Goal: Information Seeking & Learning: Find specific page/section

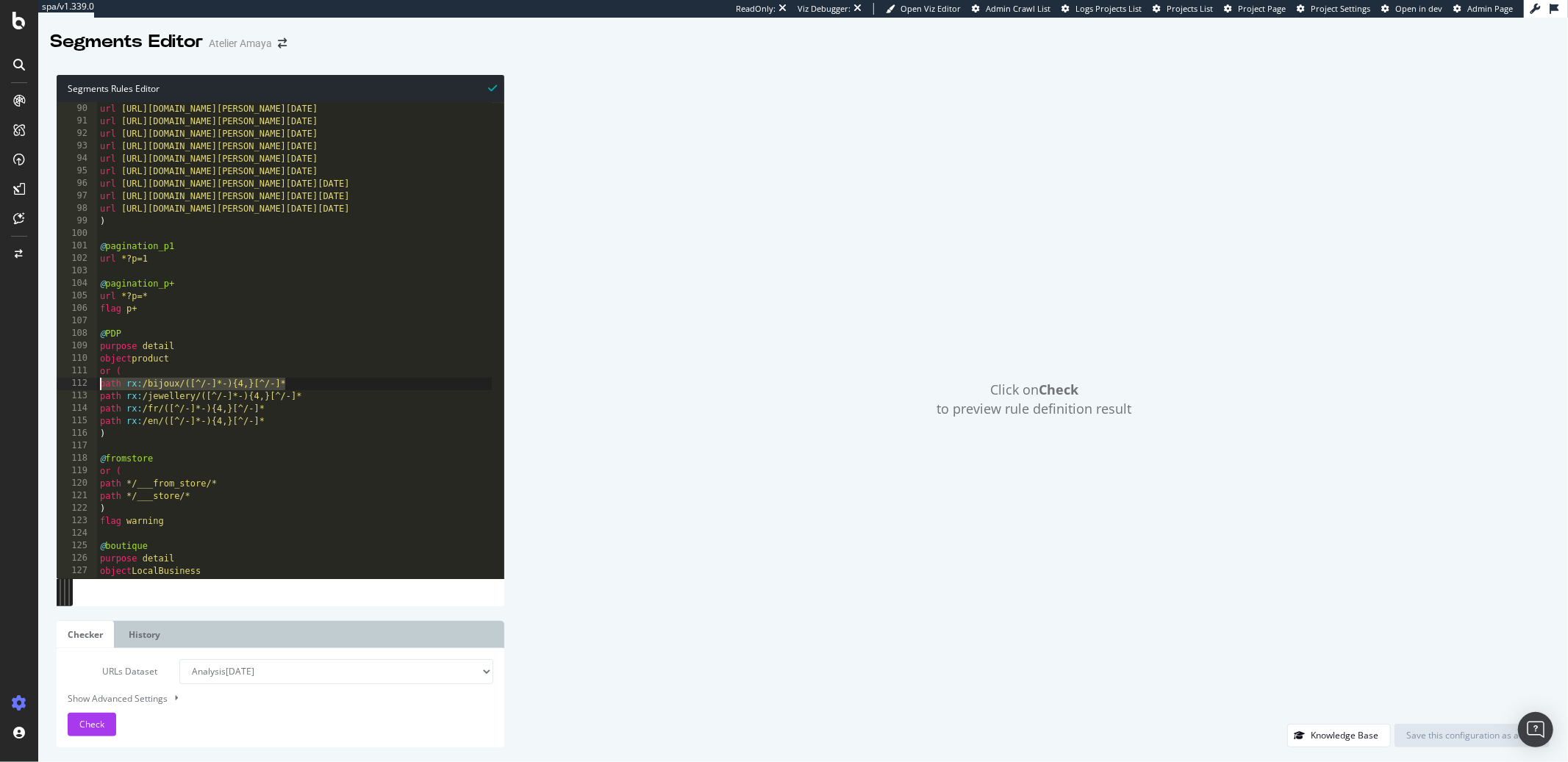
scroll to position [1111, 0]
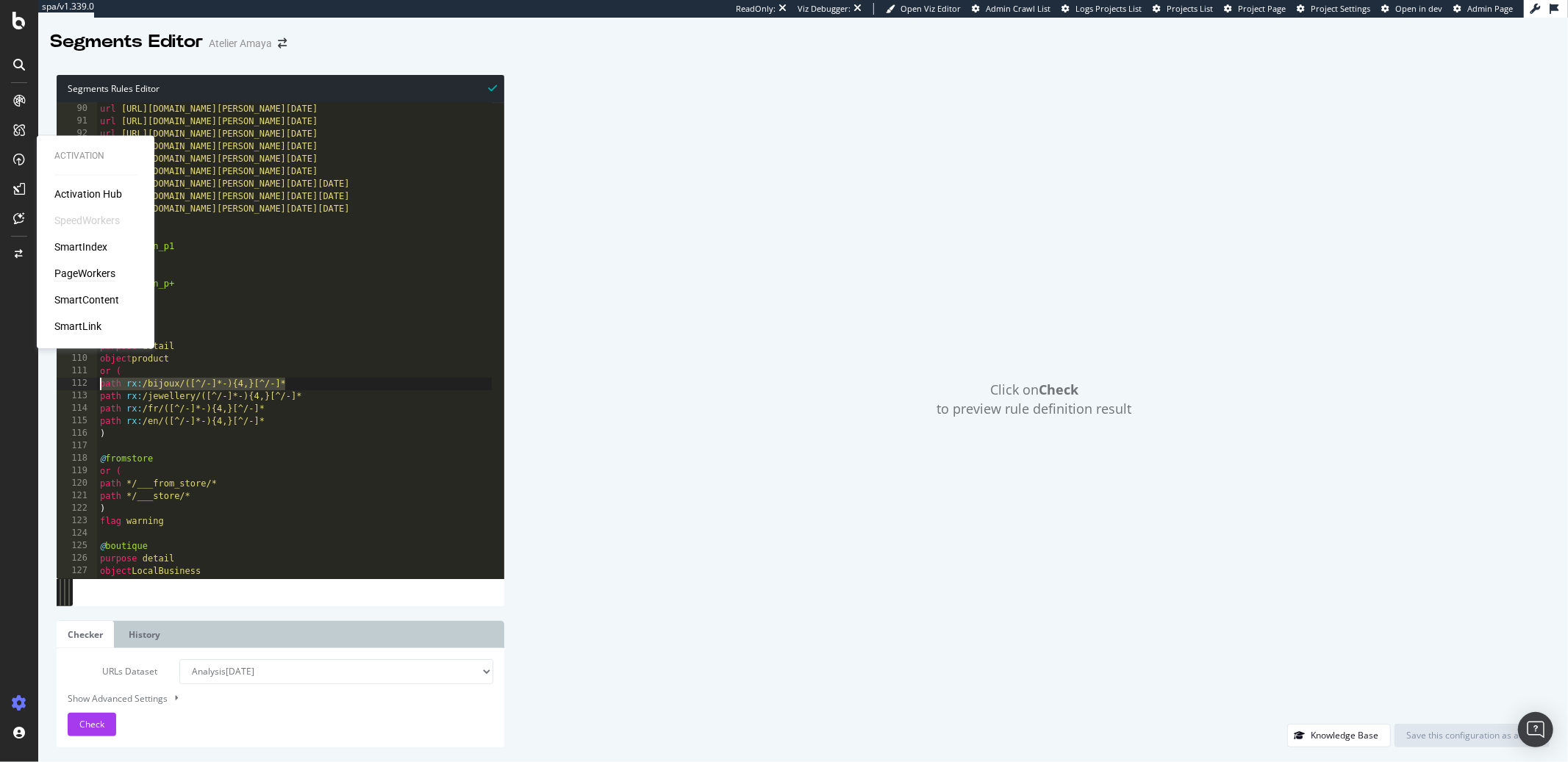
click at [80, 273] on div "PageWorkers" at bounding box center [85, 273] width 61 height 14
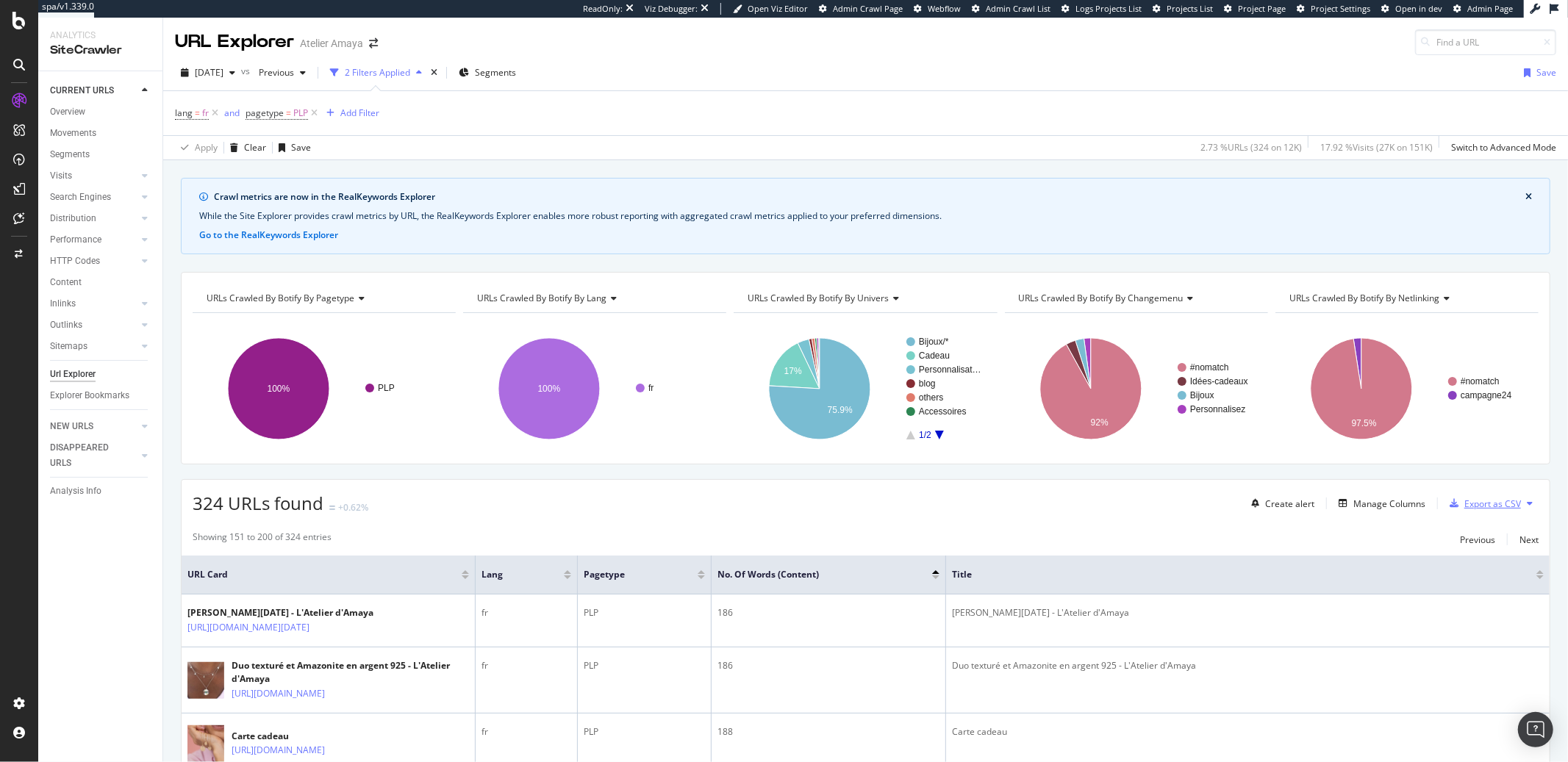
click at [1488, 510] on div "Export as CSV" at bounding box center [1492, 503] width 57 height 13
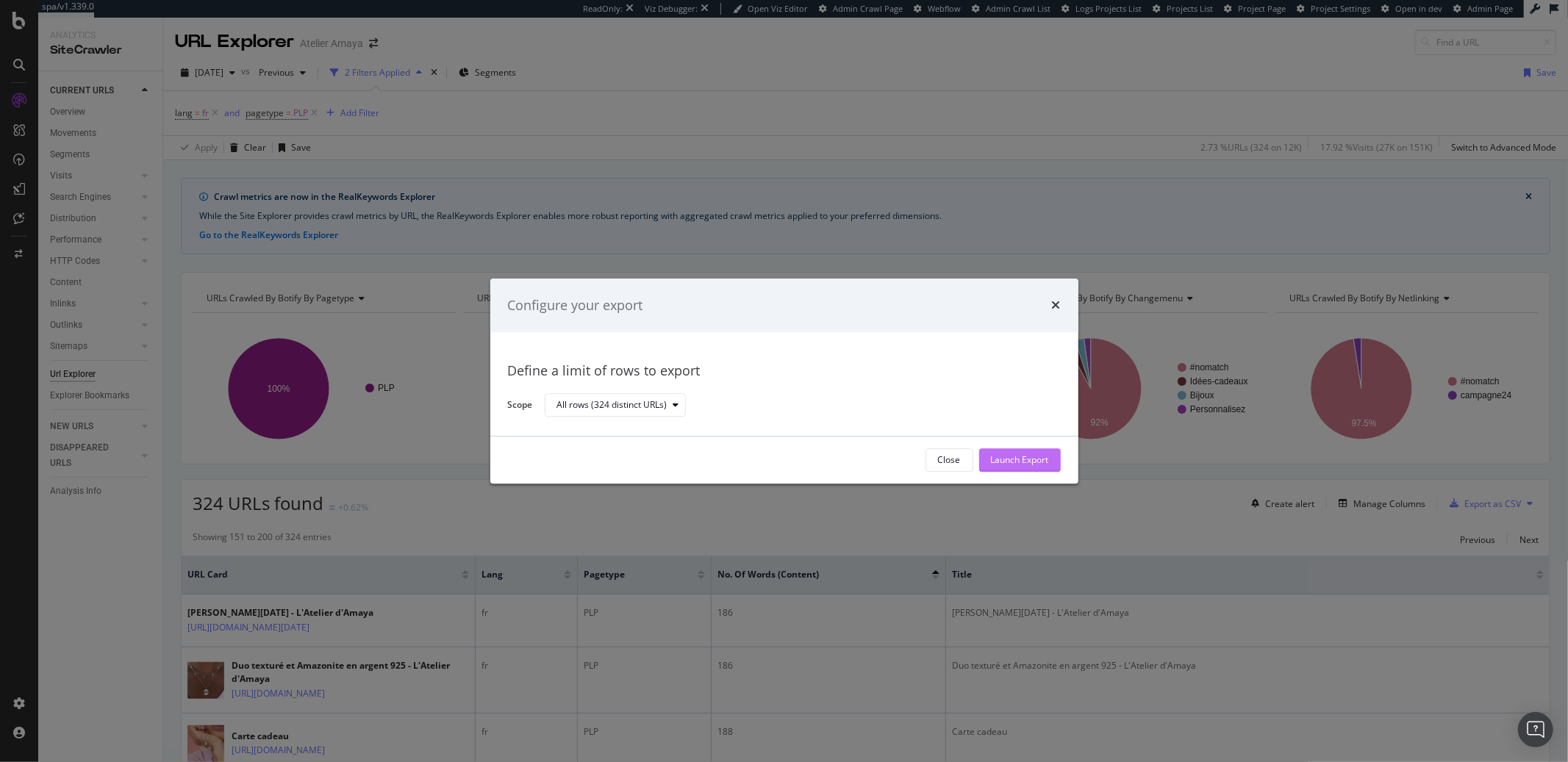
click at [1021, 450] on div "Launch Export" at bounding box center [1020, 460] width 58 height 22
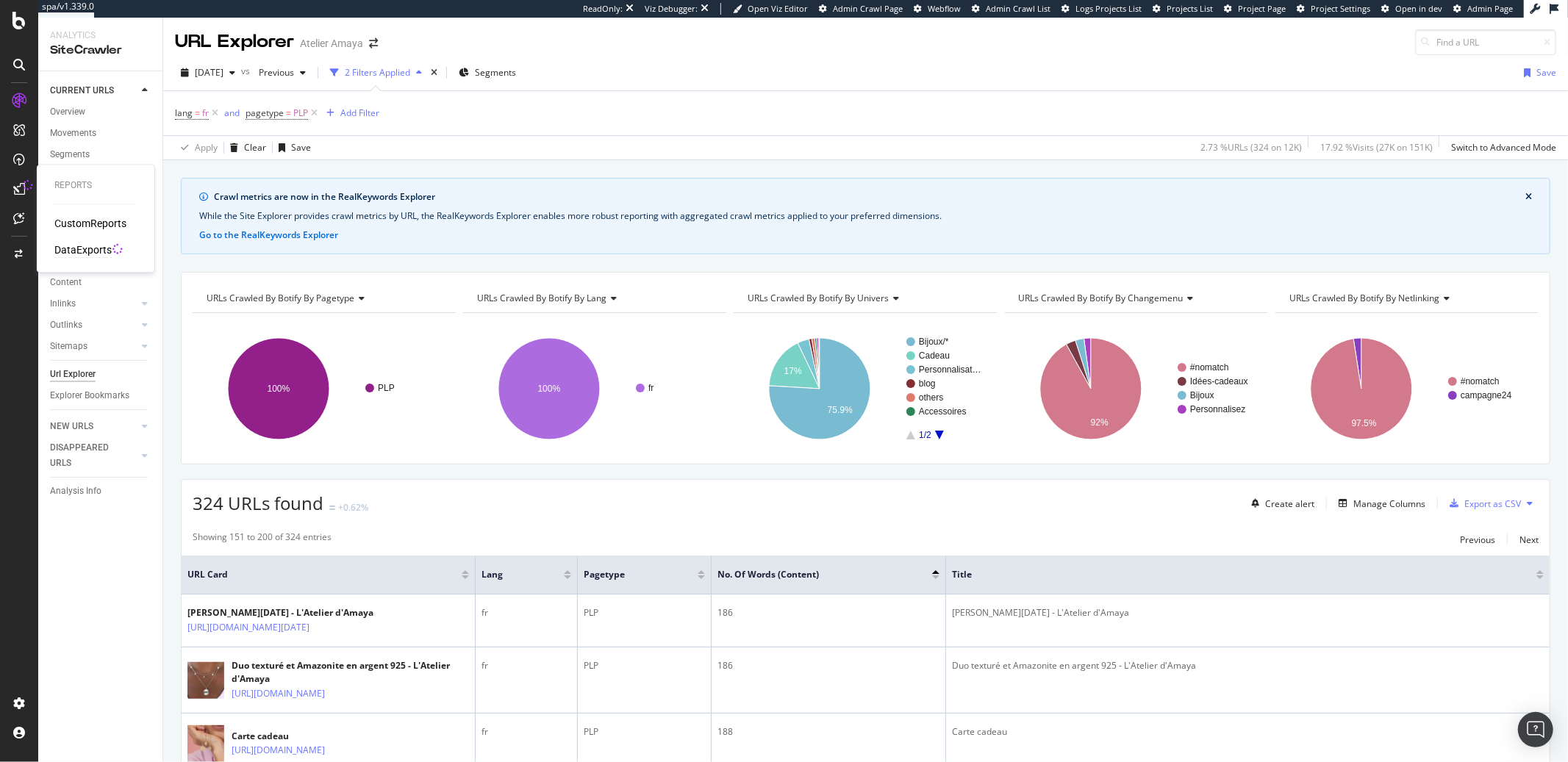
click at [69, 251] on div "DataExports" at bounding box center [84, 250] width 57 height 14
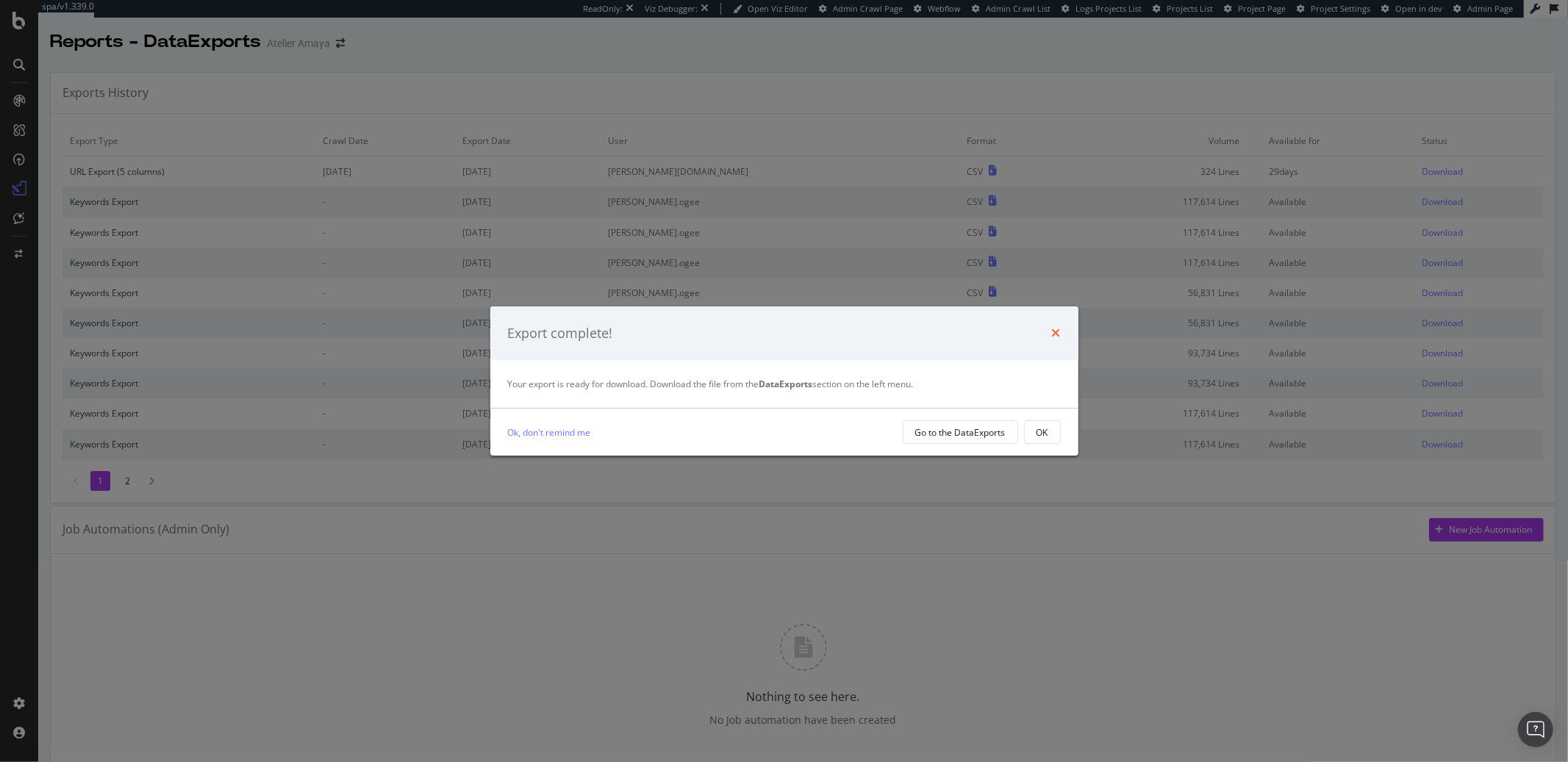
click at [1057, 330] on icon "times" at bounding box center [1056, 333] width 8 height 12
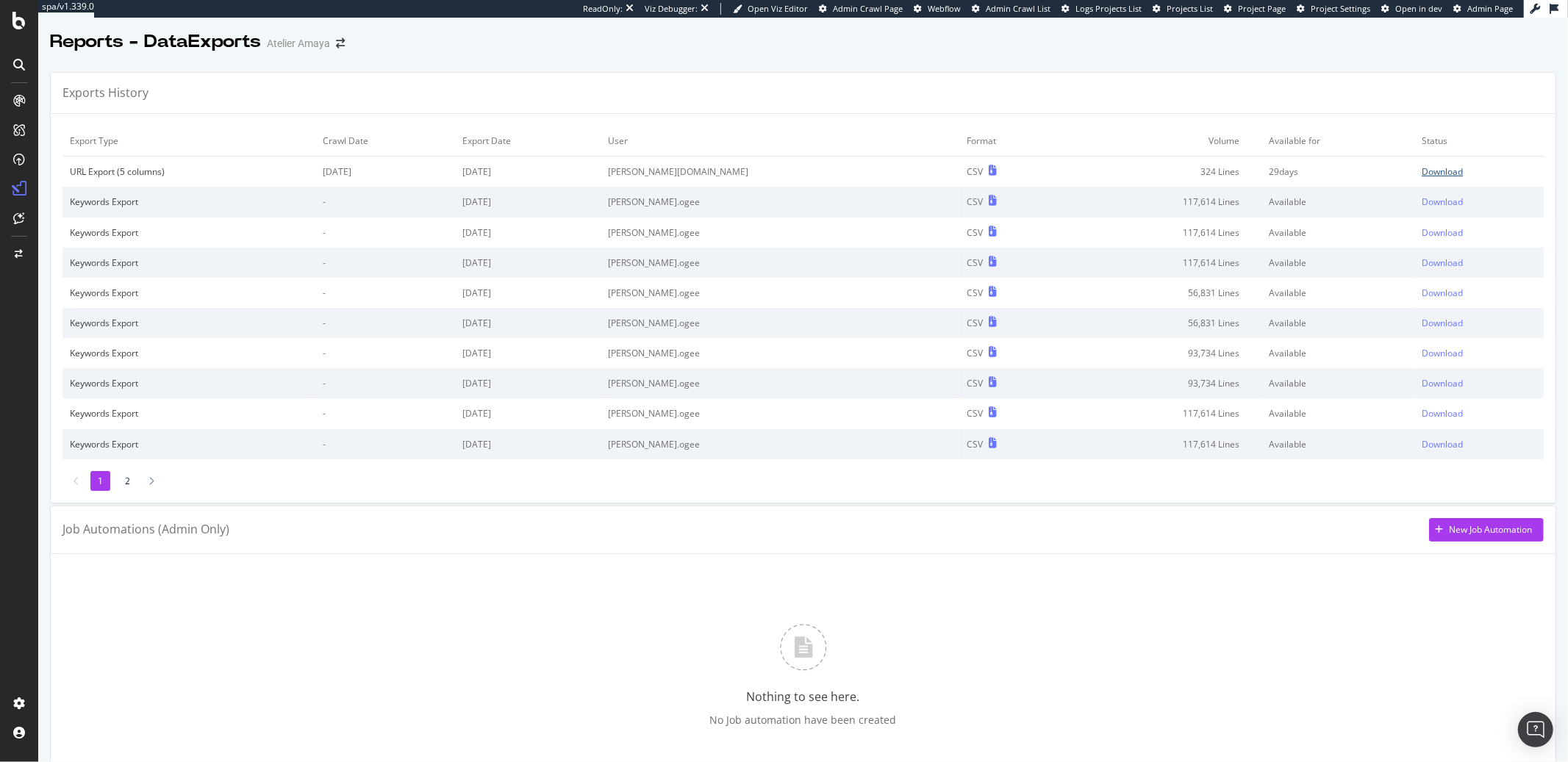
click at [1422, 169] on div "Download" at bounding box center [1442, 171] width 41 height 13
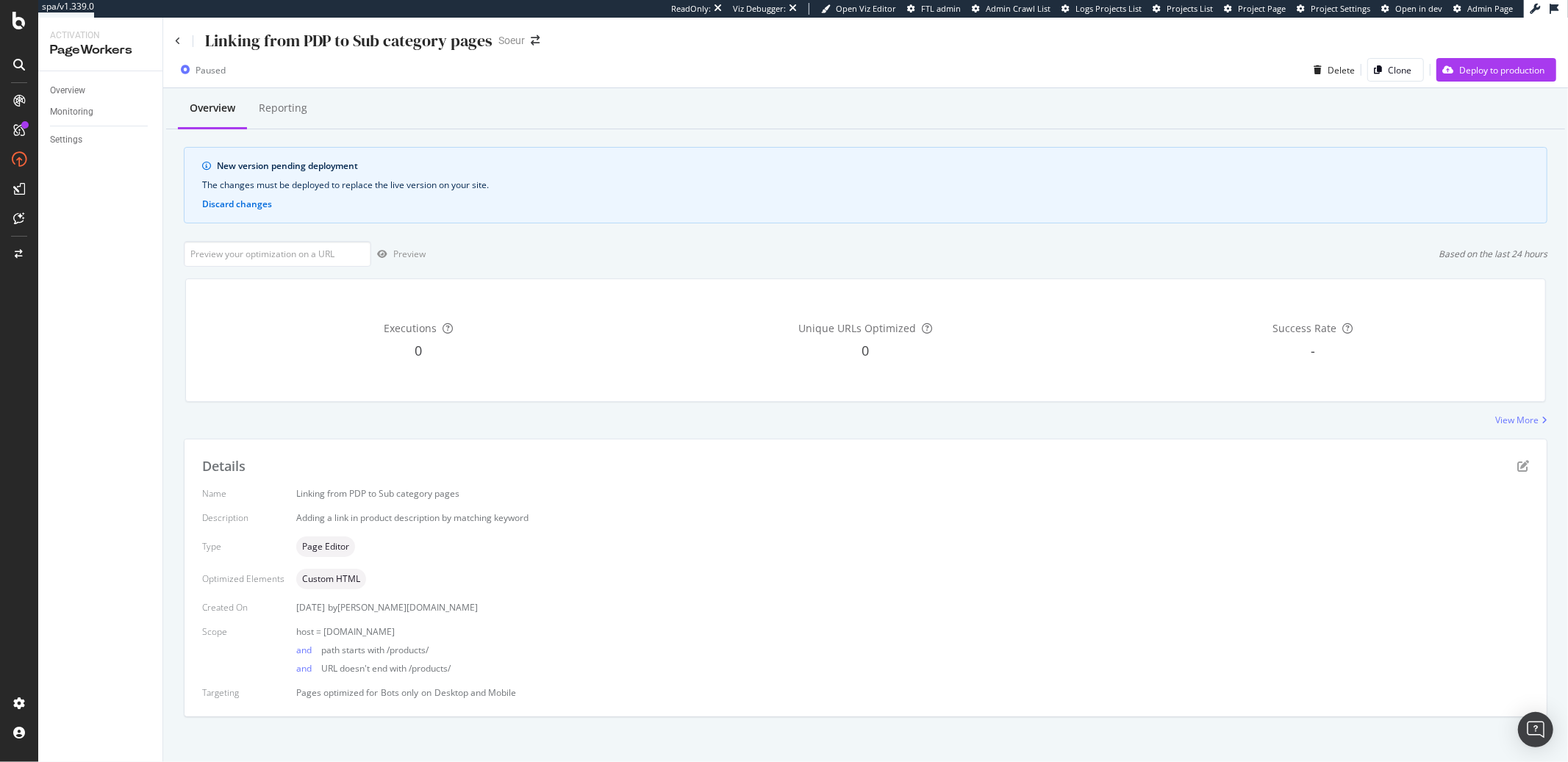
click at [679, 428] on div "Overview Reporting New version pending deployment The changes must be deployed …" at bounding box center [866, 428] width 1405 height 680
click at [1517, 466] on icon "pen-to-square" at bounding box center [1523, 466] width 12 height 12
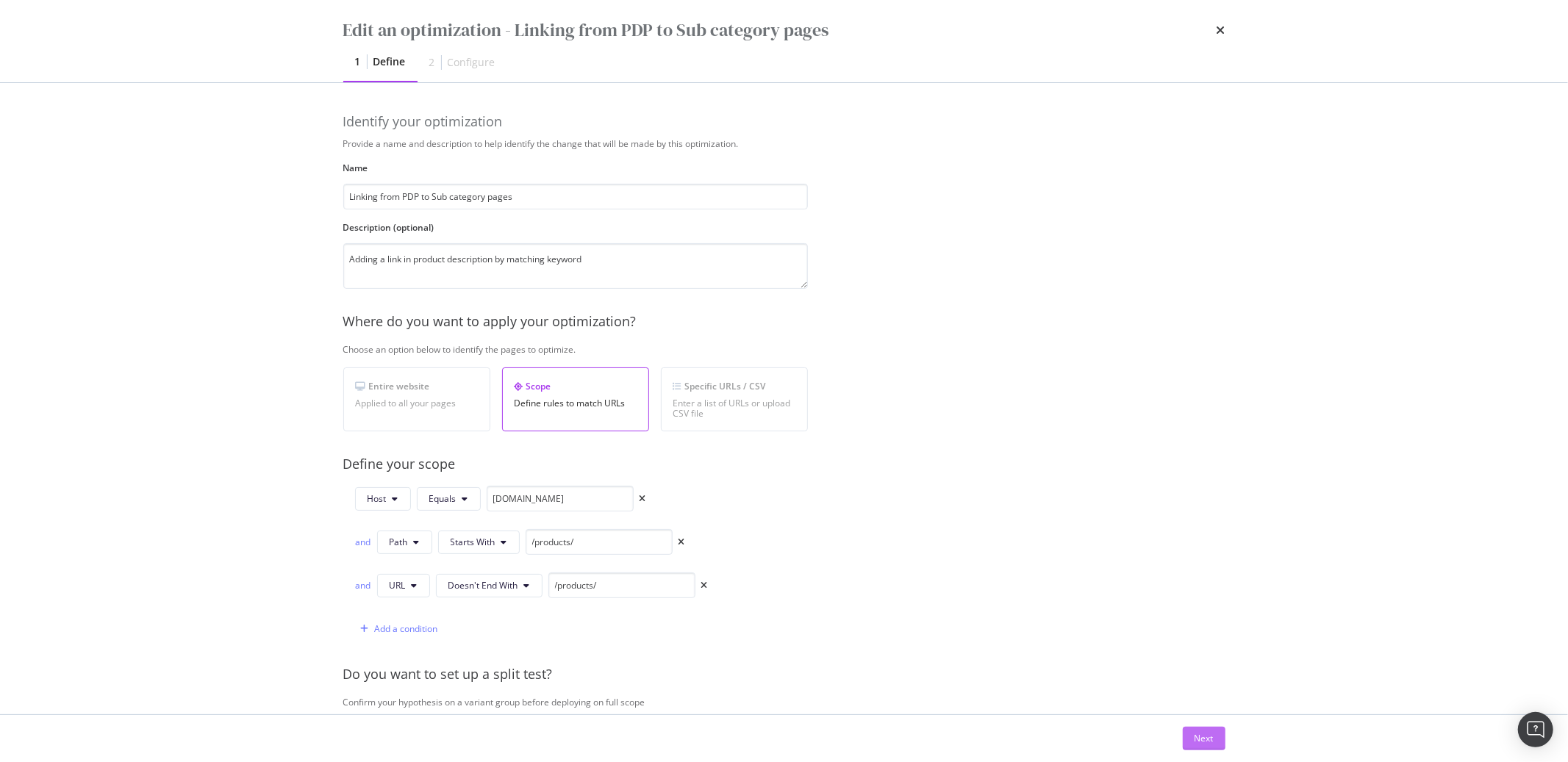
click at [1217, 742] on button "Next" at bounding box center [1204, 738] width 43 height 24
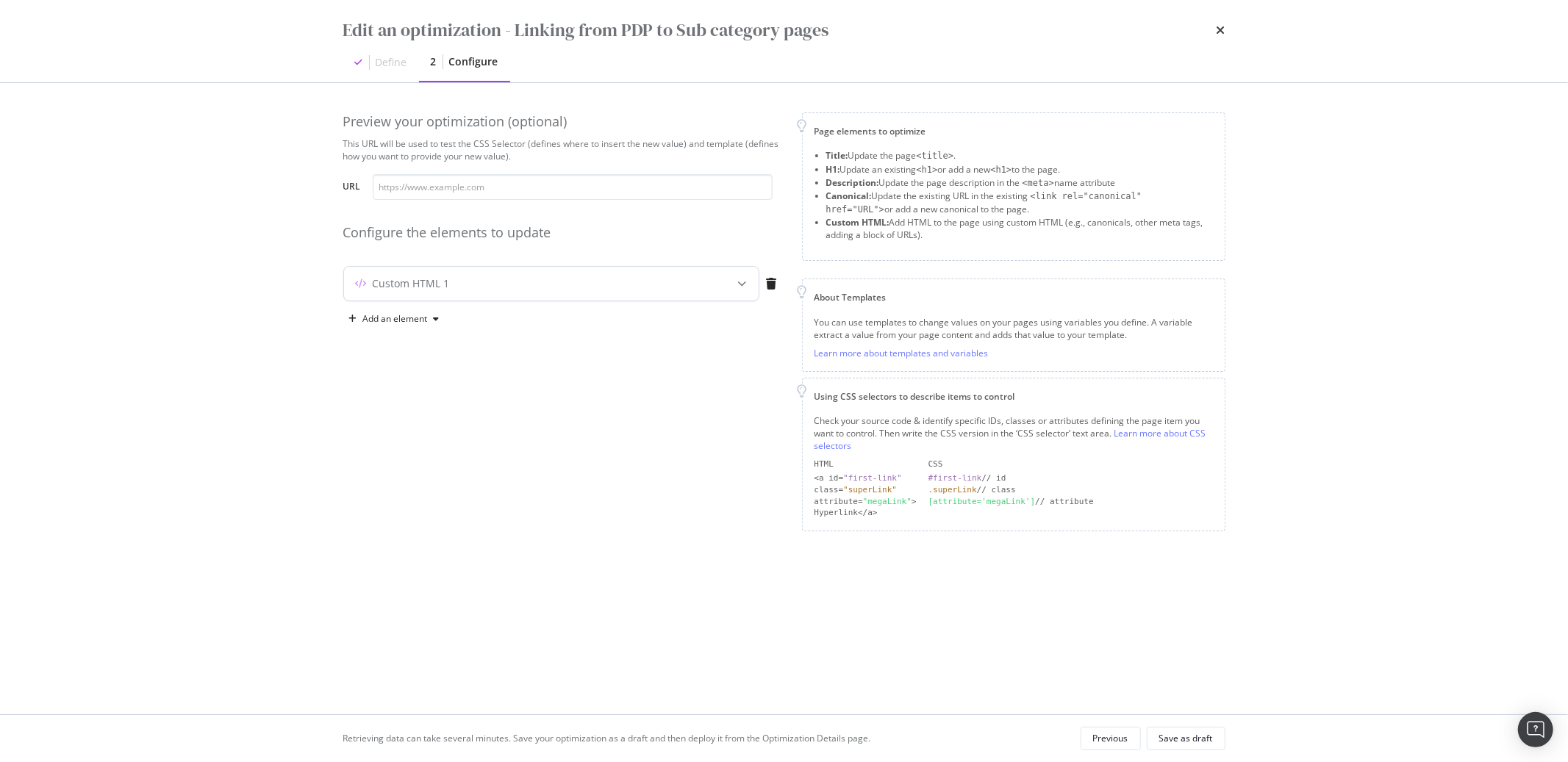
click at [617, 285] on div "Custom HTML 1" at bounding box center [522, 283] width 357 height 14
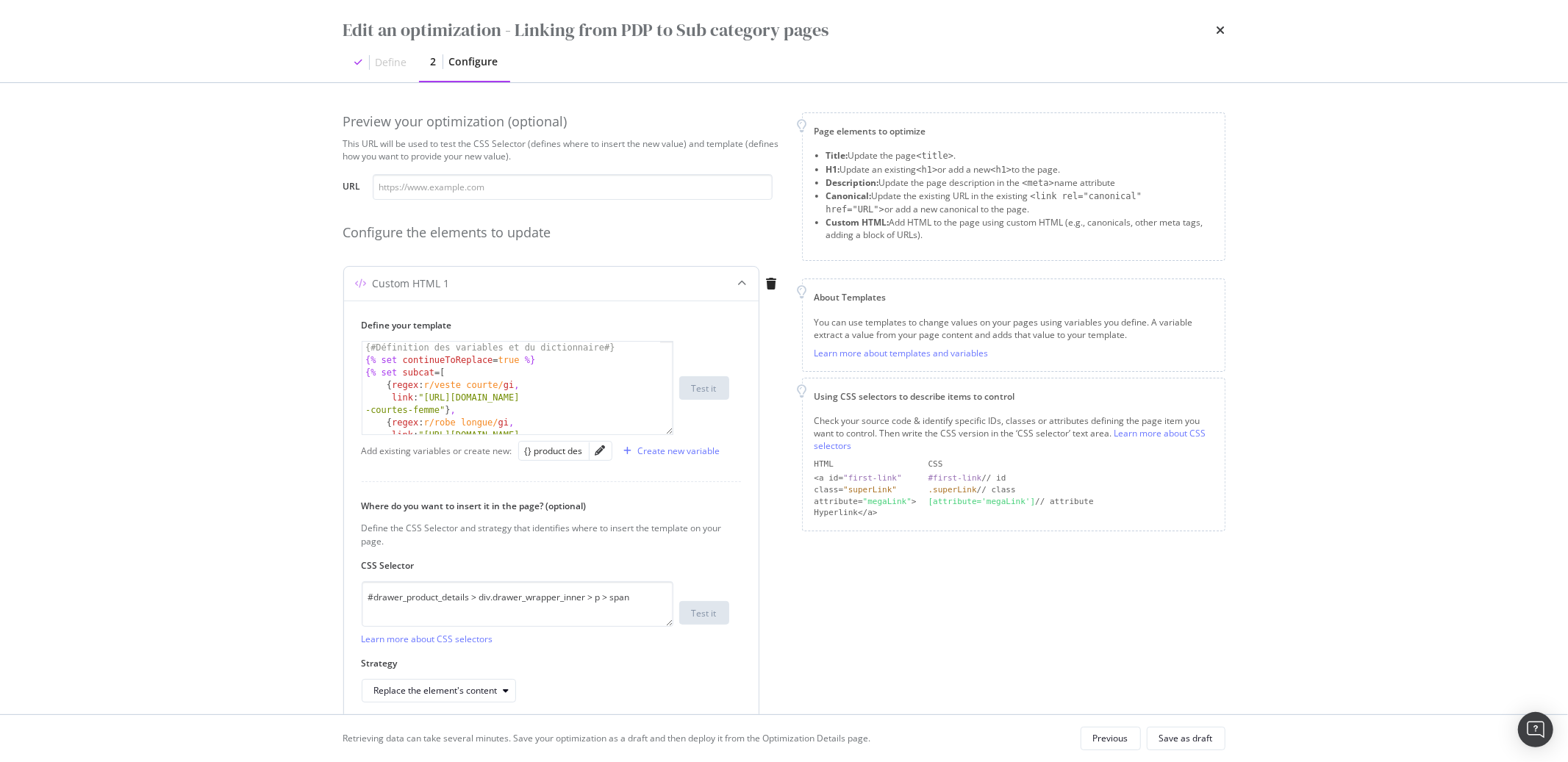
click at [532, 385] on div "{# Définition des variables et du dictionnaire #} {% set continueToReplace = tr…" at bounding box center [511, 406] width 298 height 130
type textarea "{{ product_des | safe }} {% endif %}"
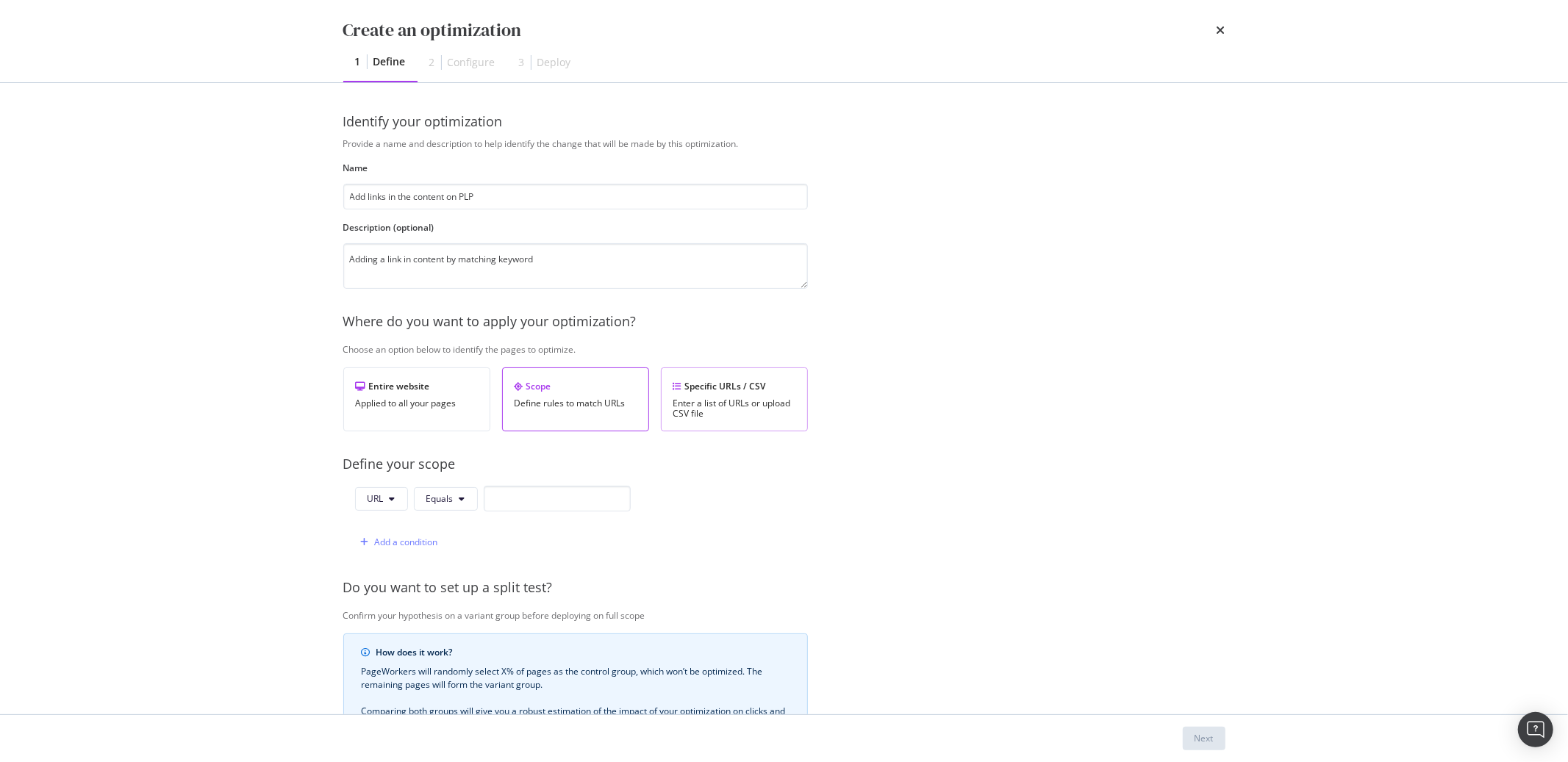
click at [755, 381] on div "Specific URLs / CSV" at bounding box center [734, 386] width 122 height 13
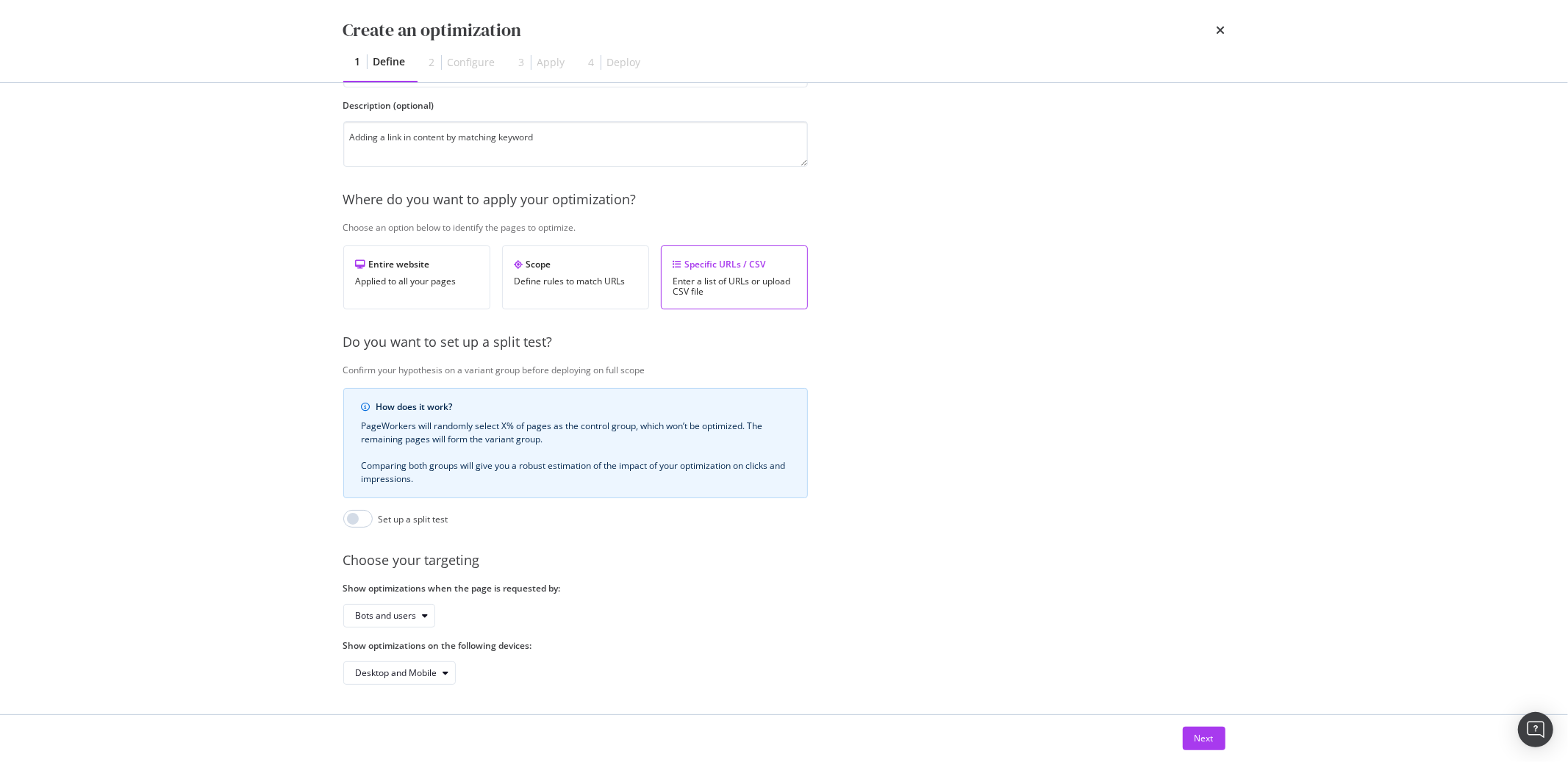
scroll to position [134, 0]
click at [378, 605] on div "Bots and users" at bounding box center [395, 615] width 78 height 20
click at [711, 618] on div "Provide a name and description to help identify the change that will be made by…" at bounding box center [784, 350] width 882 height 669
click at [1207, 743] on div "Next" at bounding box center [1204, 738] width 19 height 13
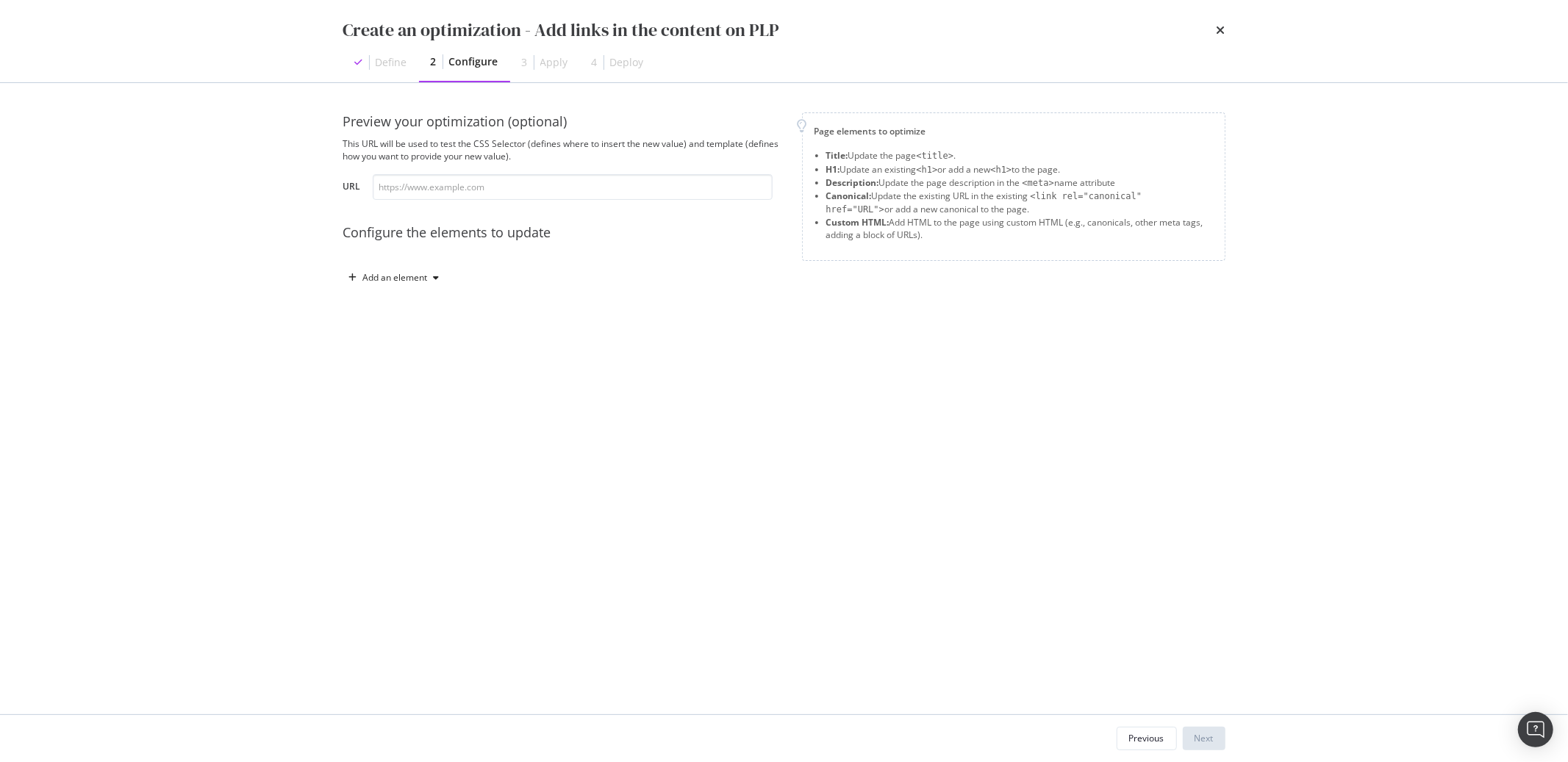
scroll to position [0, 0]
click at [414, 275] on div "Add an element" at bounding box center [396, 277] width 65 height 8
click at [418, 403] on div "Custom HTML" at bounding box center [410, 403] width 58 height 13
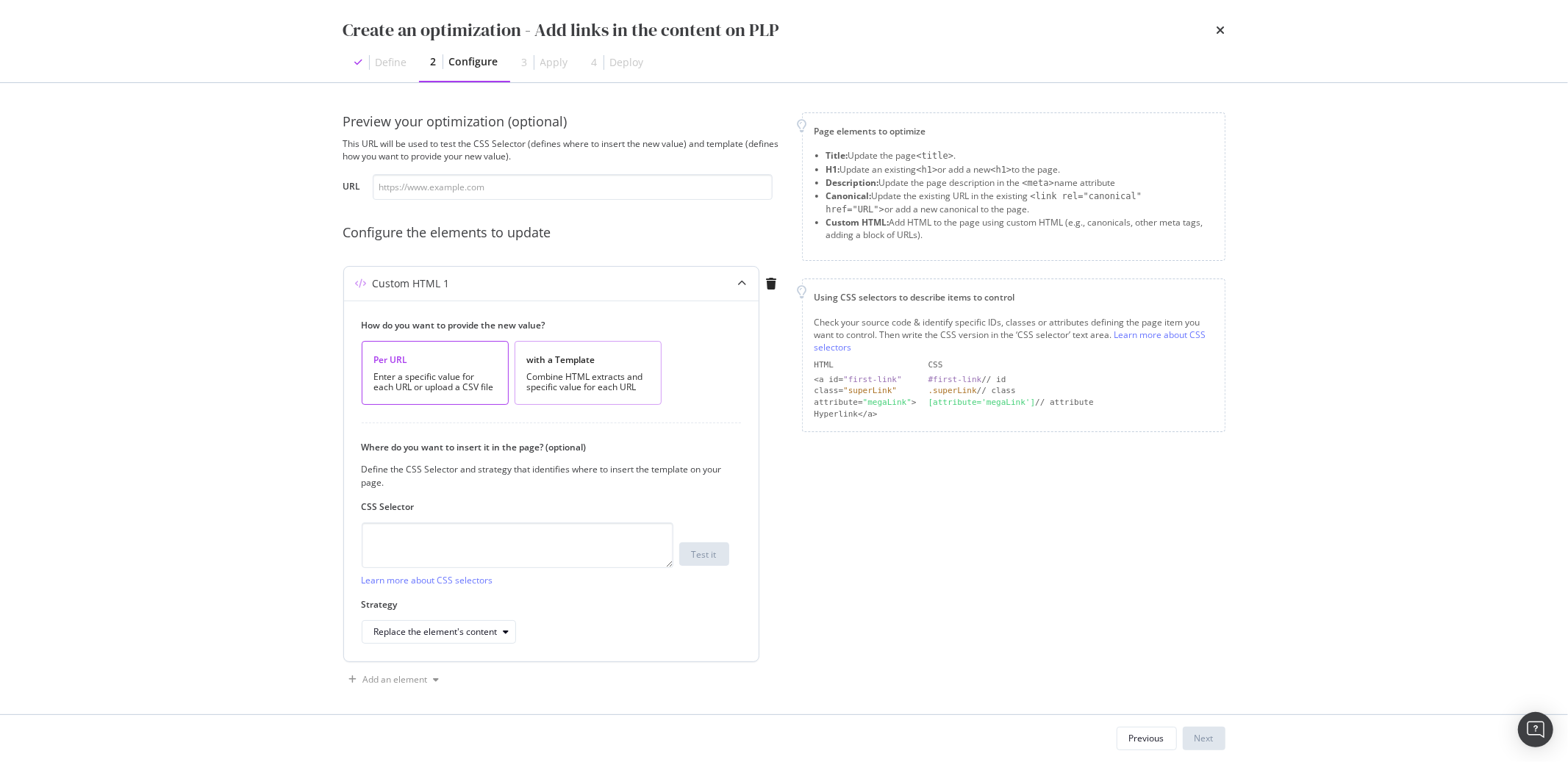
click at [628, 372] on div "Combine HTML extracts and specific value for each URL" at bounding box center [588, 382] width 122 height 20
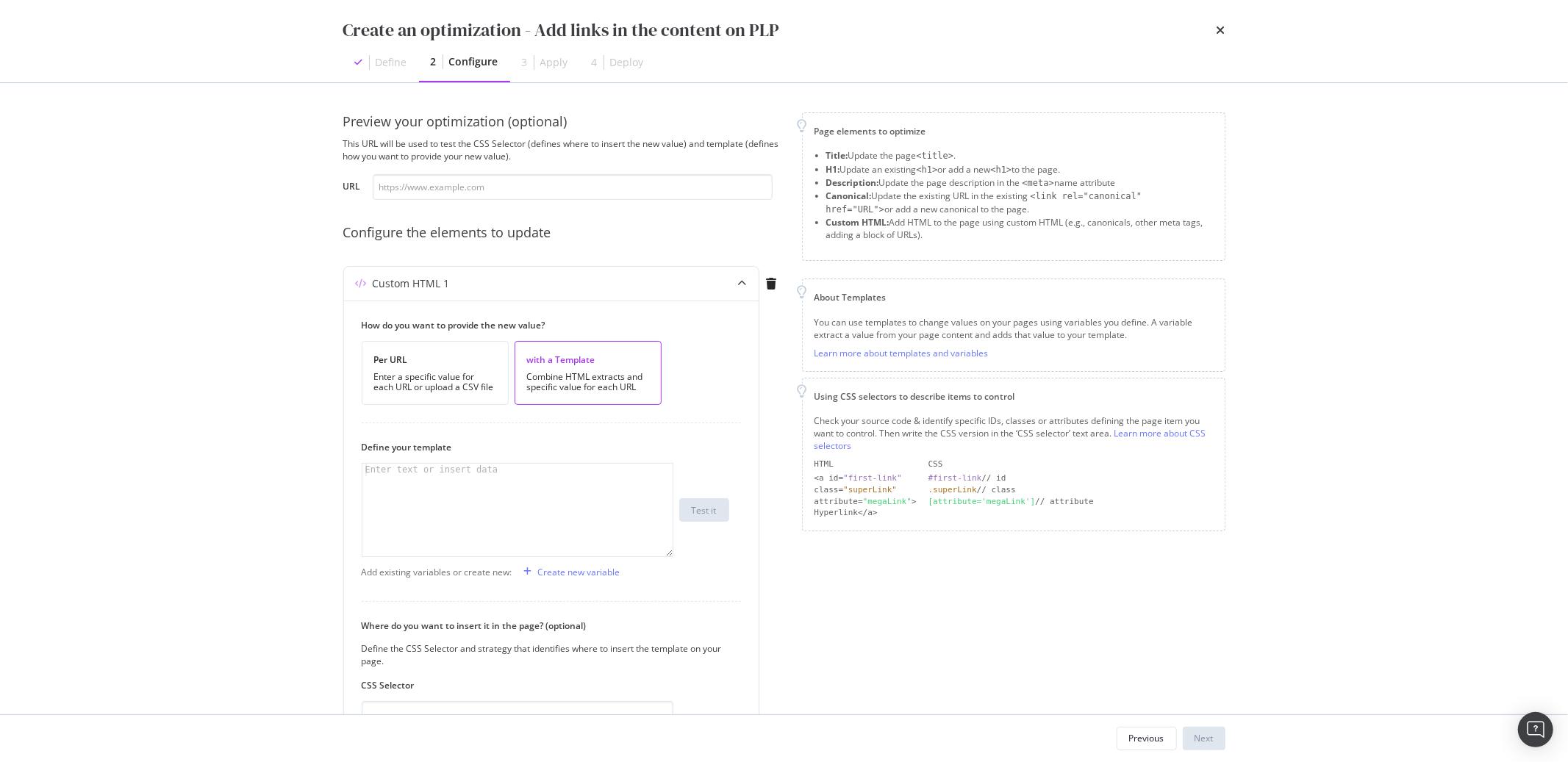
scroll to position [185, 0]
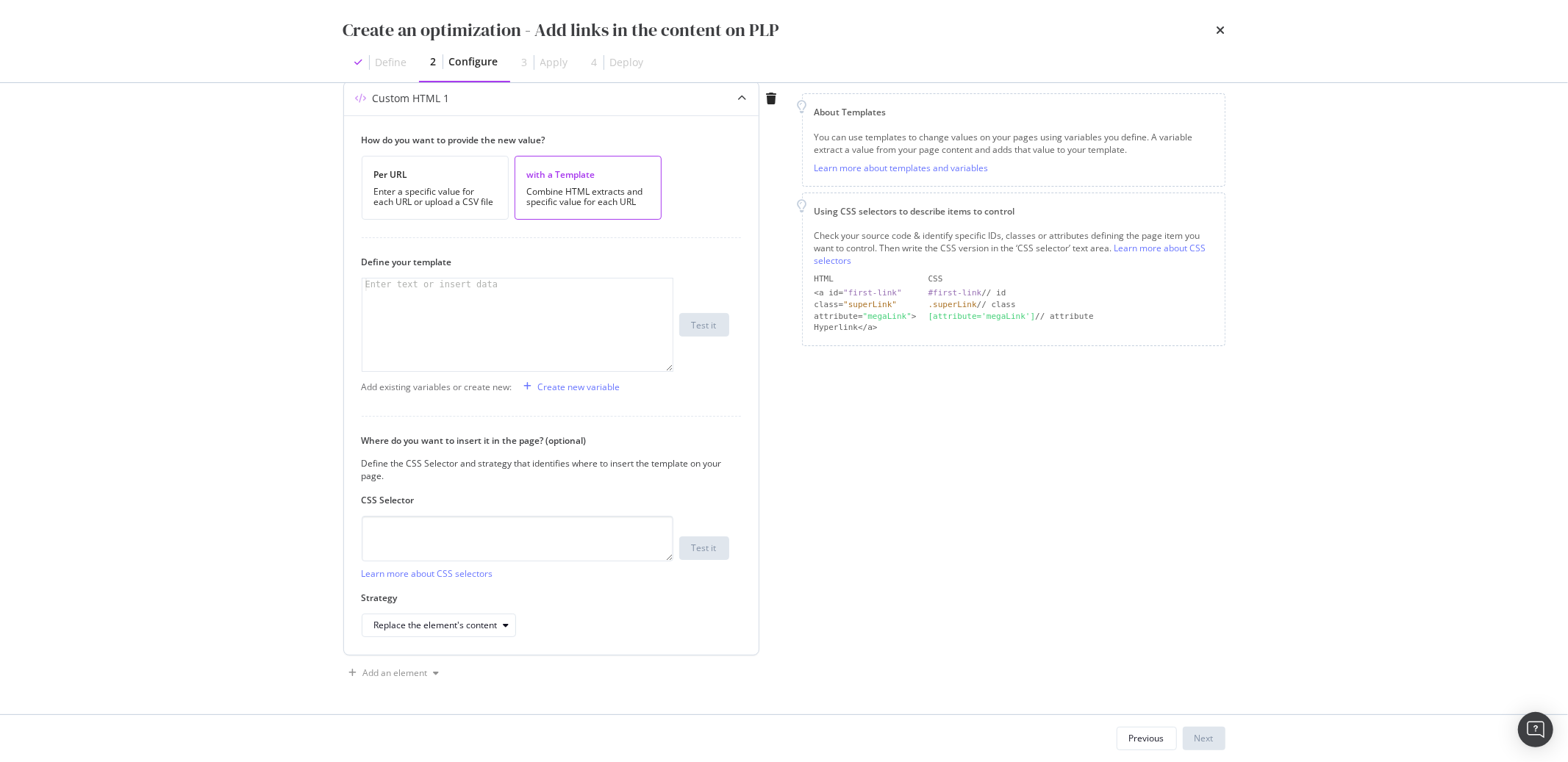
click at [580, 296] on div "modal" at bounding box center [518, 336] width 310 height 117
paste textarea "{% endif %}"
type textarea "{% endif %}"
click at [554, 392] on div "Create new variable" at bounding box center [579, 387] width 83 height 13
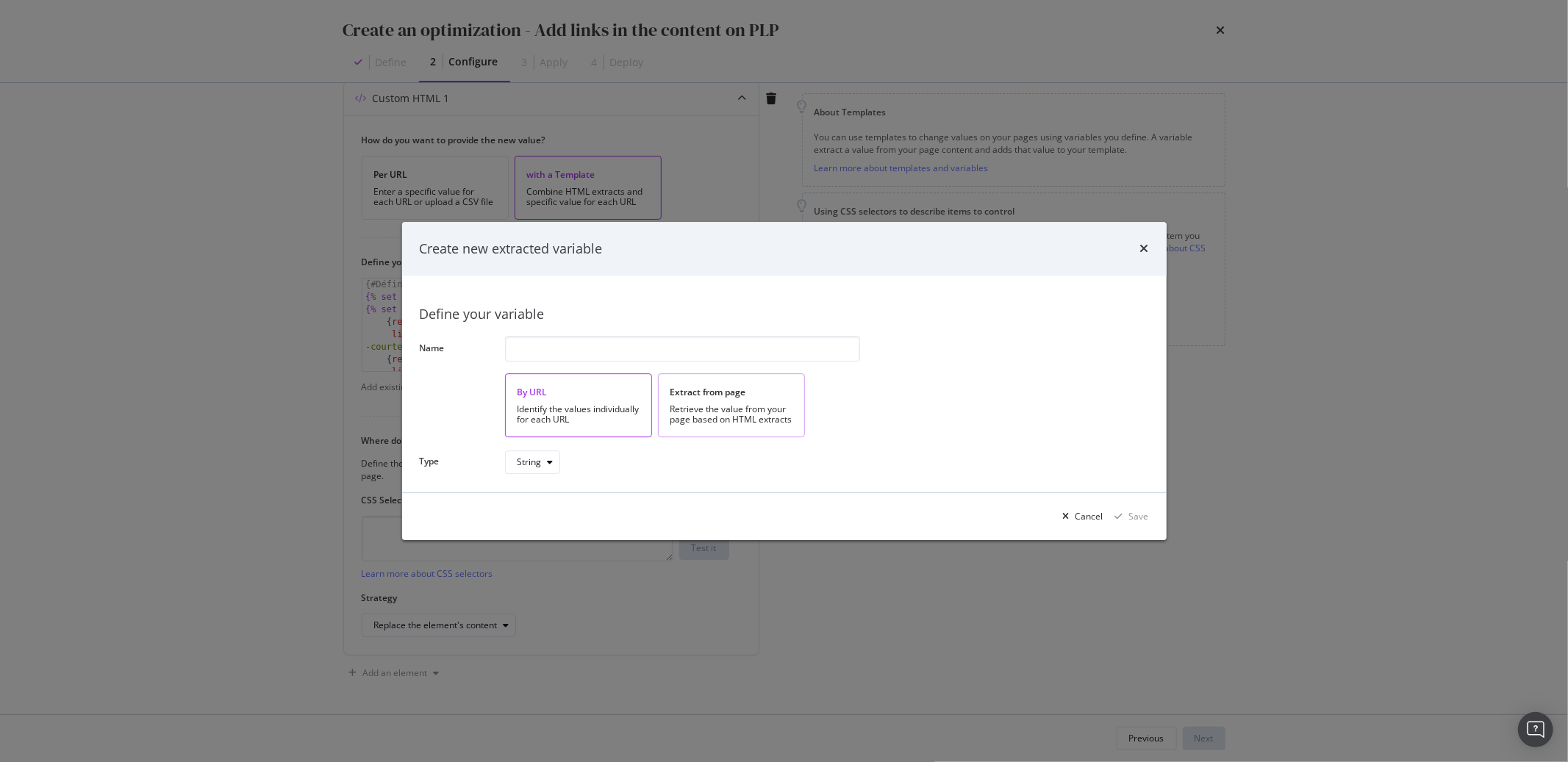
click at [764, 410] on div "Retrieve the value from your page based on HTML extracts" at bounding box center [731, 414] width 122 height 20
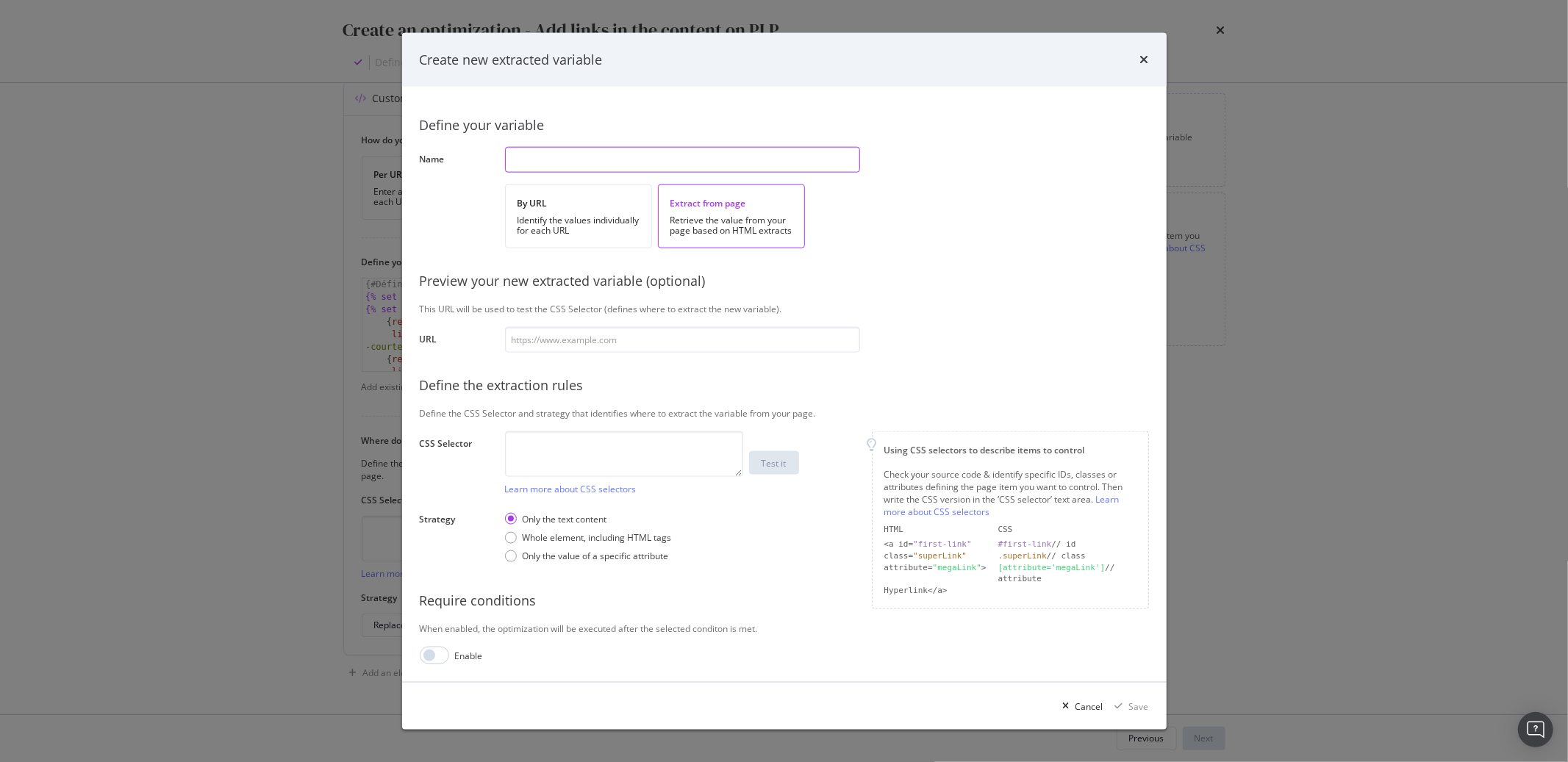
click at [577, 164] on input "modal" at bounding box center [682, 159] width 355 height 26
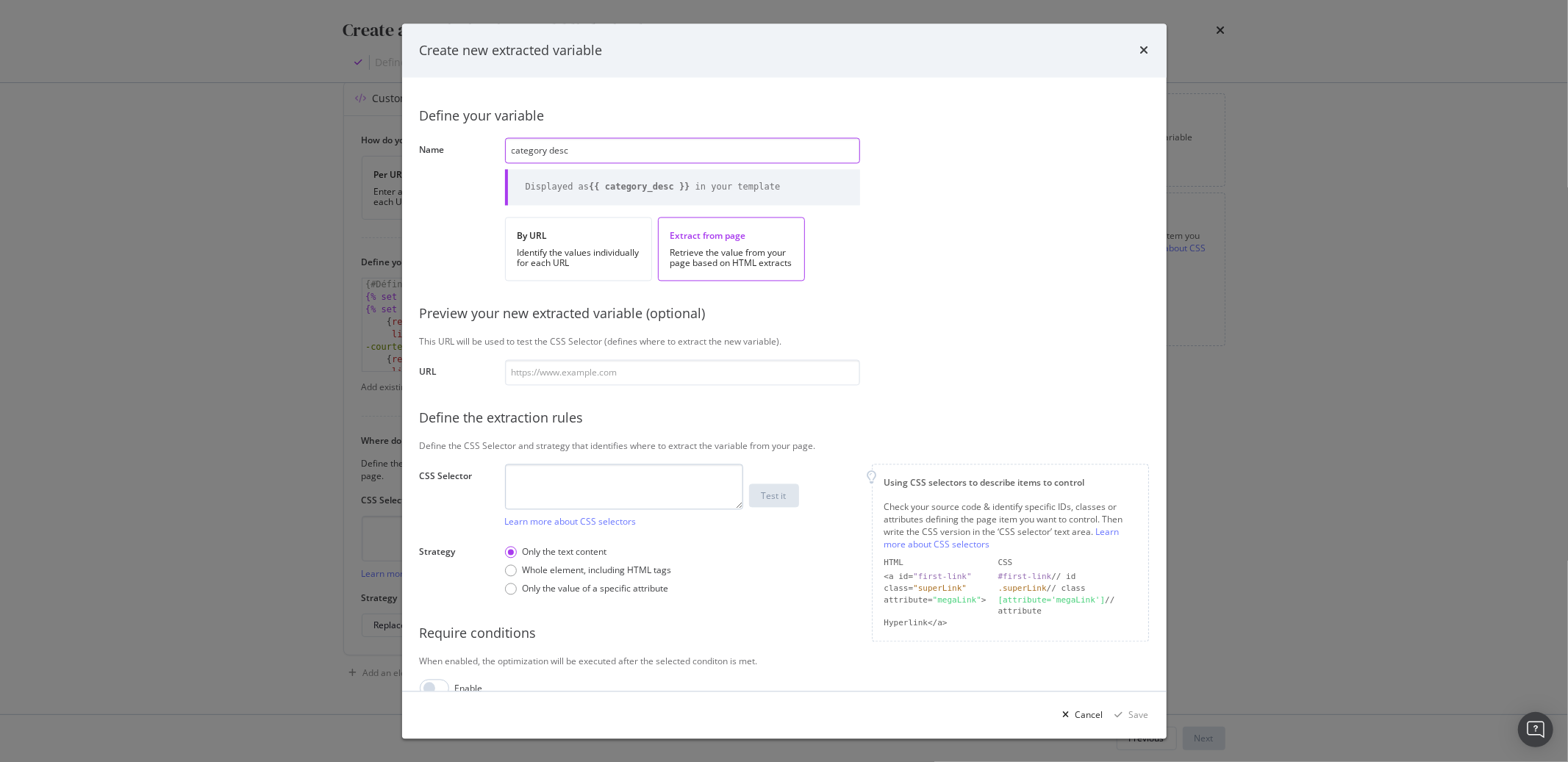
type input "category desc"
click at [571, 478] on textarea "modal" at bounding box center [624, 486] width 238 height 46
paste textarea "#html-body > div.page-wrapper > div.page-bottom > div.py-12.text-sm.text-center…"
drag, startPoint x: 617, startPoint y: 505, endPoint x: 433, endPoint y: 429, distance: 199.1
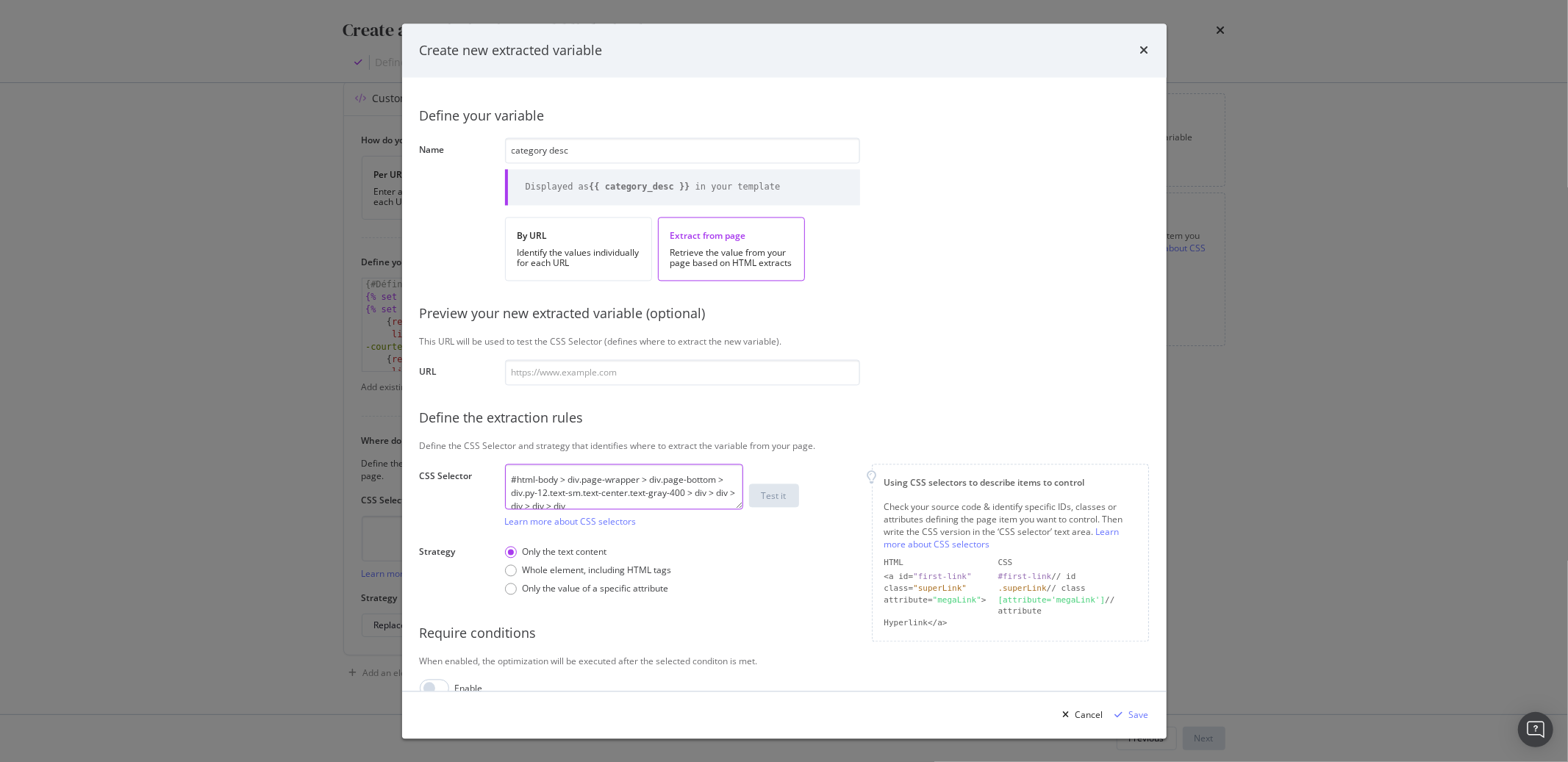
click at [433, 429] on div "Define your variable Name category desc Displayed as {{ category_desc }} in you…" at bounding box center [784, 396] width 730 height 602
paste textarea "modal"
drag, startPoint x: 570, startPoint y: 478, endPoint x: 427, endPoint y: 464, distance: 143.7
click at [427, 464] on div "Define your variable Name category desc Displayed as {{ category_desc }} in you…" at bounding box center [784, 396] width 730 height 602
drag, startPoint x: 529, startPoint y: 482, endPoint x: 571, endPoint y: 526, distance: 60.8
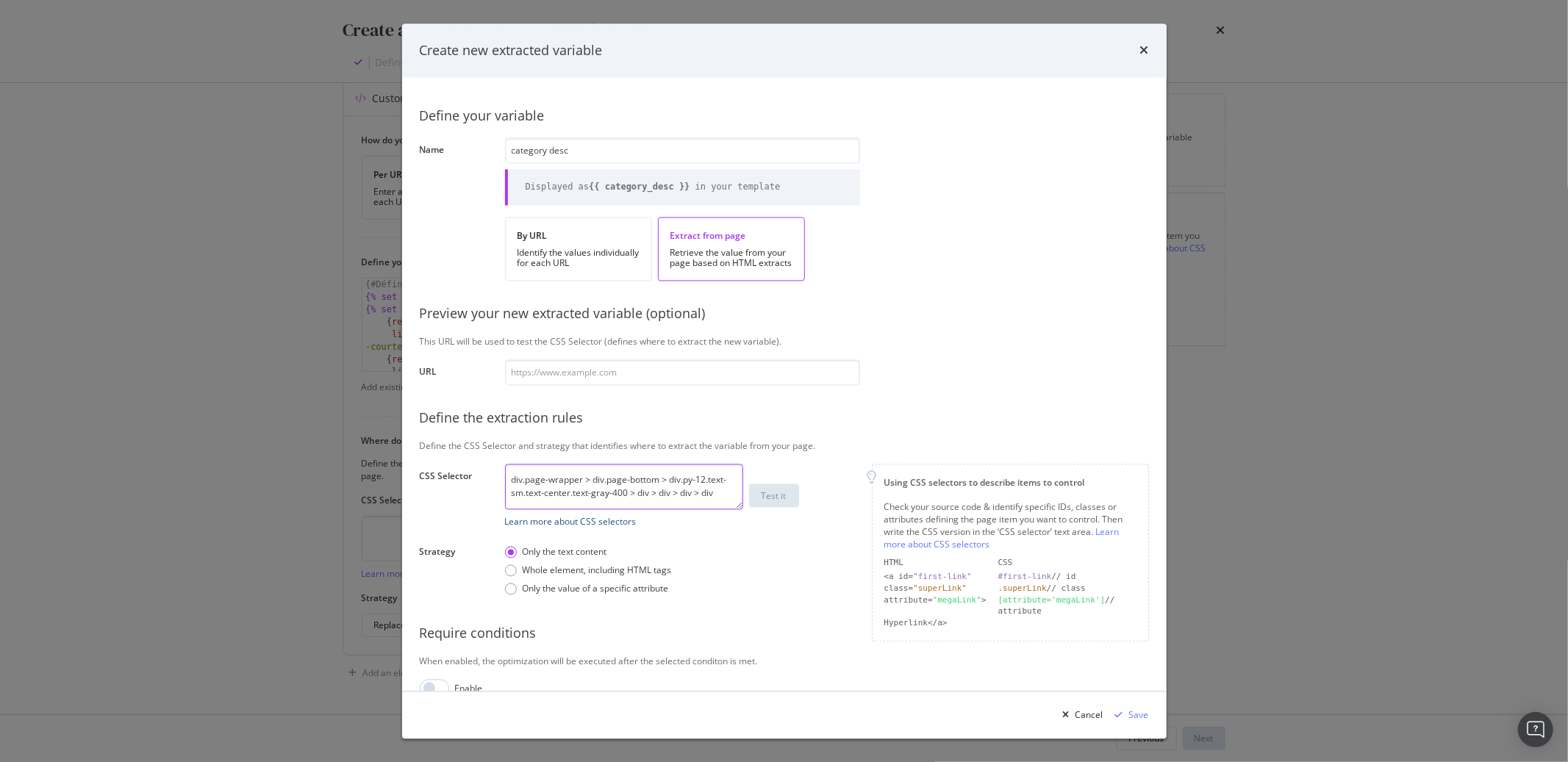
click at [571, 526] on div "div.page-wrapper > div.page-bottom > div.py-12.text-sm.text-center.text-gray-40…" at bounding box center [624, 496] width 238 height 64
drag, startPoint x: 551, startPoint y: 502, endPoint x: 528, endPoint y: 478, distance: 33.2
click at [528, 478] on textarea "div.page-wrapper > div.page-bottom > div.py-12.text-sm.text-center.text-gray-40…" at bounding box center [624, 486] width 238 height 46
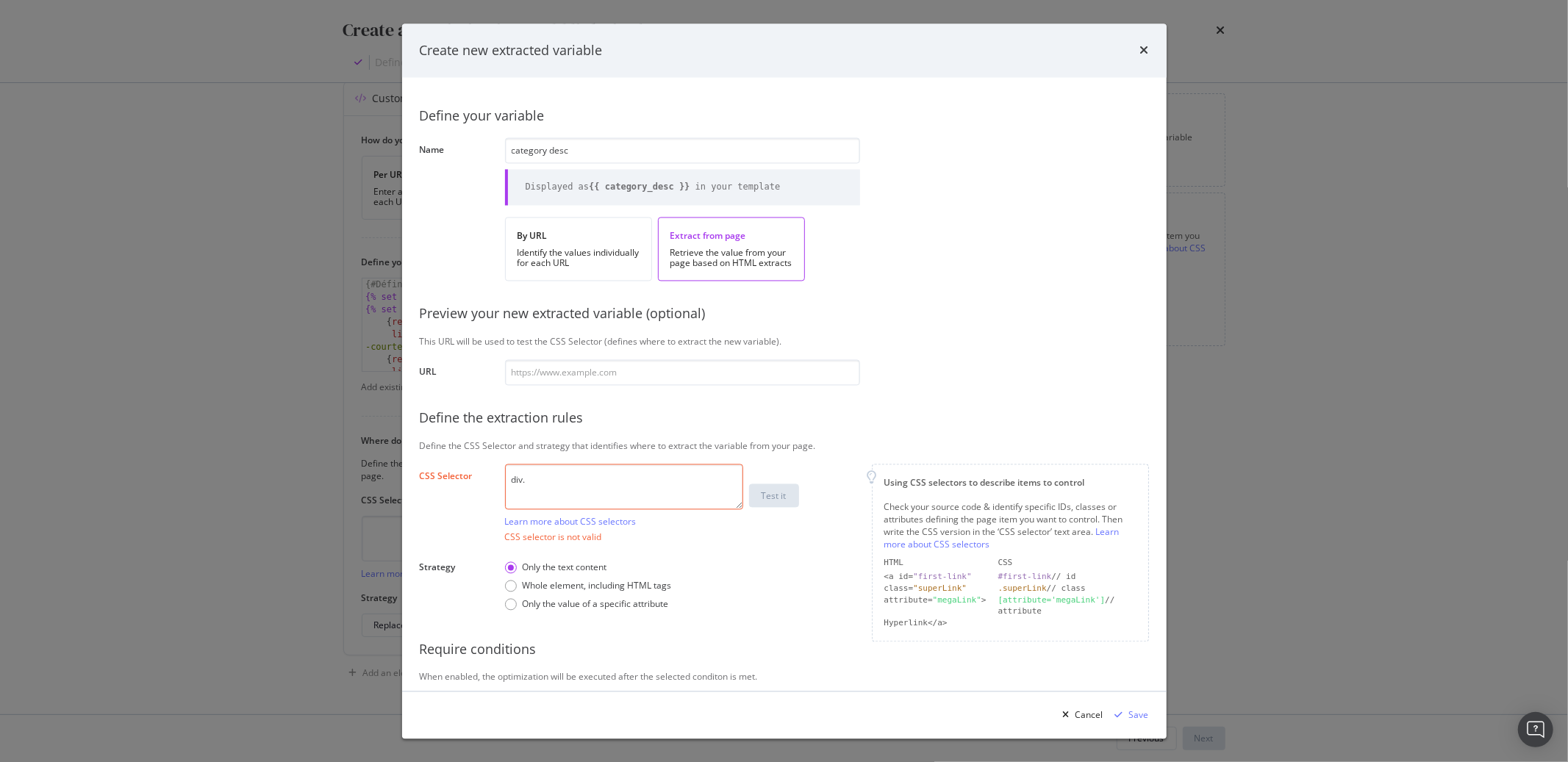
click at [511, 481] on textarea "div." at bounding box center [624, 486] width 238 height 46
click at [580, 475] on textarea "div." at bounding box center [624, 486] width 238 height 46
paste textarea "category-description"
drag, startPoint x: 628, startPoint y: 486, endPoint x: 438, endPoint y: 464, distance: 191.3
click at [438, 464] on div "Define your variable Name category desc Displayed as {{ category_desc }} in you…" at bounding box center [784, 396] width 730 height 602
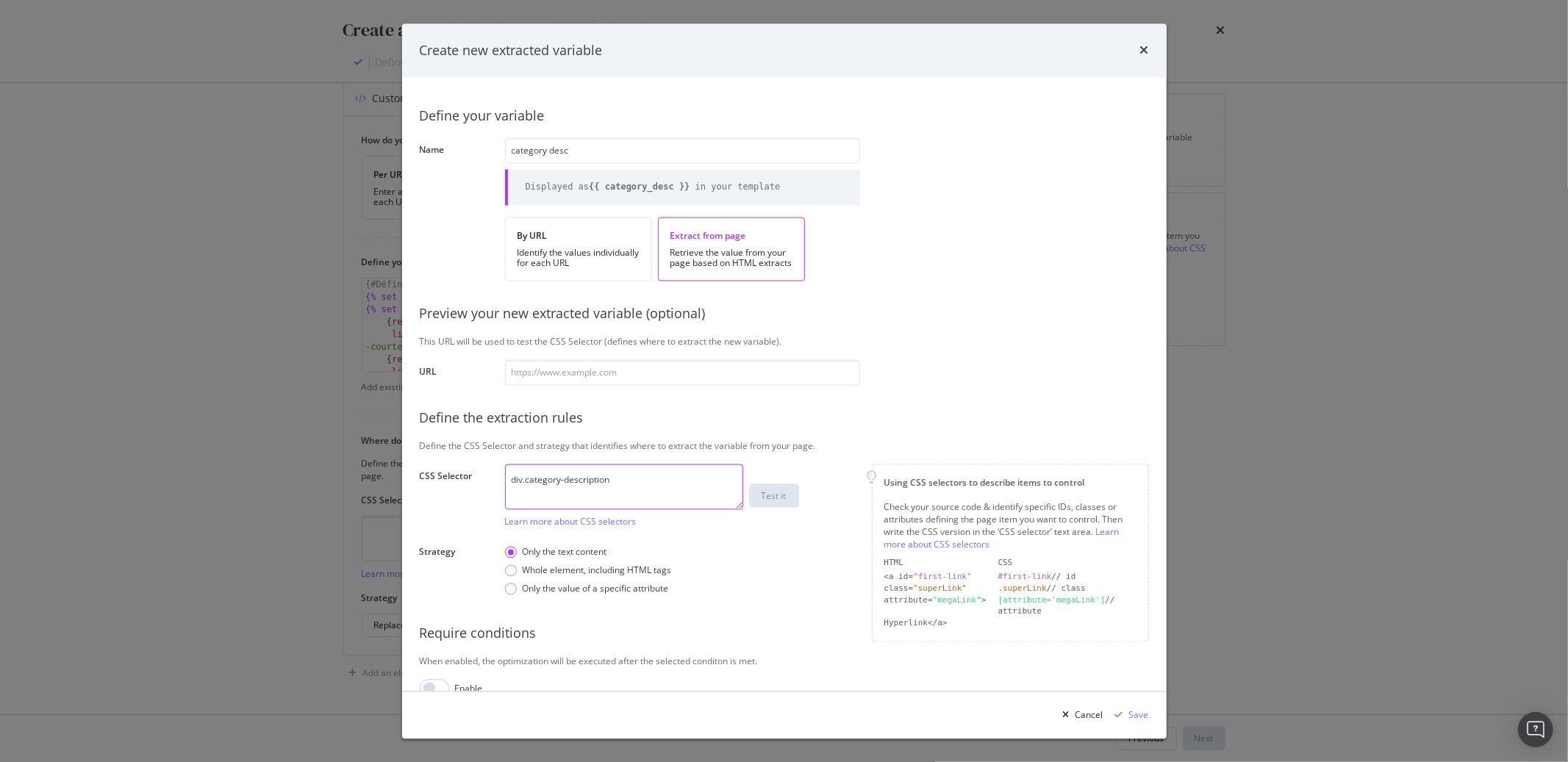
type textarea "div.category-description"
click at [644, 569] on div "Whole element, including HTML tags" at bounding box center [597, 570] width 149 height 13
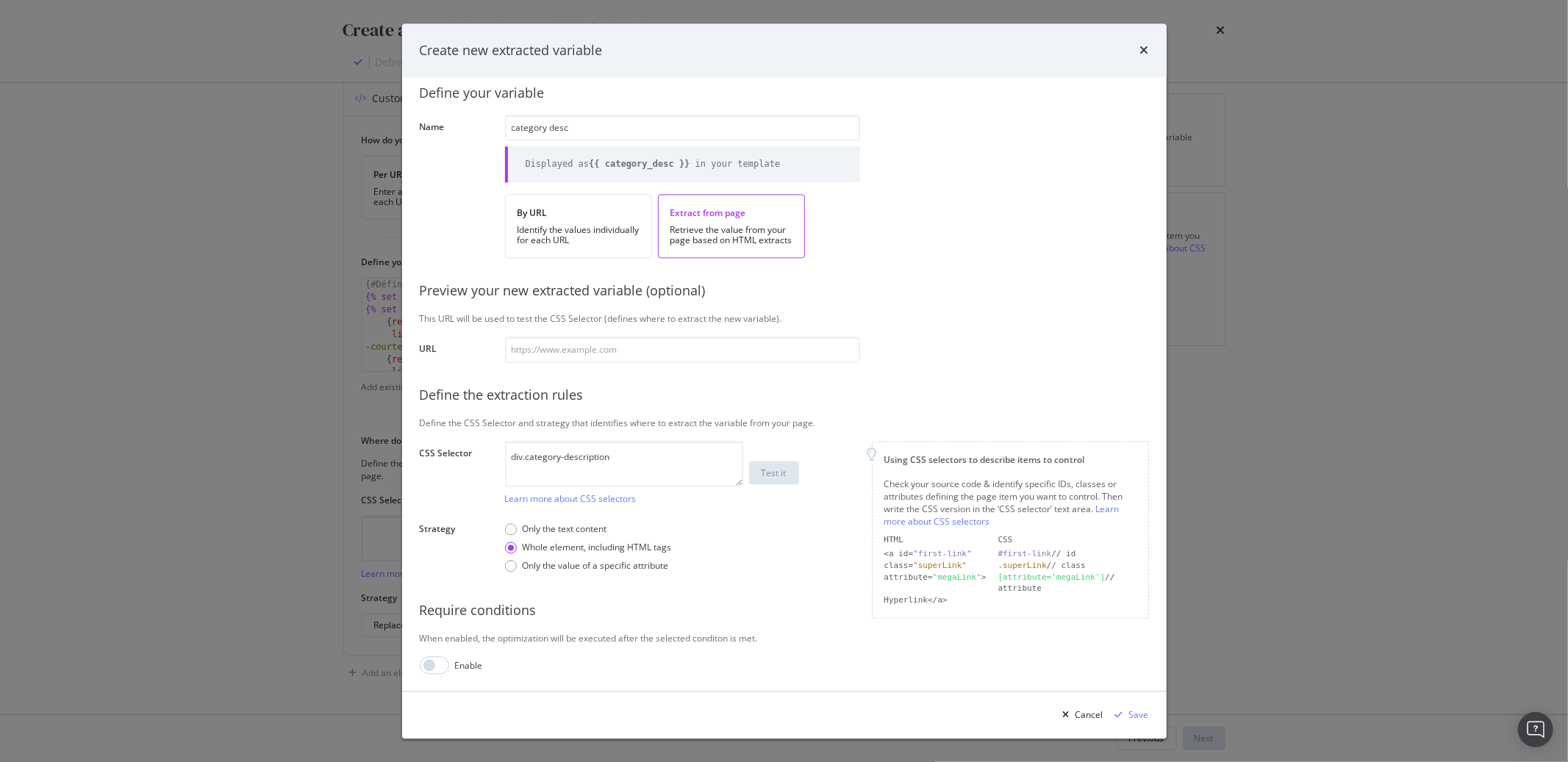
scroll to position [24, 0]
click at [1134, 717] on div "Save" at bounding box center [1140, 714] width 20 height 13
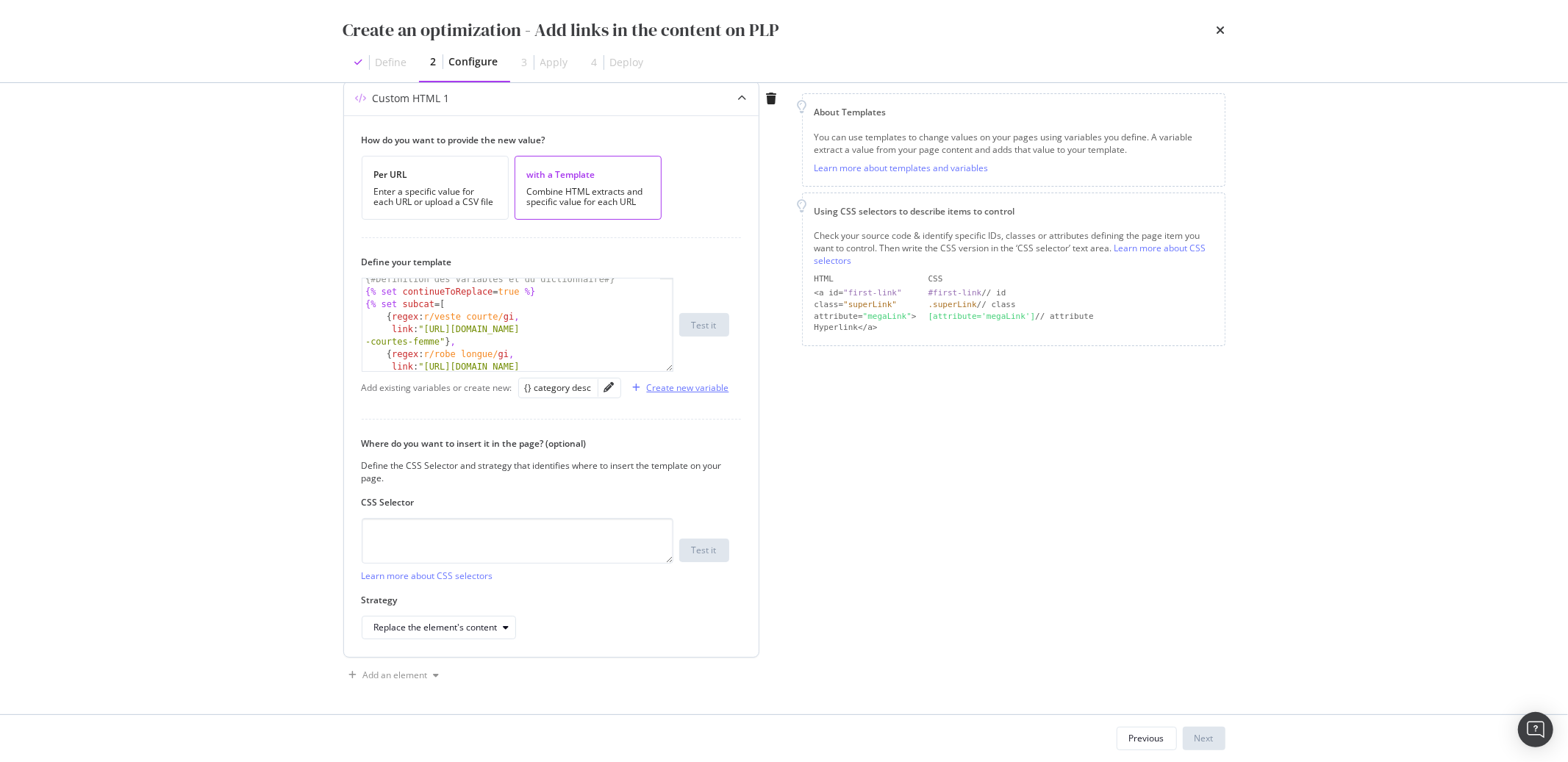
scroll to position [79, 0]
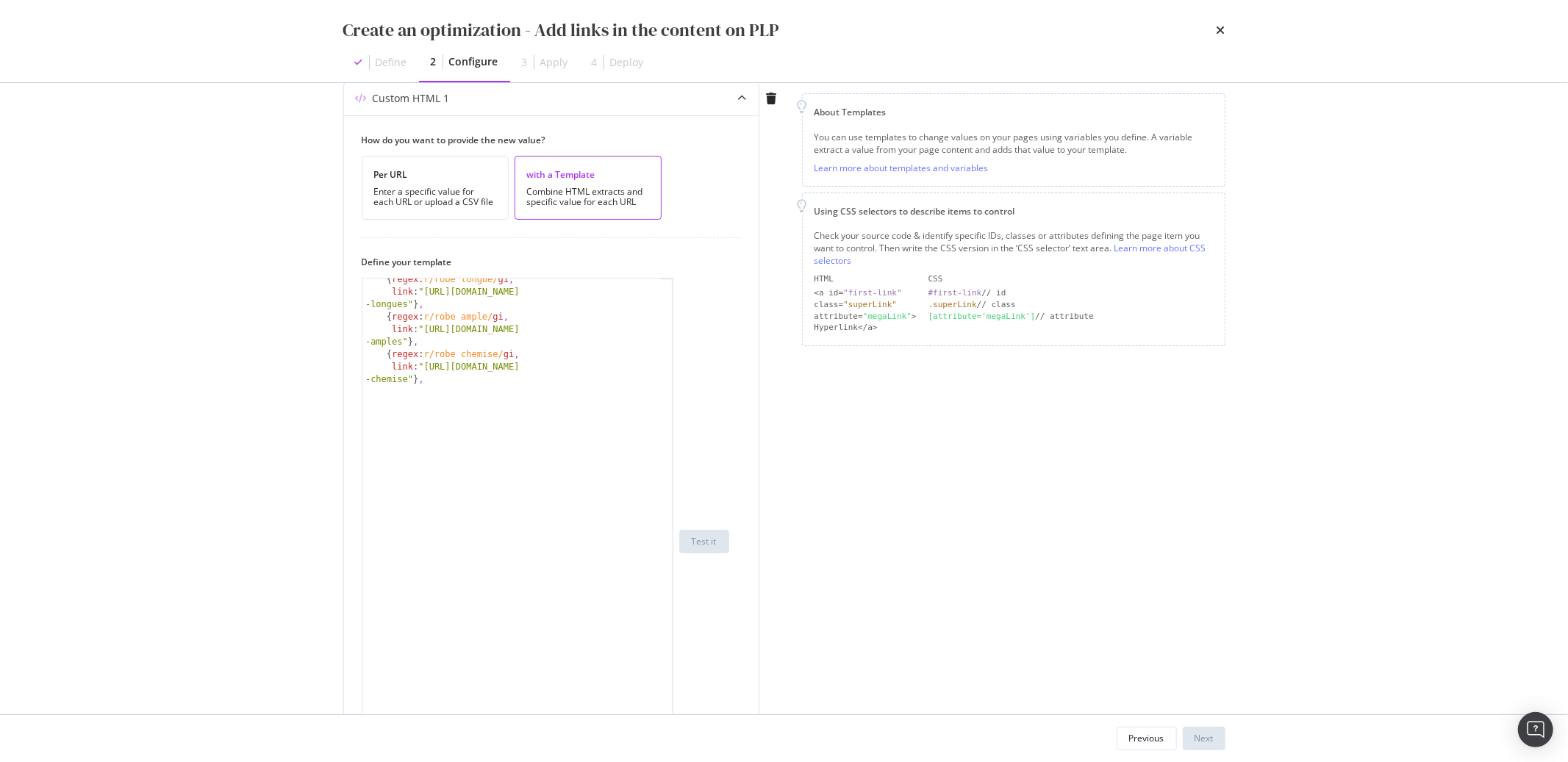
drag, startPoint x: 669, startPoint y: 368, endPoint x: 612, endPoint y: 802, distance: 437.7
click at [612, 761] on html "spa/v1.339.0 ReadOnly: Viz Debugger: Open Viz Editor FTL admin Admin Crawl List…" at bounding box center [784, 381] width 1568 height 762
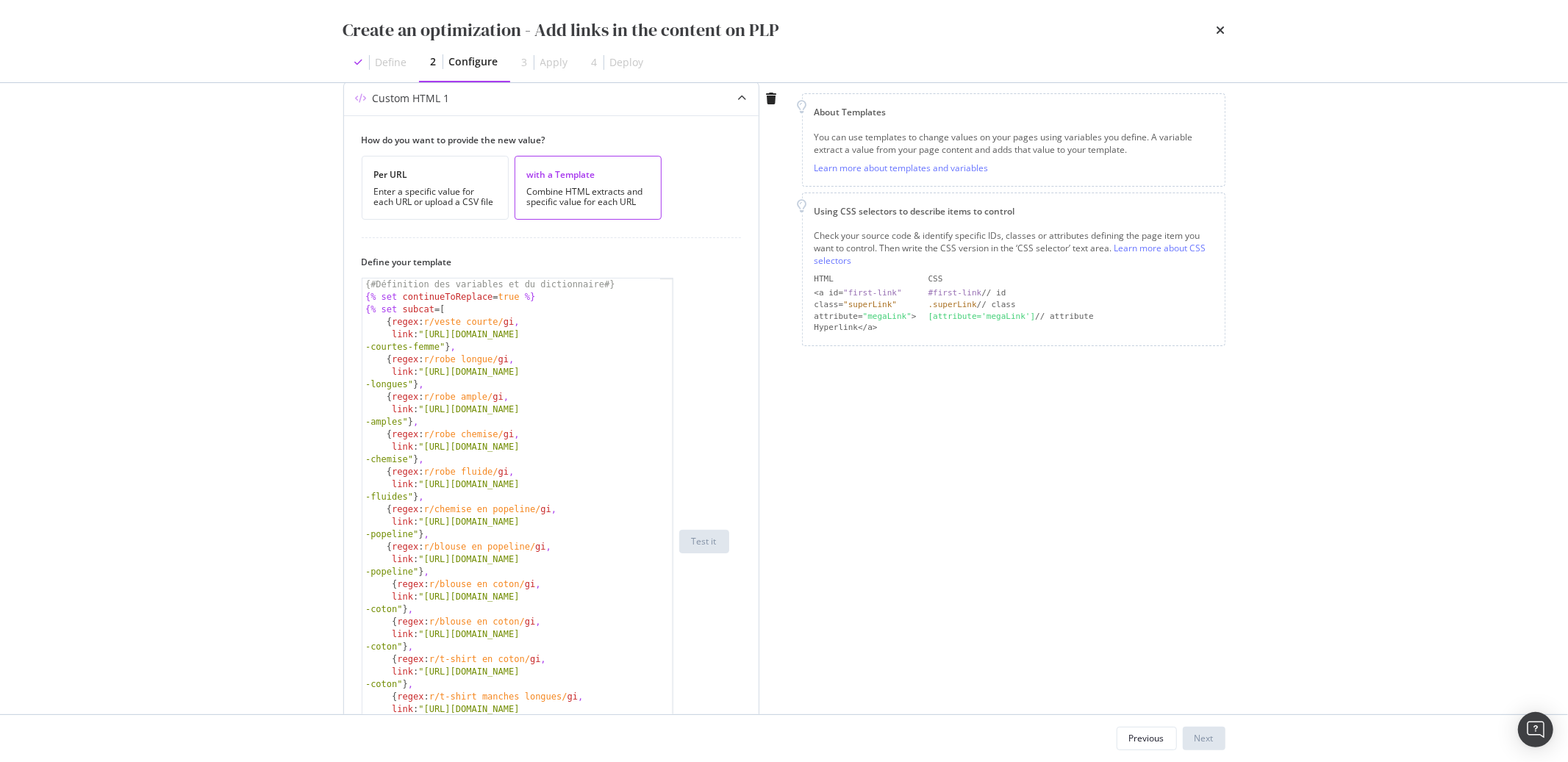
scroll to position [0, 0]
drag, startPoint x: 440, startPoint y: 324, endPoint x: 504, endPoint y: 325, distance: 64.0
click at [504, 325] on div "{# Définition des variables et du dictionnaire #} {% set continueToReplace = tr…" at bounding box center [511, 560] width 298 height 563
paste textarea "bijoux pour hommes"
drag, startPoint x: 430, startPoint y: 336, endPoint x: 442, endPoint y: 345, distance: 15.0
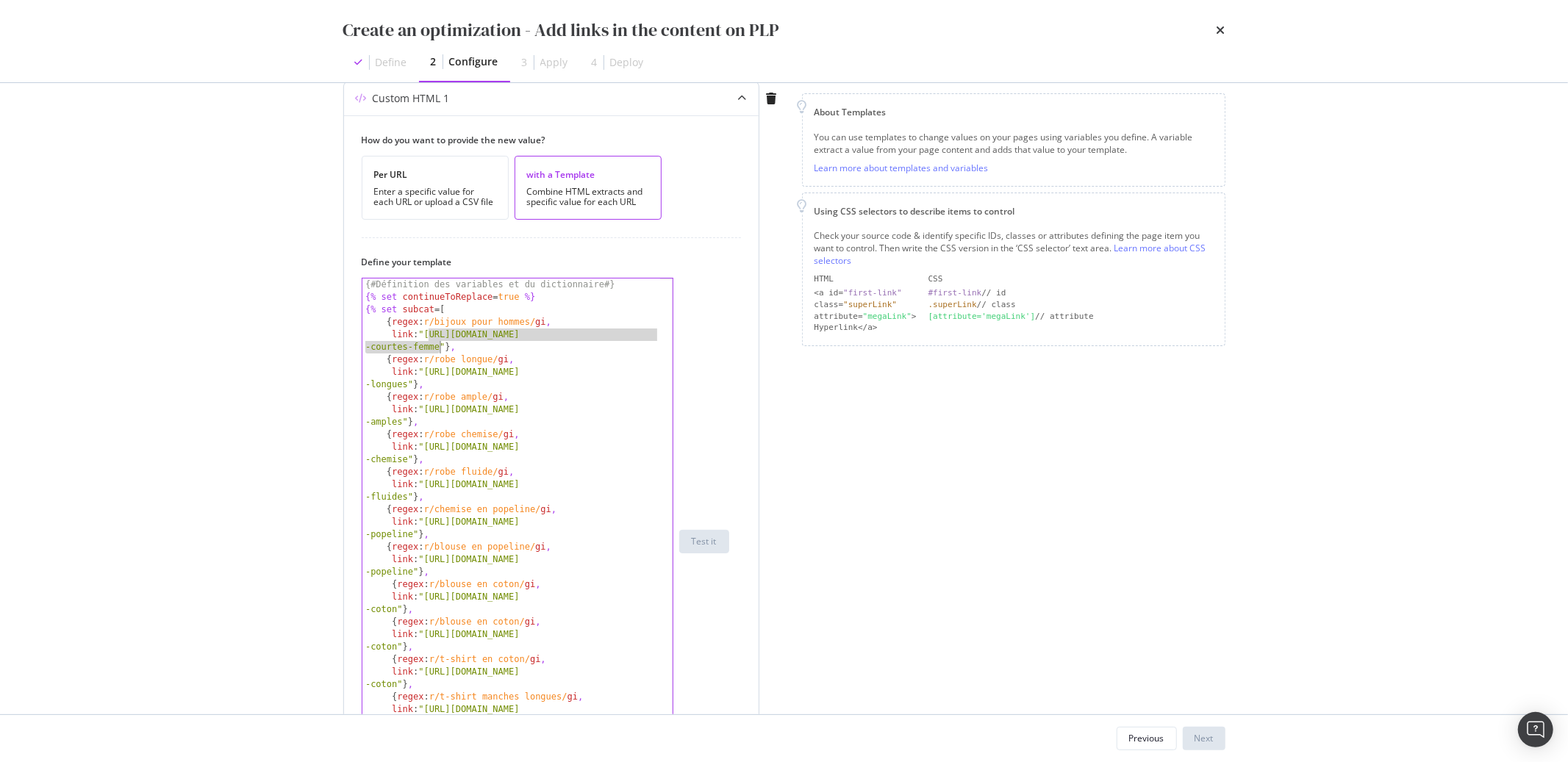
click at [442, 345] on div "{# Définition des variables et du dictionnaire #} {% set continueToReplace = tr…" at bounding box center [511, 560] width 298 height 563
paste textarea "atelier-amaya.com/fr/bijoux/bijoux-hommes"
type textarea "link: "https://atelier-amaya.com/fr/bijoux/bijoux-hommes"},"
click at [762, 432] on div "Custom HTML 1 How do you want to provide the new value? Per URL Enter a specifi…" at bounding box center [563, 588] width 441 height 1016
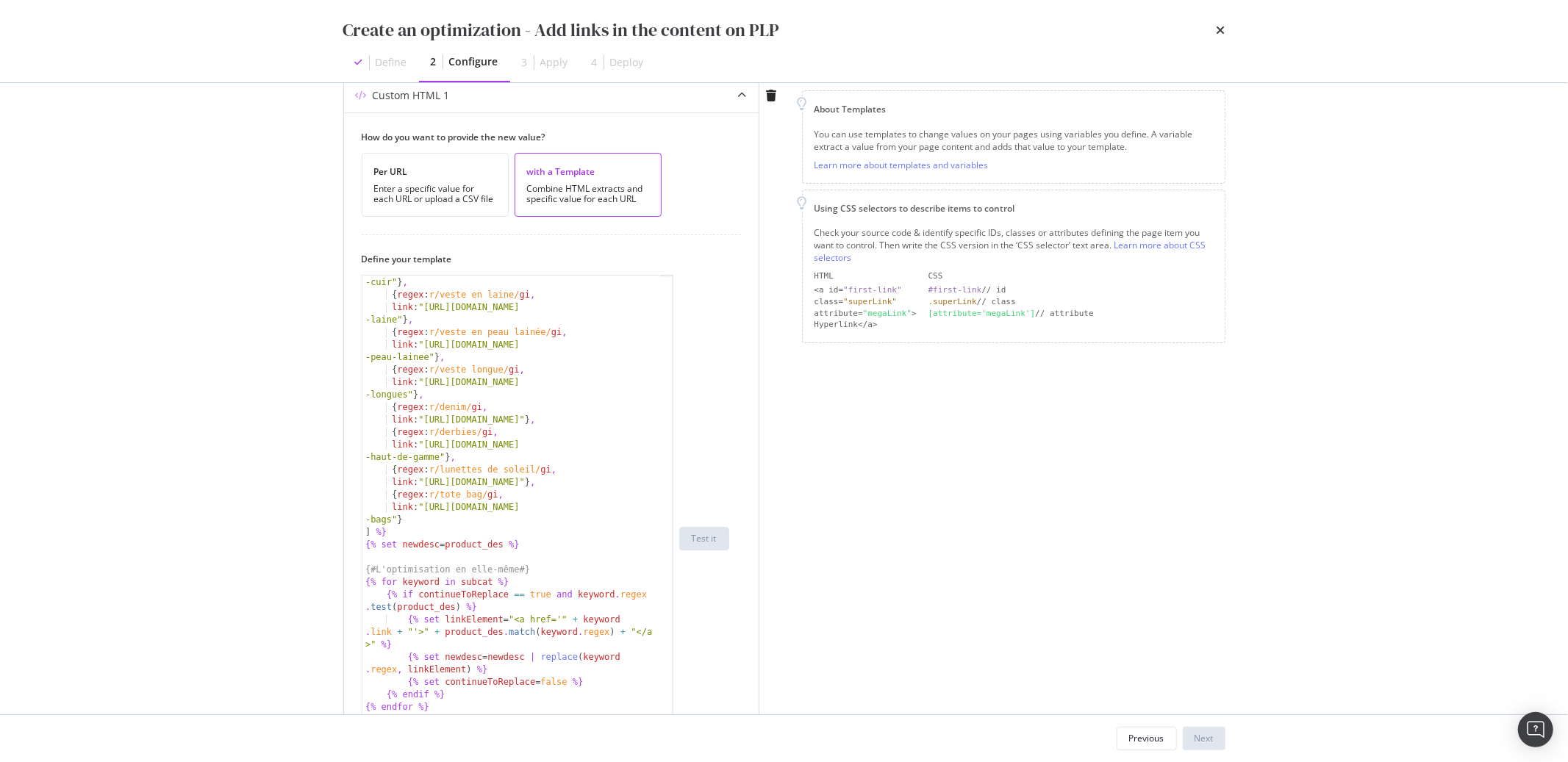
scroll to position [620, 0]
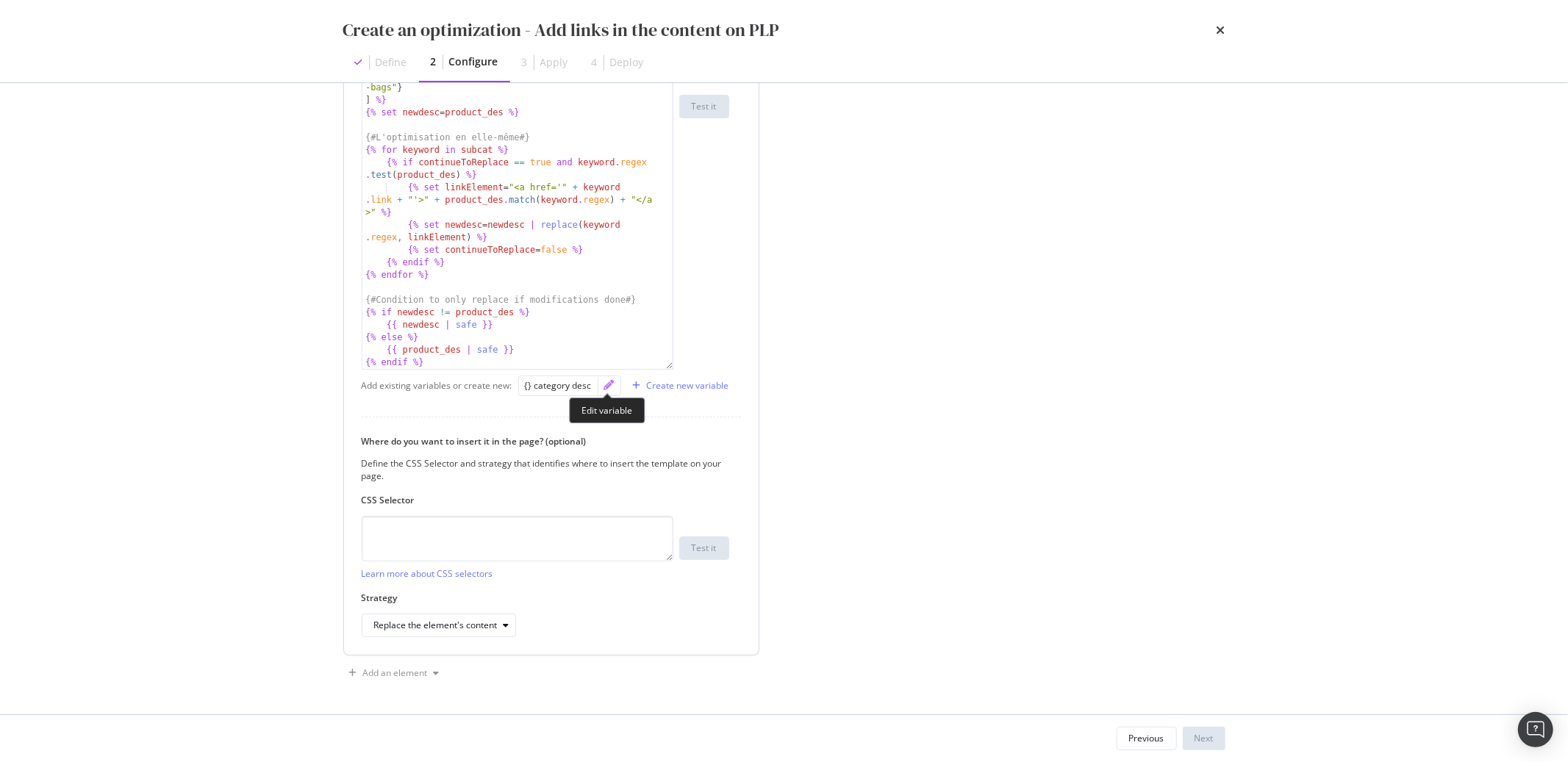
click at [605, 387] on icon "pencil" at bounding box center [610, 385] width 10 height 10
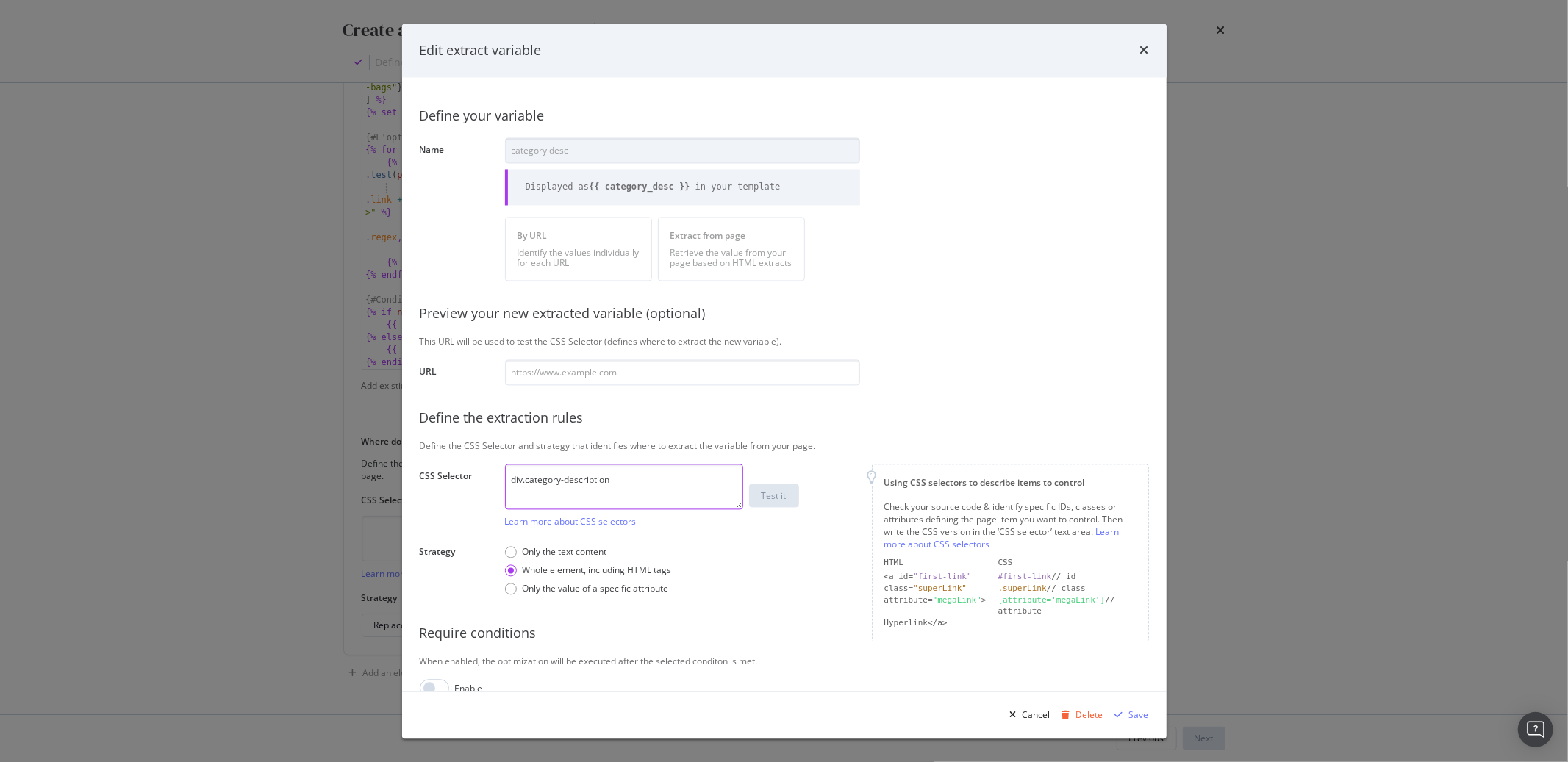
drag, startPoint x: 622, startPoint y: 484, endPoint x: 451, endPoint y: 486, distance: 171.0
click at [0, 0] on div "CSS Selector div.category-description Learn more about CSS selectors Test it" at bounding box center [0, 0] width 0 height 0
click at [1149, 50] on div "Edit extract variable" at bounding box center [784, 51] width 765 height 55
click at [1144, 50] on icon "times" at bounding box center [1145, 51] width 8 height 12
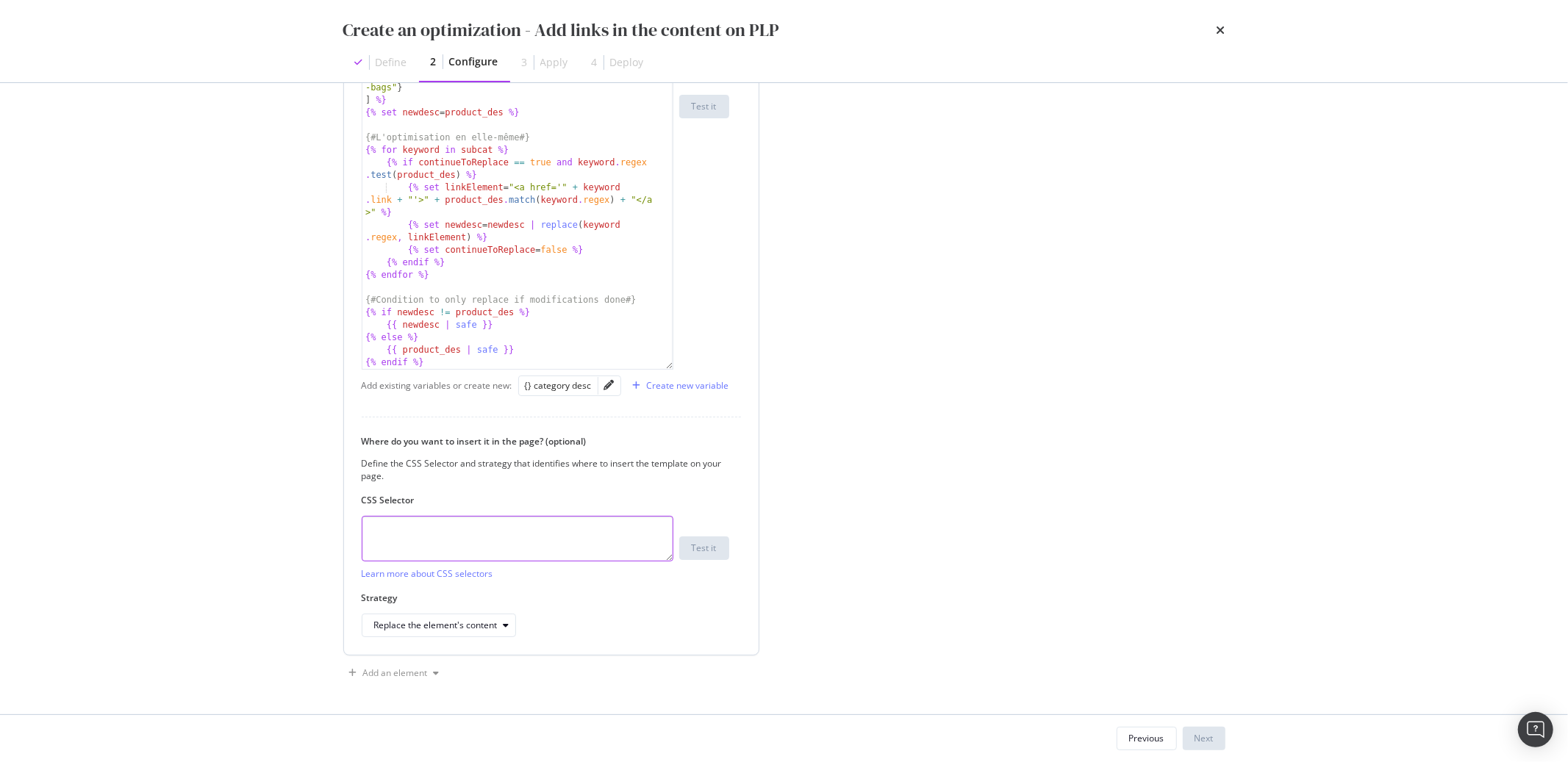
click at [565, 553] on textarea "modal" at bounding box center [518, 539] width 312 height 46
paste textarea "div.category-description"
type textarea "div.category-description"
click at [957, 553] on div "Page elements to optimize Title: Update the page <title> . H1: Update an existi…" at bounding box center [1014, 89] width 423 height 1193
click at [1214, 751] on div "Previous Next" at bounding box center [784, 738] width 941 height 47
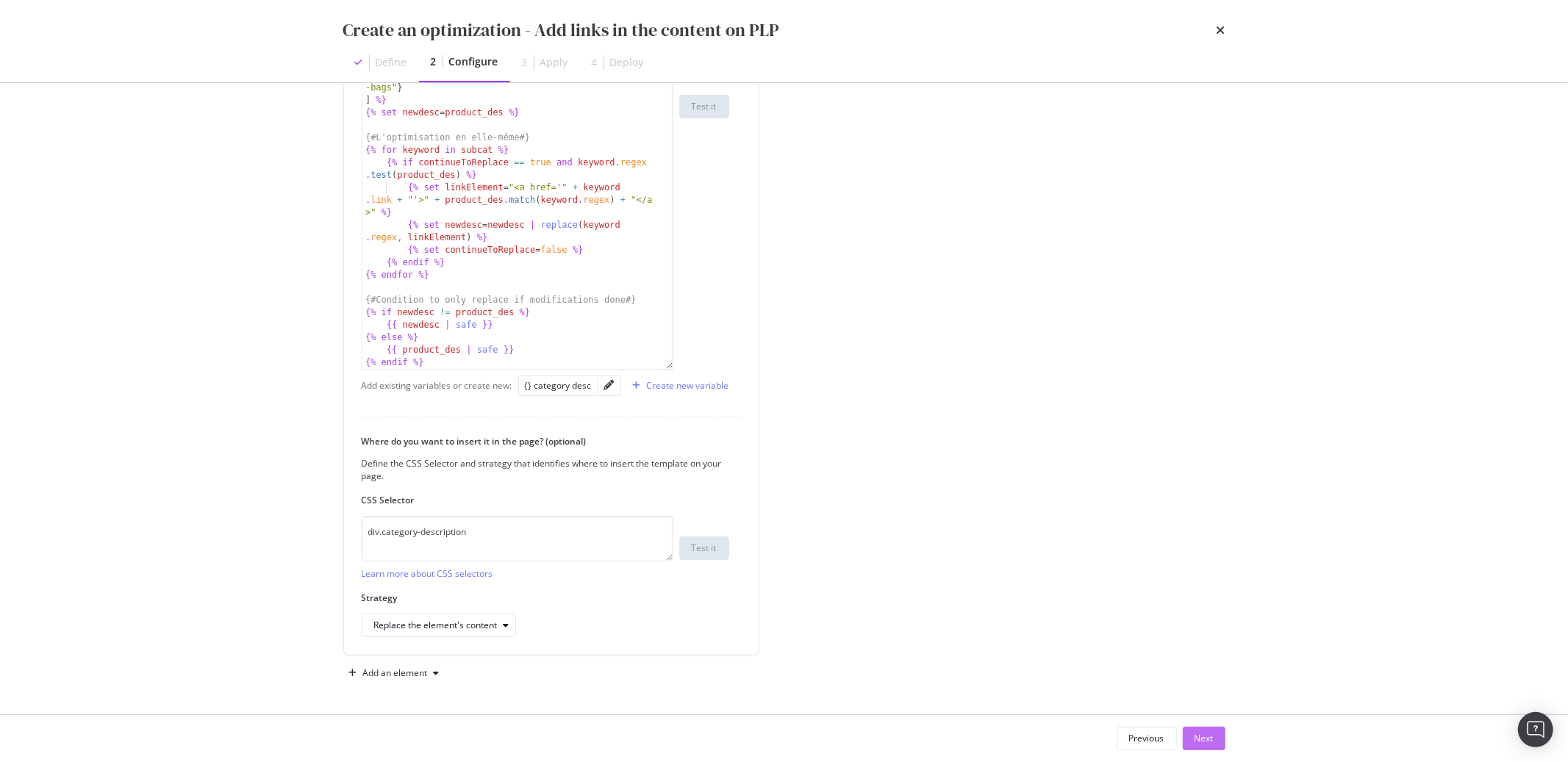
click at [1208, 746] on div "Next" at bounding box center [1204, 738] width 19 height 22
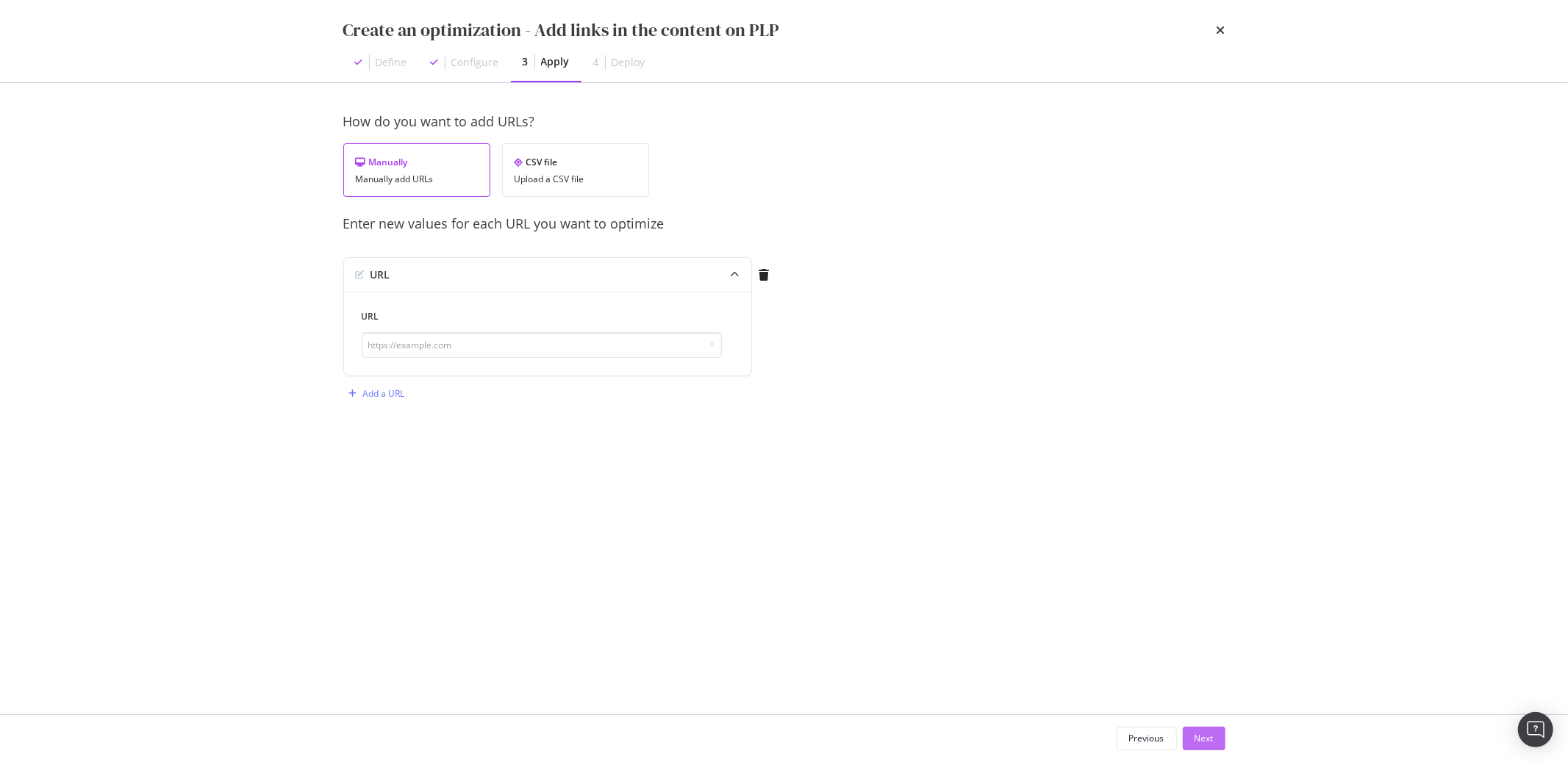
scroll to position [0, 0]
click at [1135, 749] on div "Previous" at bounding box center [1147, 738] width 35 height 20
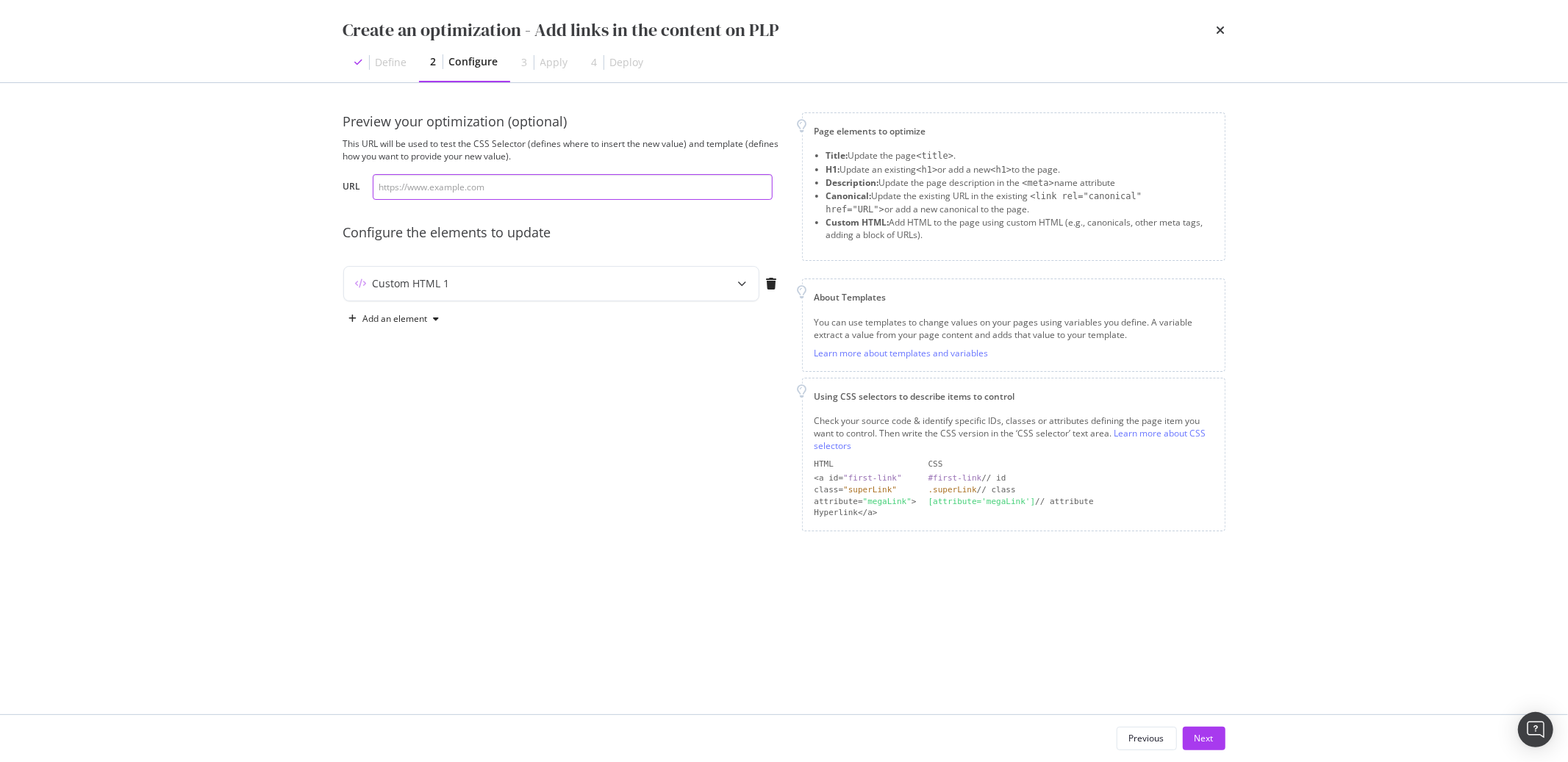
click at [568, 192] on input "modal" at bounding box center [573, 187] width 400 height 26
paste input "https://atelier-amaya.com/fr/bijoux/bijoux-hommes/bracelets-chaine"
type input "https://atelier-amaya.com/fr/bijoux/bijoux-hommes/bracelets-chaine"
click at [562, 287] on div "Custom HTML 1" at bounding box center [522, 283] width 357 height 14
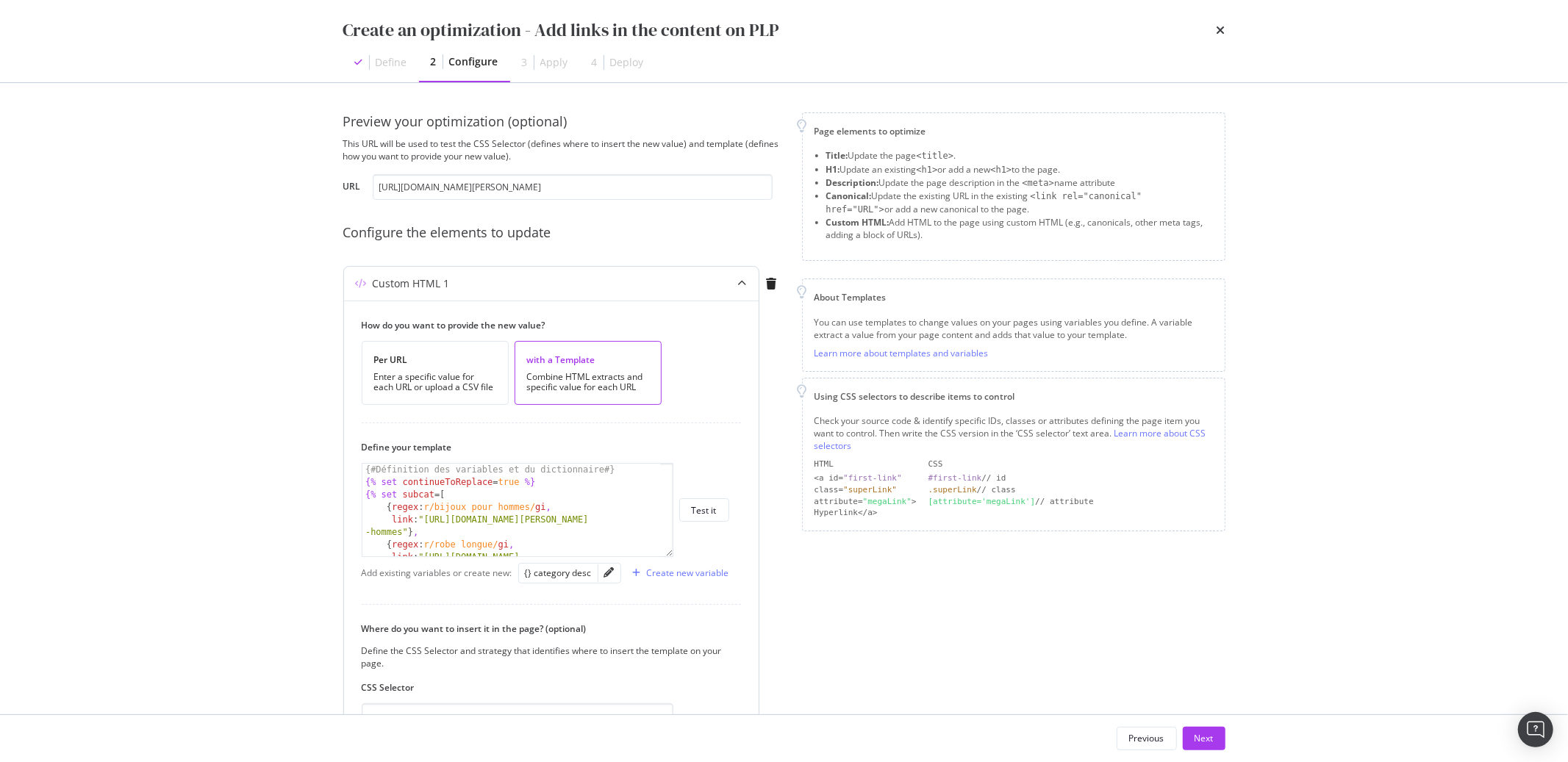
click at [695, 529] on div "1 {# Définition des variables et du dictionnaire #} {% set continueToReplace = …" at bounding box center [546, 510] width 368 height 94
click at [698, 519] on div "Test it" at bounding box center [704, 510] width 25 height 20
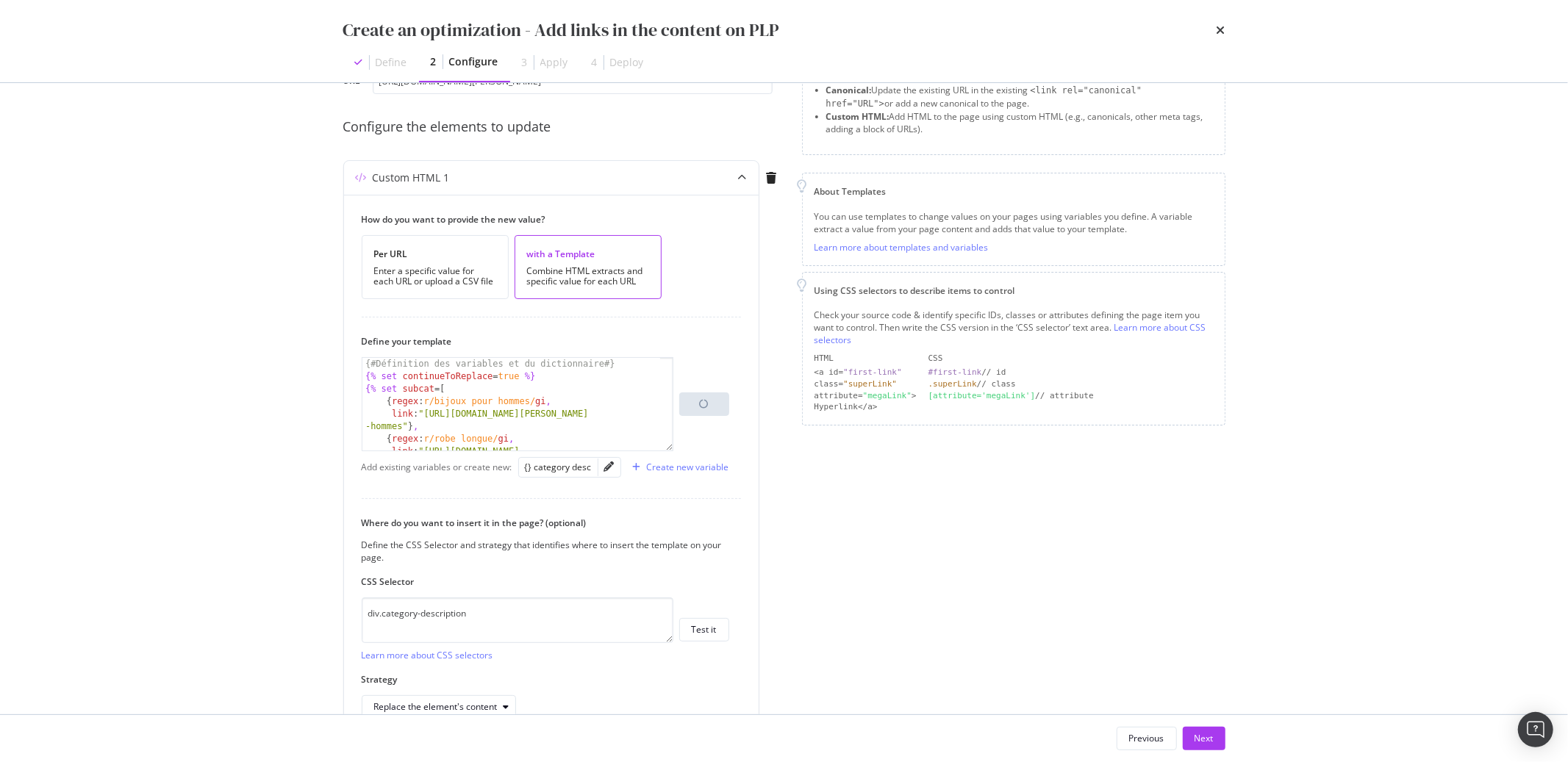
scroll to position [187, 0]
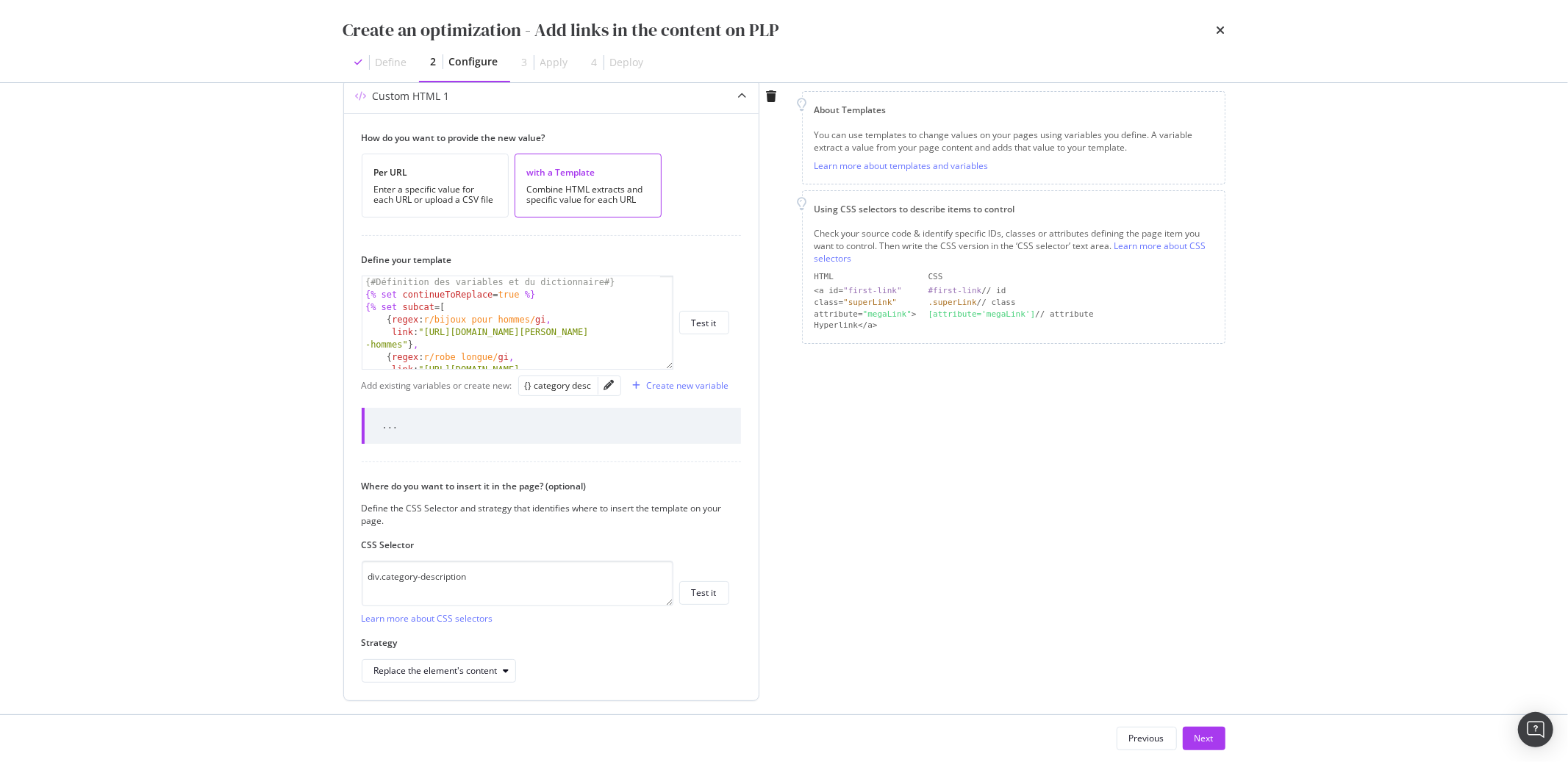
click at [612, 385] on div "modal" at bounding box center [610, 385] width 22 height 19
click at [609, 385] on icon "pencil" at bounding box center [610, 385] width 10 height 10
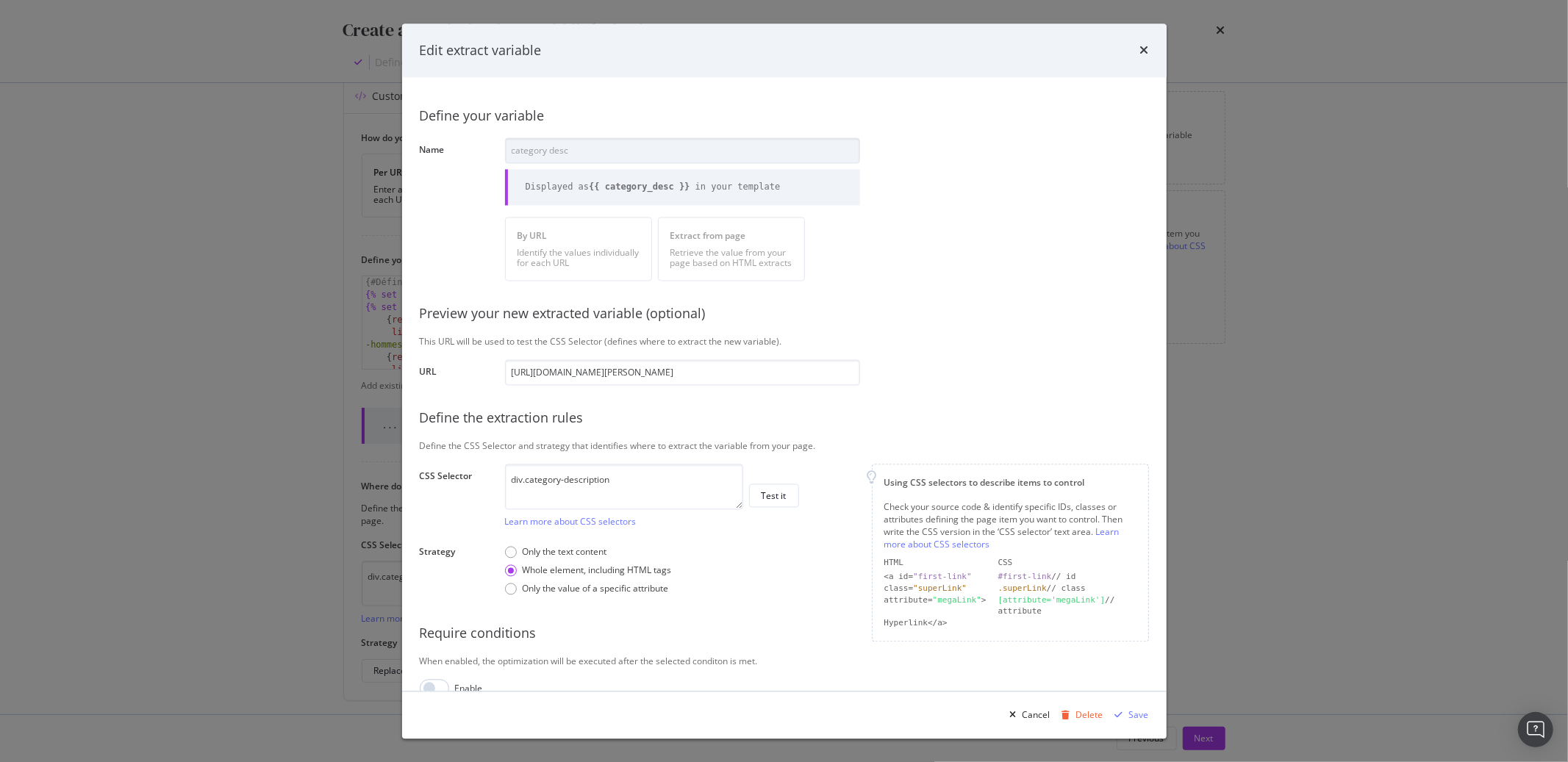
click at [1151, 51] on div "Edit extract variable" at bounding box center [784, 51] width 765 height 55
click at [1148, 51] on icon "times" at bounding box center [1145, 51] width 8 height 12
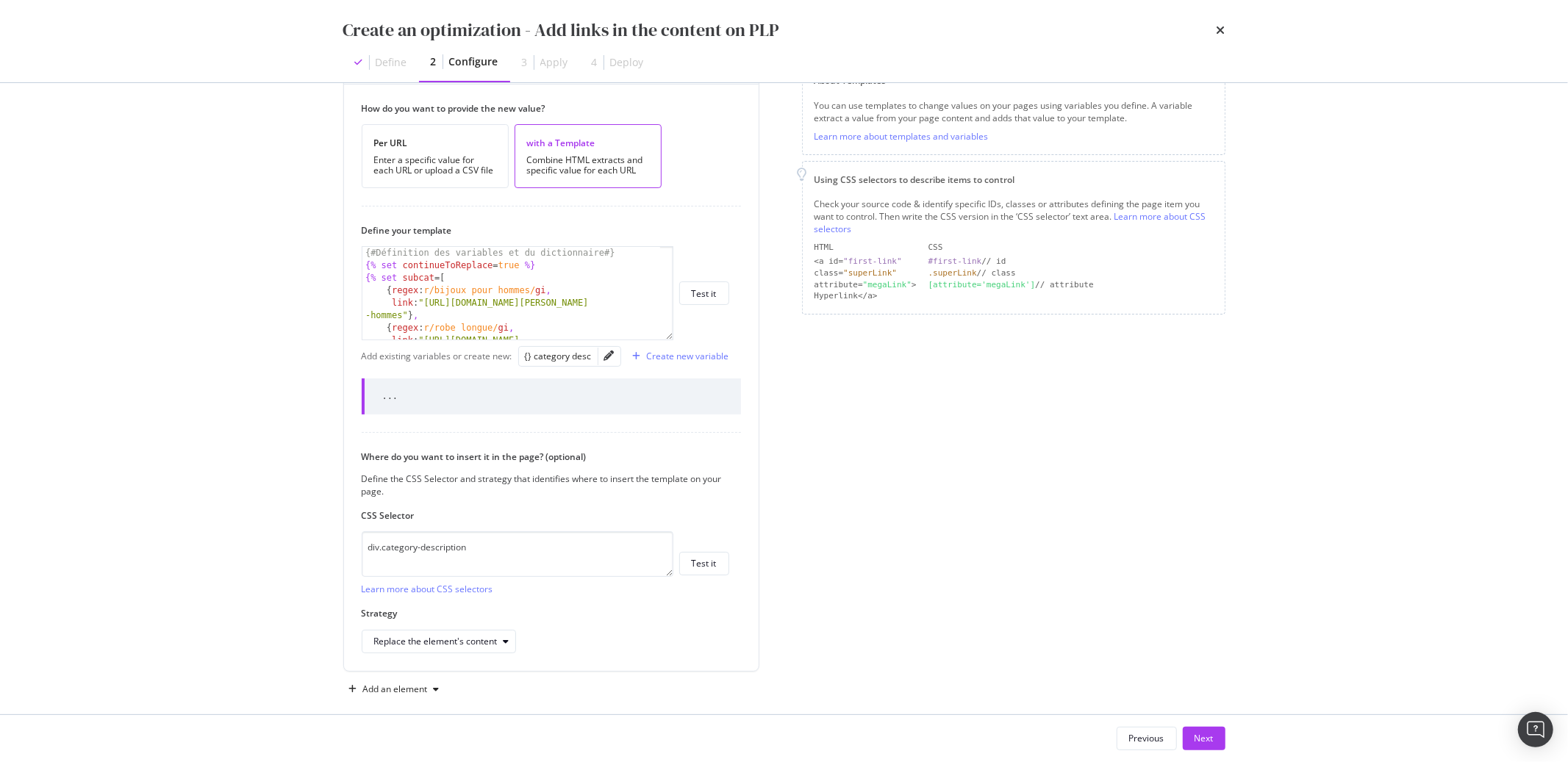
scroll to position [232, 0]
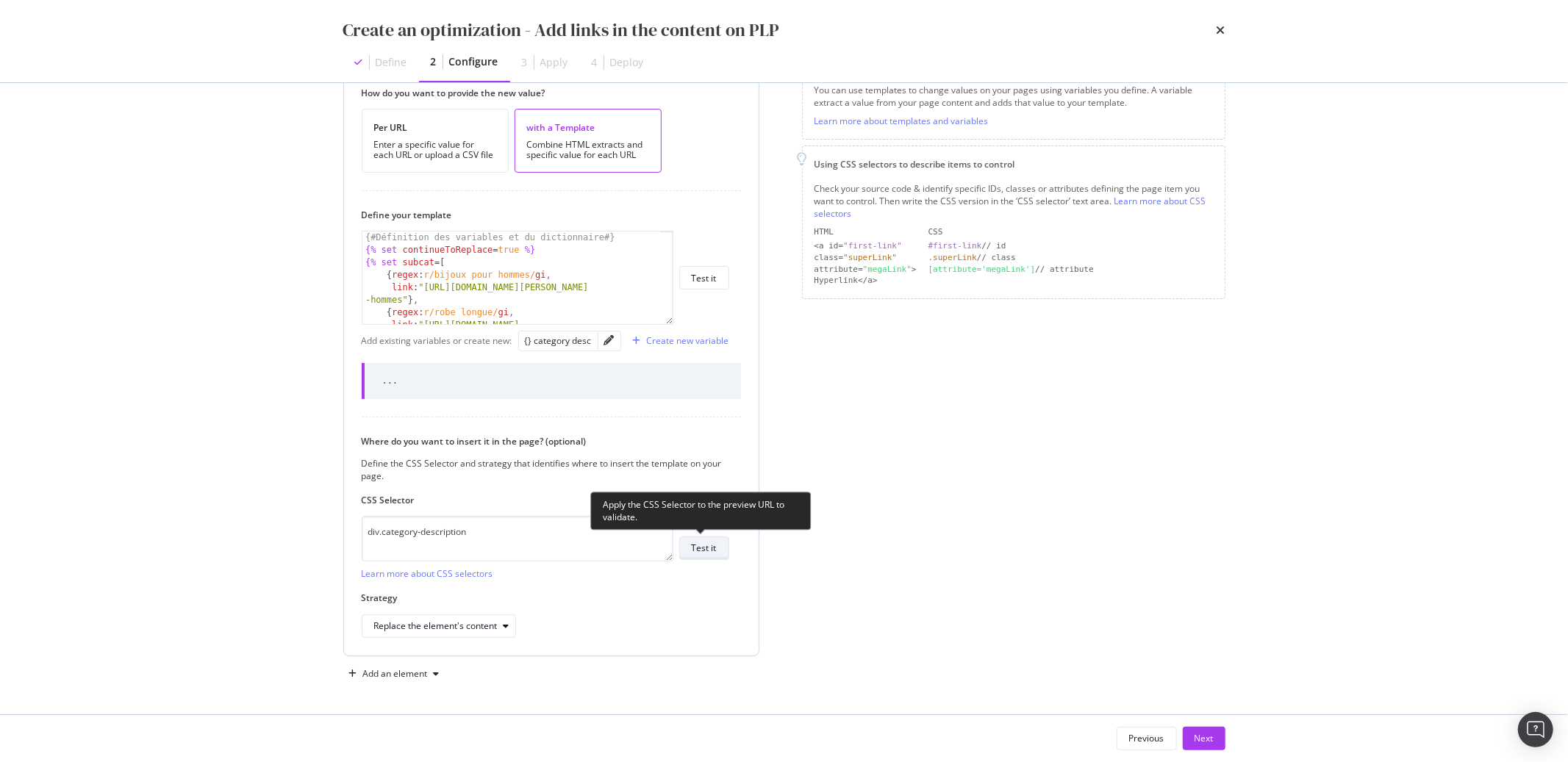
click at [717, 545] on button "Test it" at bounding box center [703, 548] width 50 height 24
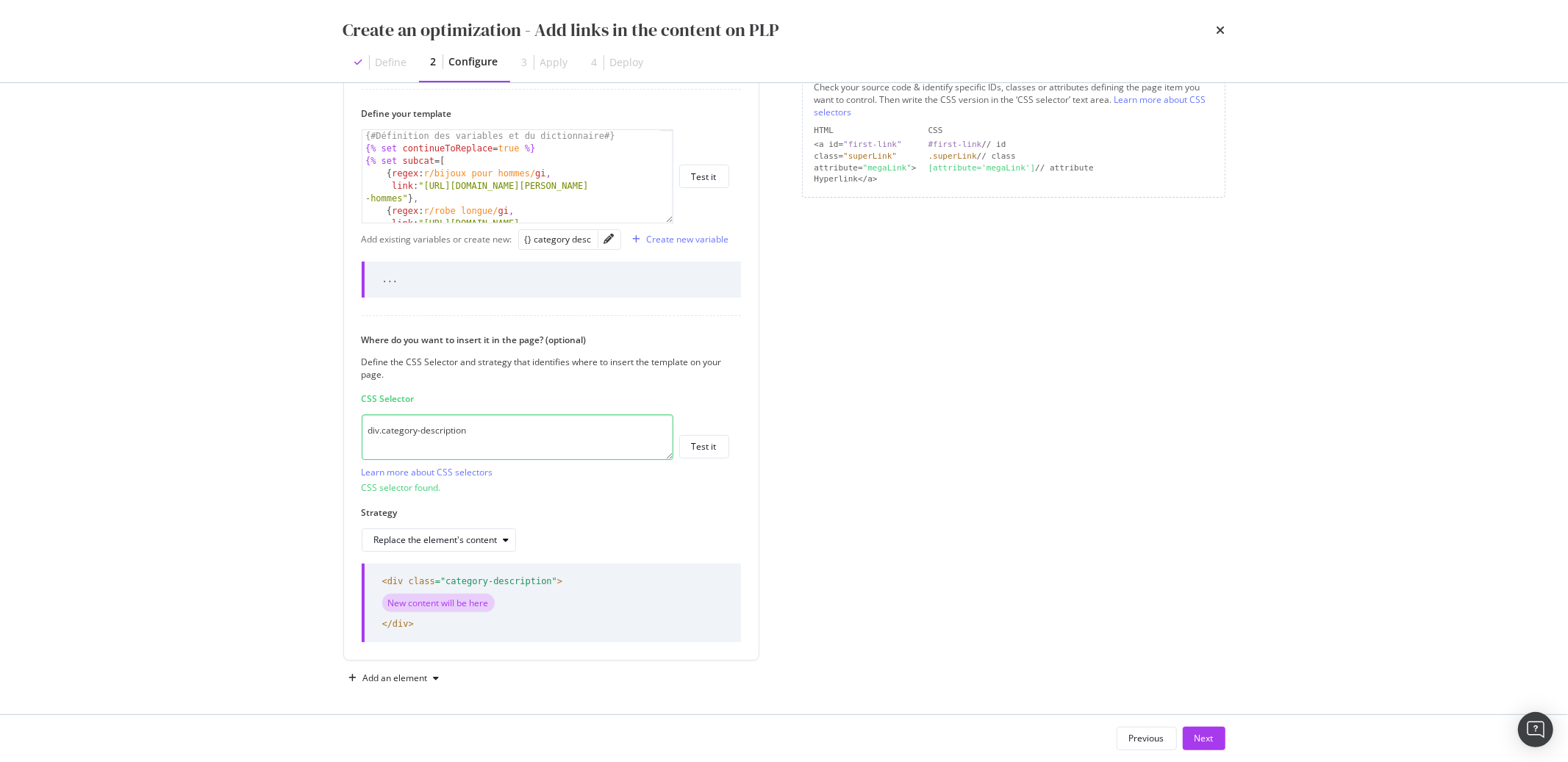
scroll to position [339, 0]
click at [1204, 747] on div "Next" at bounding box center [1204, 738] width 19 height 22
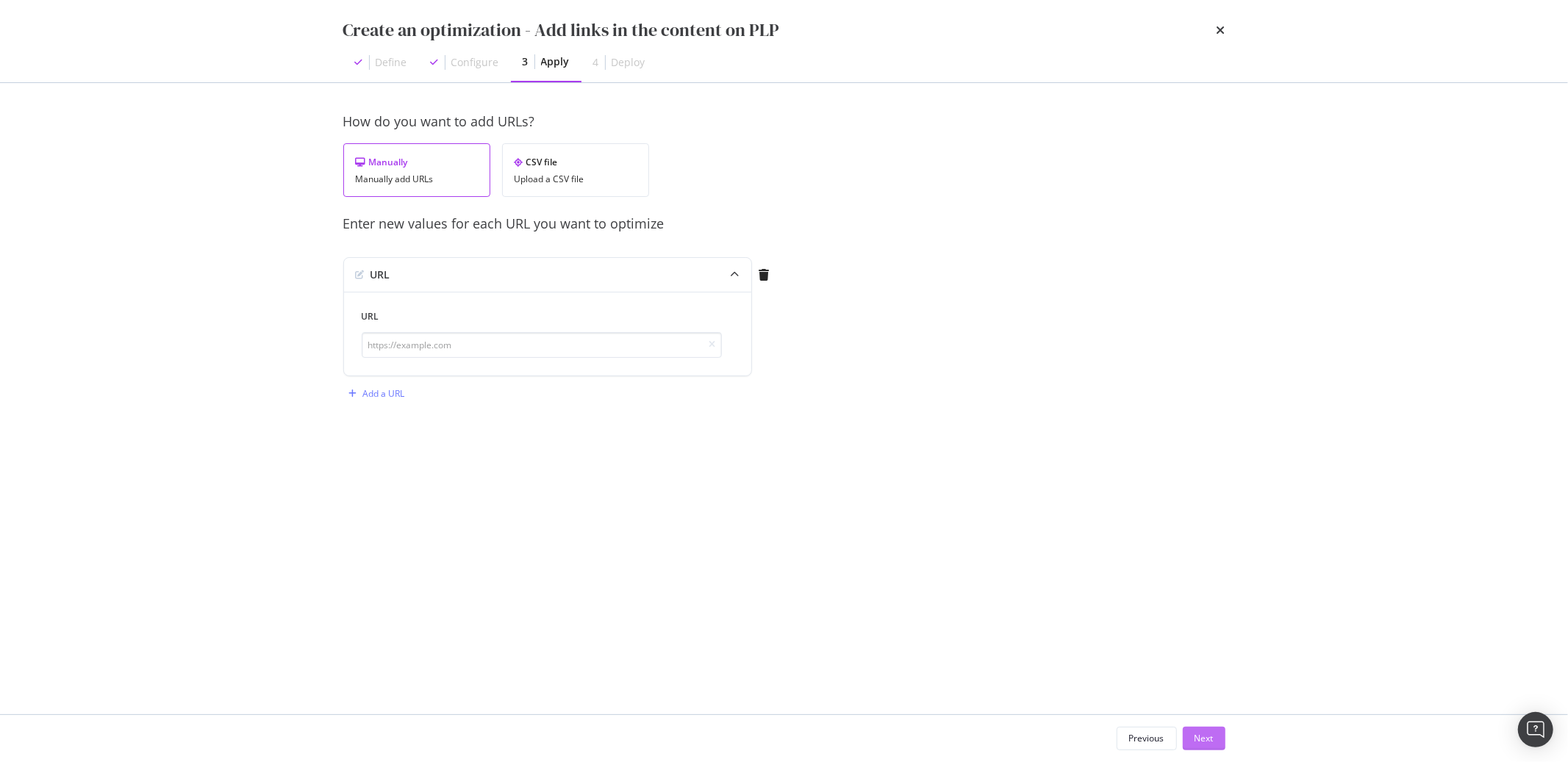
scroll to position [0, 0]
click at [570, 185] on div "CSV file Upload a CSV file" at bounding box center [575, 170] width 147 height 54
click at [440, 181] on div "Manually add URLs" at bounding box center [417, 180] width 122 height 10
click at [493, 339] on input "modal" at bounding box center [542, 345] width 360 height 26
paste input "https://atelier-amaya.com/fr/bijoux/bijoux-hommes/bracelets-chaine"
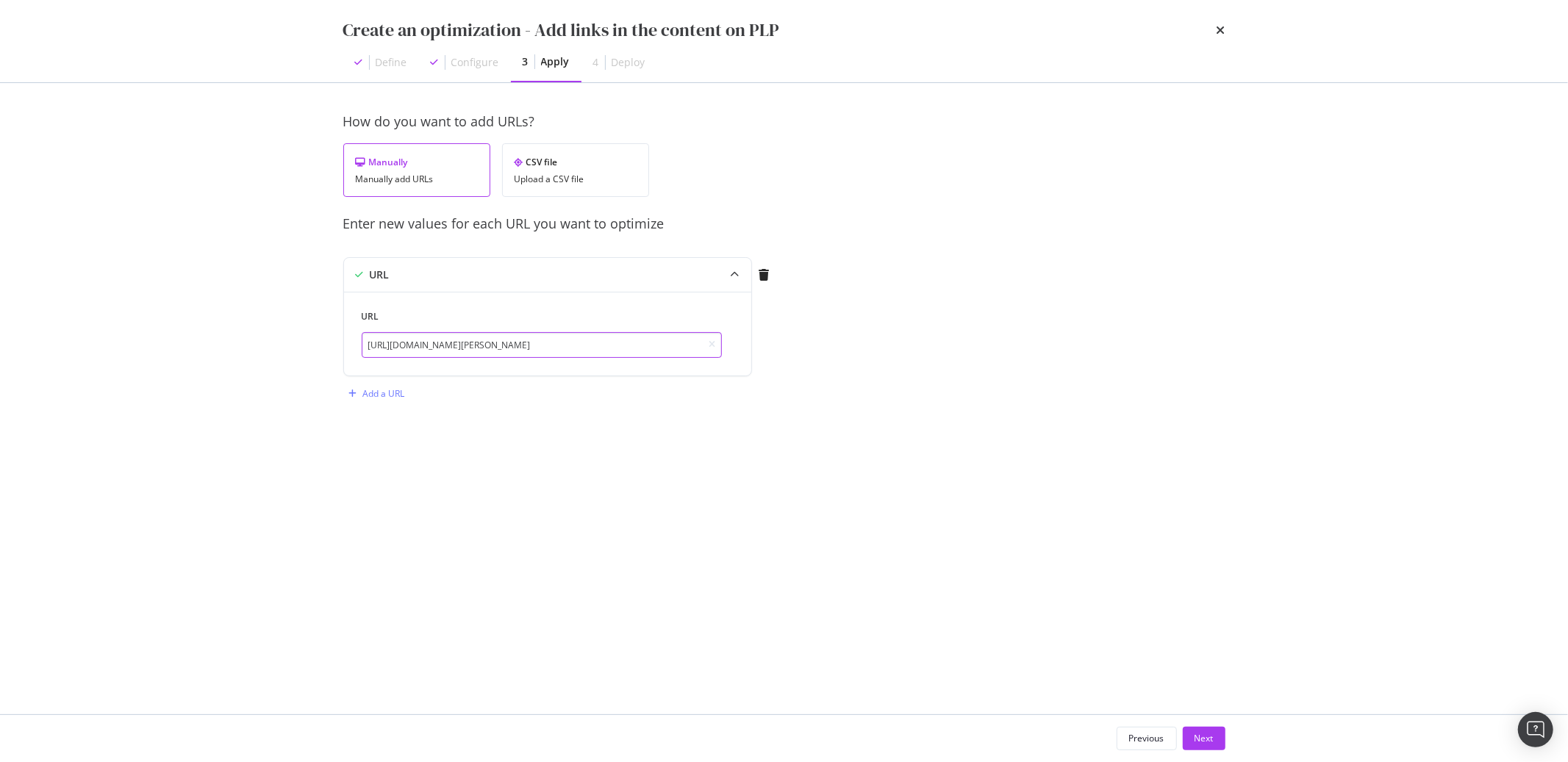
type input "https://atelier-amaya.com/fr/bijoux/bijoux-hommes/bracelets-chaine"
click at [1209, 752] on div "Previous Next" at bounding box center [784, 738] width 941 height 47
click at [1210, 743] on div "Next" at bounding box center [1204, 738] width 19 height 13
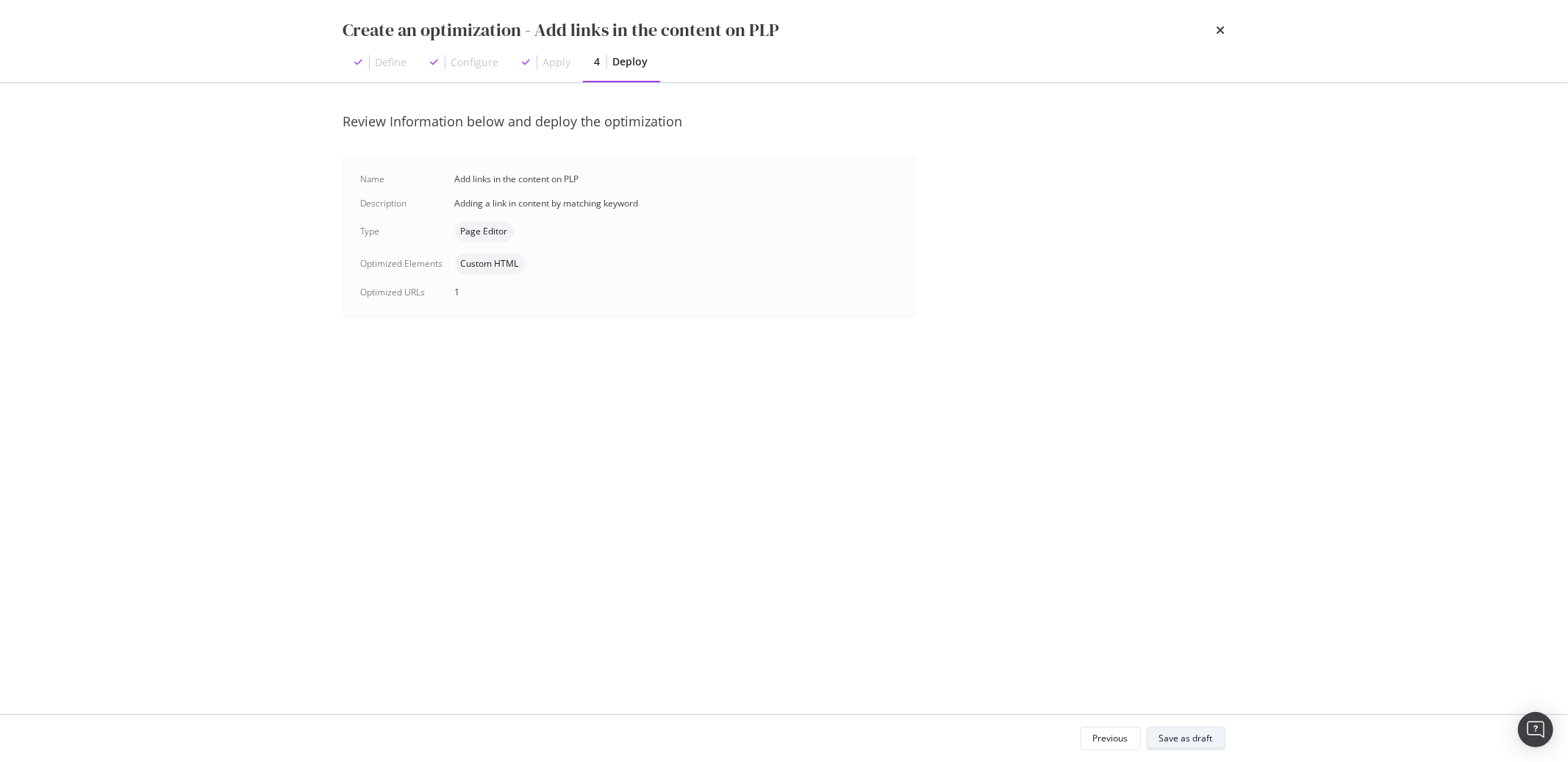
click at [1185, 742] on div "Save as draft" at bounding box center [1187, 738] width 54 height 13
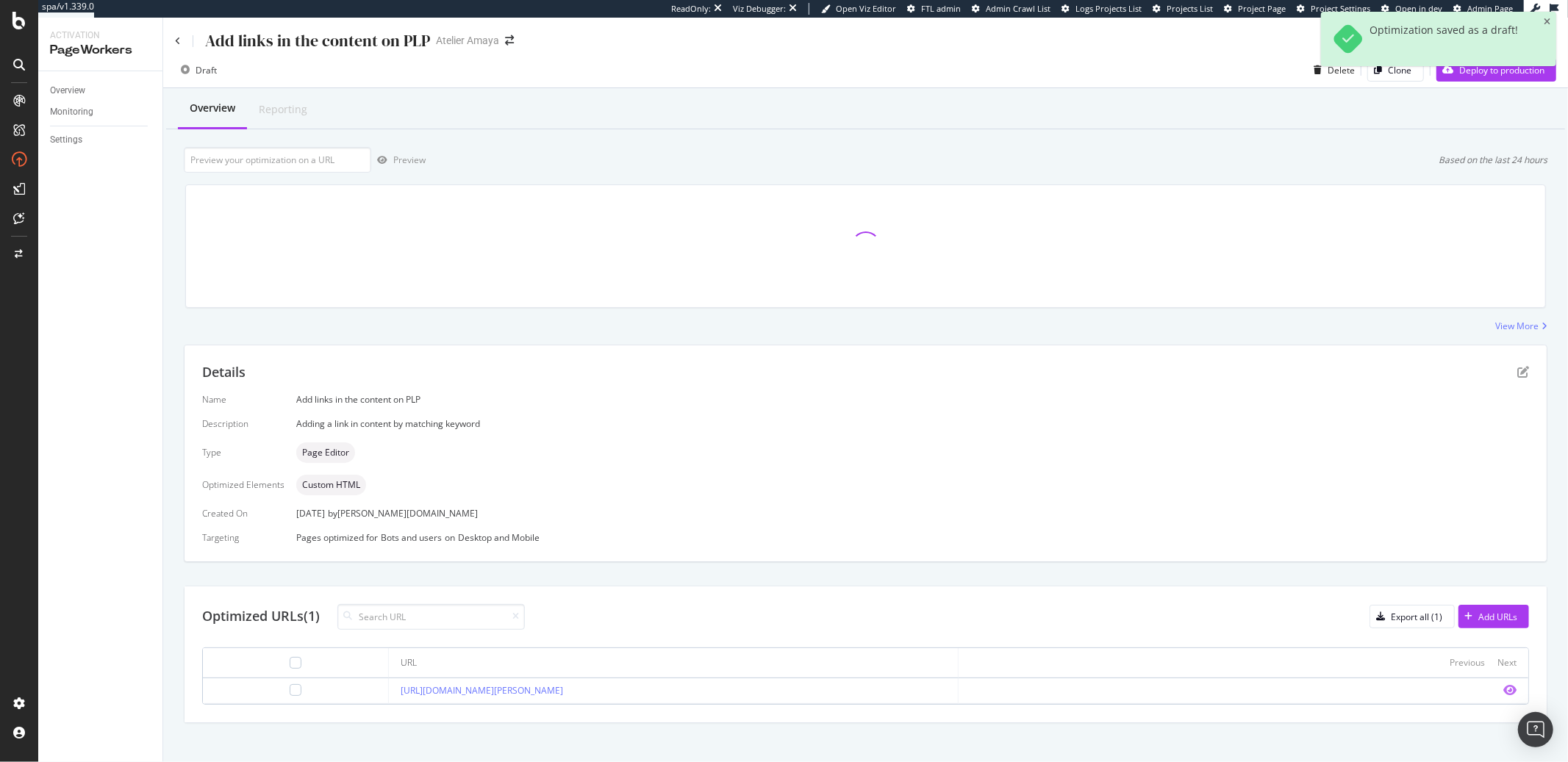
click at [1504, 690] on icon "eye" at bounding box center [1511, 690] width 13 height 12
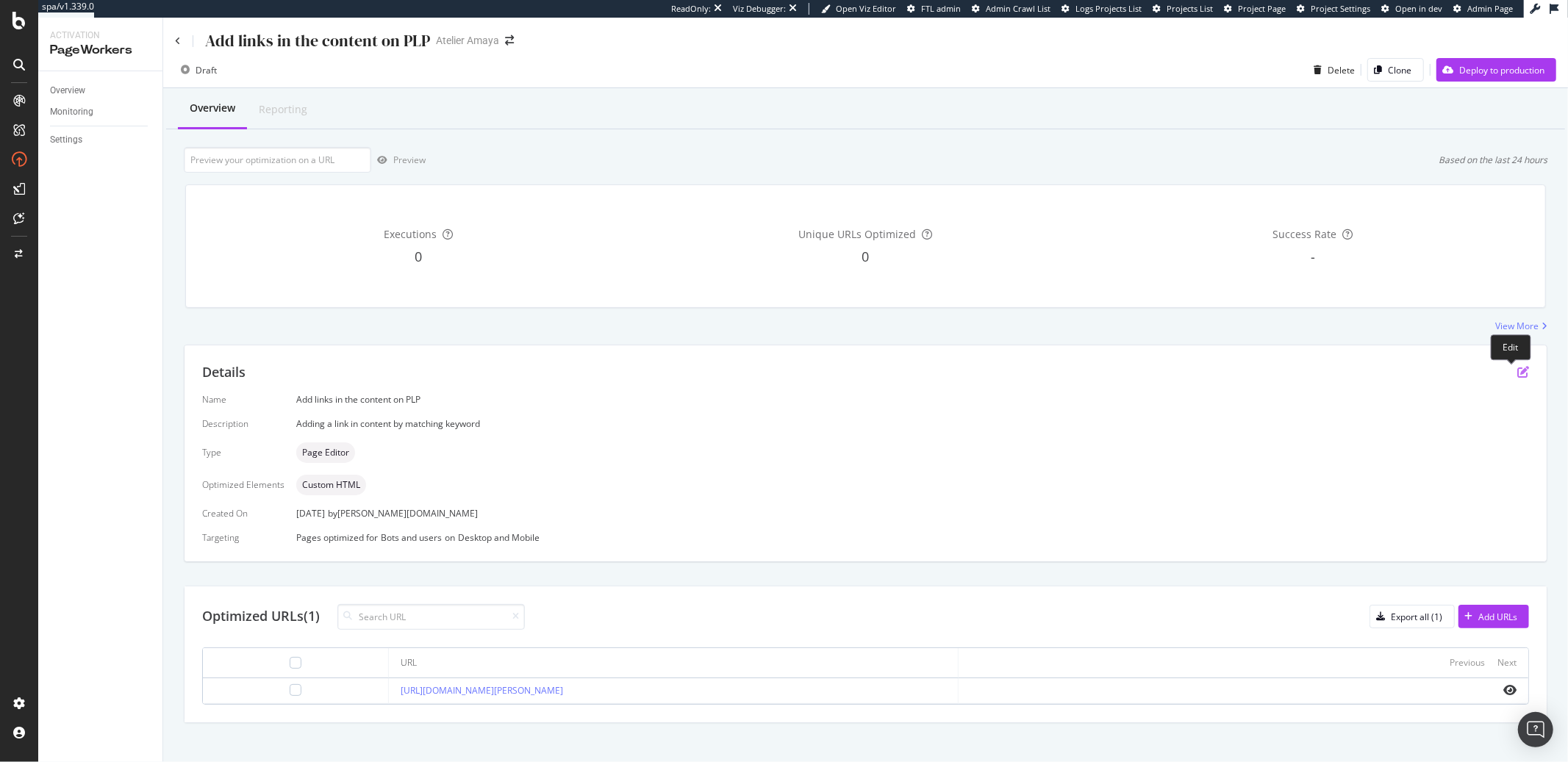
click at [1517, 376] on icon "pen-to-square" at bounding box center [1523, 372] width 12 height 12
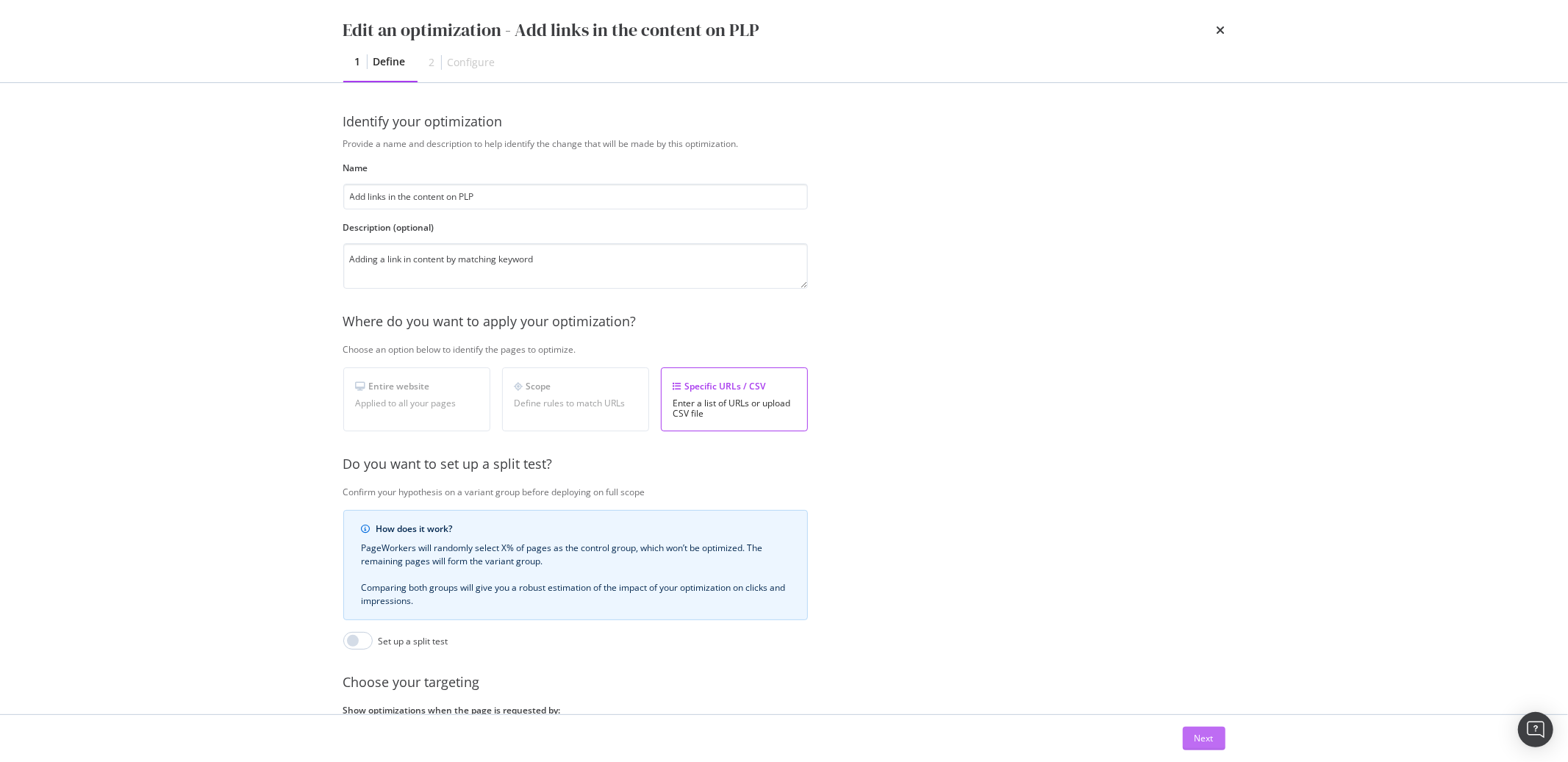
click at [1219, 746] on button "Next" at bounding box center [1204, 738] width 43 height 24
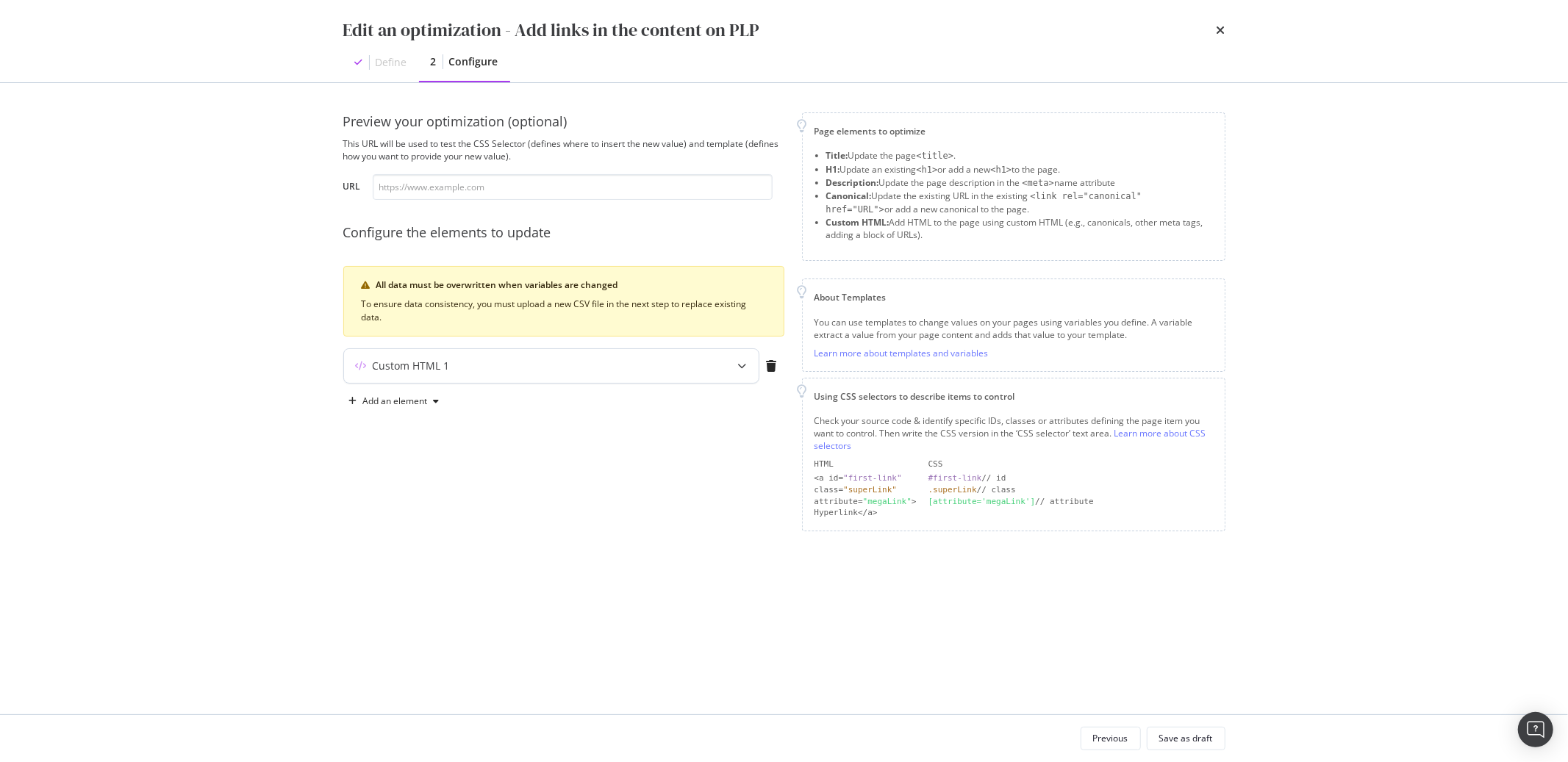
click at [714, 362] on div "Custom HTML 1" at bounding box center [552, 366] width 415 height 34
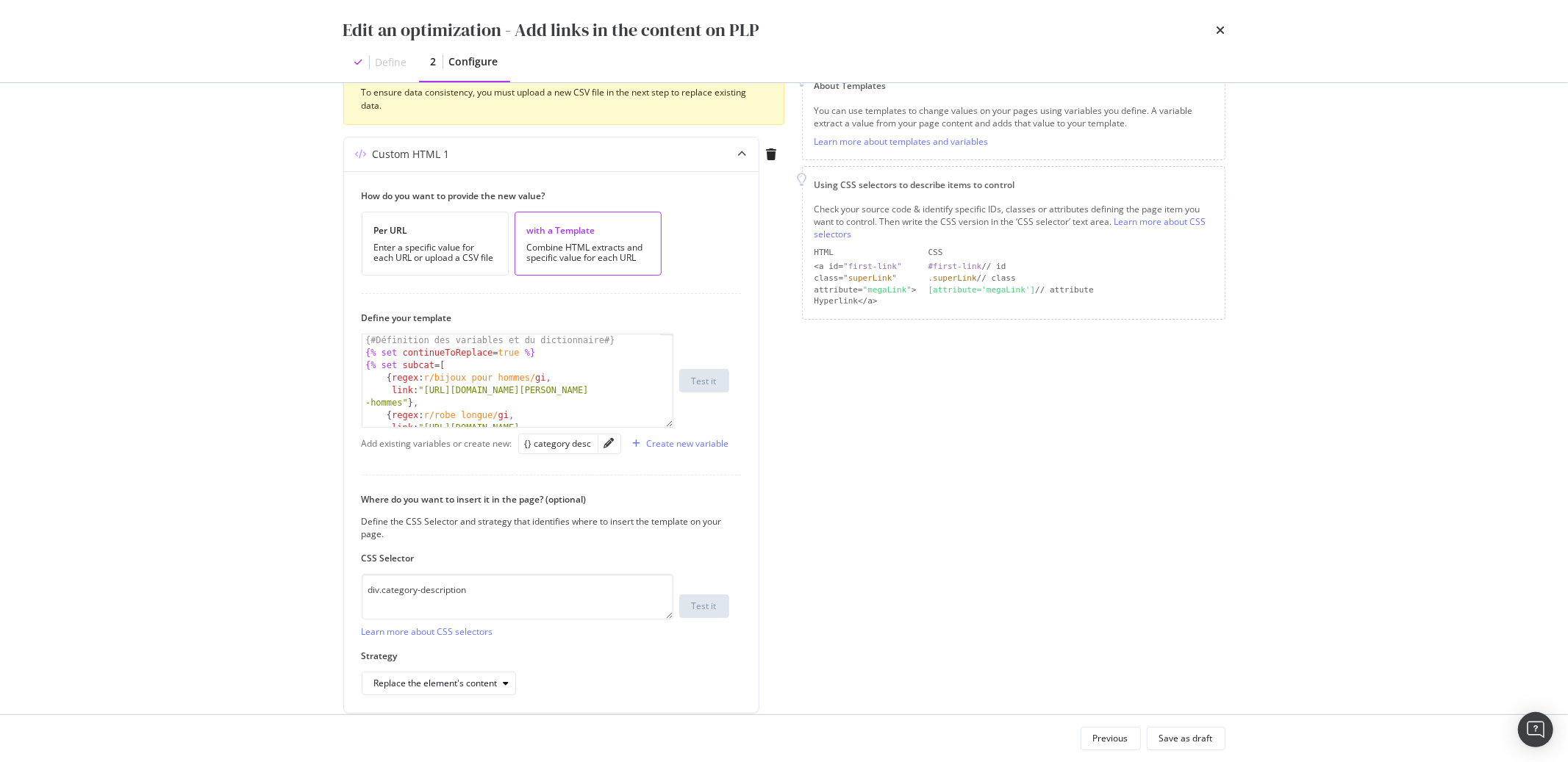
scroll to position [209, 0]
click at [611, 443] on icon "pencil" at bounding box center [610, 446] width 10 height 10
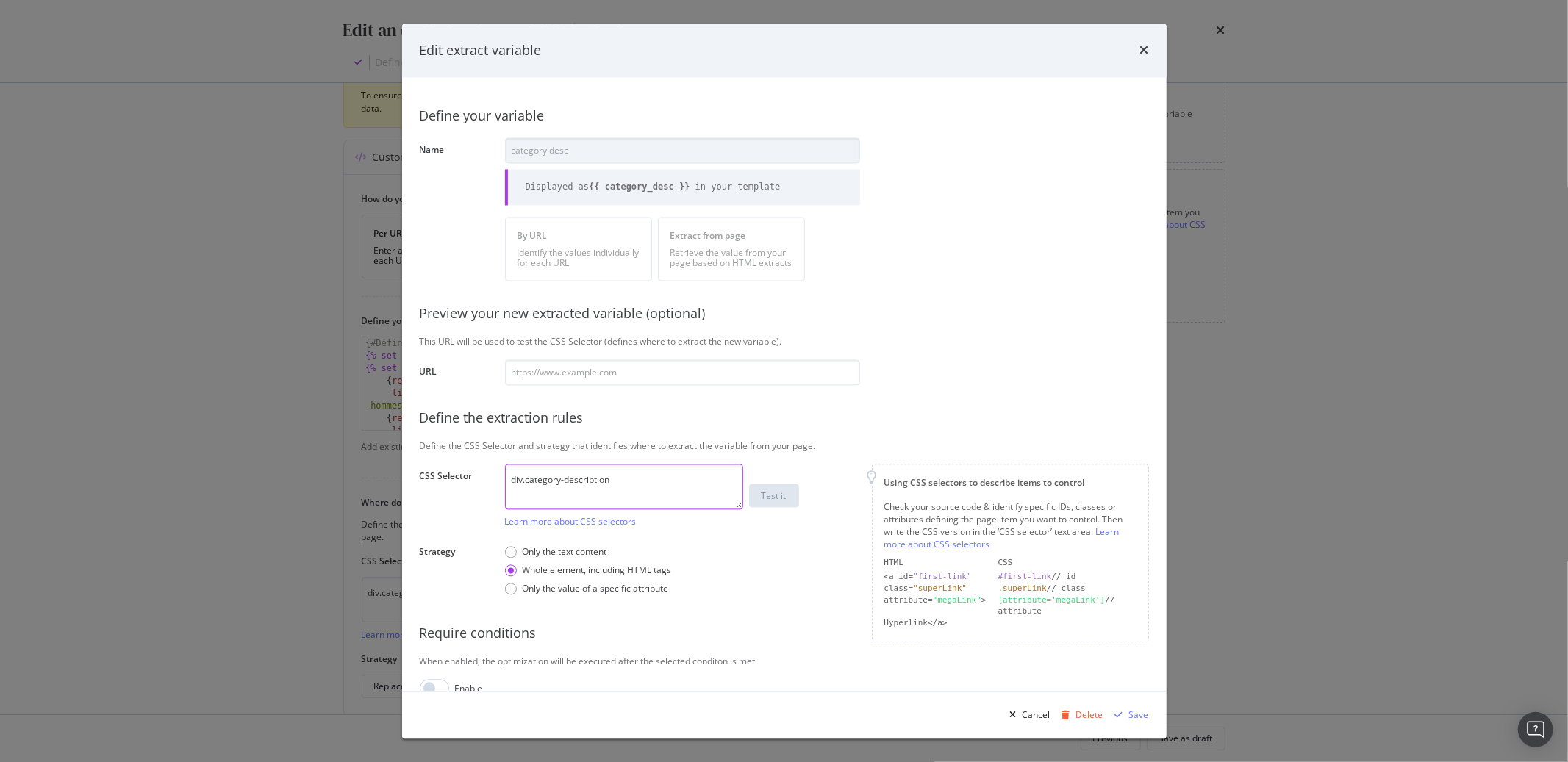
click at [625, 486] on textarea "div.category-description" at bounding box center [624, 486] width 238 height 46
paste textarea "#html-body > div.page-wrapper > div.page-bottom > div.py-12.text-sm.text-center…"
drag, startPoint x: 576, startPoint y: 493, endPoint x: 612, endPoint y: 480, distance: 38.3
click at [612, 480] on textarea "div.category-description #html-body > div.page-wrapper > div.page-bottom > div.…" at bounding box center [624, 486] width 238 height 46
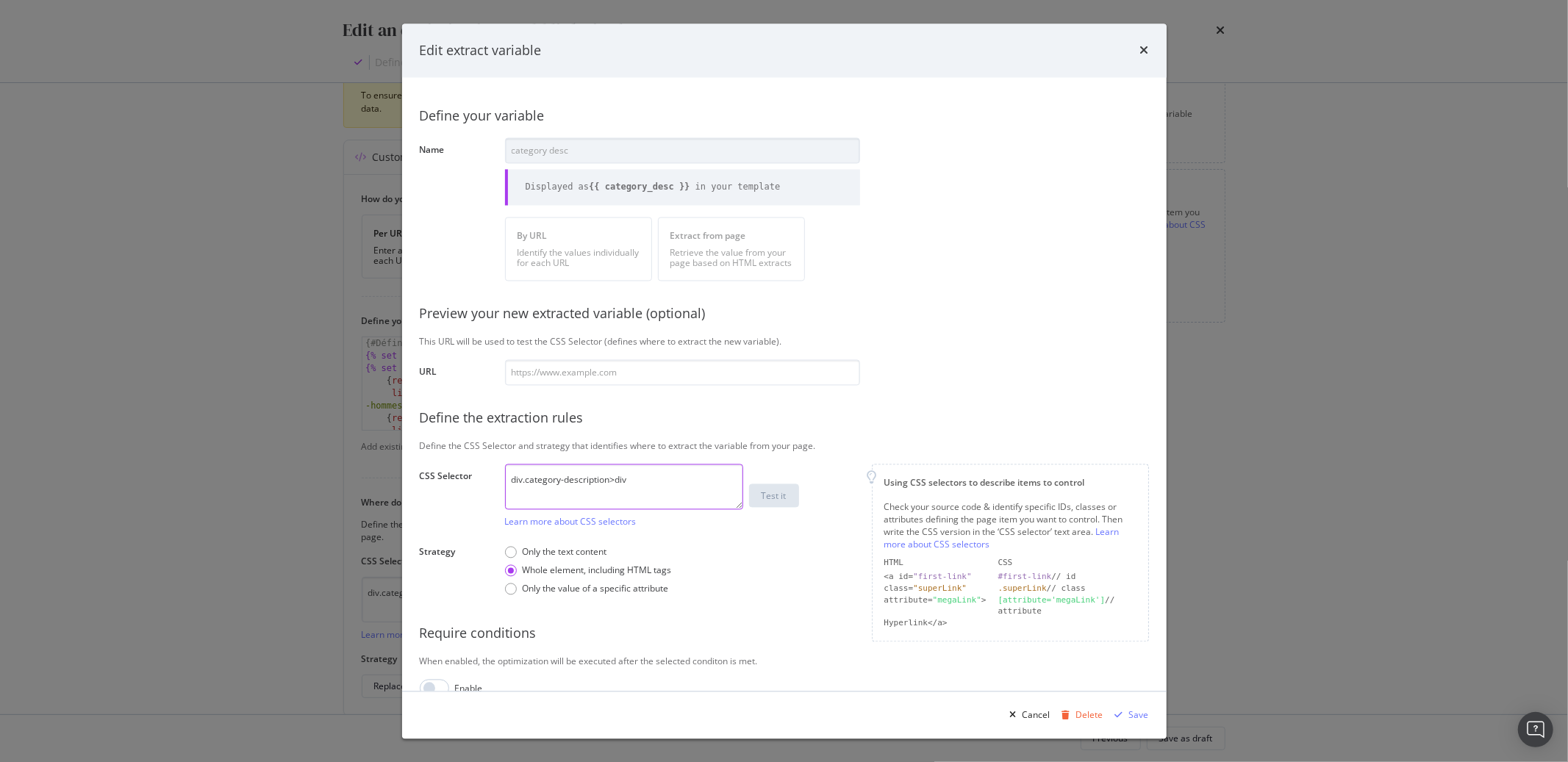
type textarea "div.category-description>div"
click at [632, 367] on input "modal" at bounding box center [682, 373] width 355 height 26
paste input "https://atelier-amaya.com/fr/bijoux/bijoux-hommes/bracelets-chaine"
type input "https://atelier-amaya.com/fr/bijoux/bijoux-hommes/bracelets-chaine"
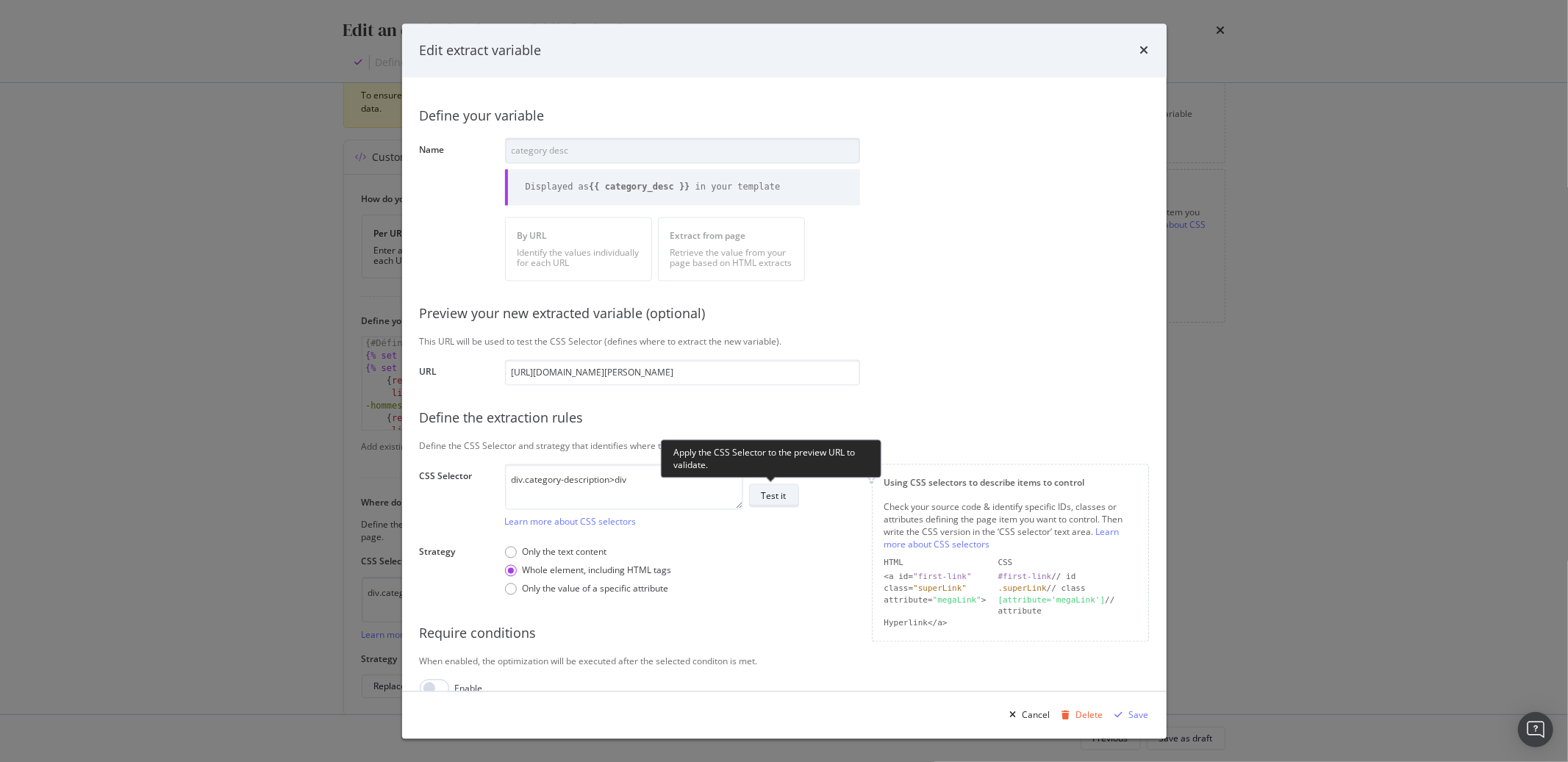
click at [782, 507] on button "Test it" at bounding box center [773, 496] width 50 height 24
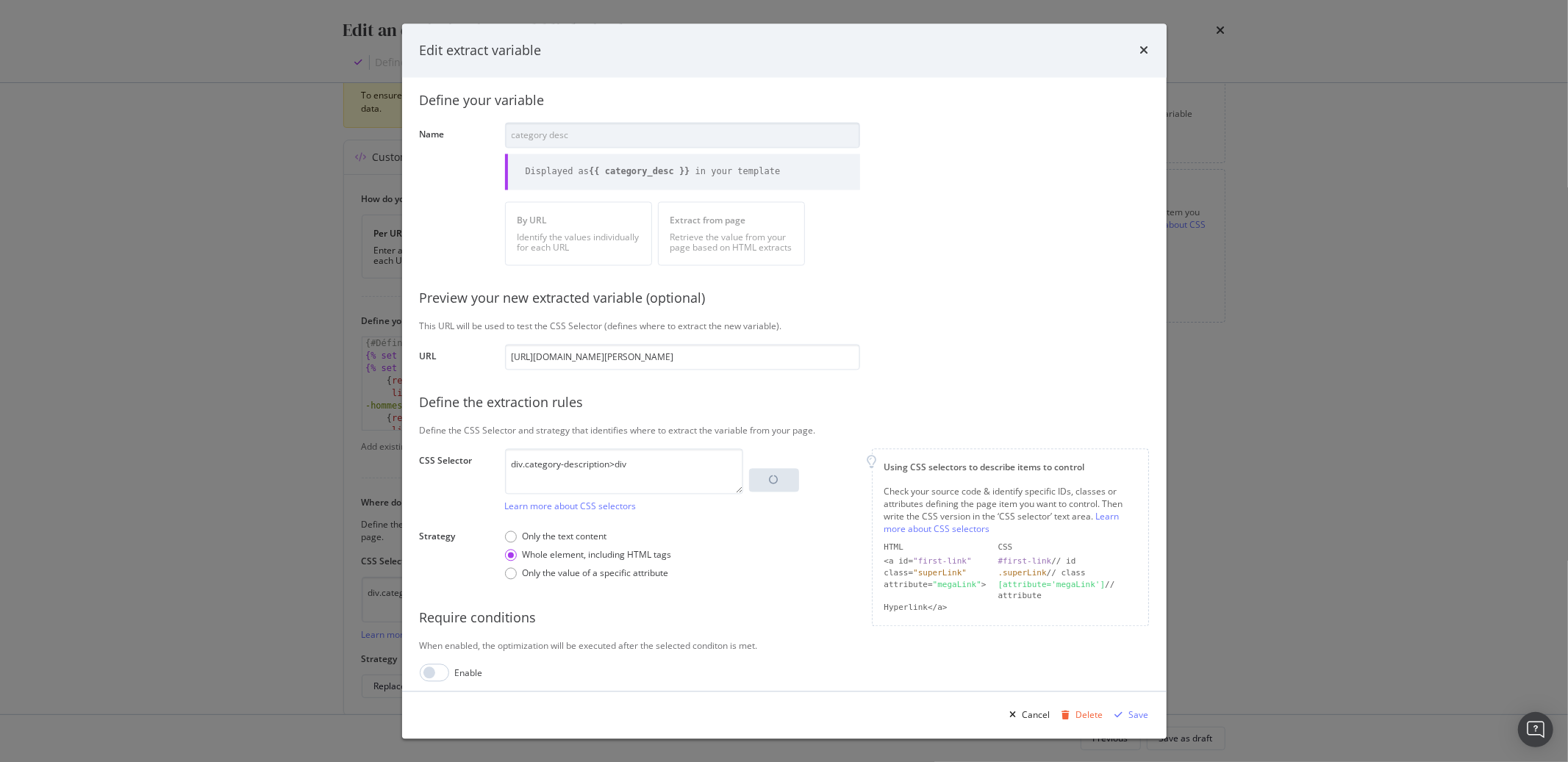
scroll to position [24, 0]
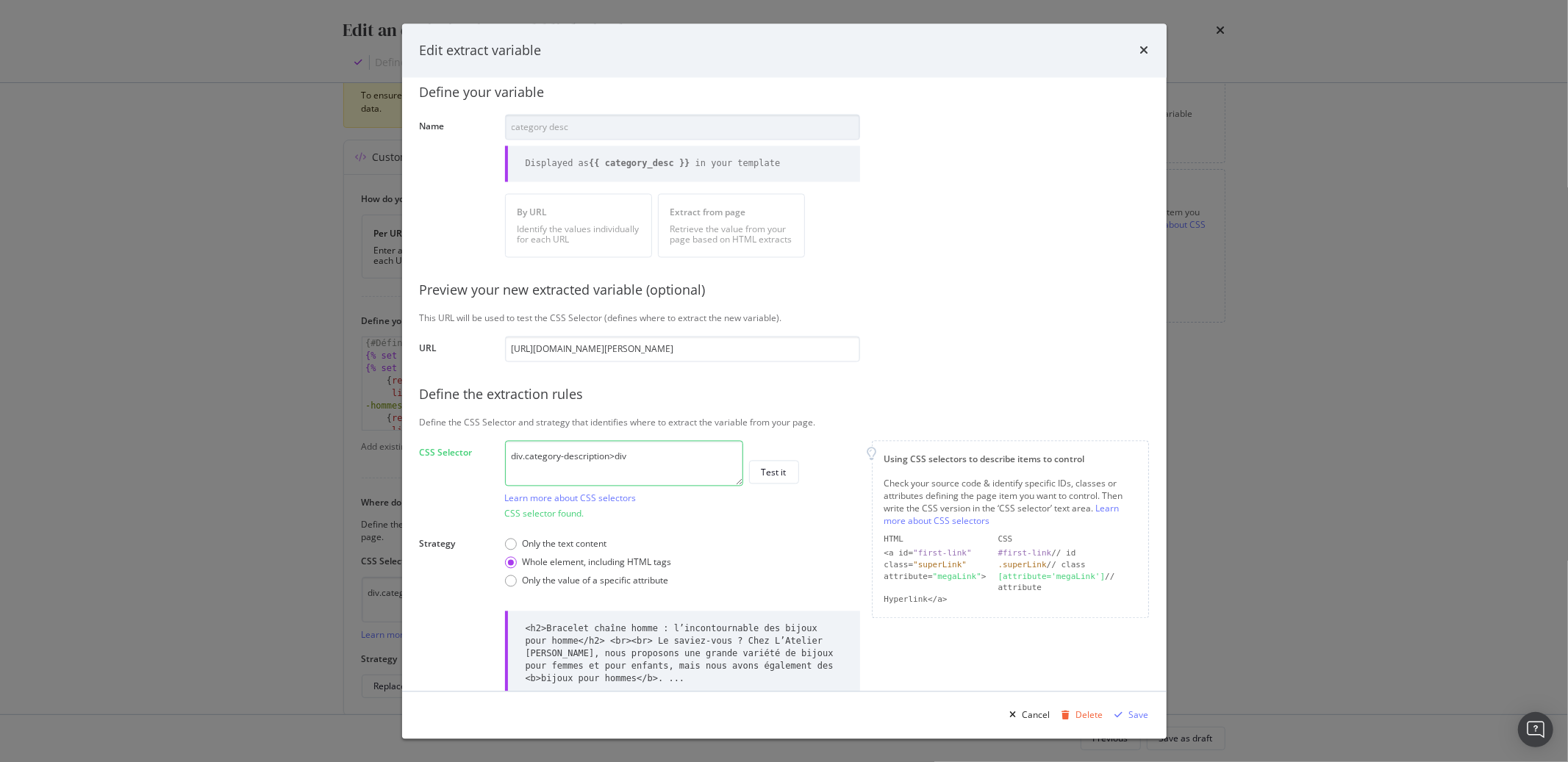
drag, startPoint x: 670, startPoint y: 457, endPoint x: 427, endPoint y: 447, distance: 243.2
click at [0, 0] on div "CSS Selector div.category-description>div Learn more about CSS selectors Test i…" at bounding box center [0, 0] width 0 height 0
click at [1130, 718] on div "Save" at bounding box center [1140, 714] width 20 height 13
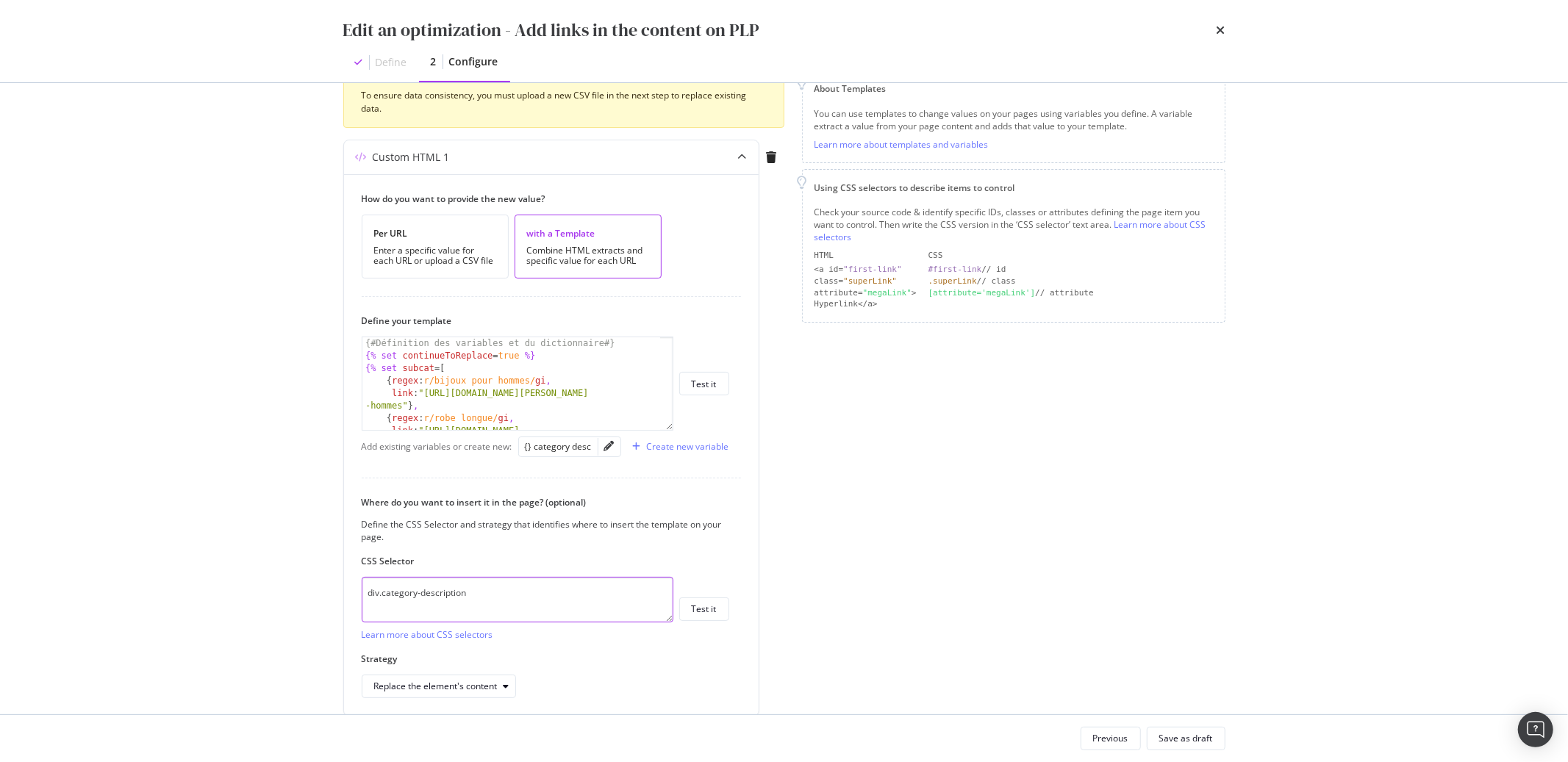
drag, startPoint x: 536, startPoint y: 602, endPoint x: 226, endPoint y: 607, distance: 310.0
click at [226, 607] on div "Edit an optimization - Add links in the content on PLP Define 2 Configure Previ…" at bounding box center [784, 381] width 1568 height 762
drag, startPoint x: 489, startPoint y: 599, endPoint x: 245, endPoint y: 593, distance: 244.1
click at [245, 593] on div "Edit an optimization - Add links in the content on PLP Define 2 Configure Previ…" at bounding box center [784, 381] width 1568 height 762
paste textarea ">div"
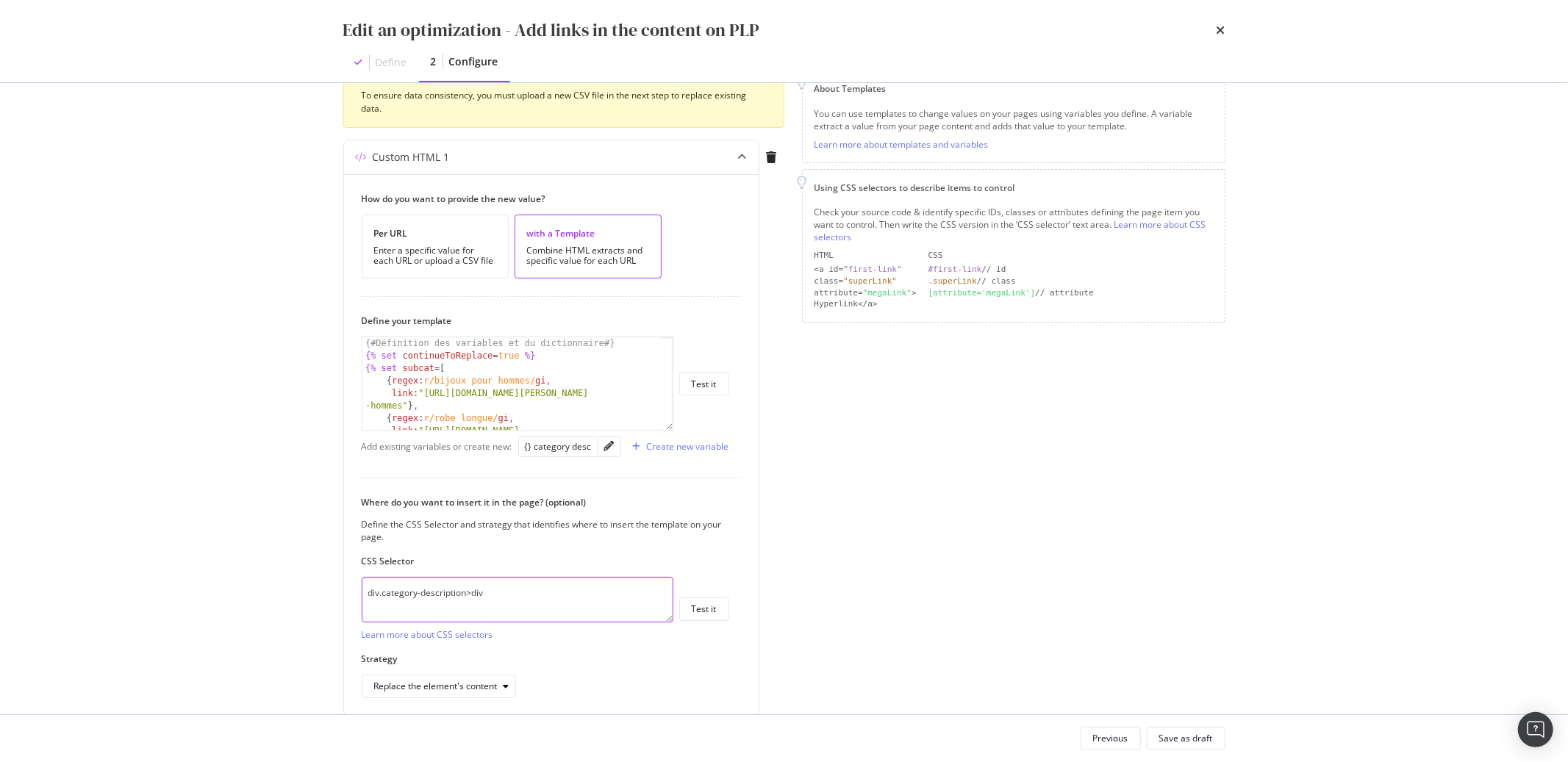
type textarea "div.category-description>div"
click at [820, 675] on div "Page elements to optimize Title: Update the page <title> . H1: Update an existi…" at bounding box center [1014, 325] width 423 height 842
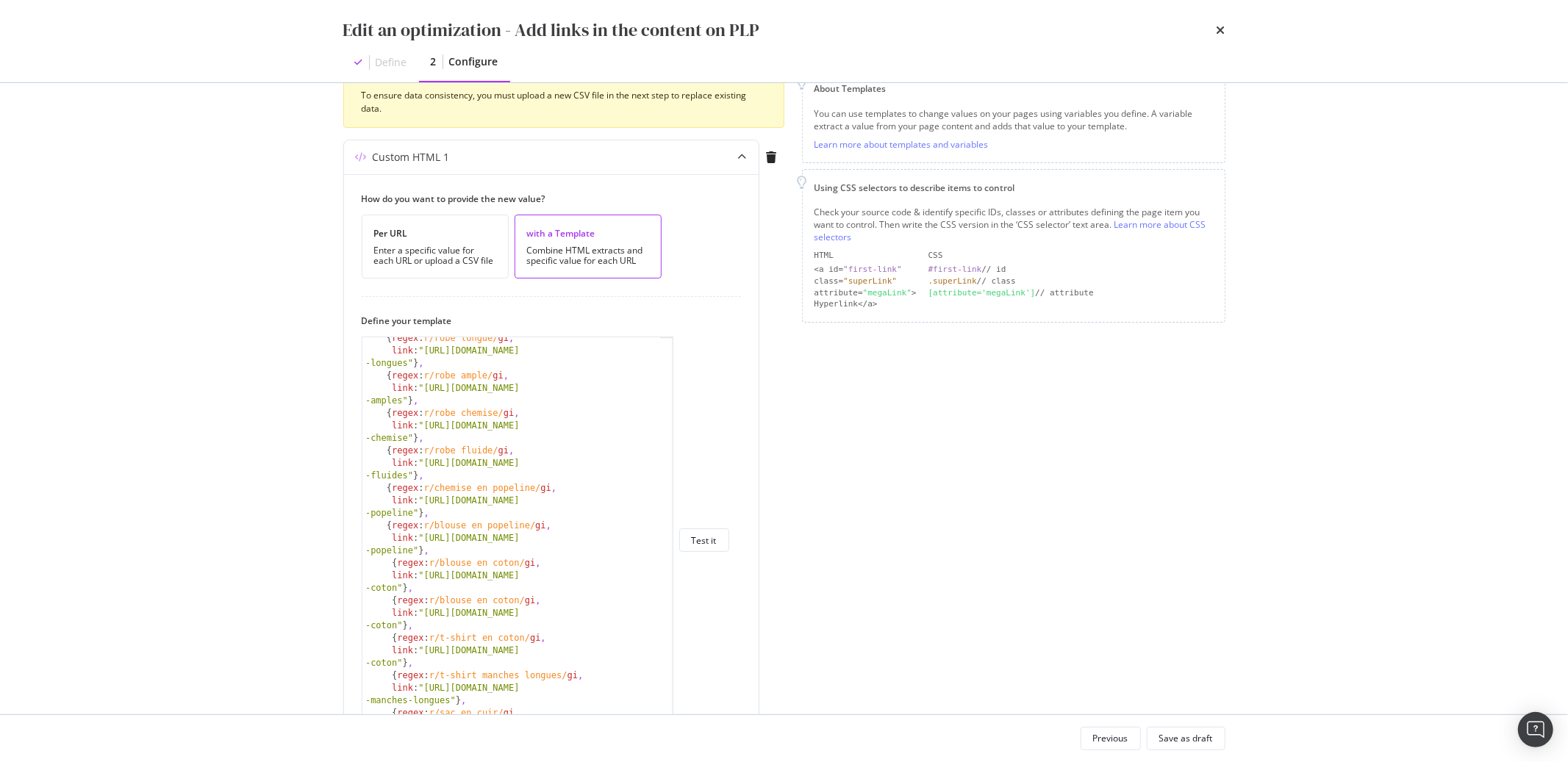
drag, startPoint x: 668, startPoint y: 426, endPoint x: 617, endPoint y: 738, distance: 316.1
click at [617, 738] on div "Edit an optimization - Add links in the content on PLP Define 2 Configure Previ…" at bounding box center [784, 381] width 1568 height 762
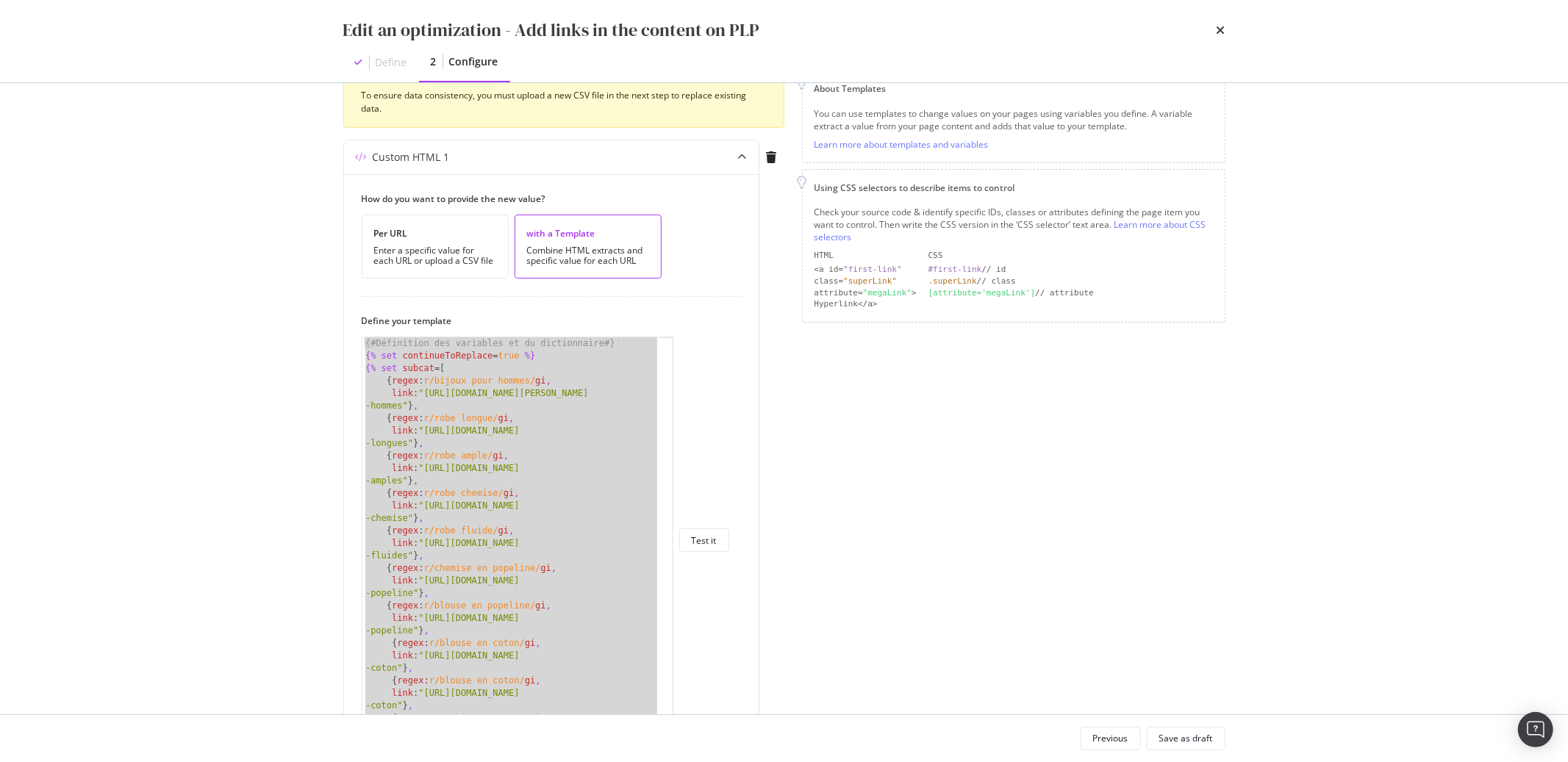
scroll to position [0, 0]
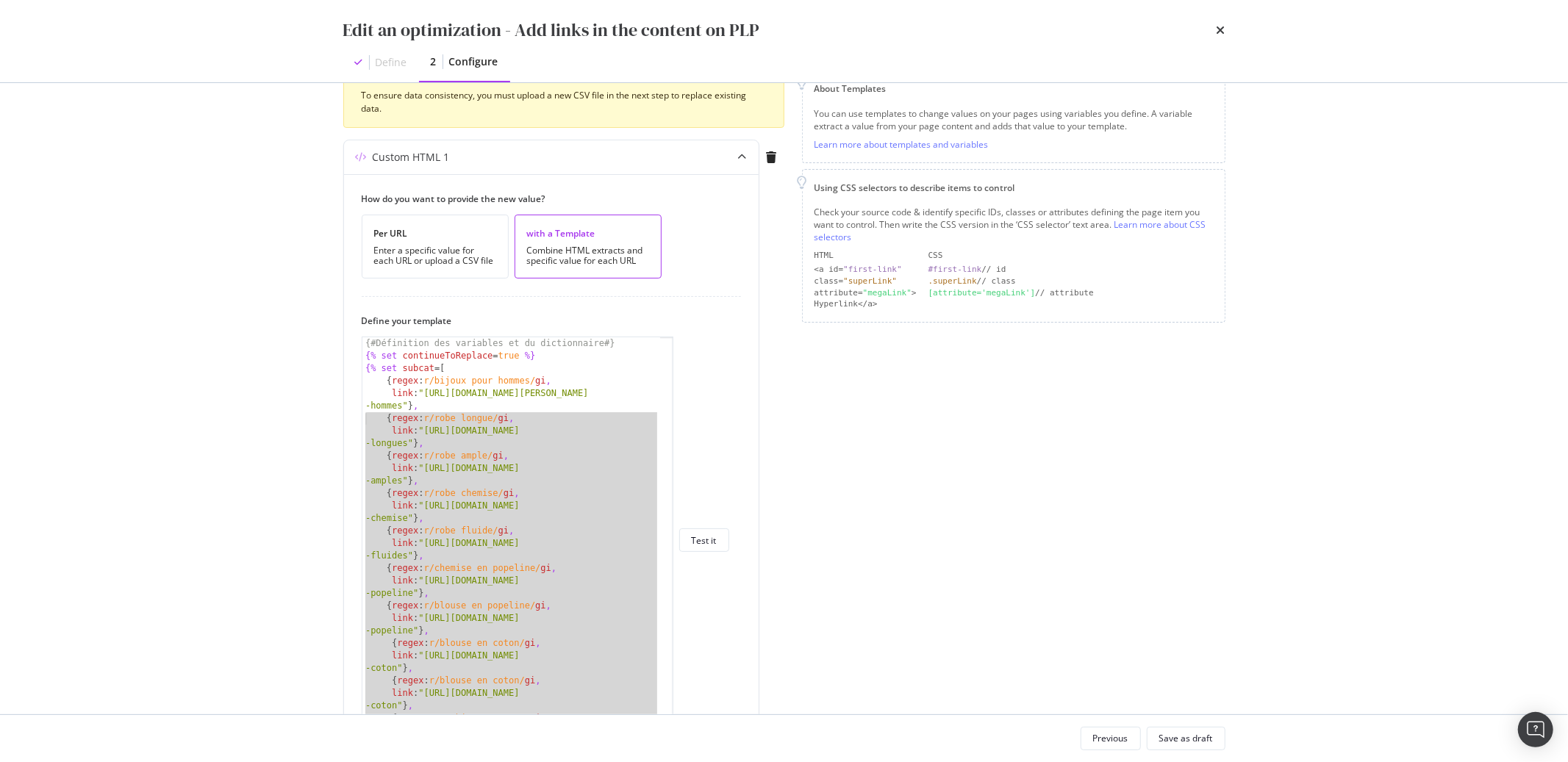
drag, startPoint x: 658, startPoint y: 488, endPoint x: 321, endPoint y: 415, distance: 344.8
click at [321, 415] on div "Preview your optimization (optional) This URL will be used to test the CSS Sele…" at bounding box center [784, 399] width 941 height 631
click at [410, 434] on div "{# Définition des variables et du dictionnaire #} {% set continueToReplace = tr…" at bounding box center [511, 552] width 298 height 431
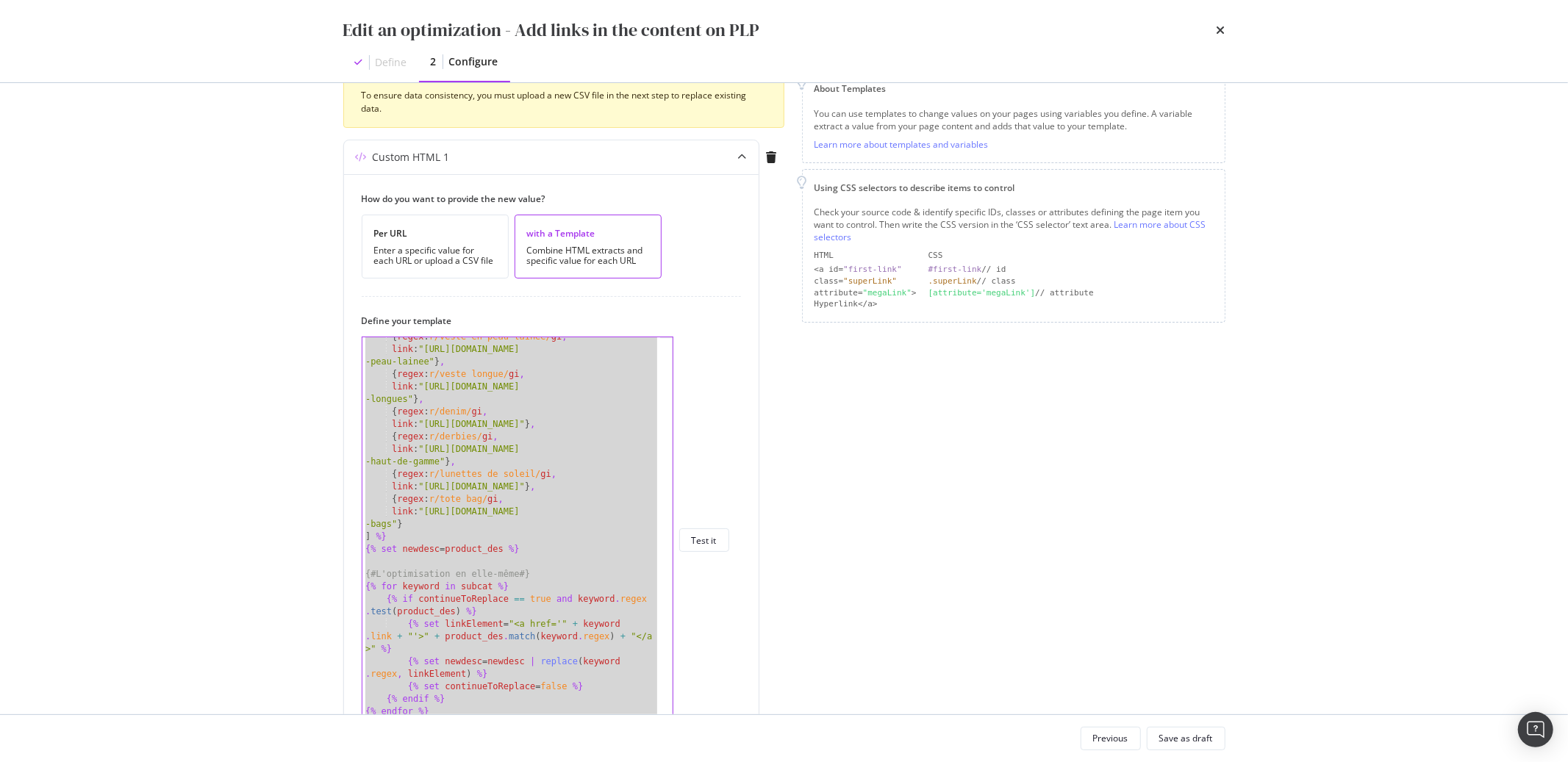
scroll to position [3216, 0]
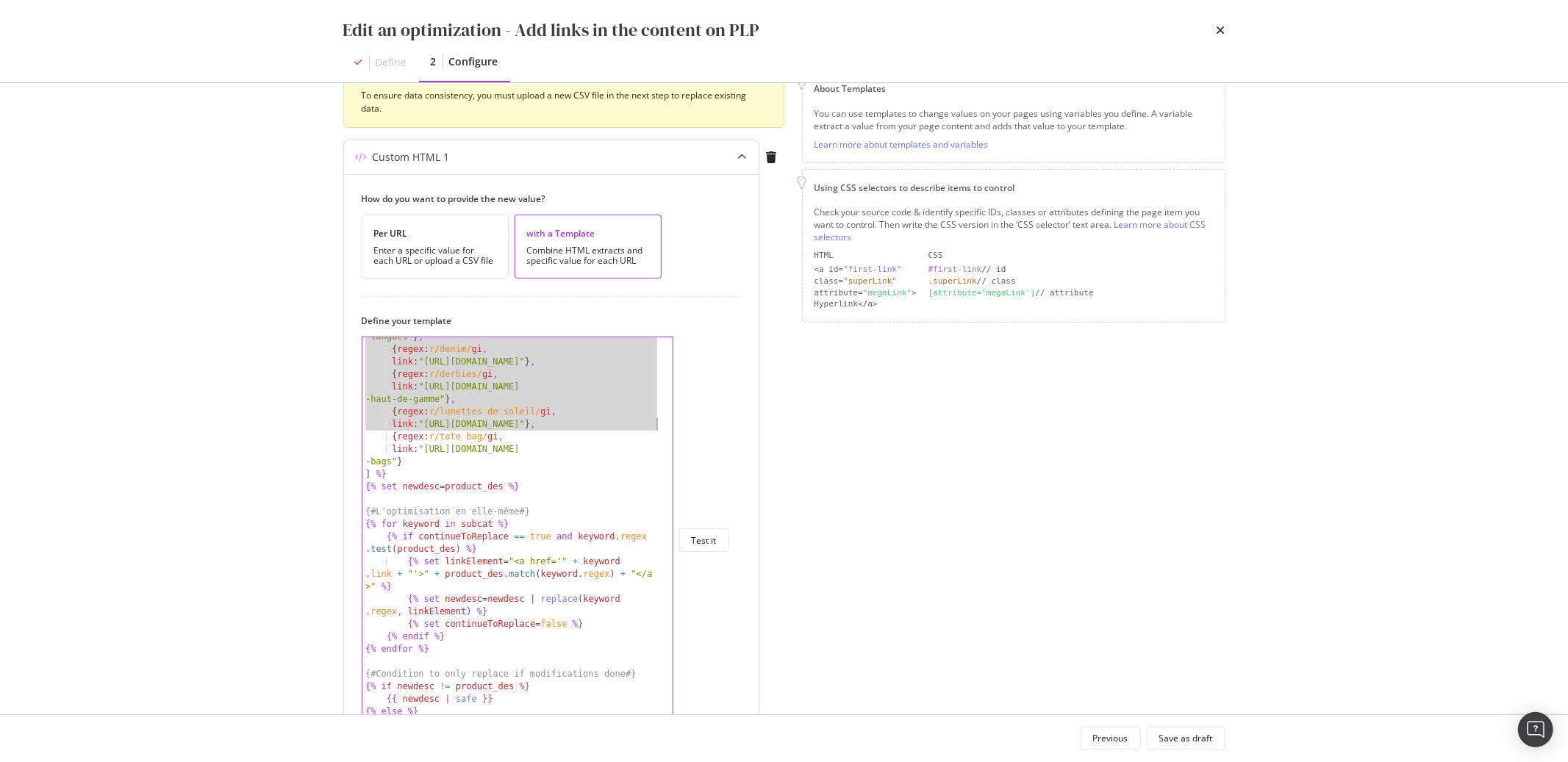
drag, startPoint x: 422, startPoint y: 409, endPoint x: 656, endPoint y: 423, distance: 234.4
click at [656, 423] on div "link: "https://www.soeur.fr/collections/robe-longues"}, link : "https://www.soe…" at bounding box center [518, 539] width 312 height 407
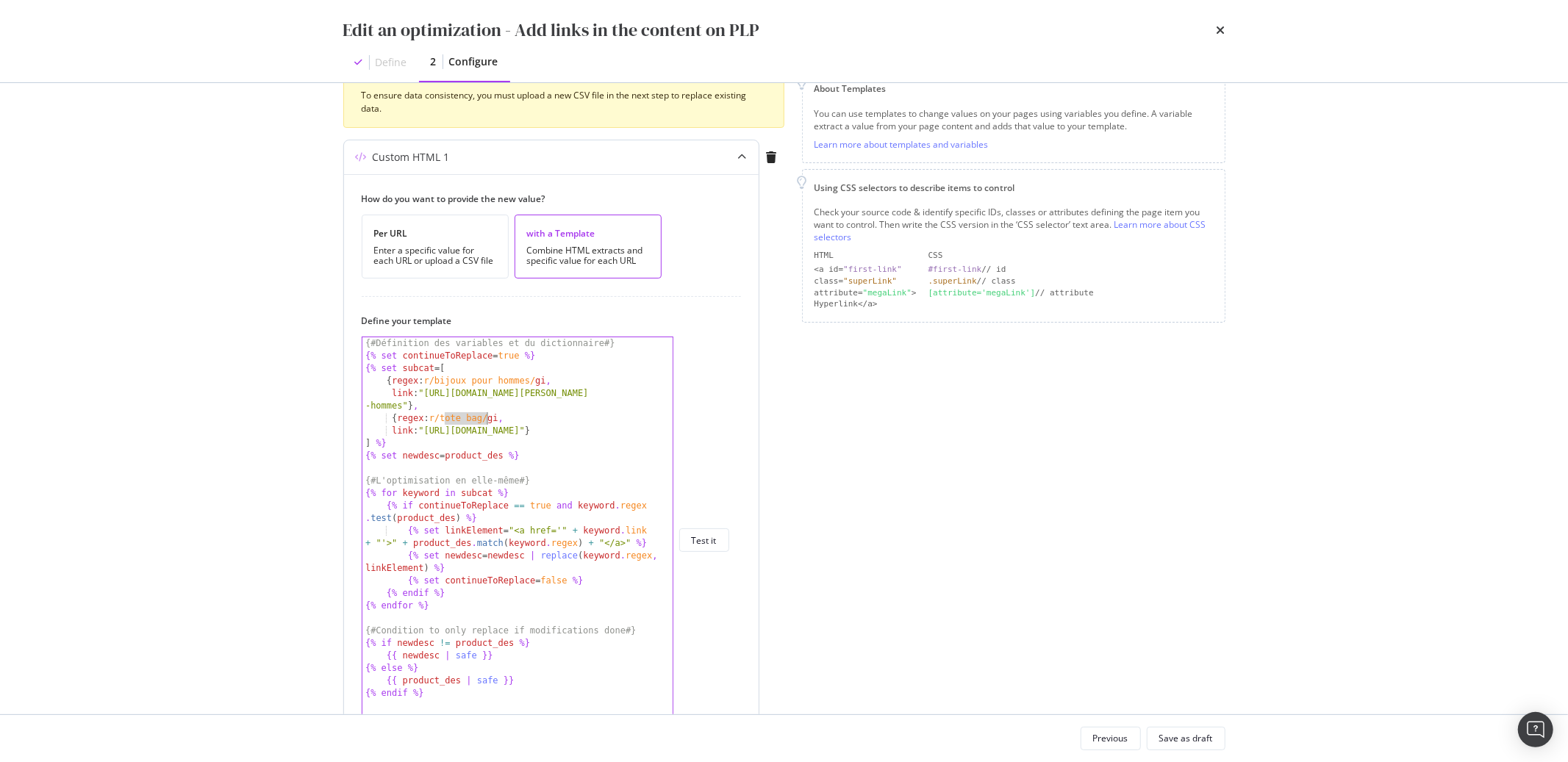
drag, startPoint x: 446, startPoint y: 416, endPoint x: 488, endPoint y: 416, distance: 42.0
click at [488, 416] on div "{# Définition des variables et du dictionnaire #} {% set continueToReplace = tr…" at bounding box center [518, 552] width 310 height 431
paste textarea "Noël"
drag, startPoint x: 429, startPoint y: 429, endPoint x: 652, endPoint y: 432, distance: 223.0
click at [652, 432] on div "{# Définition des variables et du dictionnaire #} {% set continueToReplace = tr…" at bounding box center [518, 552] width 310 height 431
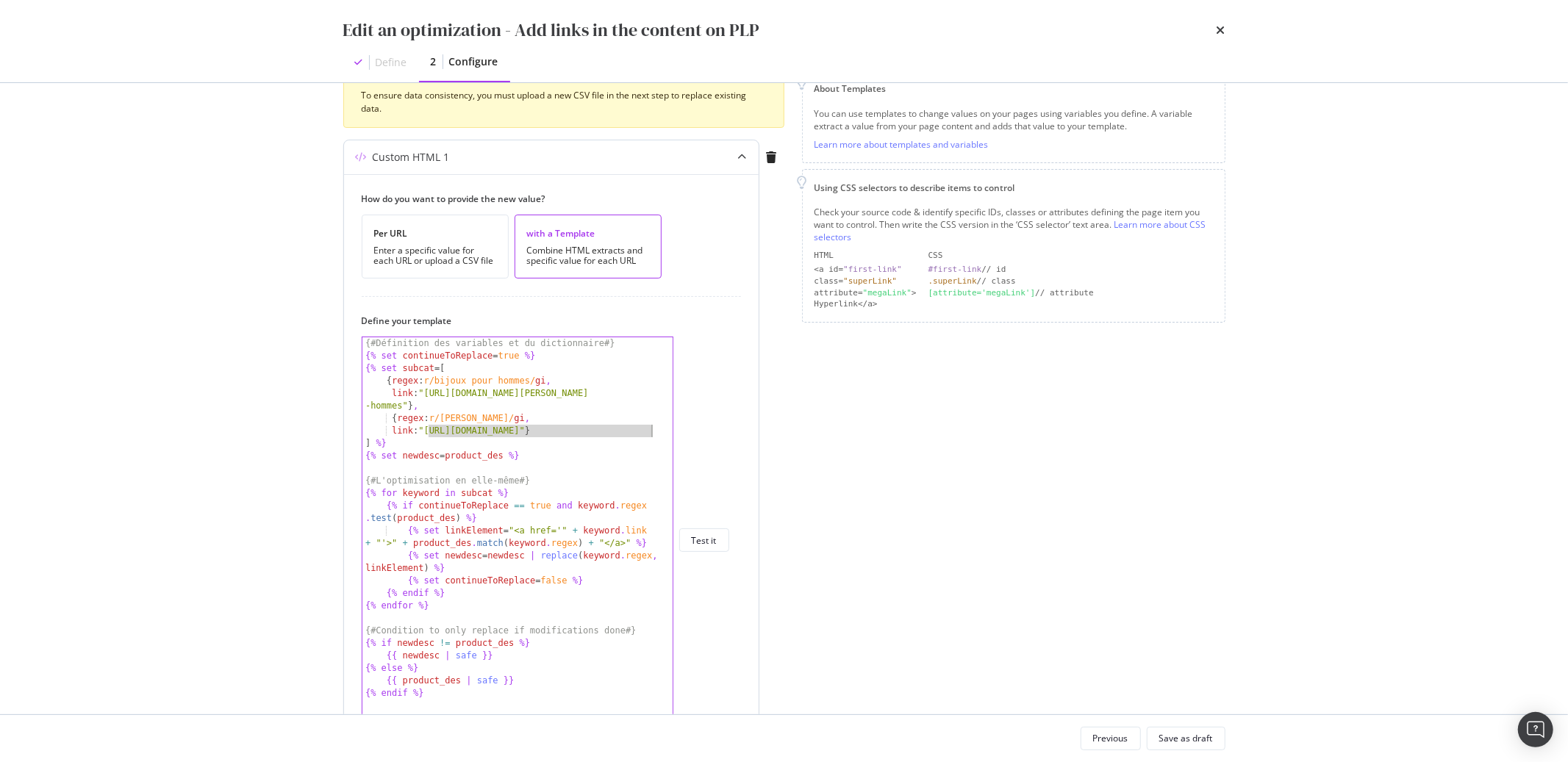
paste textarea "atelier-amaya.com/fr/cadeau-bijoux-noel"
type textarea "link: "https://atelier-amaya.com/fr/cadeau-bijoux-noel"}"
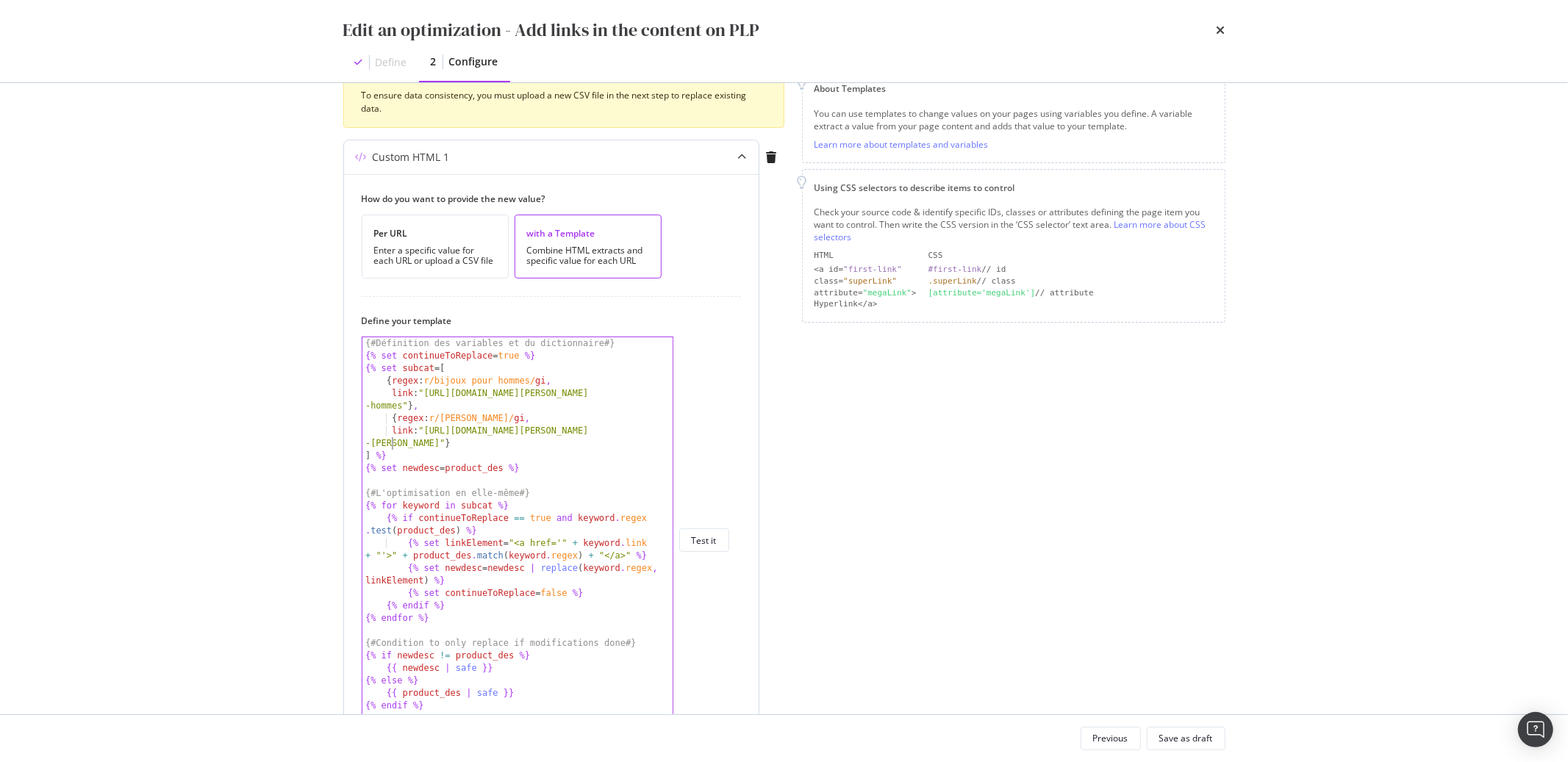
click at [507, 482] on div "{# Définition des variables et du dictionnaire #} {% set continueToReplace = tr…" at bounding box center [518, 552] width 310 height 431
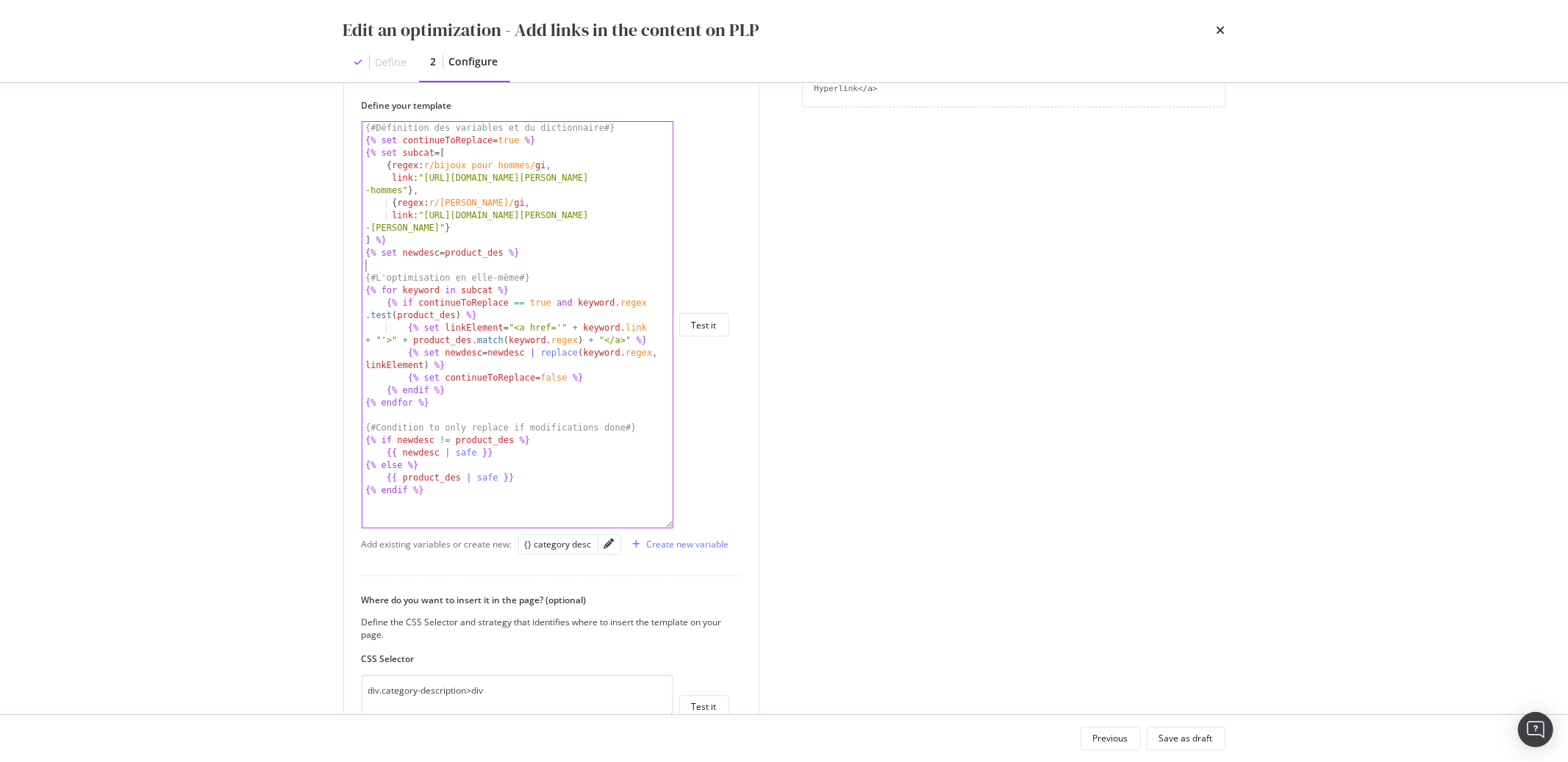
scroll to position [432, 0]
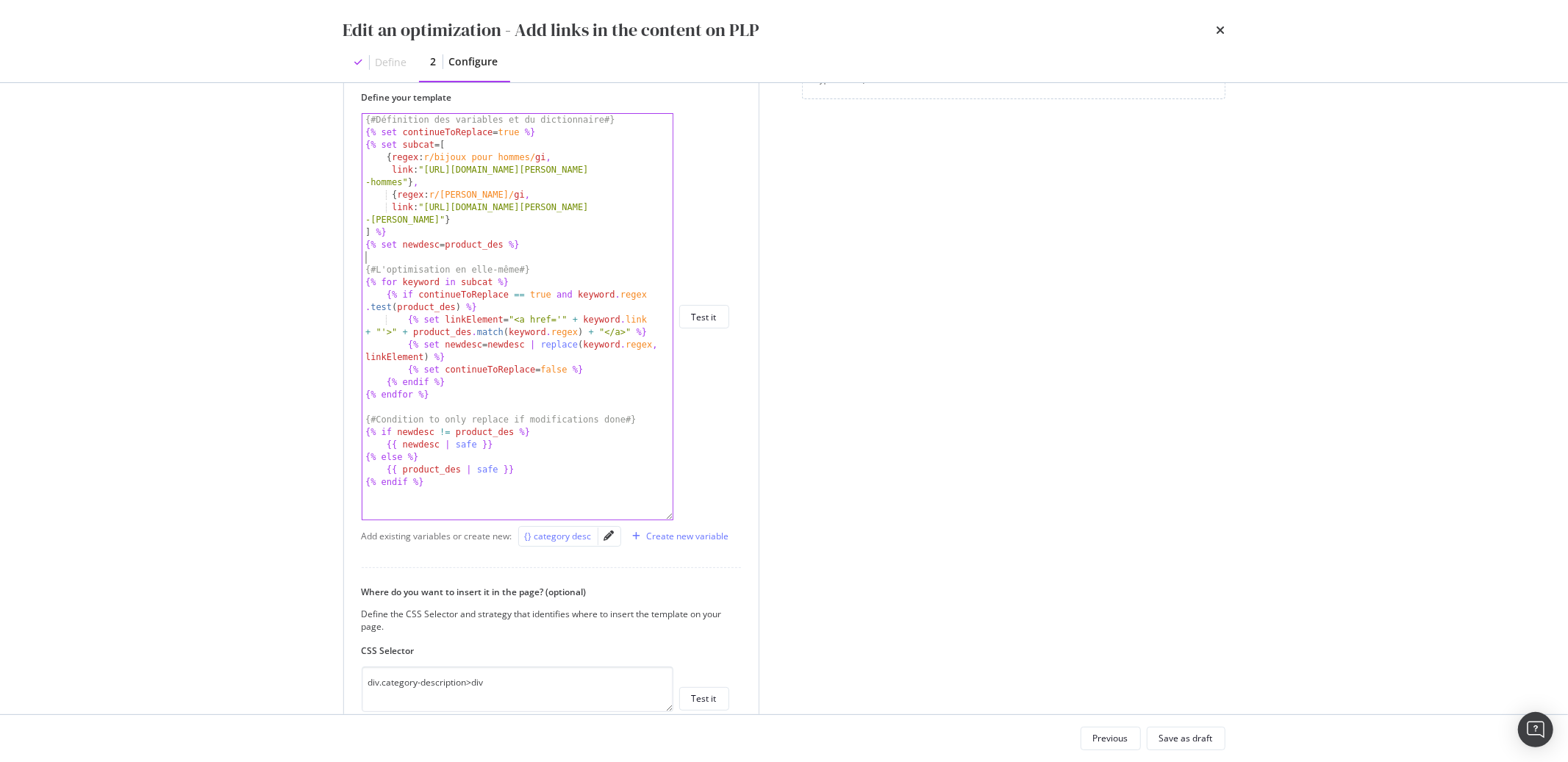
click at [568, 531] on div "{} category desc" at bounding box center [558, 535] width 67 height 13
type textarea "{{ category_desc }}"
click at [605, 536] on icon "pencil" at bounding box center [610, 535] width 10 height 10
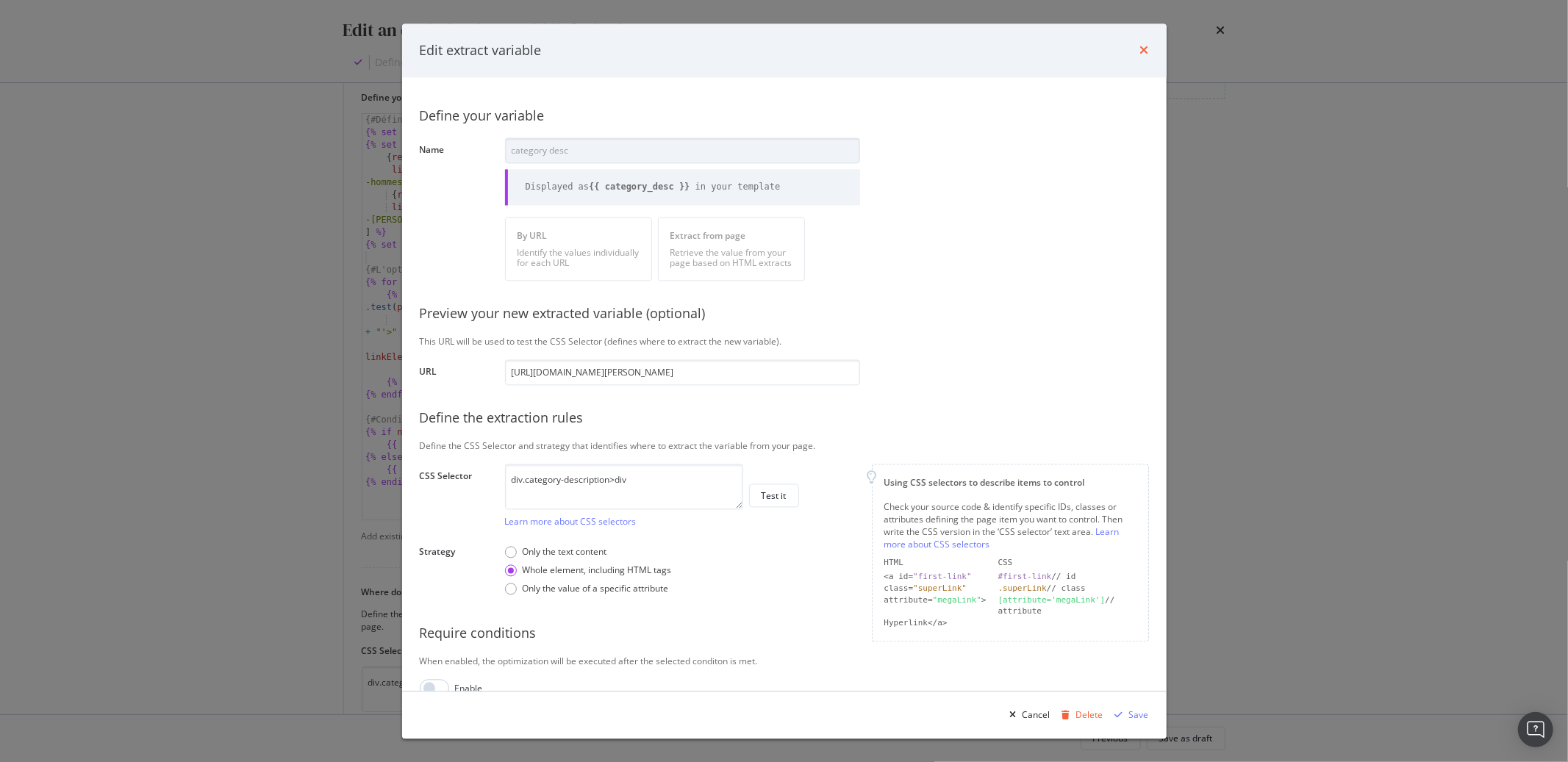
click at [1146, 46] on icon "times" at bounding box center [1145, 51] width 8 height 12
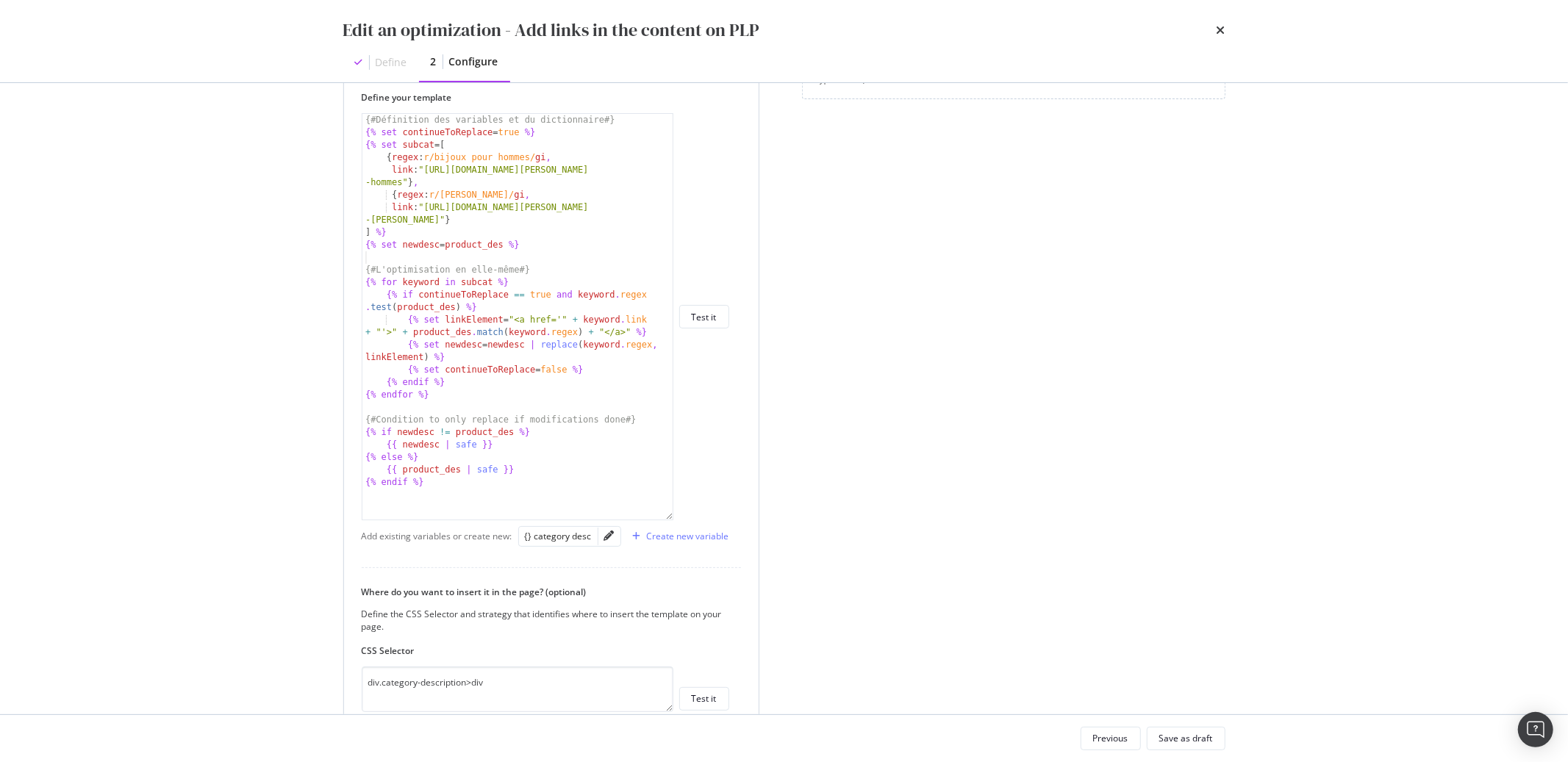
click at [545, 252] on div "{# Définition des variables et du dictionnaire #} {% set continueToReplace = tr…" at bounding box center [518, 329] width 310 height 431
click at [562, 535] on div "{} category desc" at bounding box center [558, 535] width 67 height 13
drag, startPoint x: 388, startPoint y: 258, endPoint x: 455, endPoint y: 256, distance: 67.0
click at [455, 256] on div "{# Définition des variables et du dictionnaire #} {% set continueToReplace = tr…" at bounding box center [518, 329] width 310 height 431
drag, startPoint x: 457, startPoint y: 246, endPoint x: 515, endPoint y: 245, distance: 58.0
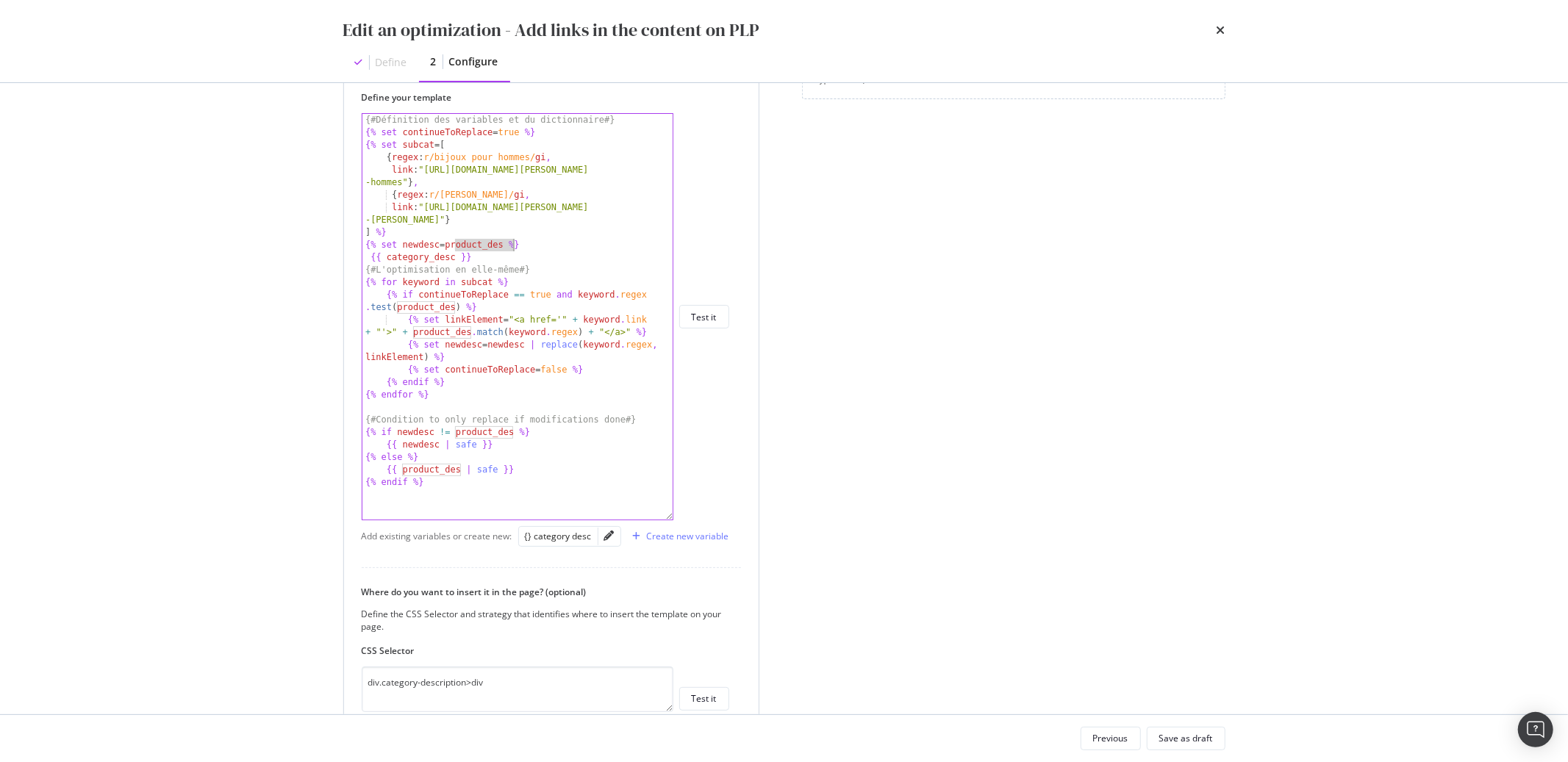
click at [515, 245] on div "{# Définition des variables et du dictionnaire #} {% set continueToReplace = tr…" at bounding box center [518, 329] width 310 height 431
paste textarea "category_desc"
drag, startPoint x: 496, startPoint y: 260, endPoint x: 348, endPoint y: 255, distance: 148.1
click at [348, 255] on div "How do you want to provide the new value? Per URL Enter a specific value for ea…" at bounding box center [552, 378] width 415 height 855
type textarea "{{ category_desc }}"
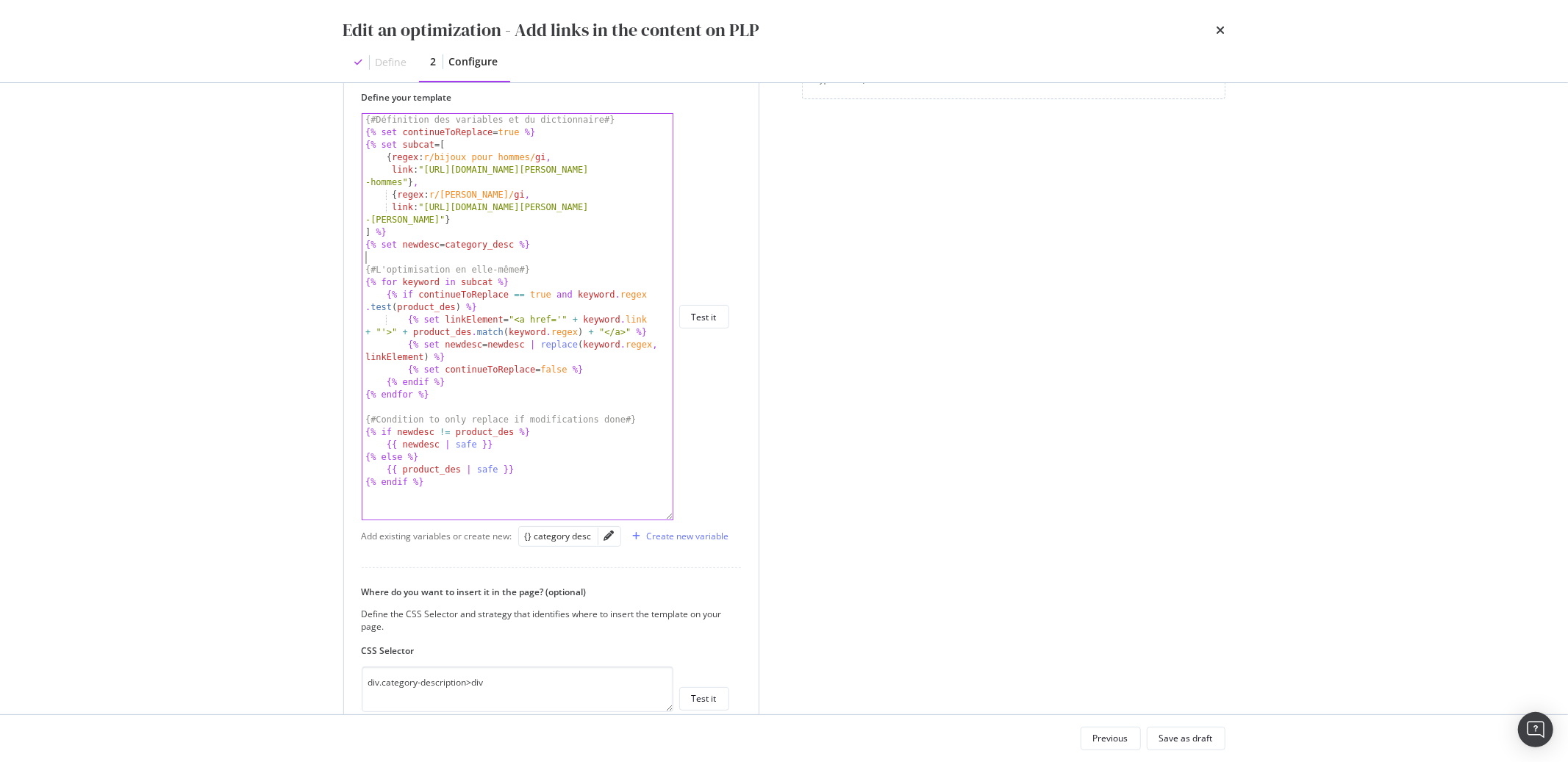
click at [420, 148] on div "{# Définition des variables et du dictionnaire #} {% set continueToReplace = tr…" at bounding box center [518, 329] width 310 height 431
click at [481, 285] on div "{# Définition des variables et du dictionnaire #} {% set continueToReplace = tr…" at bounding box center [518, 329] width 310 height 431
click at [478, 283] on div "{# Définition des variables et du dictionnaire #} {% set continueToReplace = tr…" at bounding box center [518, 329] width 310 height 431
drag, startPoint x: 458, startPoint y: 244, endPoint x: 525, endPoint y: 244, distance: 67.0
click at [525, 244] on div "{# Définition des variables et du dictionnaire #} {% set continueToReplace = tr…" at bounding box center [518, 329] width 310 height 431
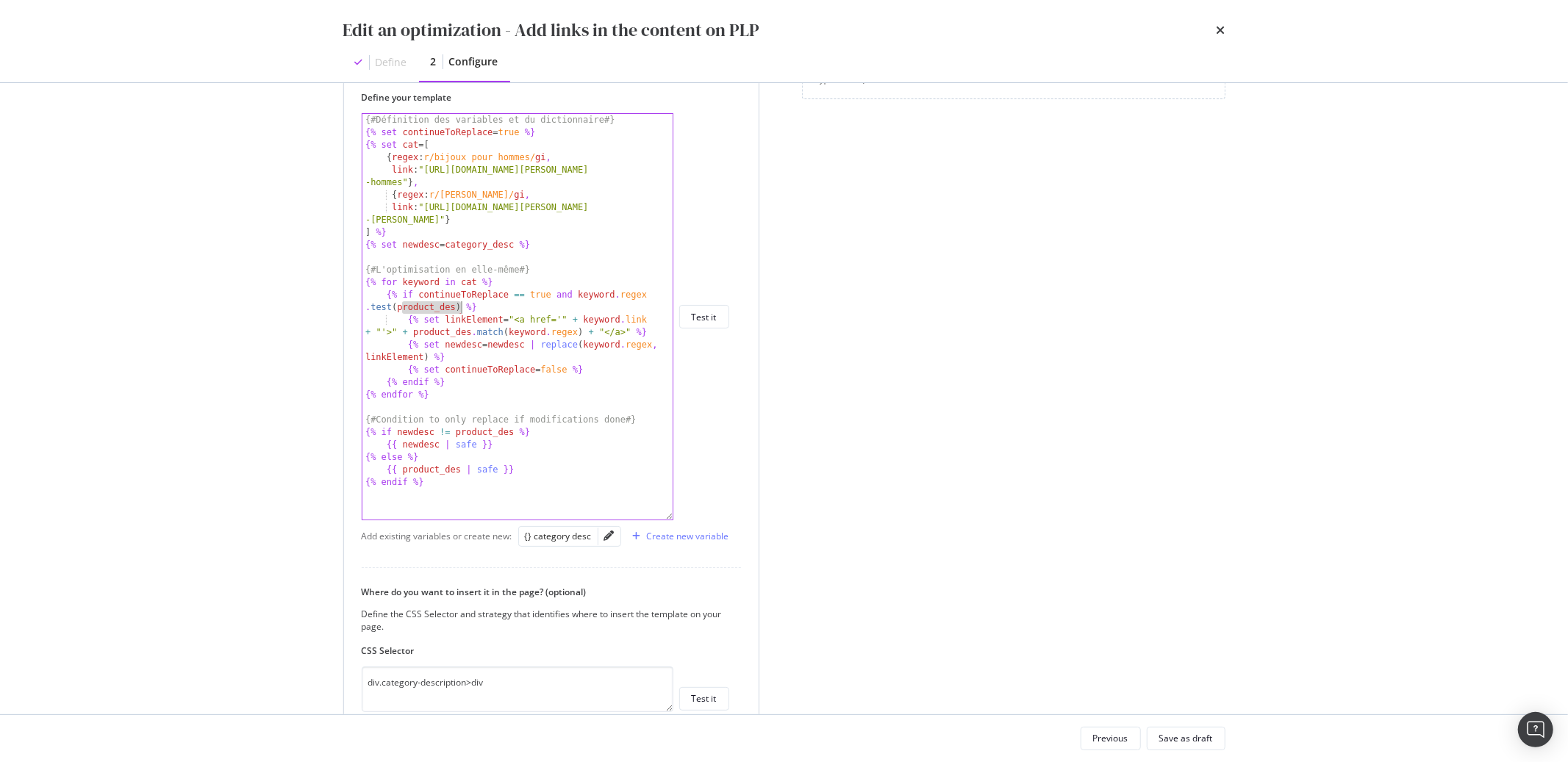
drag, startPoint x: 400, startPoint y: 307, endPoint x: 455, endPoint y: 308, distance: 55.0
click at [455, 308] on div "{# Définition des variables et du dictionnaire #} {% set continueToReplace = tr…" at bounding box center [518, 329] width 310 height 431
click at [417, 308] on div "{# Définition des variables et du dictionnaire #} {% set continueToReplace = tr…" at bounding box center [518, 329] width 310 height 431
drag, startPoint x: 396, startPoint y: 309, endPoint x: 455, endPoint y: 309, distance: 59.0
click at [455, 309] on div "{# Définition des variables et du dictionnaire #} {% set continueToReplace = tr…" at bounding box center [518, 329] width 310 height 431
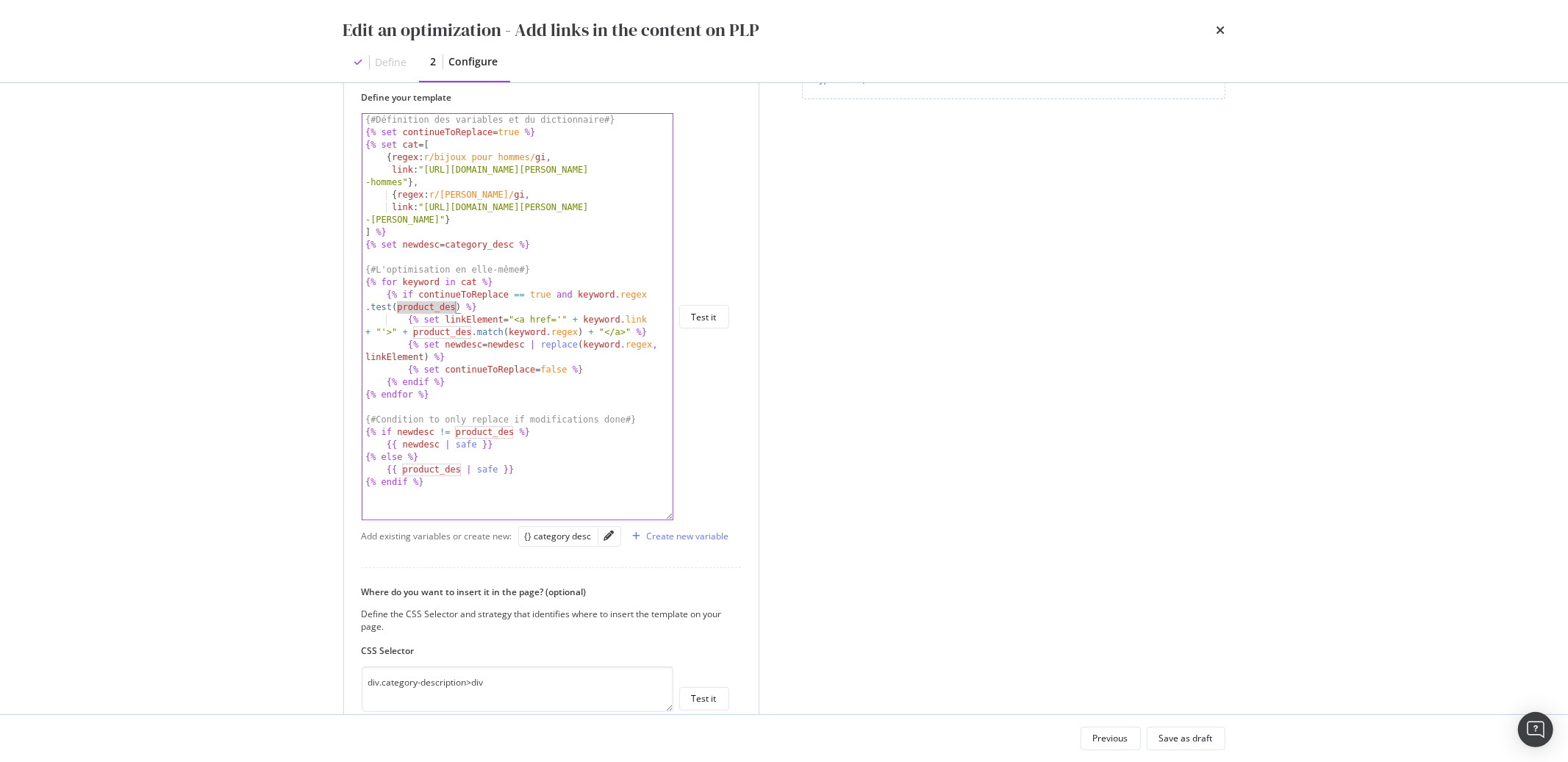
paste textarea "ategory_desc"
drag, startPoint x: 416, startPoint y: 333, endPoint x: 471, endPoint y: 333, distance: 55.0
click at [471, 333] on div "{# Définition des variables et du dictionnaire #} {% set continueToReplace = tr…" at bounding box center [518, 329] width 310 height 431
paste textarea "ategory_desc"
drag, startPoint x: 458, startPoint y: 433, endPoint x: 513, endPoint y: 432, distance: 55.0
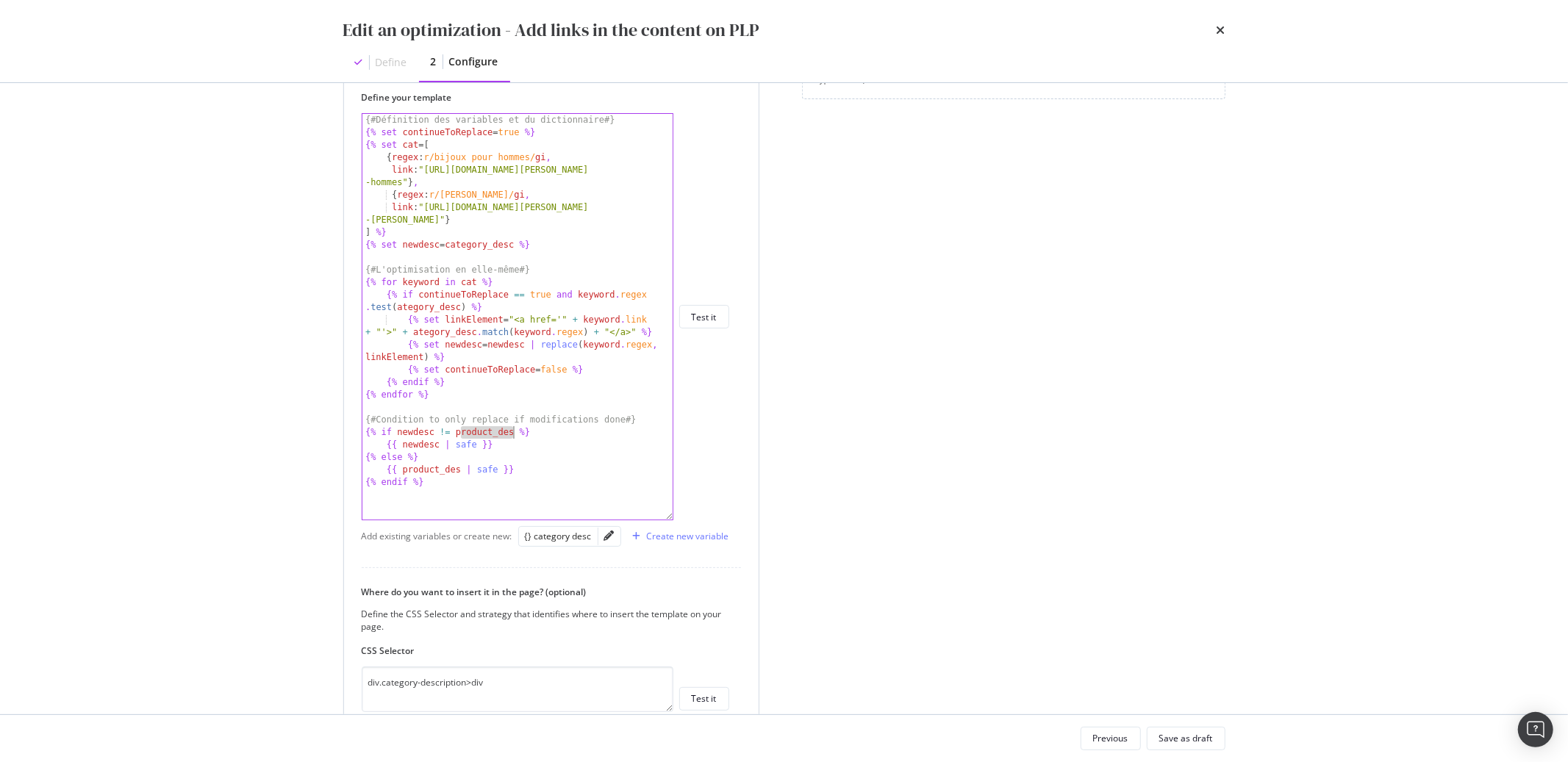
click at [513, 432] on div "{# Définition des variables et du dictionnaire #} {% set continueToReplace = tr…" at bounding box center [518, 329] width 310 height 431
click at [472, 432] on div "{# Définition des variables et du dictionnaire #} {% set continueToReplace = tr…" at bounding box center [518, 329] width 310 height 431
drag, startPoint x: 456, startPoint y: 432, endPoint x: 515, endPoint y: 432, distance: 59.0
click at [515, 432] on div "{# Définition des variables et du dictionnaire #} {% set continueToReplace = tr…" at bounding box center [518, 329] width 310 height 431
paste textarea "ategory_desc"
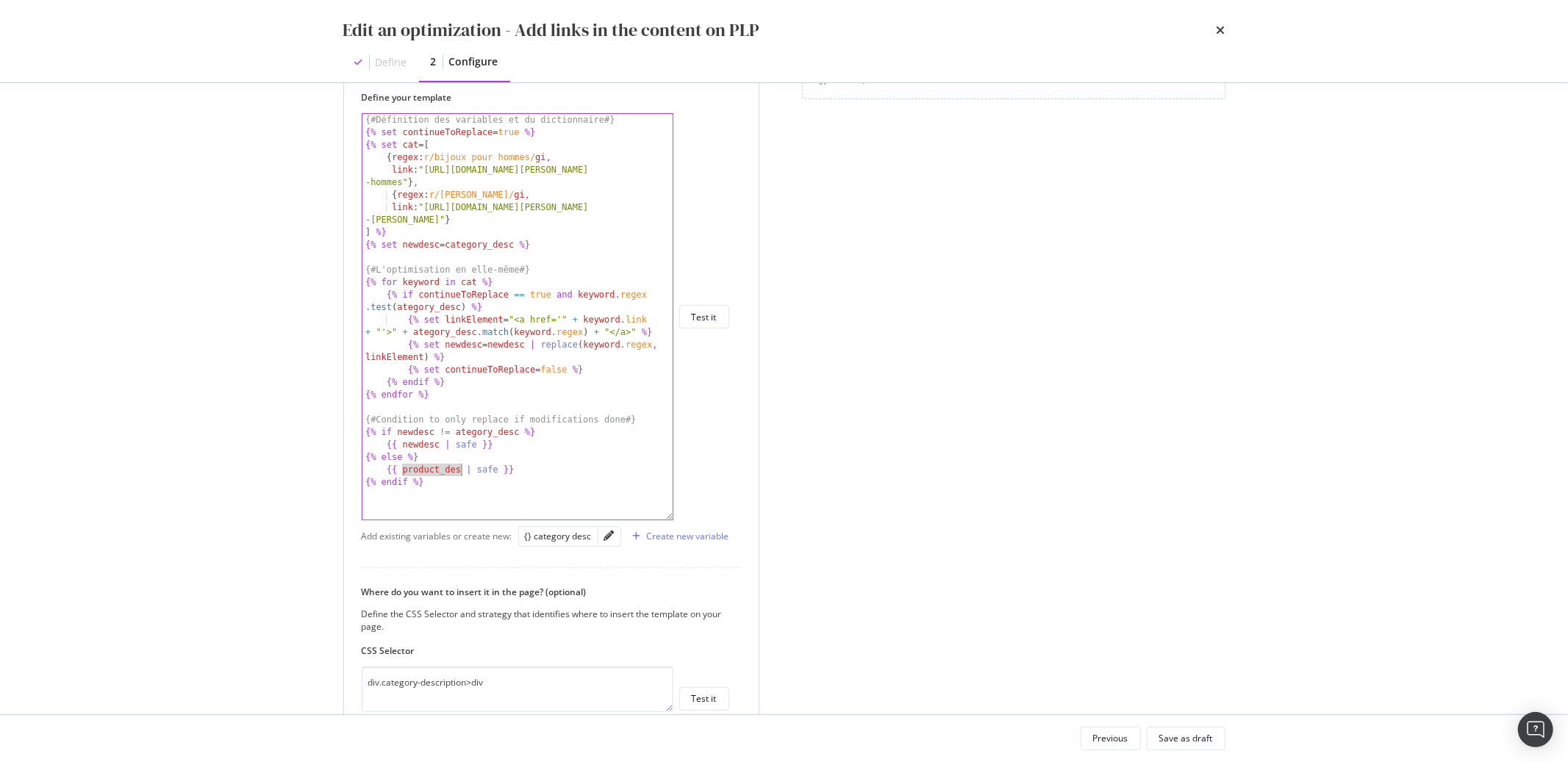
drag, startPoint x: 404, startPoint y: 470, endPoint x: 461, endPoint y: 473, distance: 57.1
click at [461, 473] on div "{# Définition des variables et du dictionnaire #} {% set continueToReplace = tr…" at bounding box center [518, 329] width 310 height 431
paste textarea "ategory_desc"
click at [459, 432] on div "{# Définition des variables et du dictionnaire #} {% set continueToReplace = tr…" at bounding box center [518, 329] width 310 height 431
click at [456, 433] on div "{# Définition des variables et du dictionnaire #} {% set continueToReplace = tr…" at bounding box center [518, 329] width 310 height 431
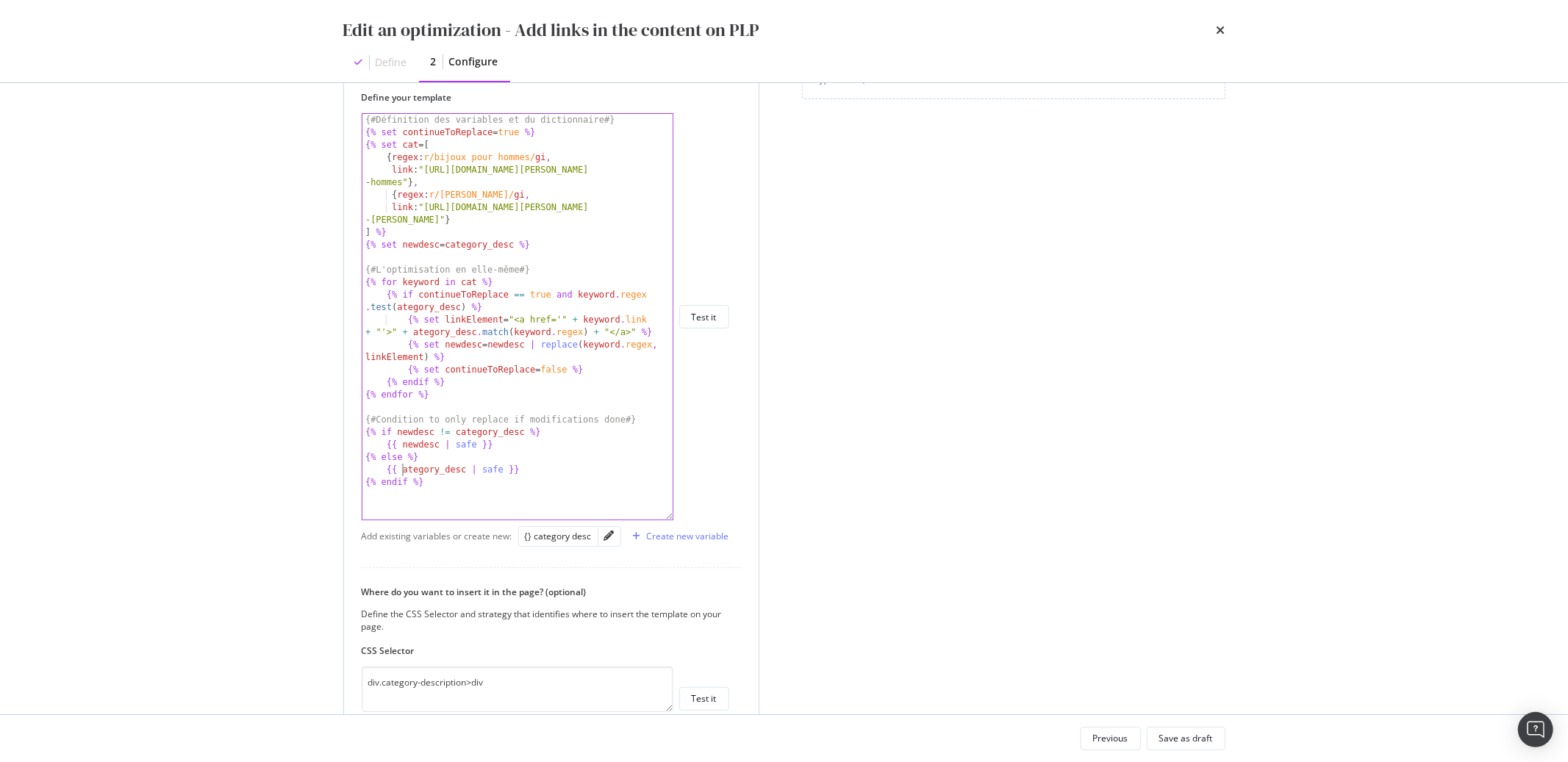
click at [404, 471] on div "{# Définition des variables et du dictionnaire #} {% set continueToReplace = tr…" at bounding box center [518, 329] width 310 height 431
click at [414, 335] on div "{# Définition des variables et du dictionnaire #} {% set continueToReplace = tr…" at bounding box center [518, 329] width 310 height 431
click at [397, 309] on div "{# Définition des variables et du dictionnaire #} {% set continueToReplace = tr…" at bounding box center [518, 329] width 310 height 431
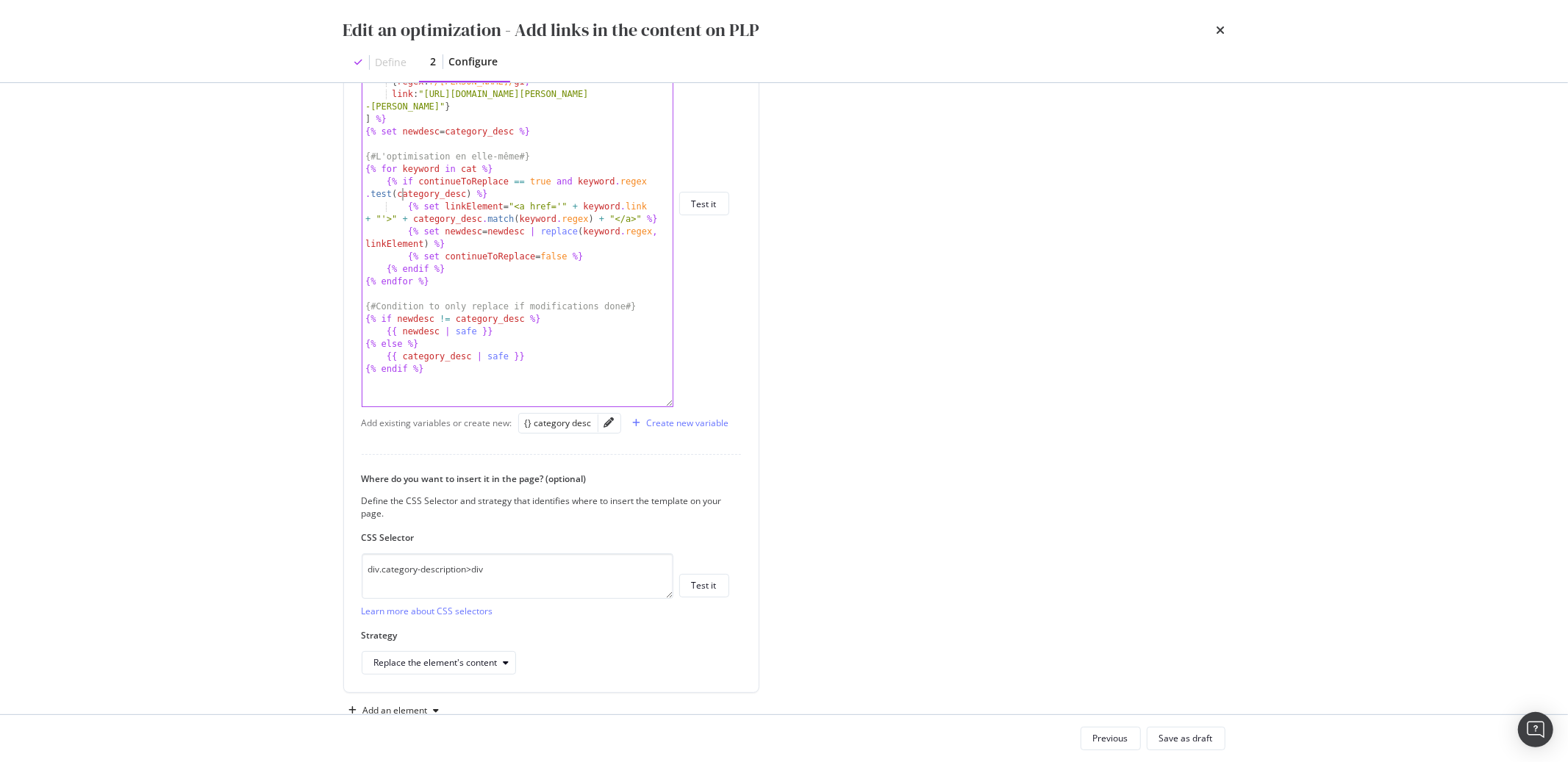
scroll to position [582, 0]
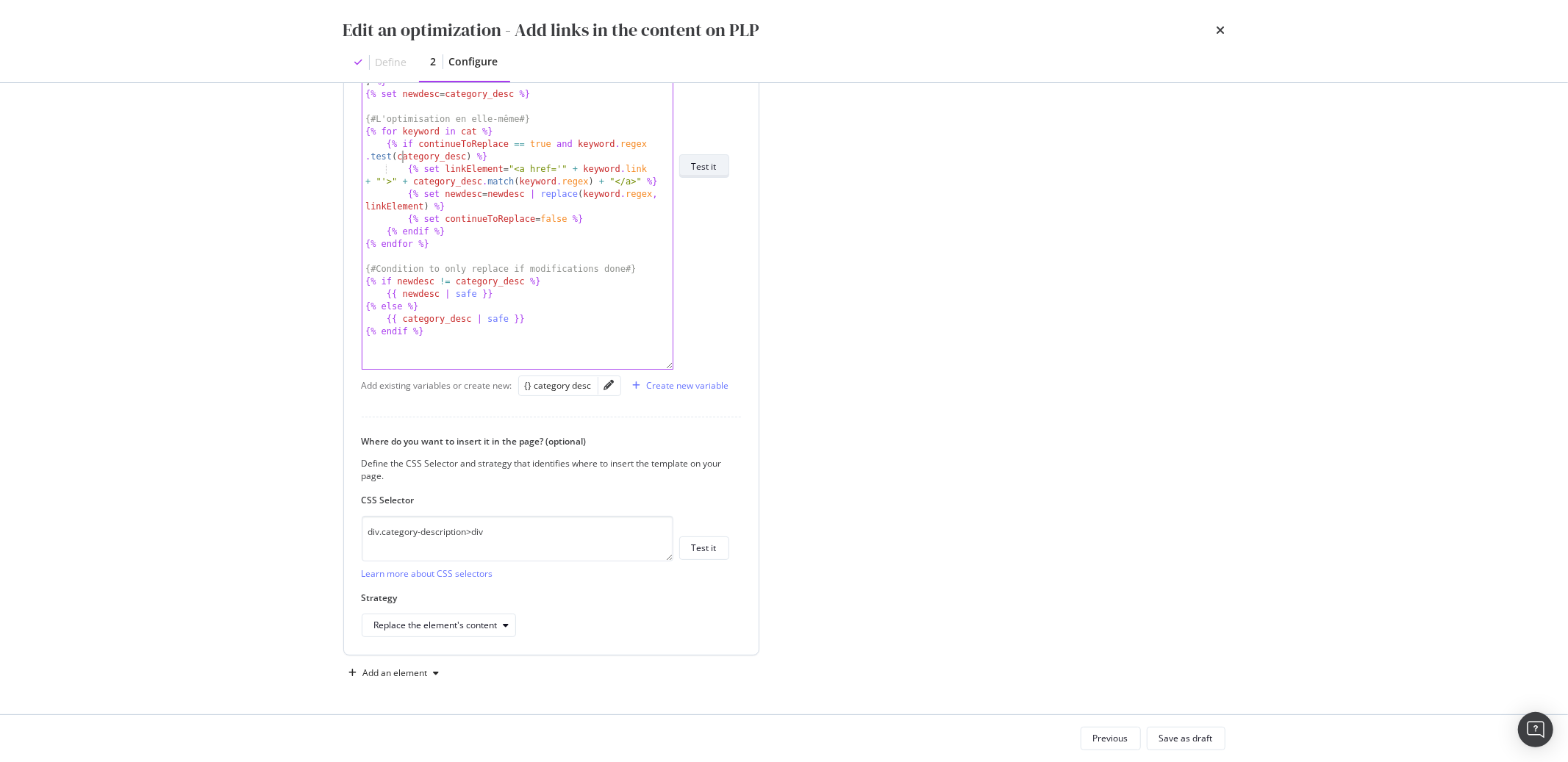
type textarea "{% if continueToReplace == true and keyword.regex.test(category_desc) %}"
click at [705, 160] on div "Test it" at bounding box center [704, 166] width 25 height 13
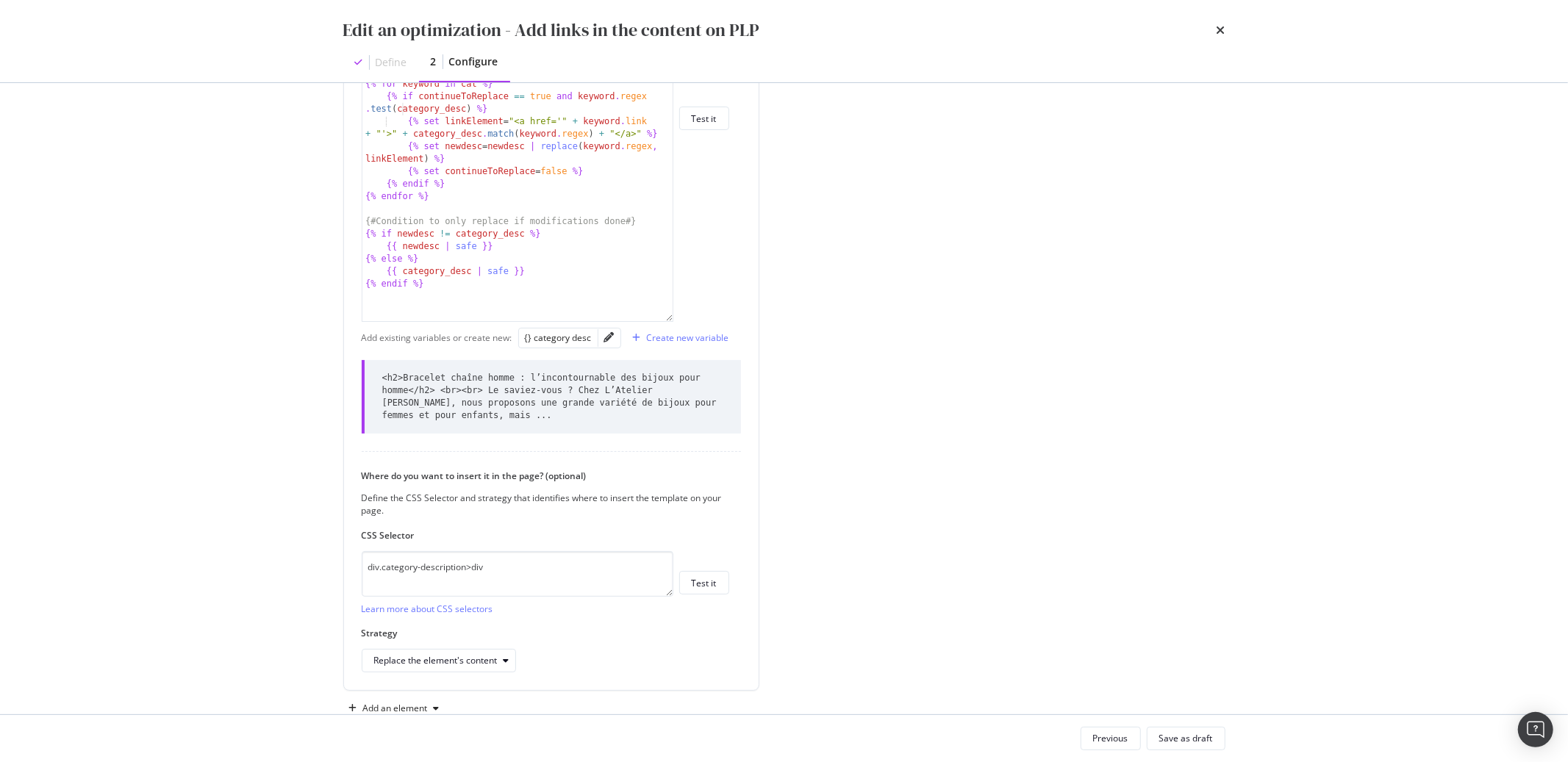
scroll to position [665, 0]
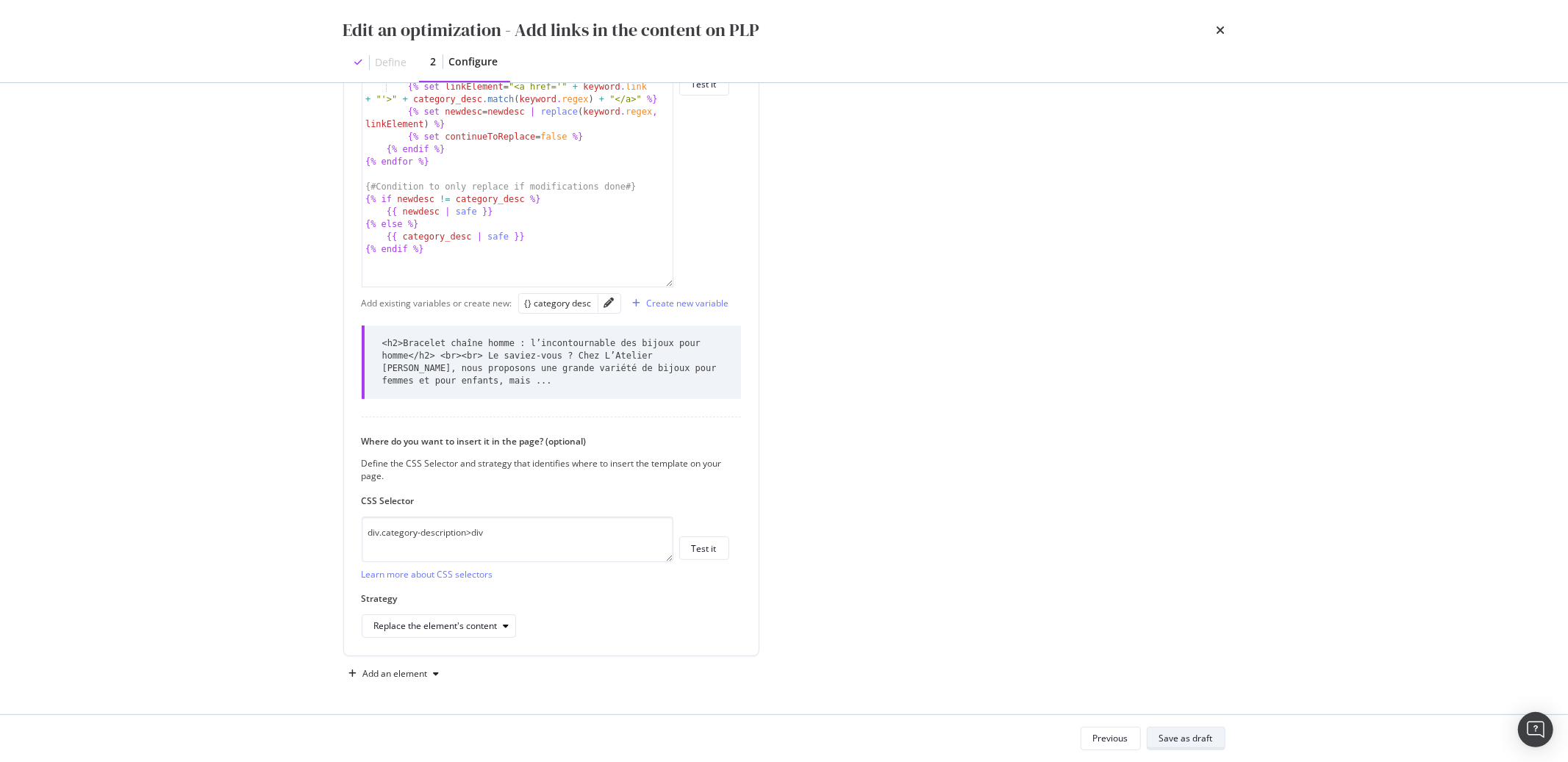
click at [1194, 737] on div "Save as draft" at bounding box center [1187, 738] width 54 height 13
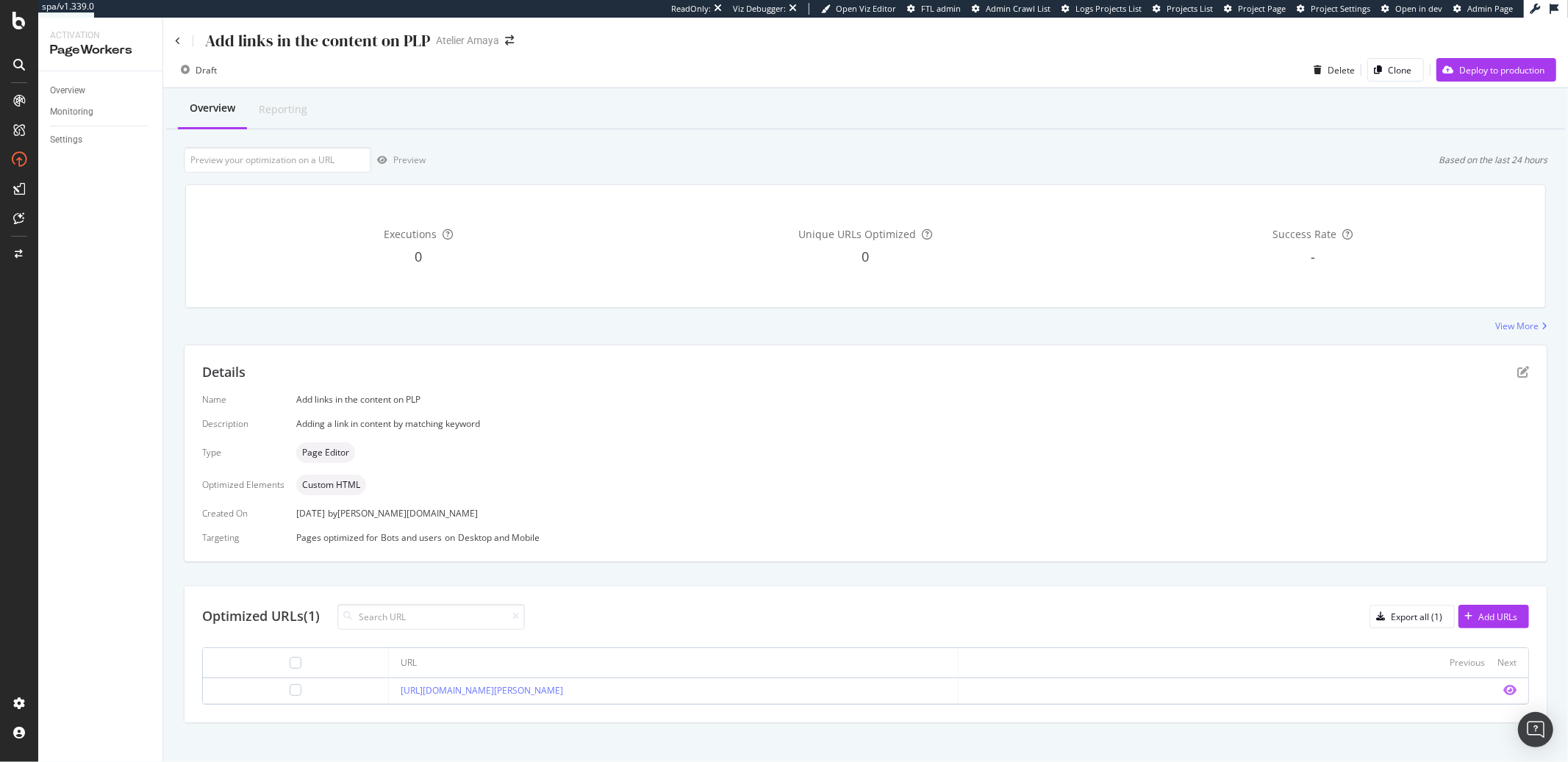
click at [1504, 694] on icon "eye" at bounding box center [1511, 690] width 13 height 12
click at [1517, 369] on icon "pen-to-square" at bounding box center [1523, 372] width 12 height 12
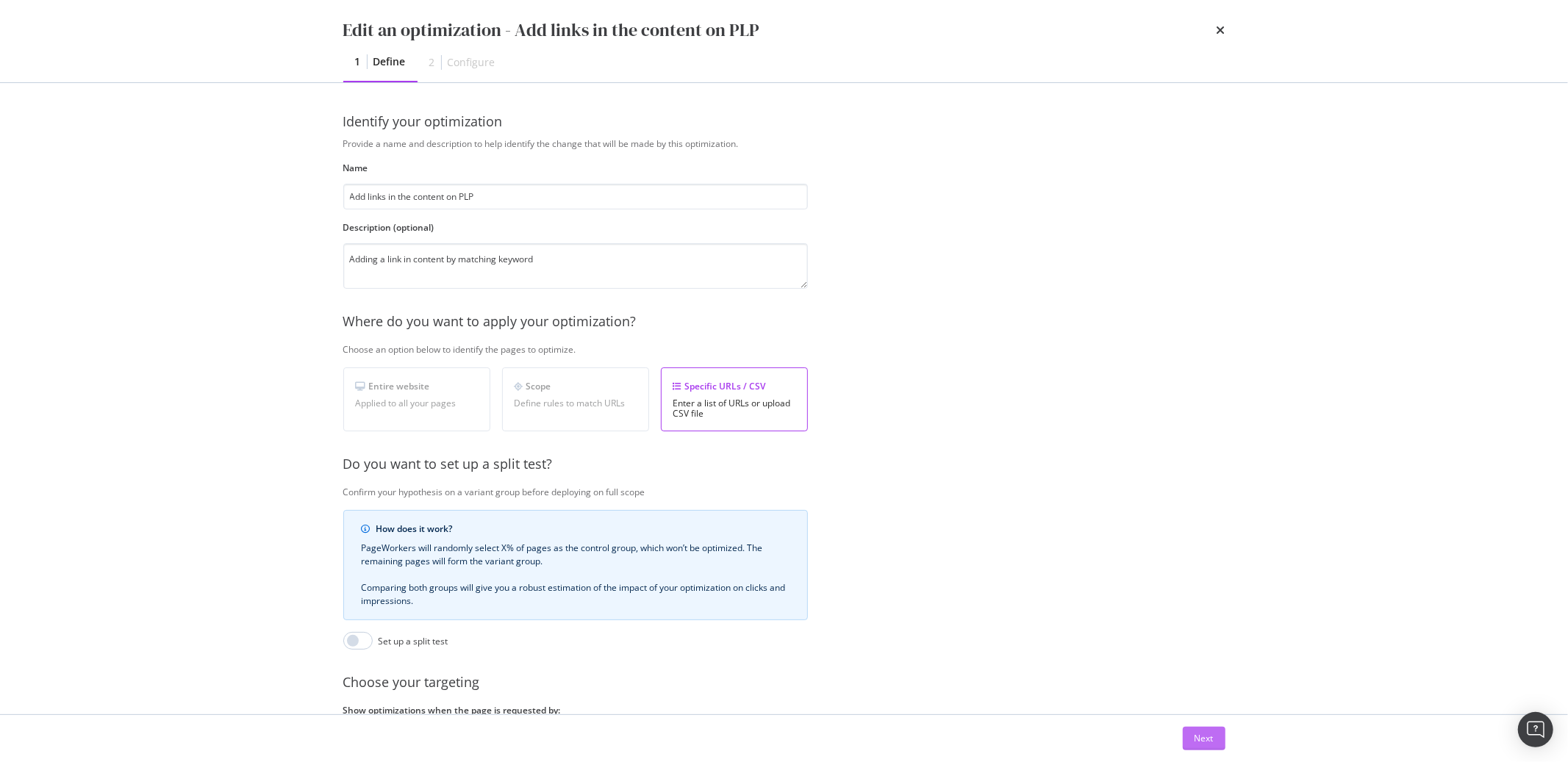
click at [1214, 748] on button "Next" at bounding box center [1204, 738] width 43 height 24
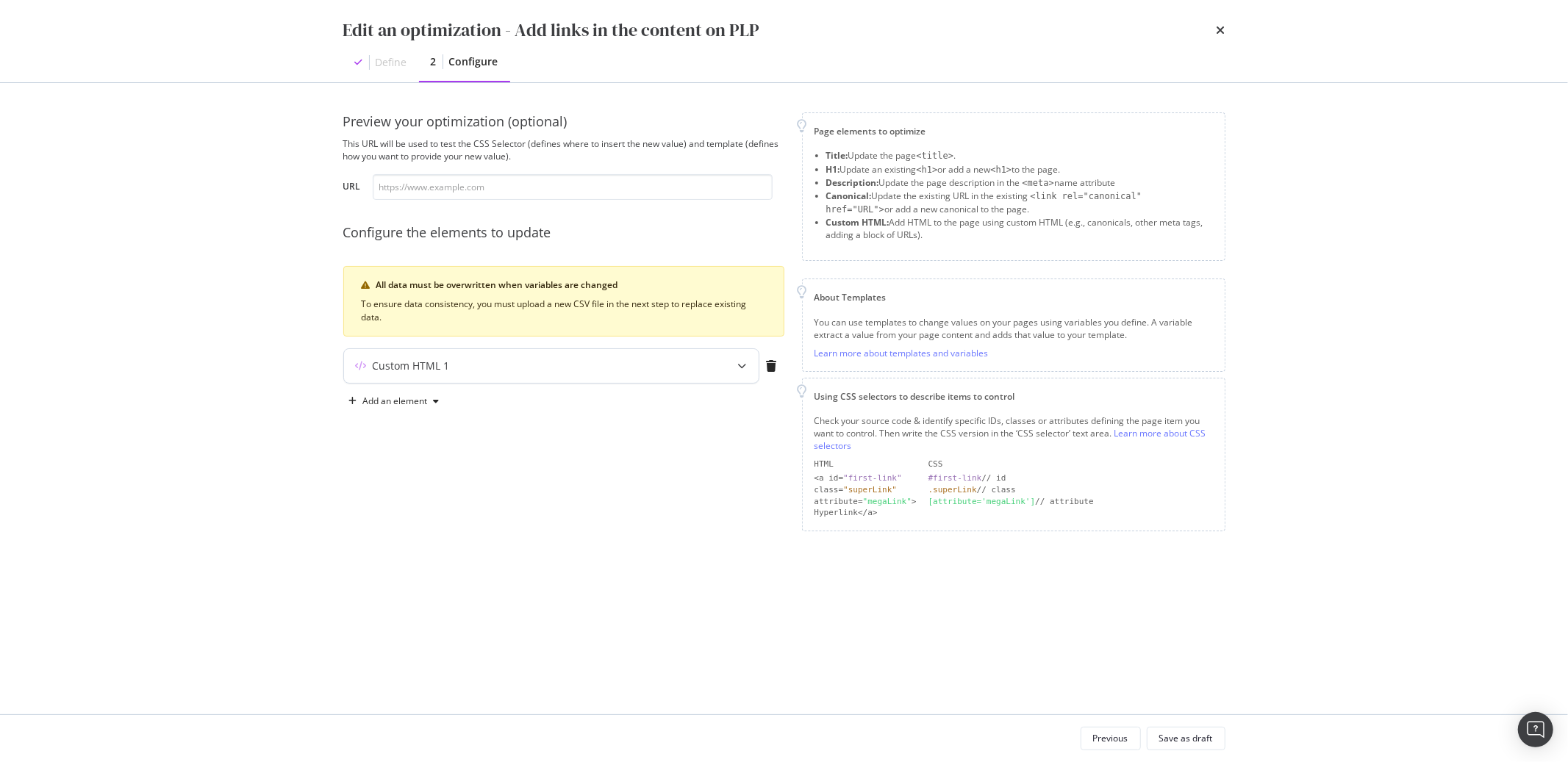
click at [606, 358] on div "Custom HTML 1" at bounding box center [522, 365] width 357 height 14
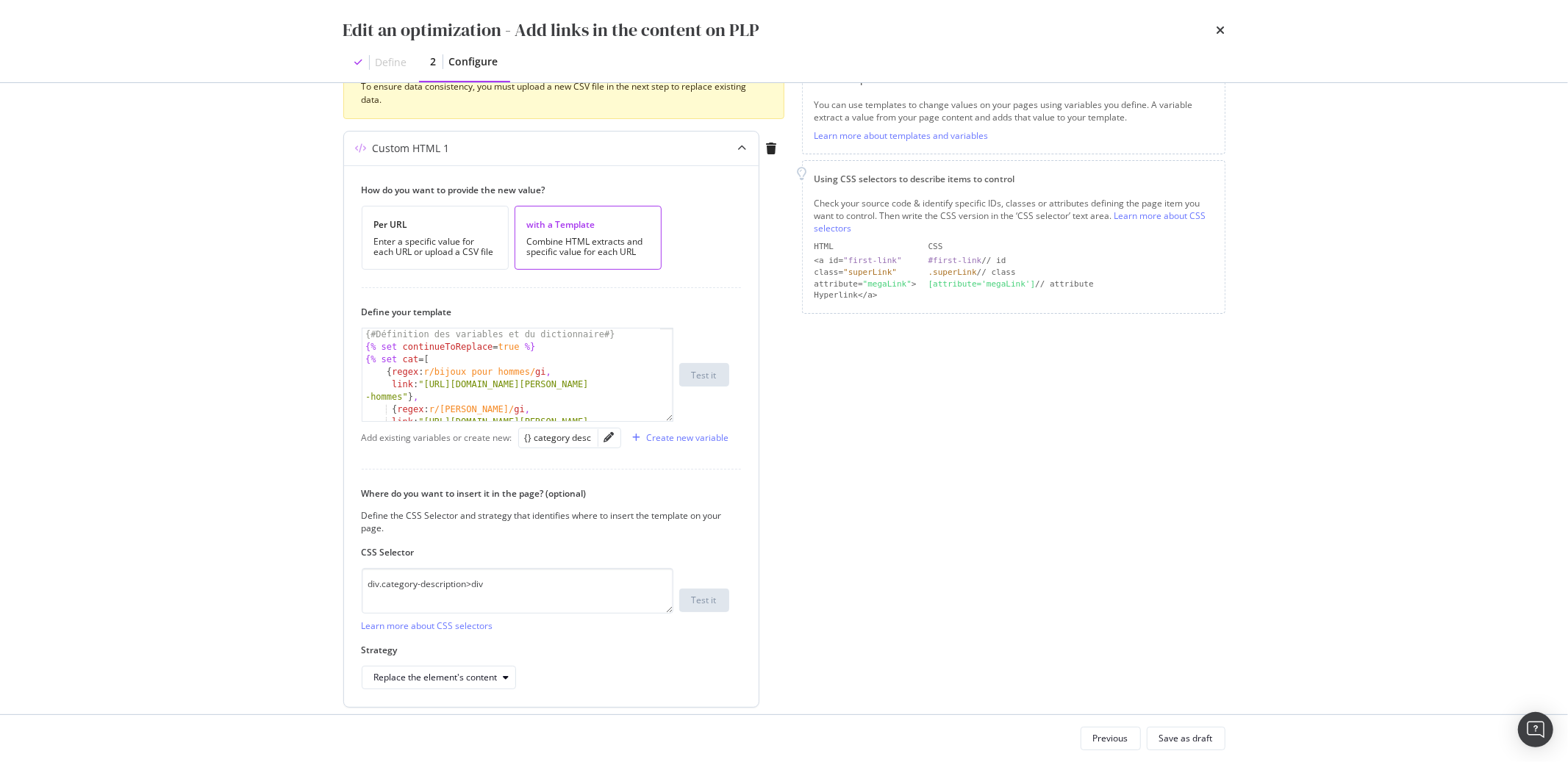
scroll to position [26, 0]
drag, startPoint x: 446, startPoint y: 382, endPoint x: 467, endPoint y: 382, distance: 21.0
click at [467, 382] on div "{% set cat = [ { regex : r/bijoux pour hommes/ gi , link : "https://atelier-ama…" at bounding box center [511, 384] width 298 height 117
paste textarea "Saint-Valentin"
drag, startPoint x: 433, startPoint y: 394, endPoint x: 392, endPoint y: 406, distance: 42.7
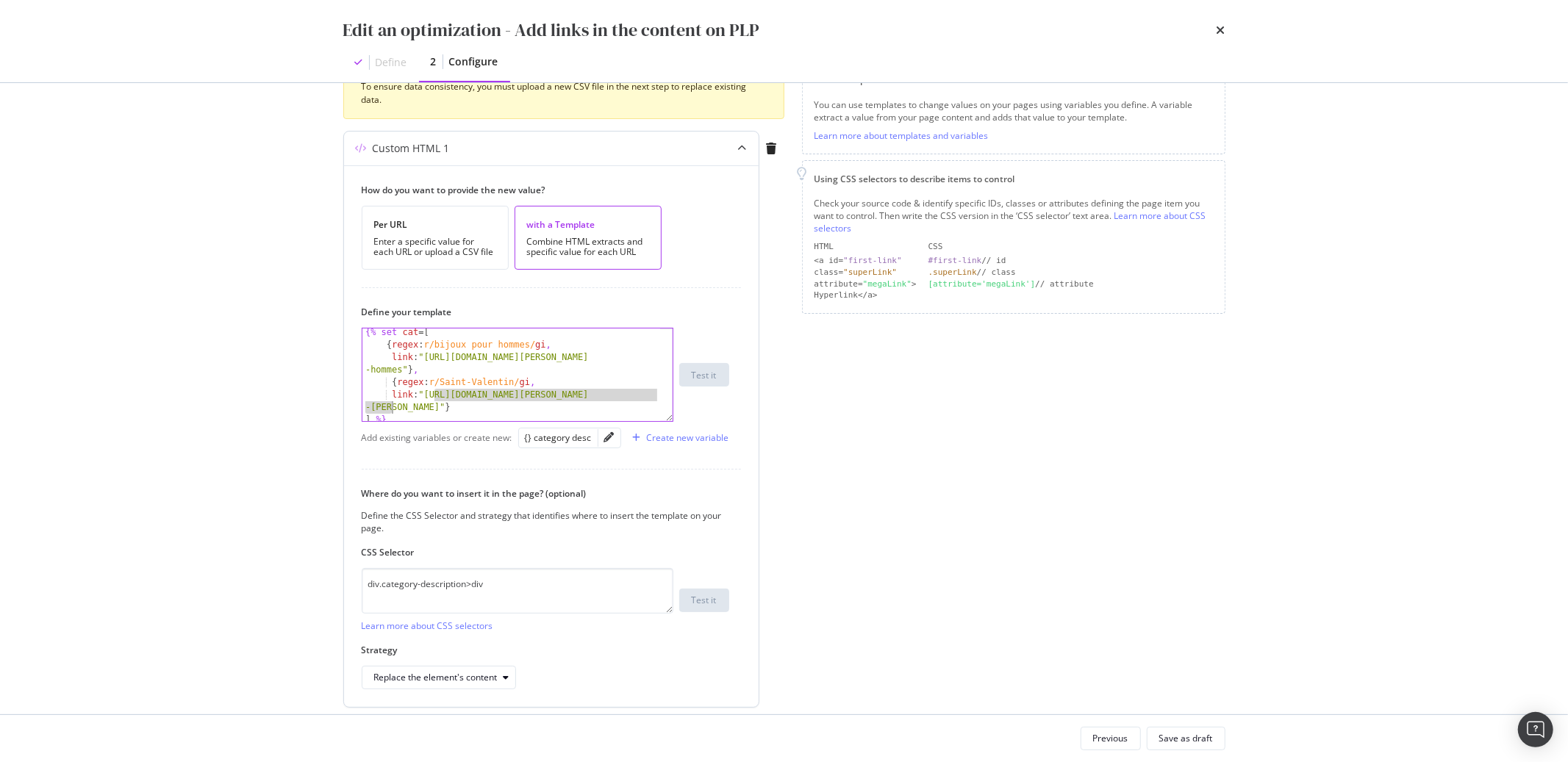
click at [392, 406] on div "{% set cat = [ { regex : r/bijoux pour hommes/ gi , link : "https://atelier-ama…" at bounding box center [511, 384] width 298 height 117
paste textarea "[URL][DOMAIN_NAME][PERSON_NAME]"
type textarea "link: "hhttps://atelier-amaya.com/fr/idee-cadeau-saint-valentin"}"
click at [1204, 745] on div "Save as draft" at bounding box center [1187, 738] width 54 height 20
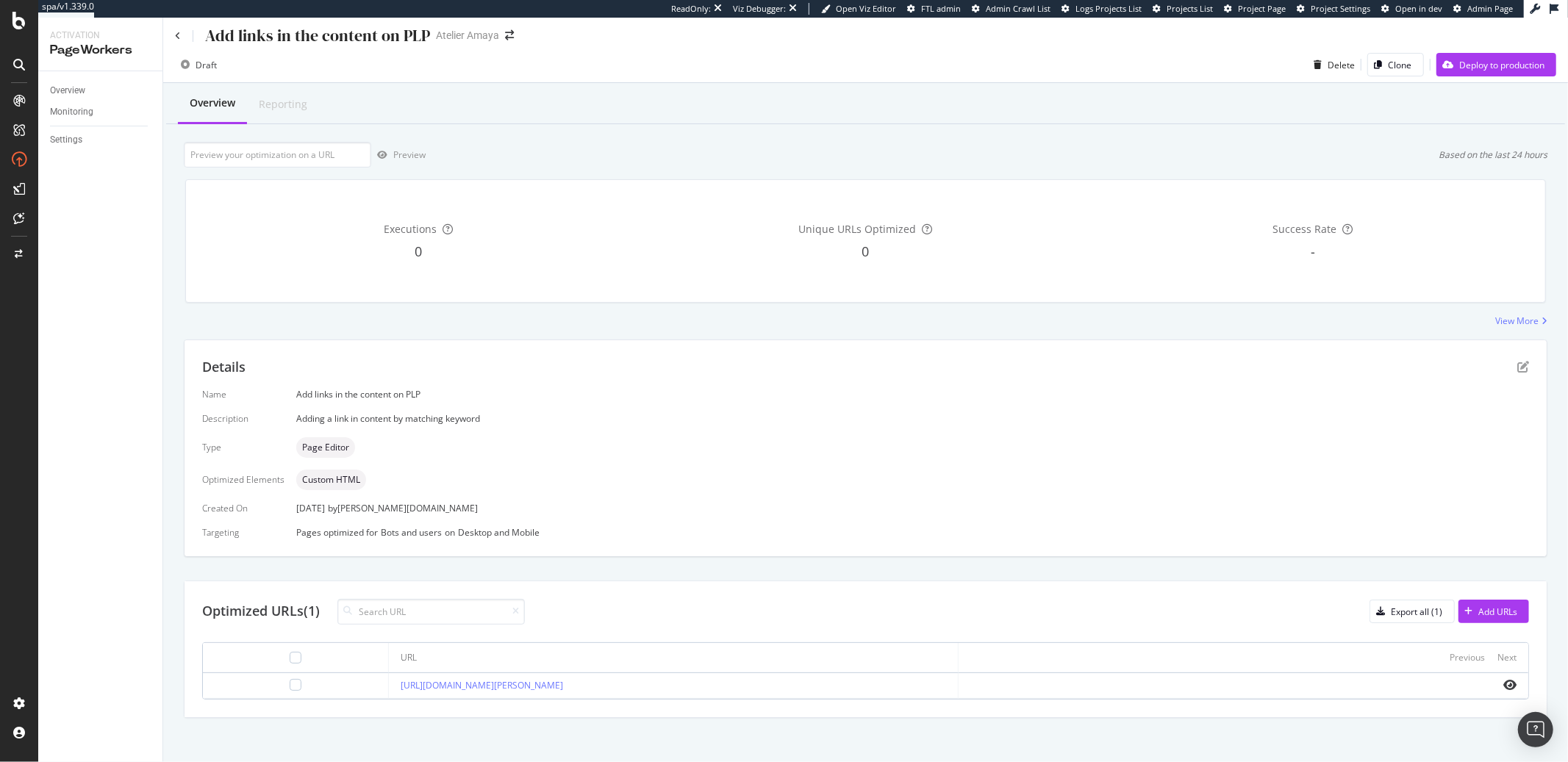
scroll to position [12, 0]
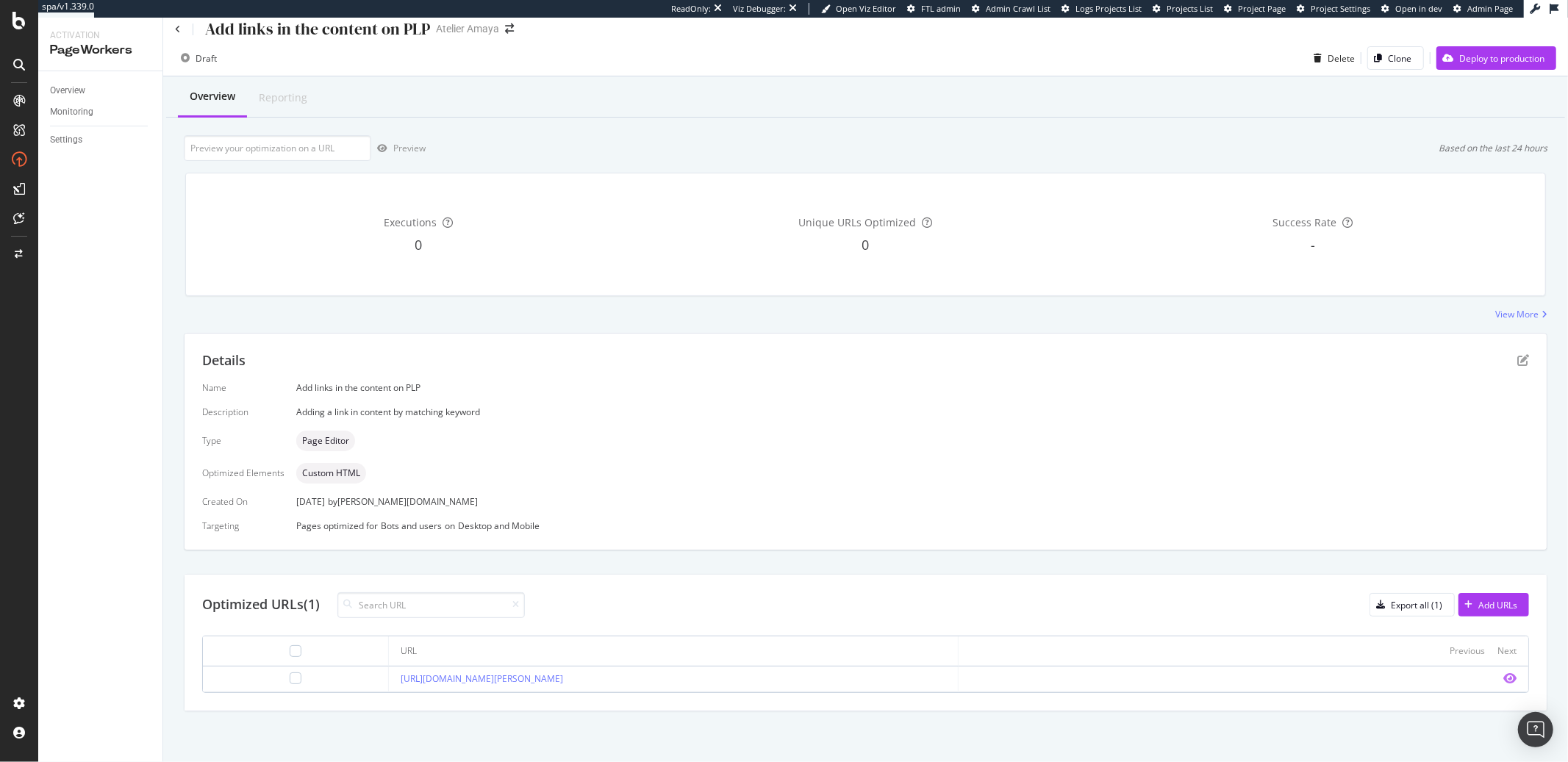
click at [1504, 676] on icon "eye" at bounding box center [1511, 679] width 13 height 12
click at [1517, 362] on icon "pen-to-square" at bounding box center [1523, 360] width 12 height 12
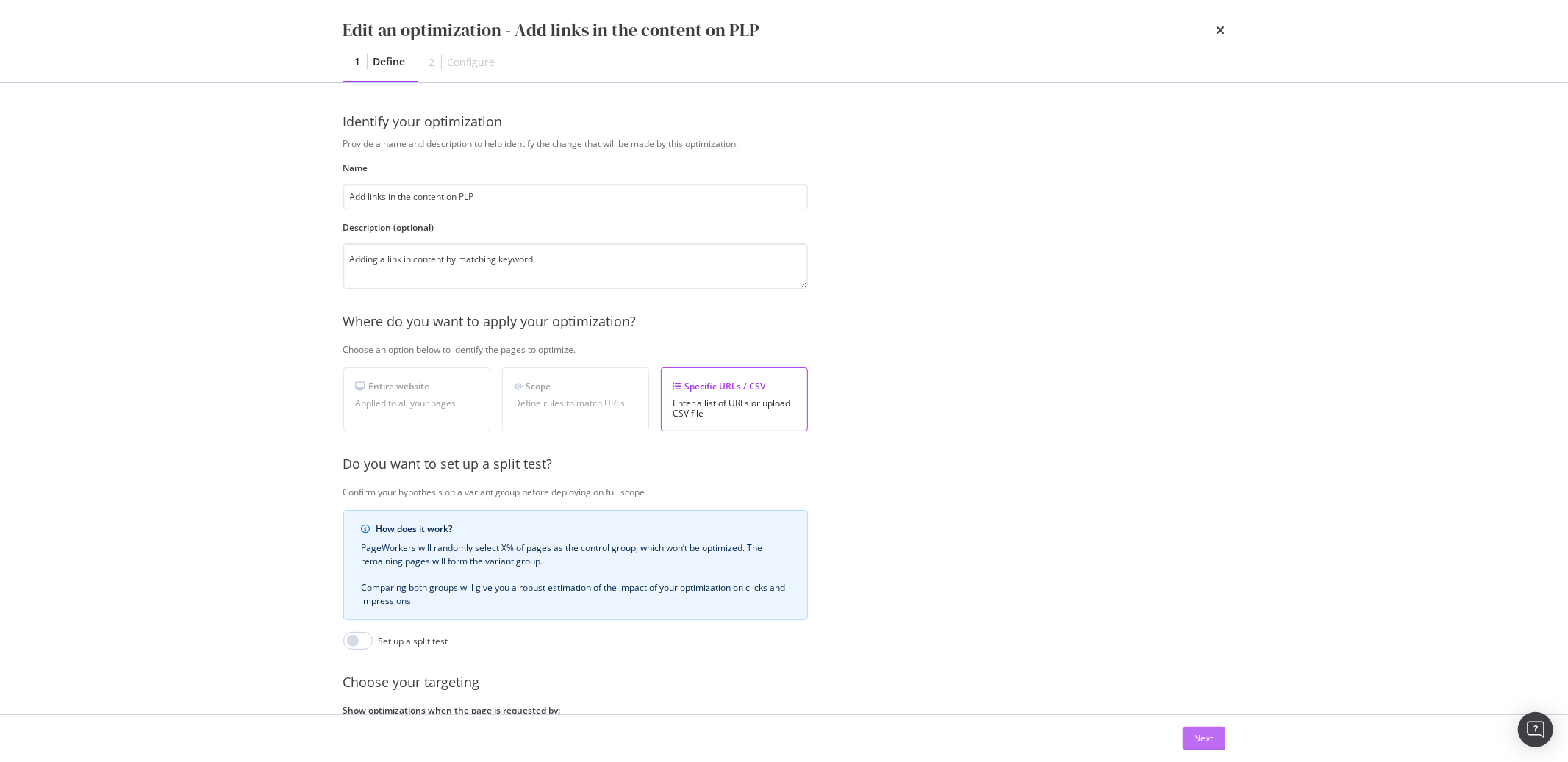
click at [1204, 736] on div "Next" at bounding box center [1204, 738] width 19 height 13
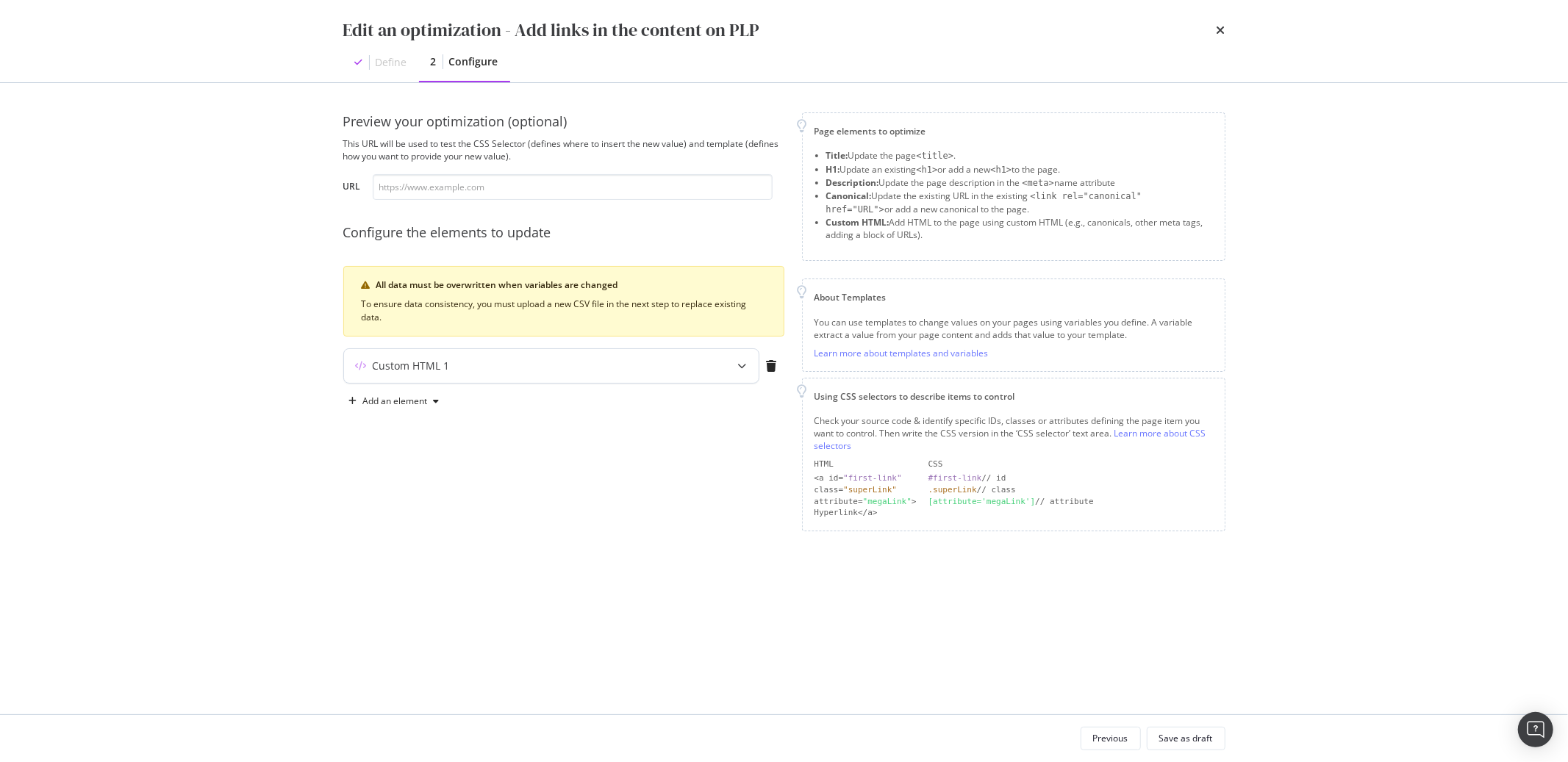
click at [542, 358] on div "Custom HTML 1" at bounding box center [522, 365] width 357 height 14
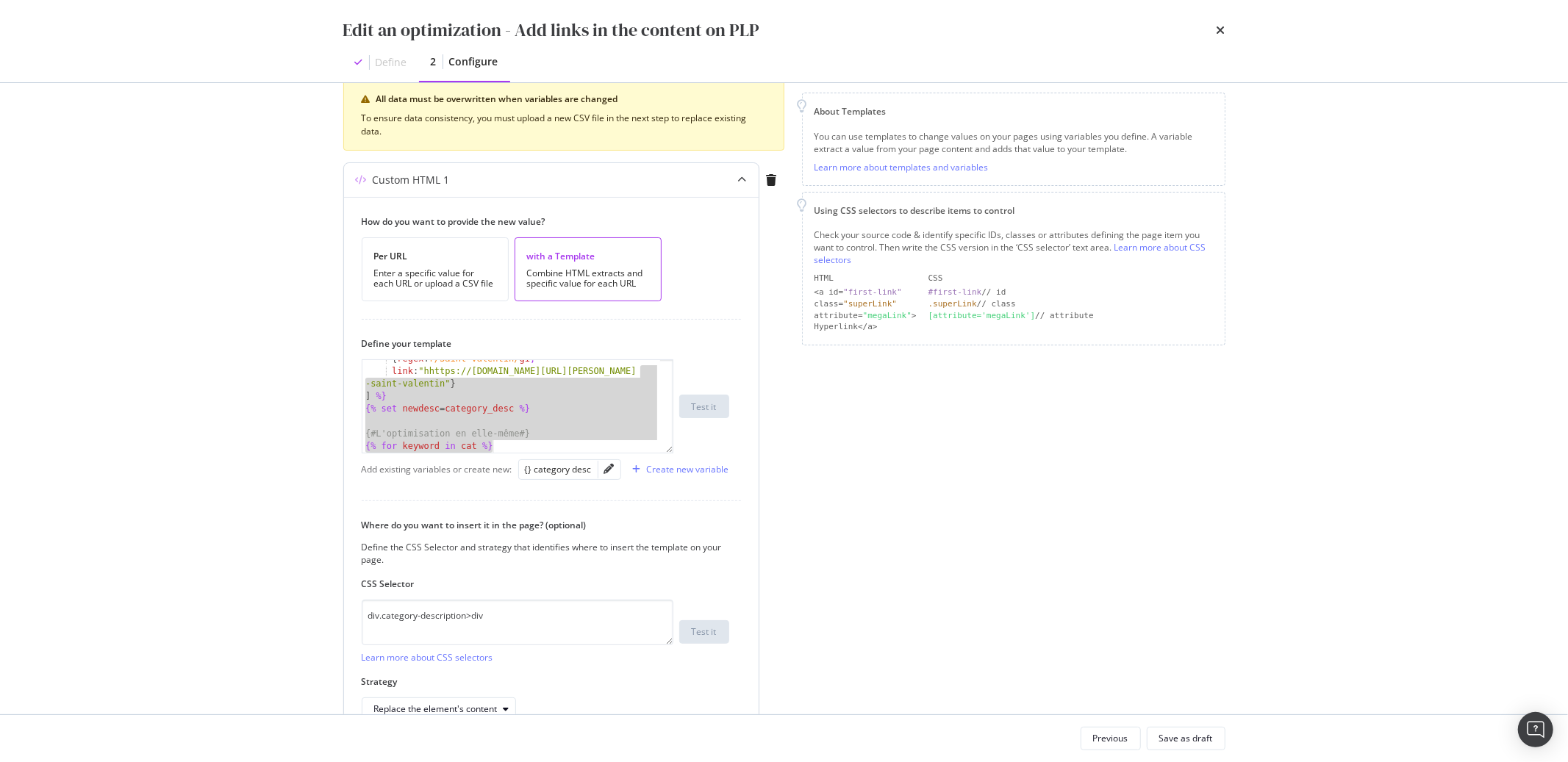
scroll to position [295, 0]
drag, startPoint x: 661, startPoint y: 482, endPoint x: 635, endPoint y: 654, distance: 174.0
click at [635, 654] on div "How do you want to provide the new value? Per URL Enter a specific value for ea…" at bounding box center [552, 468] width 415 height 541
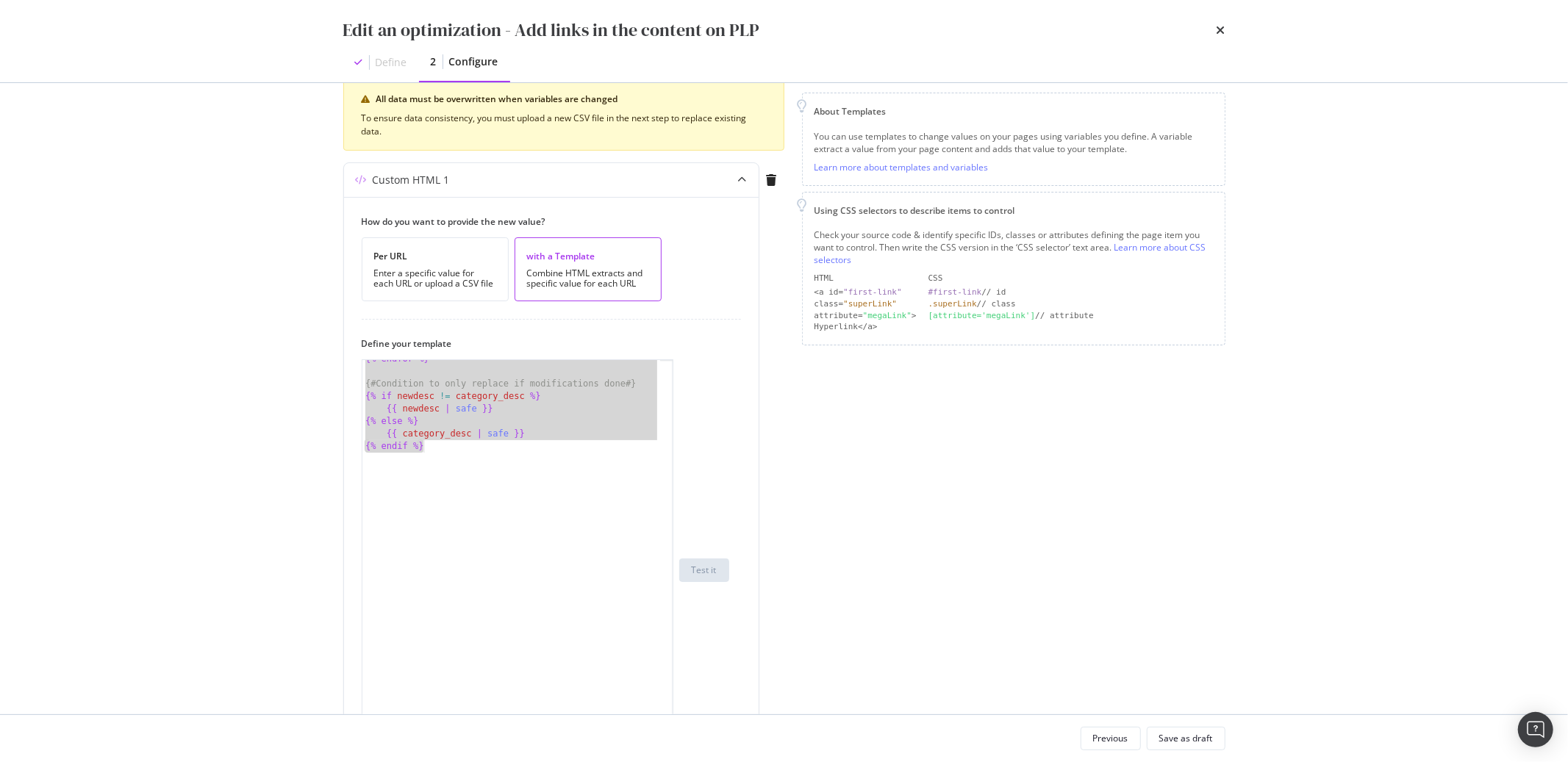
drag, startPoint x: 671, startPoint y: 445, endPoint x: 536, endPoint y: 594, distance: 201.1
click at [645, 761] on html "spa/v1.339.0 ReadOnly: Viz Debugger: Open Viz Editor FTL admin Admin Crawl List…" at bounding box center [784, 381] width 1568 height 762
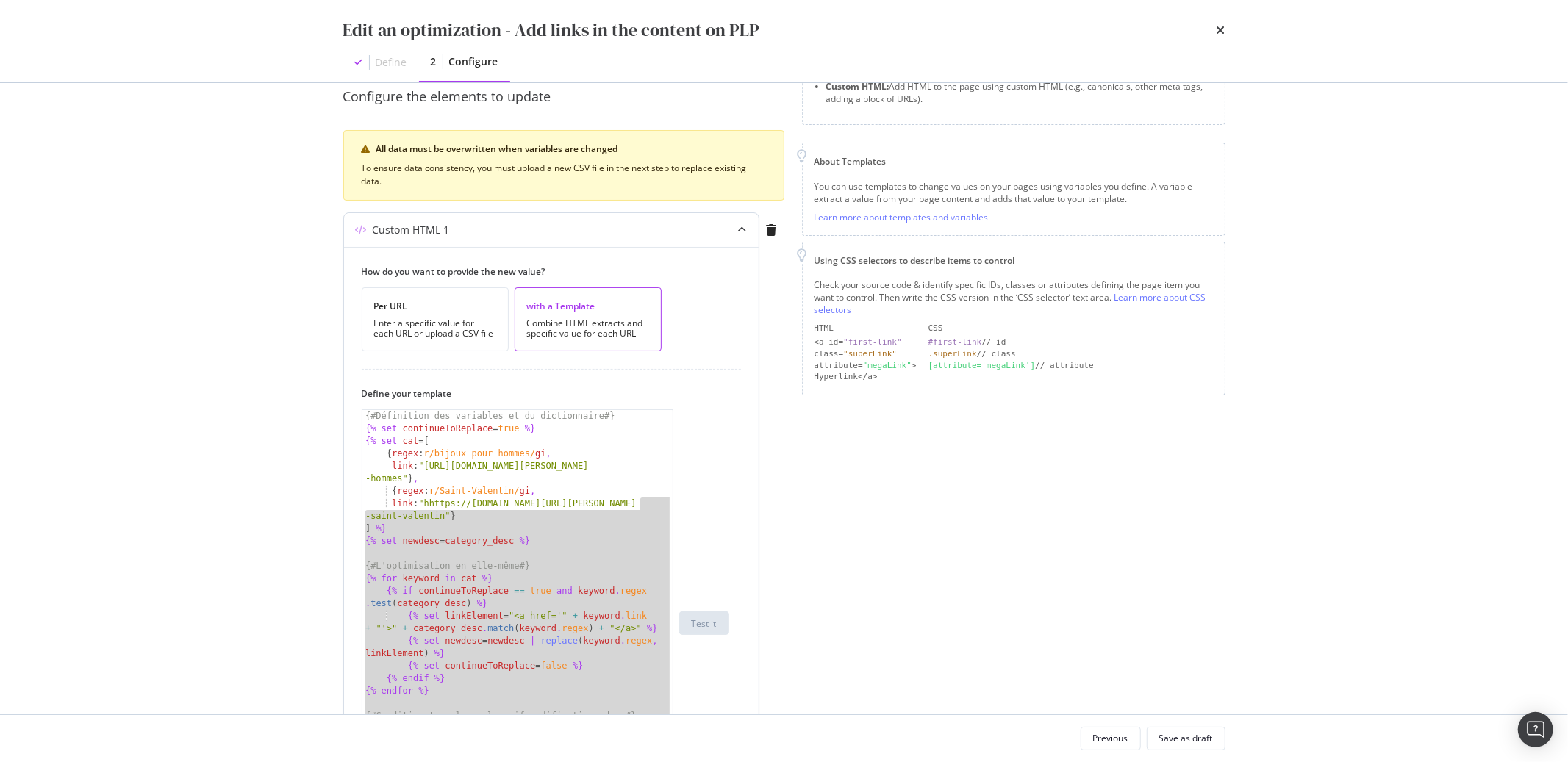
scroll to position [159, 0]
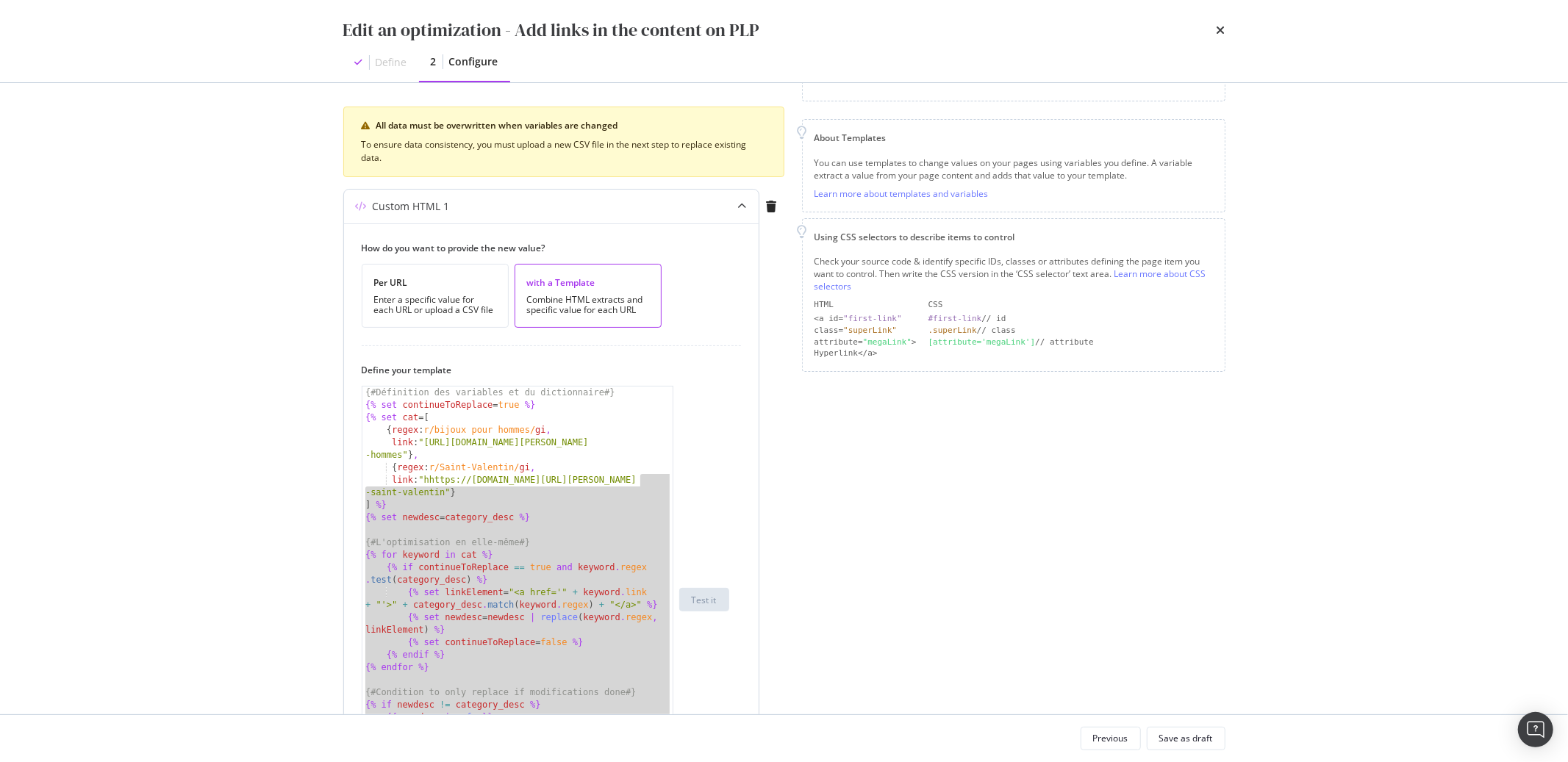
click at [632, 456] on div "{# Définition des variables et du dictionnaire #} {% set continueToReplace = tr…" at bounding box center [518, 612] width 310 height 451
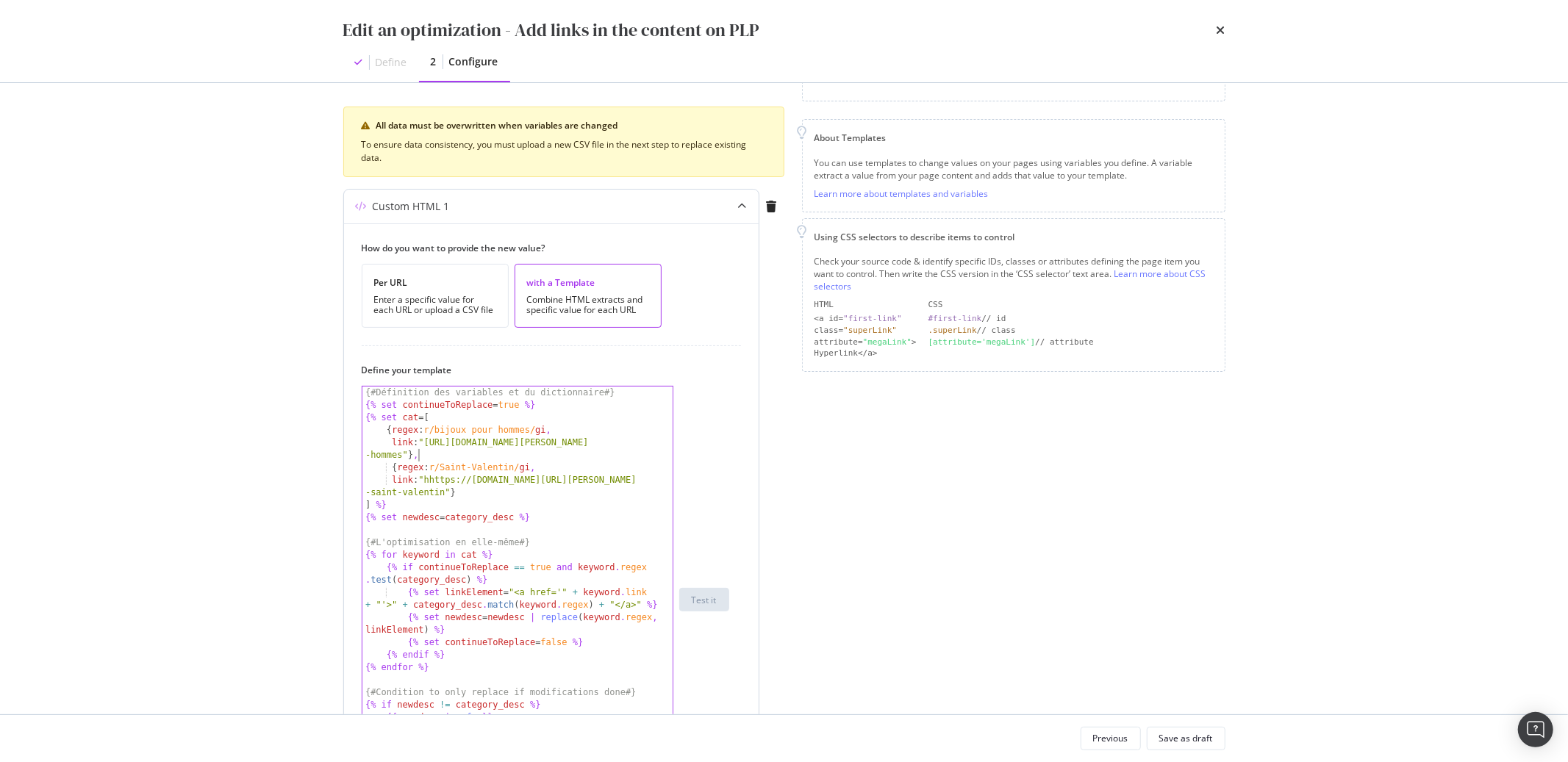
click at [468, 487] on div "{# Définition des variables et du dictionnaire #} {% set continueToReplace = tr…" at bounding box center [518, 612] width 310 height 451
type textarea "link: "hhttps://atelier-amaya.com/fr/idee-cadeau-saint-valentin"},"
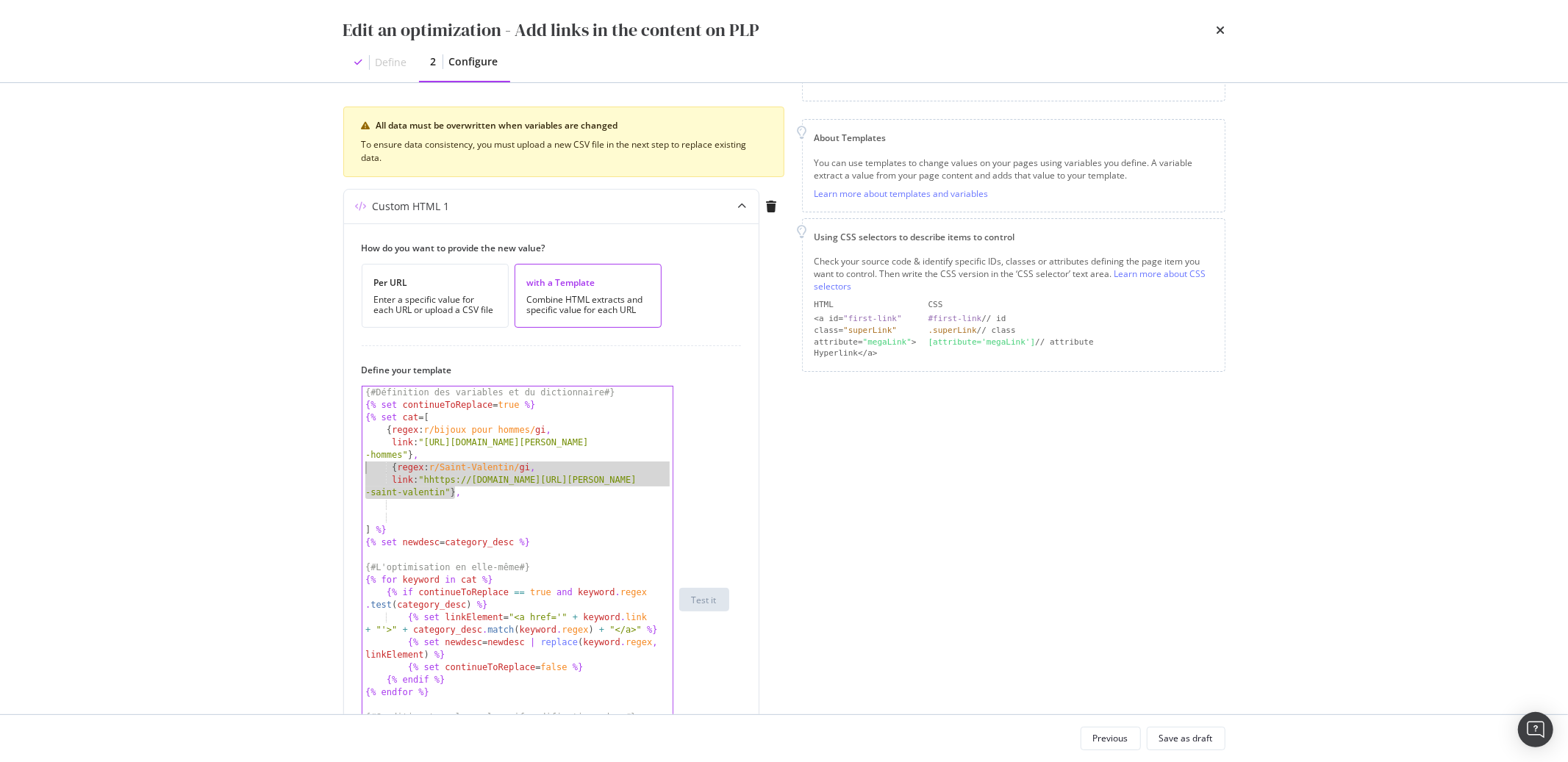
drag, startPoint x: 456, startPoint y: 491, endPoint x: 301, endPoint y: 463, distance: 157.5
click at [301, 463] on div "Edit an optimization - Add links in the content on PLP Define 2 Configure Previ…" at bounding box center [784, 381] width 1568 height 762
type textarea "{regex: r/Saint-Valentin/gi, link: "hhttps://atelier-amaya.com/fr/idee-cadeau-s…"
click at [374, 506] on div "{# Définition des variables et du dictionnaire #} {% set continueToReplace = tr…" at bounding box center [518, 612] width 310 height 451
paste textarea "link: "hhttps://atelier-amaya.com/fr/idee-cadeau-saint-valentin"}"
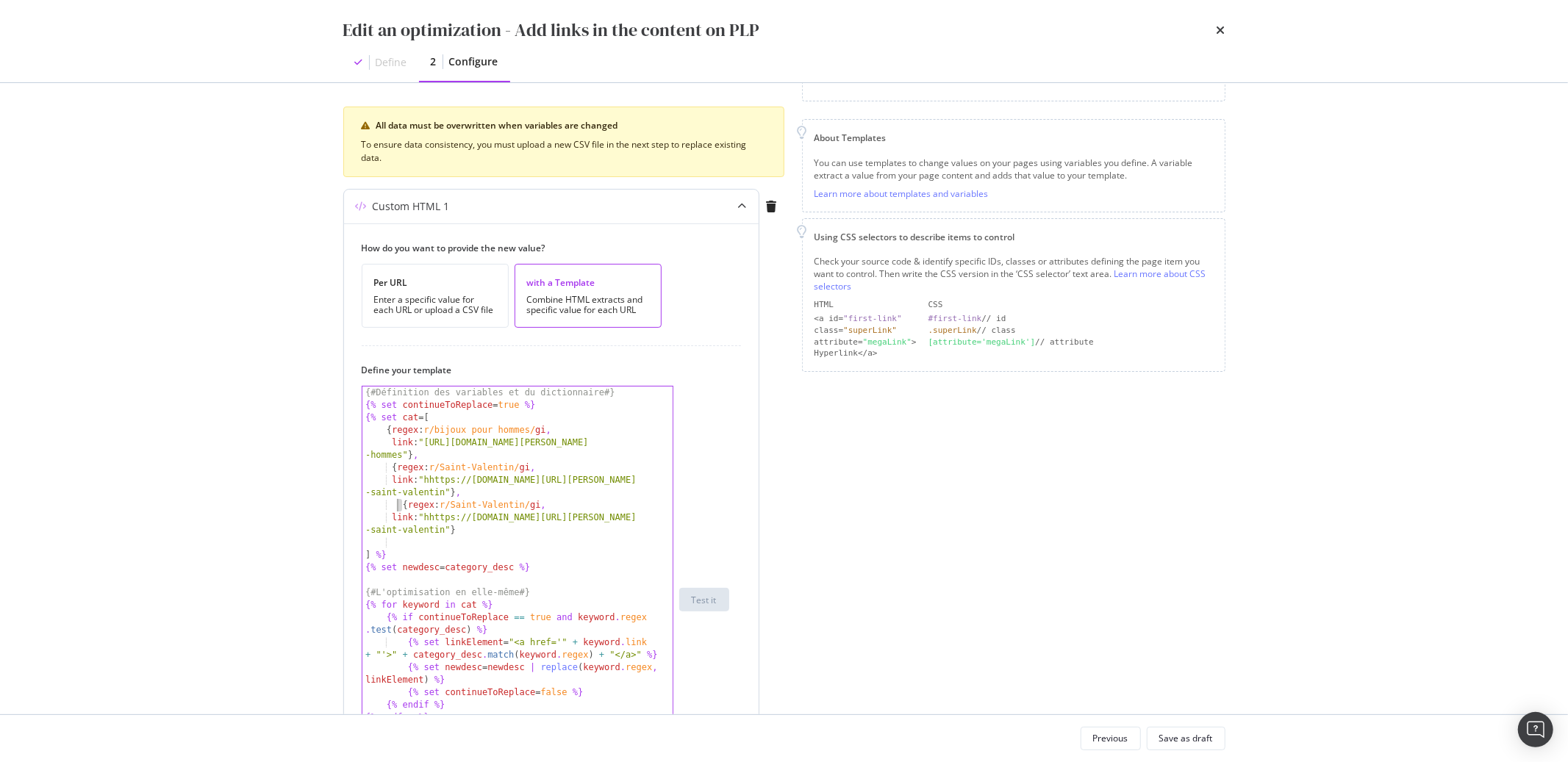
drag, startPoint x: 403, startPoint y: 508, endPoint x: 395, endPoint y: 507, distance: 8.1
click at [395, 507] on div "{# Définition des variables et du dictionnaire #} {% set continueToReplace = tr…" at bounding box center [518, 612] width 310 height 451
drag, startPoint x: 447, startPoint y: 505, endPoint x: 520, endPoint y: 505, distance: 73.0
click at [520, 505] on div "{# Définition des variables et du dictionnaire #} {% set continueToReplace = tr…" at bounding box center [518, 612] width 310 height 451
paste textarea "anniversaire"
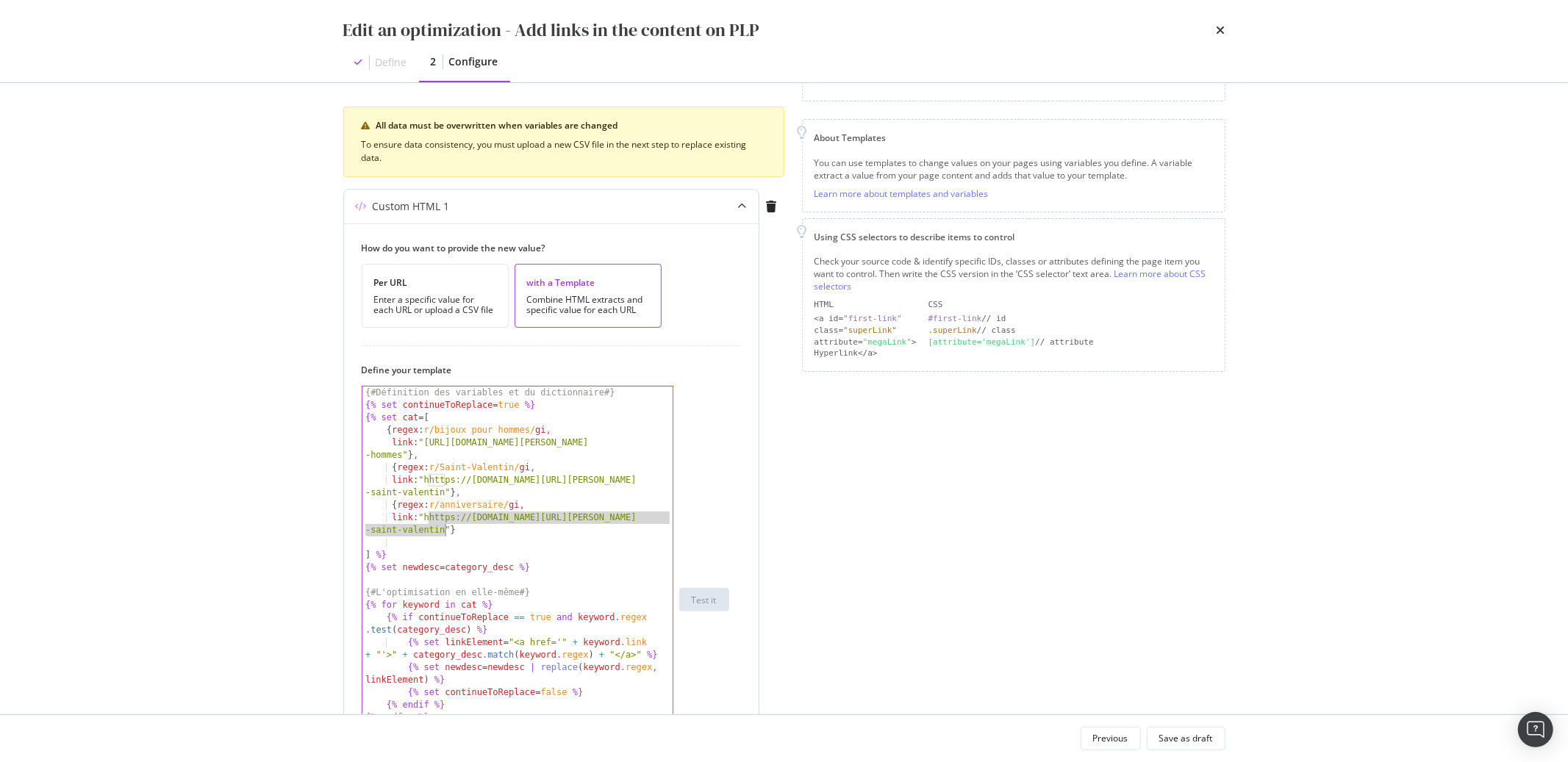
drag, startPoint x: 431, startPoint y: 519, endPoint x: 445, endPoint y: 529, distance: 17.2
click at [445, 529] on div "{# Définition des variables et du dictionnaire #} {% set continueToReplace = tr…" at bounding box center [518, 612] width 310 height 451
paste textarea "ttps://atelier-amaya.com/fr/cadeaux/cadeau-anniversaire"
click at [439, 482] on div "{# Définition des variables et du dictionnaire #} {% set continueToReplace = tr…" at bounding box center [518, 612] width 310 height 451
type textarea "link: "https://atelier-amaya.com/fr/idee-cadeau-saint-valentin"},"
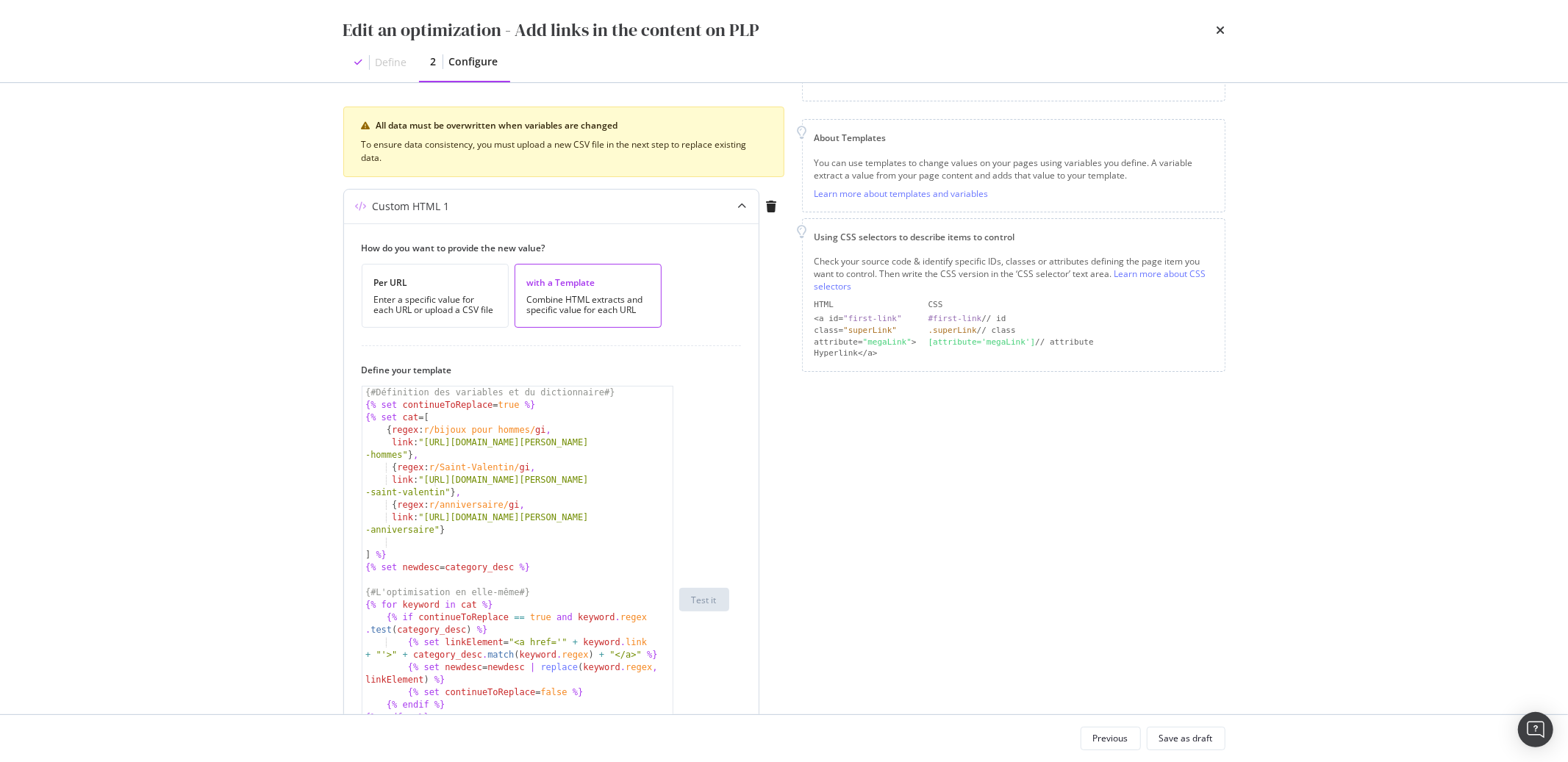
click at [713, 532] on div "link: "https://atelier-amaya.com/fr/idee-cadeau-saint-valentin"}, {# Définition…" at bounding box center [546, 599] width 368 height 427
click at [1187, 749] on button "Save as draft" at bounding box center [1186, 738] width 78 height 24
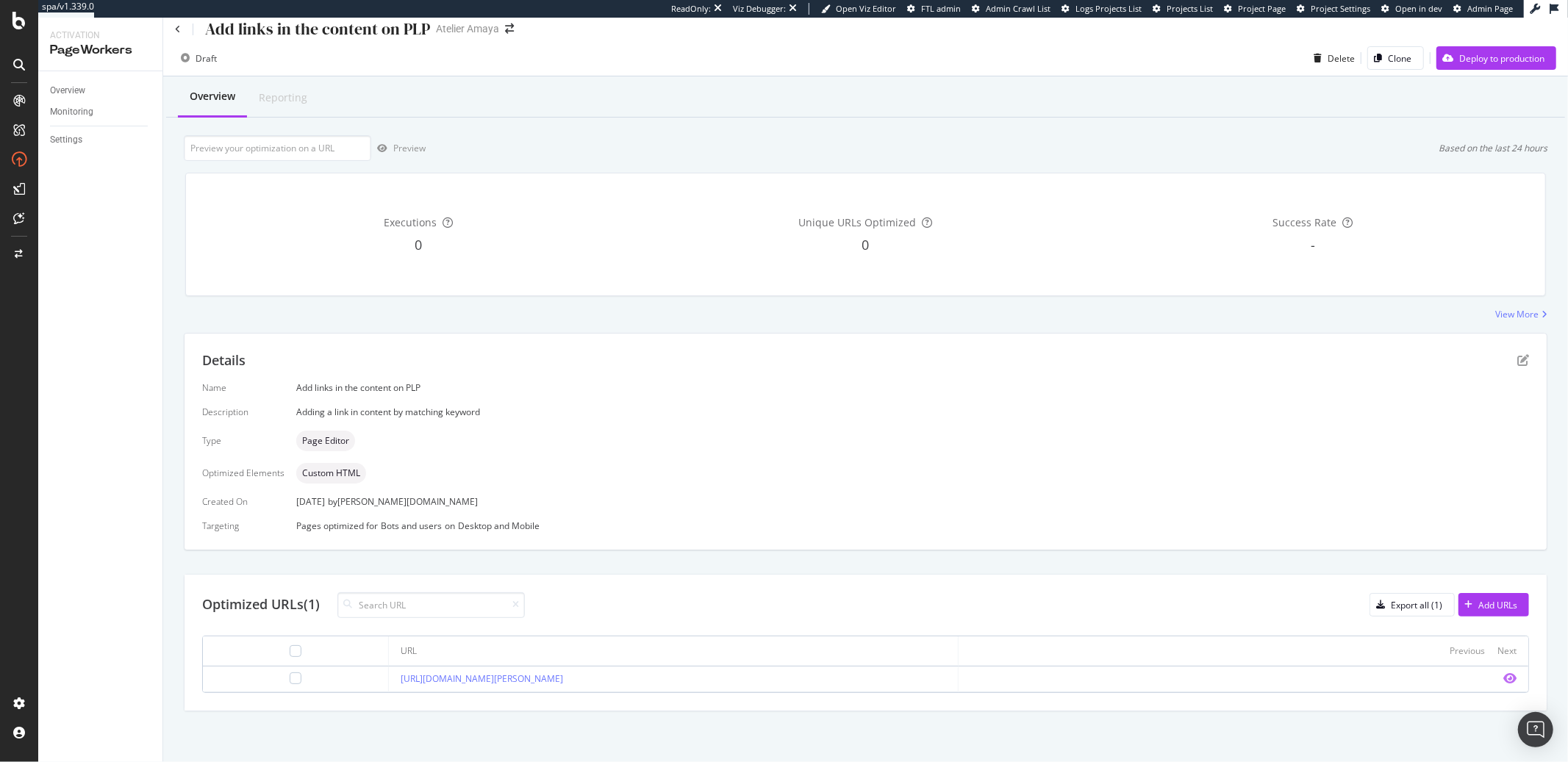
click at [1504, 680] on icon "eye" at bounding box center [1511, 679] width 13 height 12
click at [1506, 367] on div "Details" at bounding box center [865, 361] width 1327 height 19
click at [1517, 363] on icon "pen-to-square" at bounding box center [1523, 360] width 12 height 12
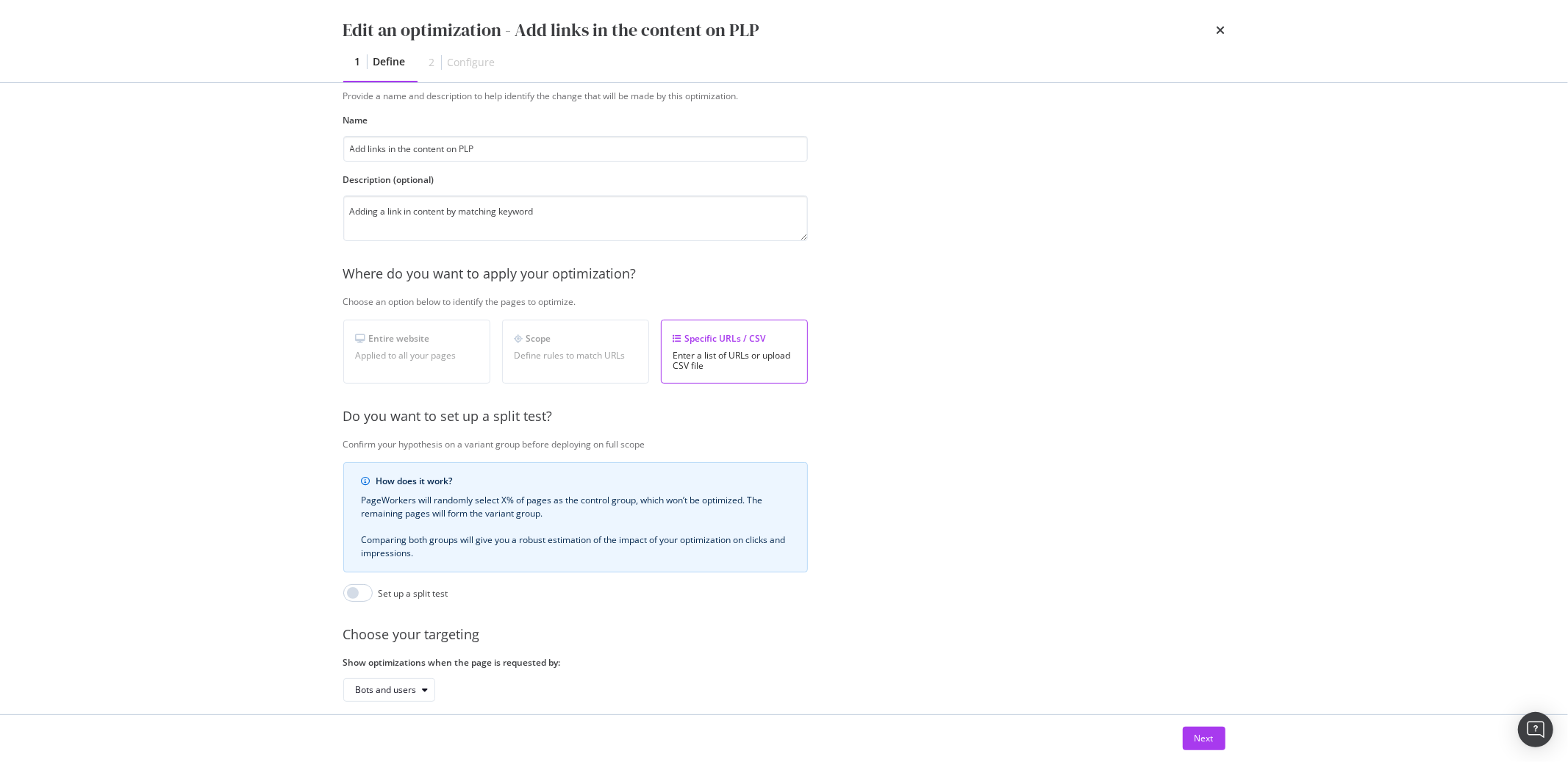
scroll to position [134, 0]
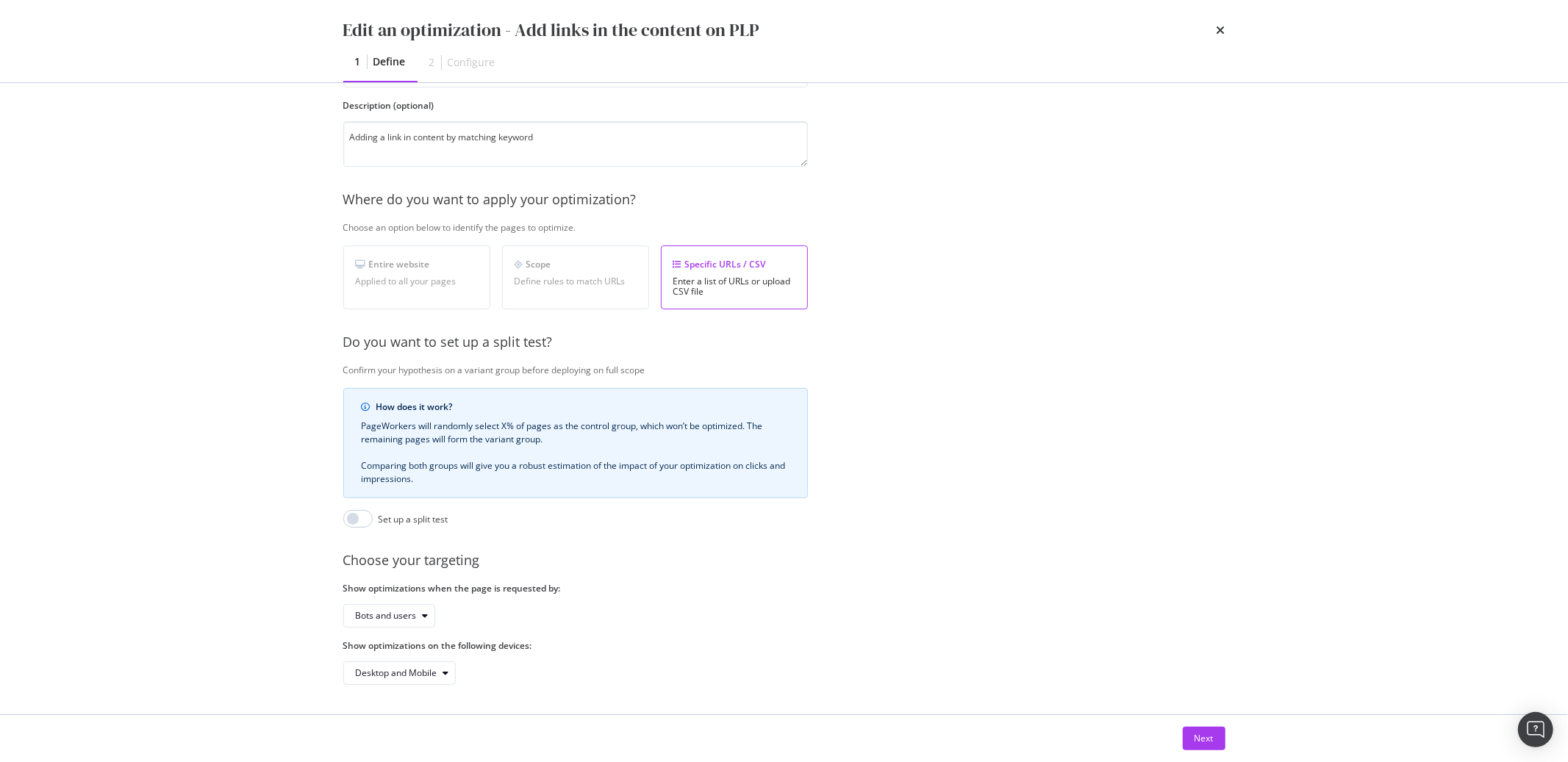
click at [1221, 754] on div "Next" at bounding box center [784, 738] width 941 height 47
click at [1211, 742] on div "Next" at bounding box center [1204, 738] width 19 height 13
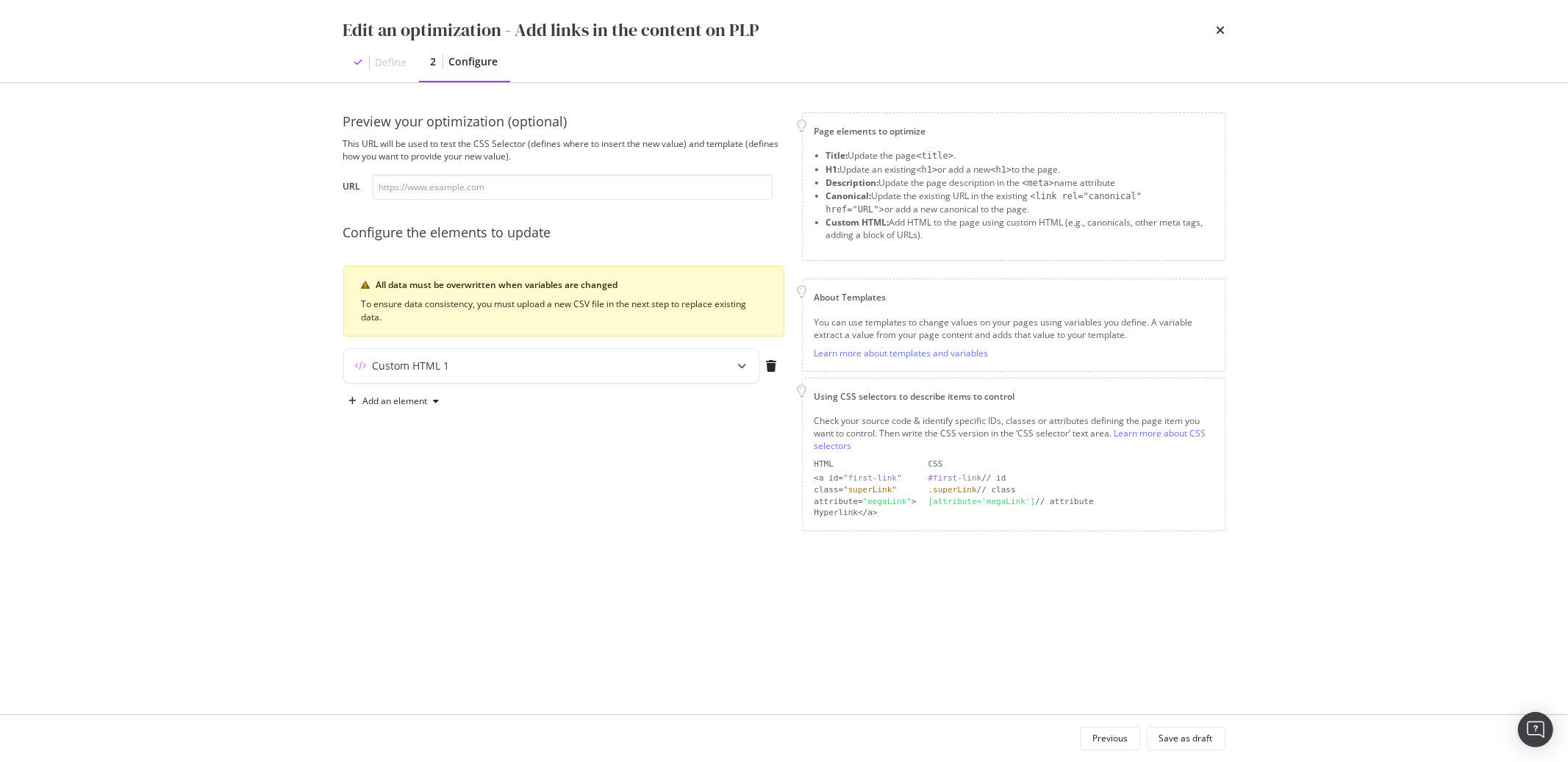
scroll to position [0, 0]
click at [682, 341] on div "Preview your optimization (optional) This URL will be used to test the CSS Sele…" at bounding box center [563, 321] width 441 height 419
click at [685, 362] on div "Custom HTML 1" at bounding box center [522, 365] width 357 height 14
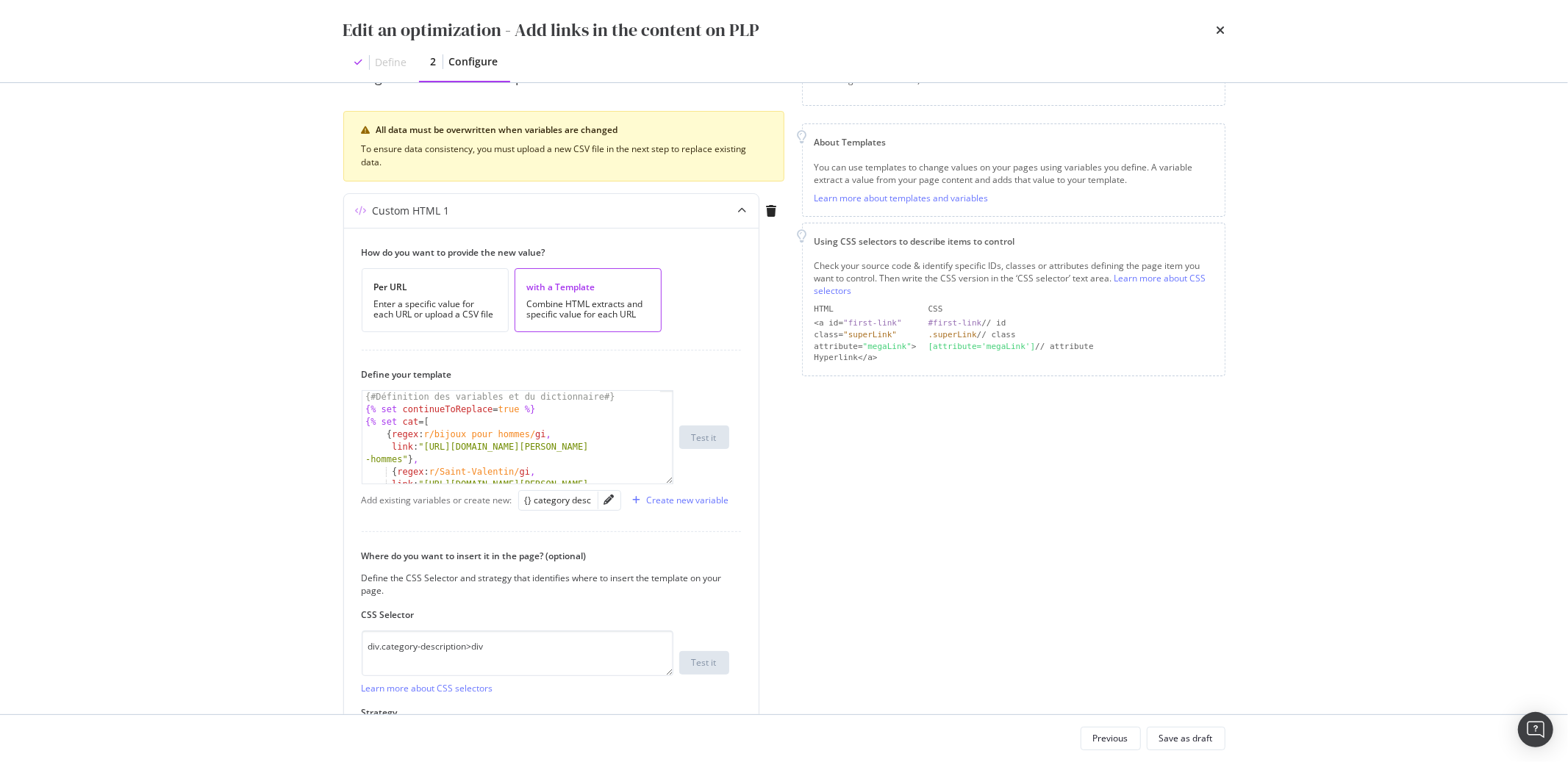
scroll to position [270, 0]
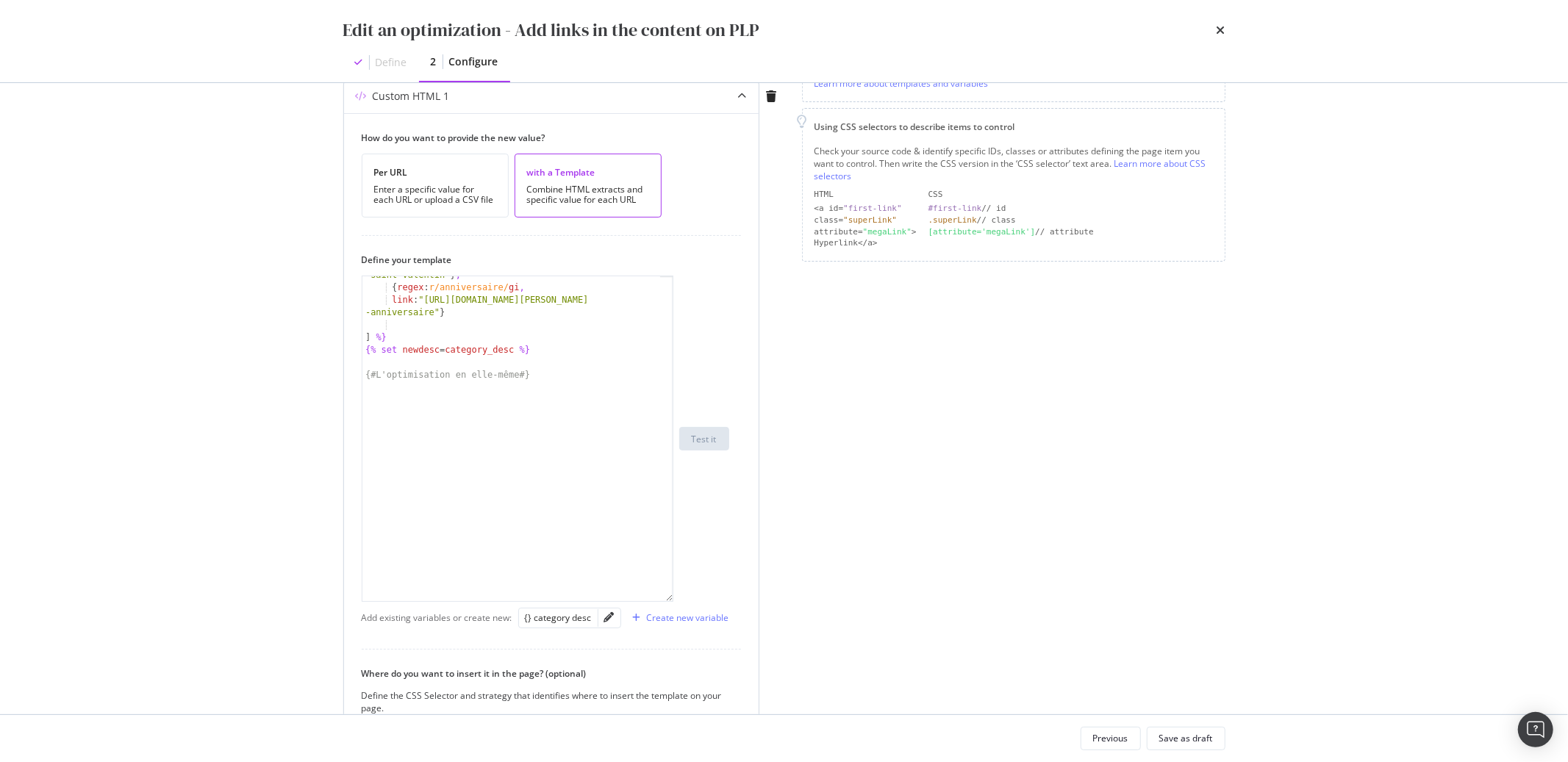
drag, startPoint x: 671, startPoint y: 366, endPoint x: 682, endPoint y: 662, distance: 296.2
click at [682, 602] on div "link : "https://atelier-amaya.com/fr/idee-cadeau -saint-valentin" } , { regex :…" at bounding box center [546, 438] width 368 height 326
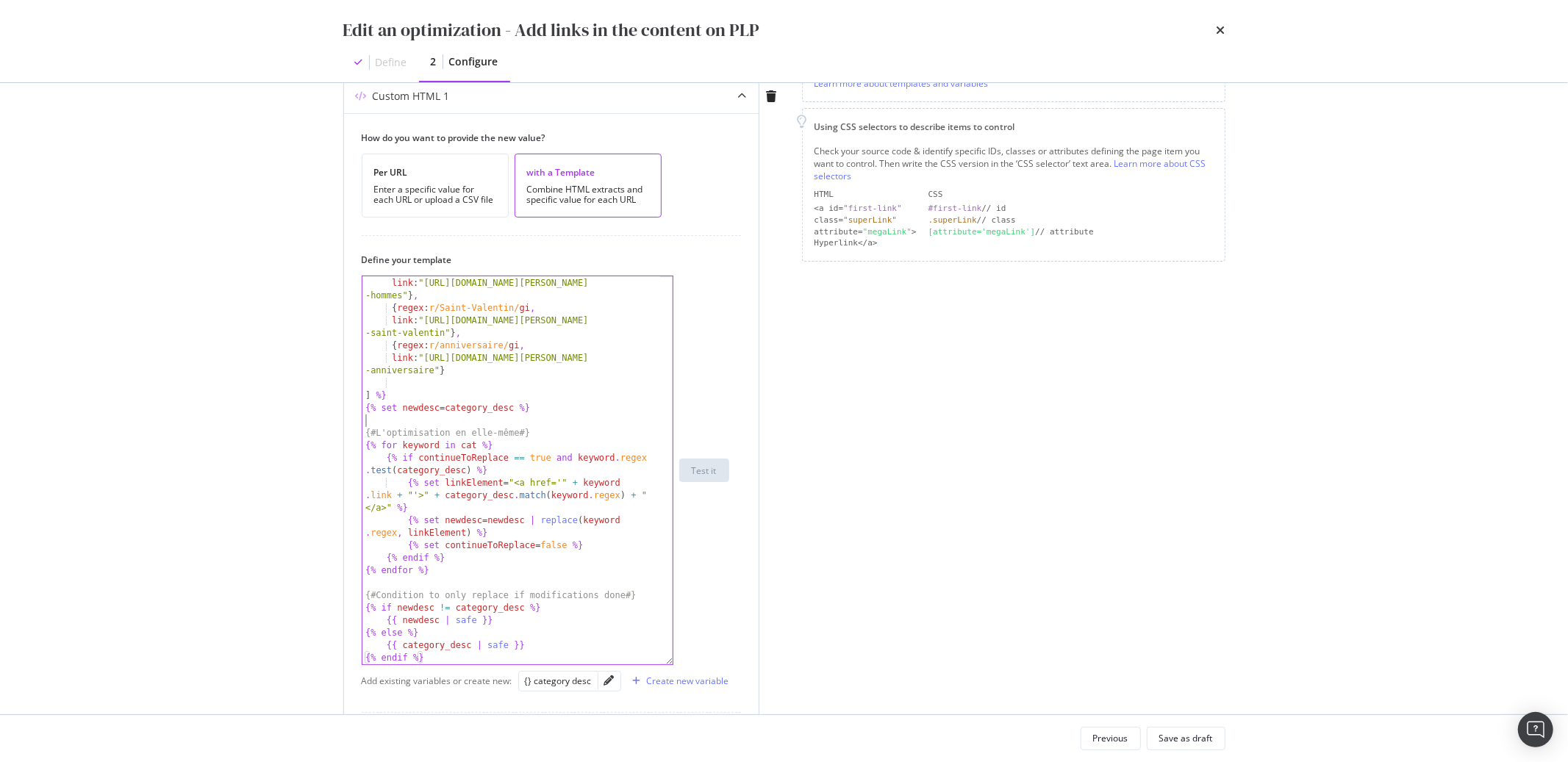
click at [579, 422] on div "{ regex : r/bijoux pour hommes/ gi , link : "https://atelier-amaya.com/fr/bijou…" at bounding box center [511, 471] width 298 height 413
type textarea "{{ category_desc | safe }} {% endif %}"
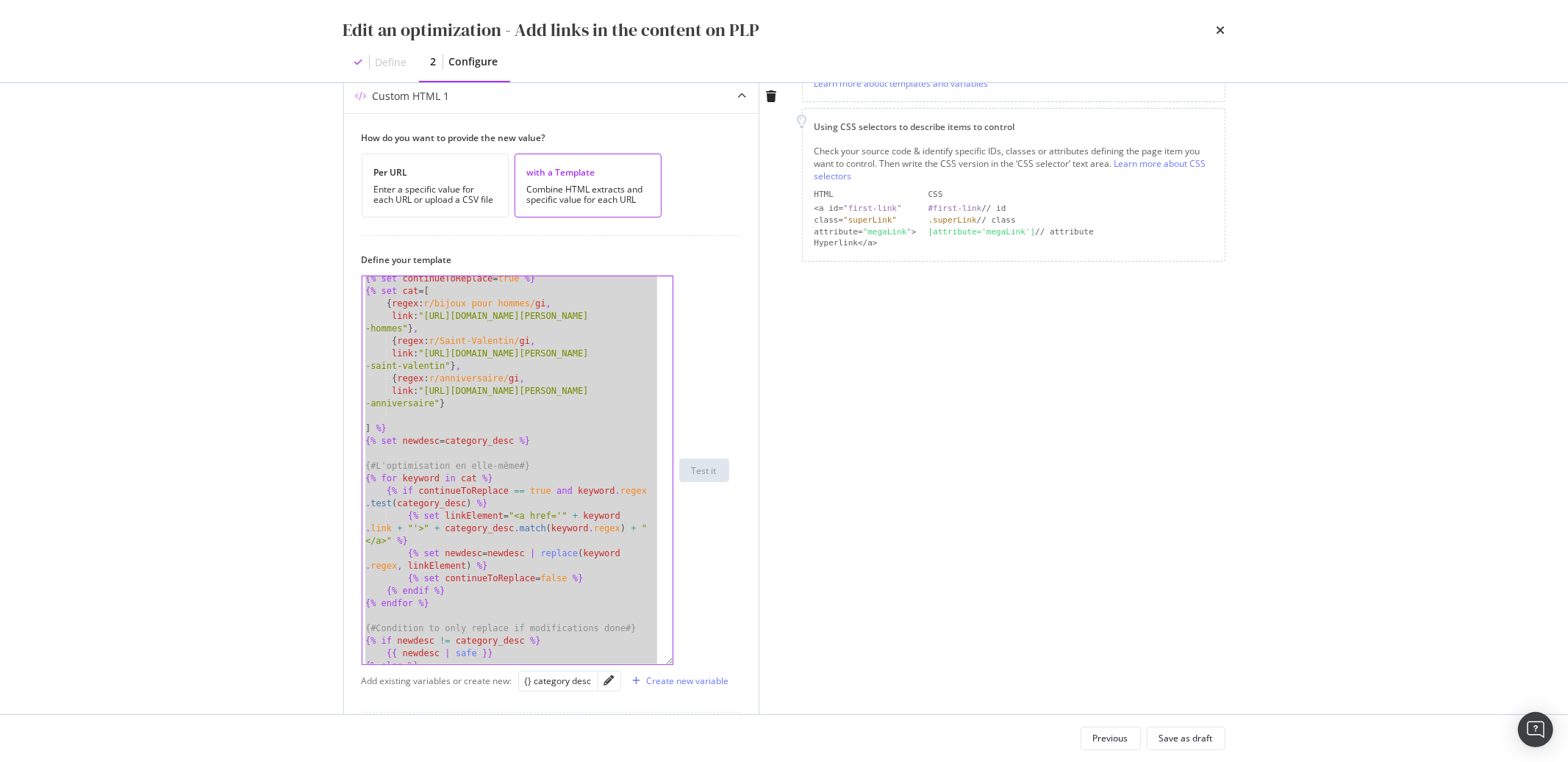
scroll to position [0, 0]
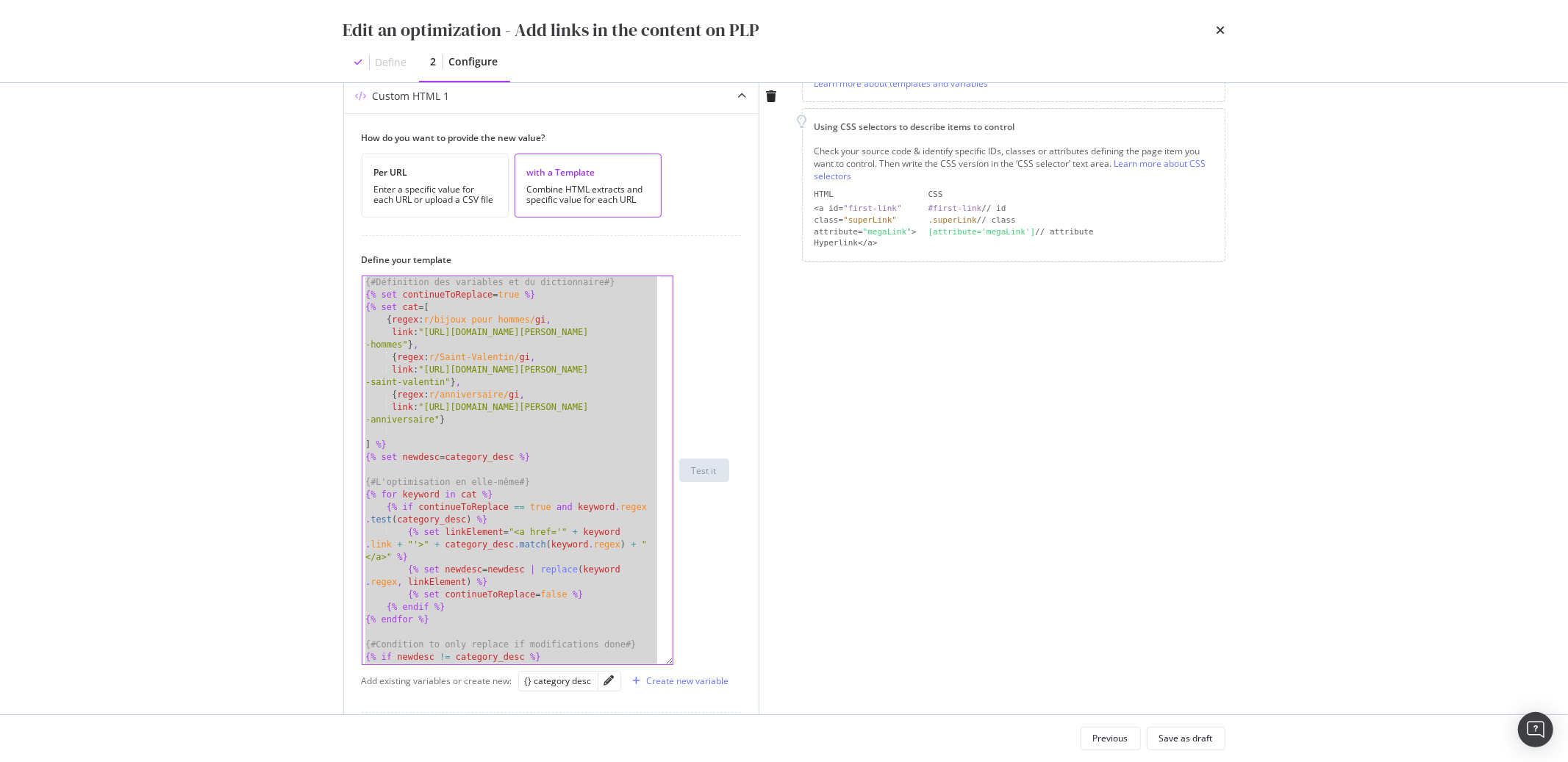
paste textarea "Cursor at row 28"
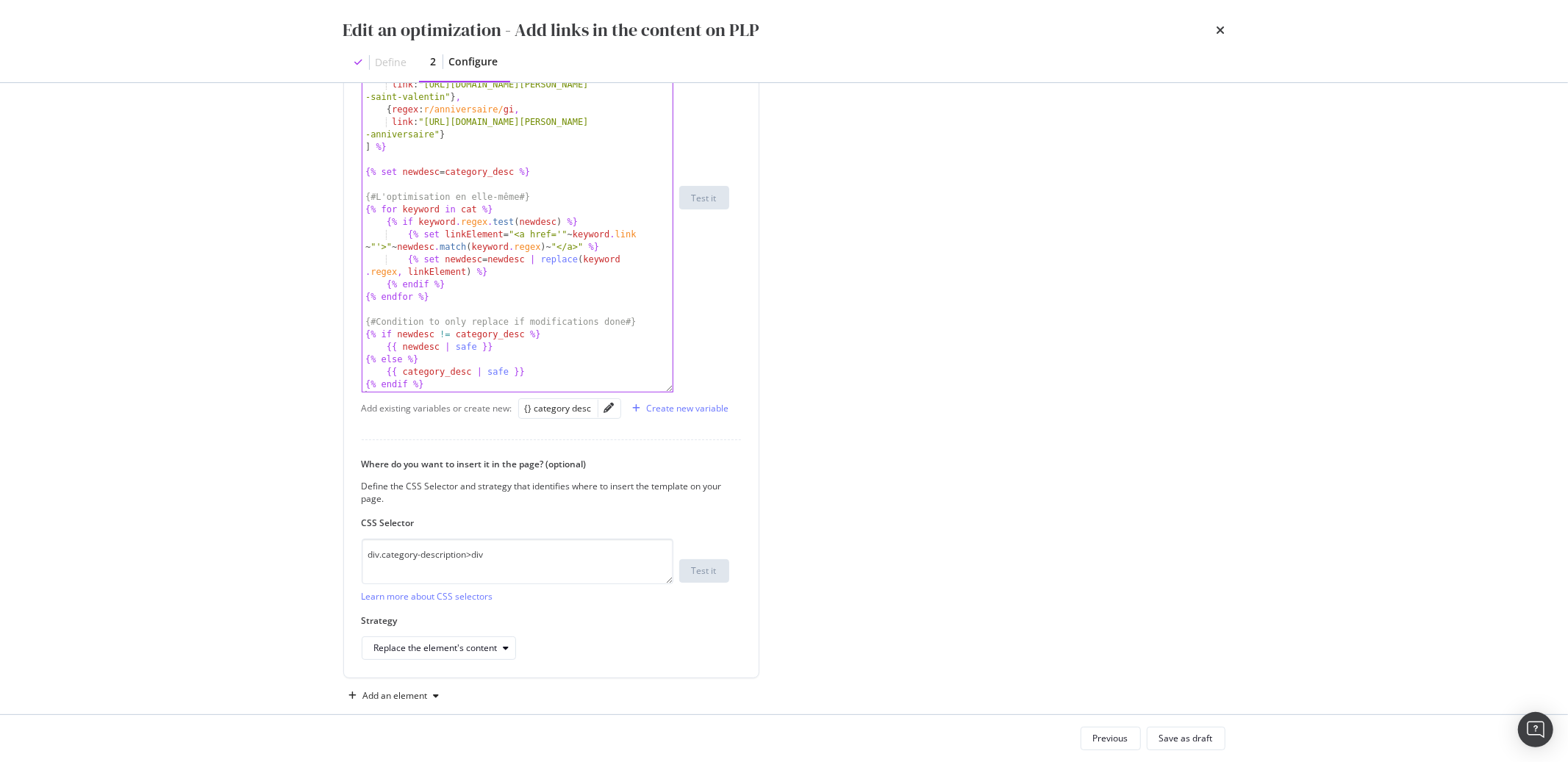
scroll to position [564, 0]
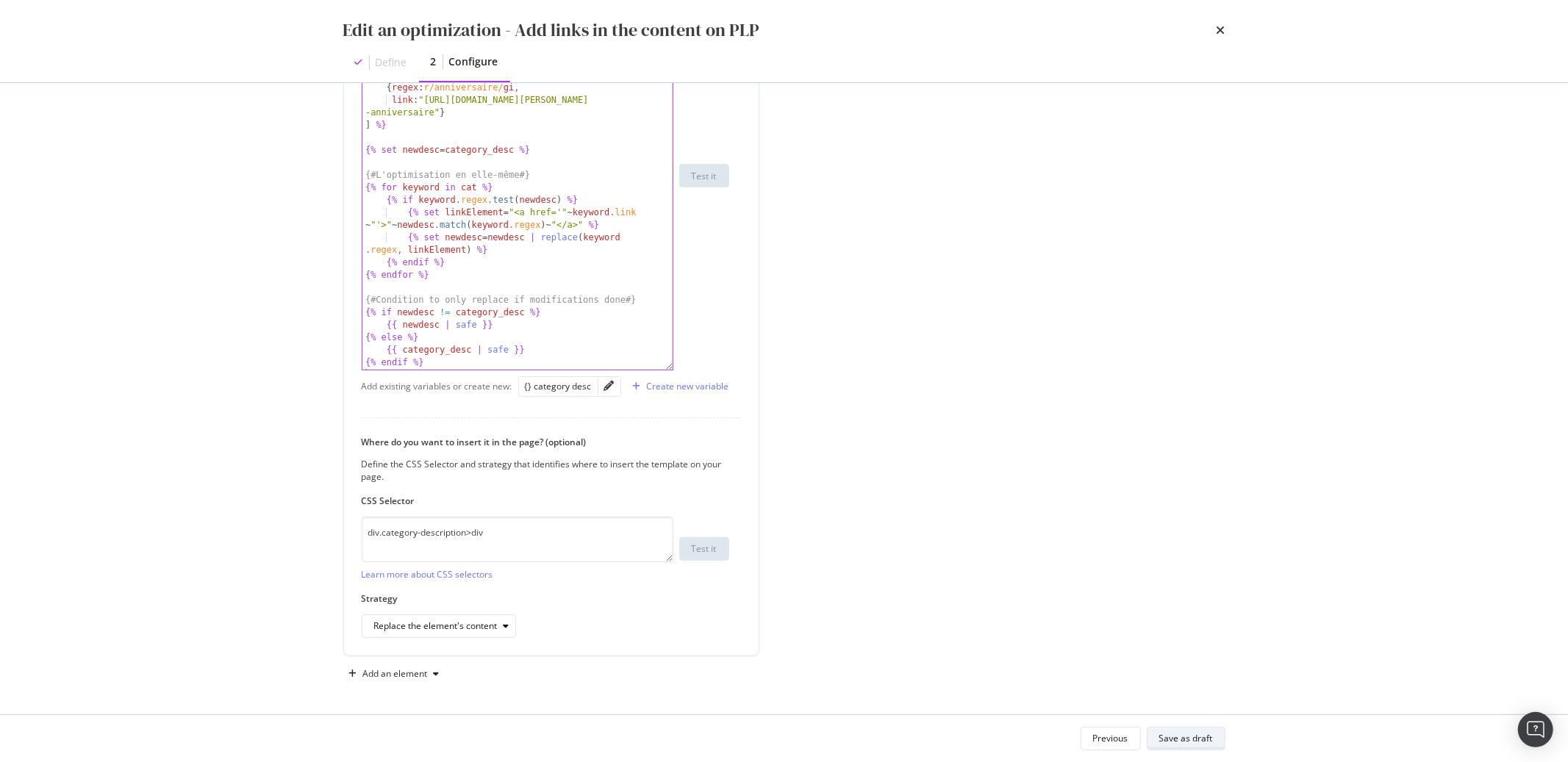
click at [1192, 736] on div "Save as draft" at bounding box center [1187, 738] width 54 height 13
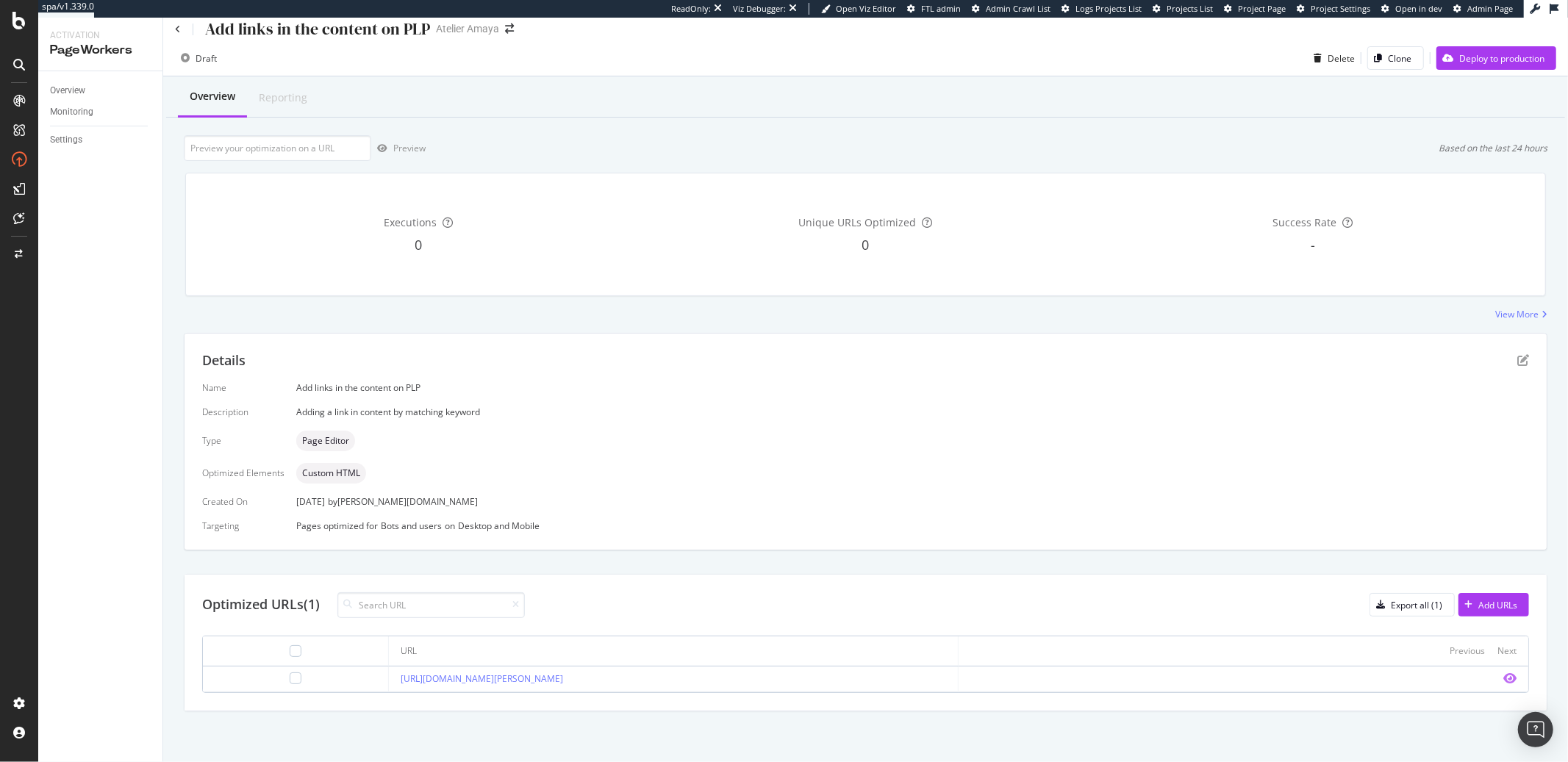
click at [1504, 677] on icon "eye" at bounding box center [1511, 679] width 13 height 12
click at [80, 96] on div "Overview" at bounding box center [67, 91] width 35 height 15
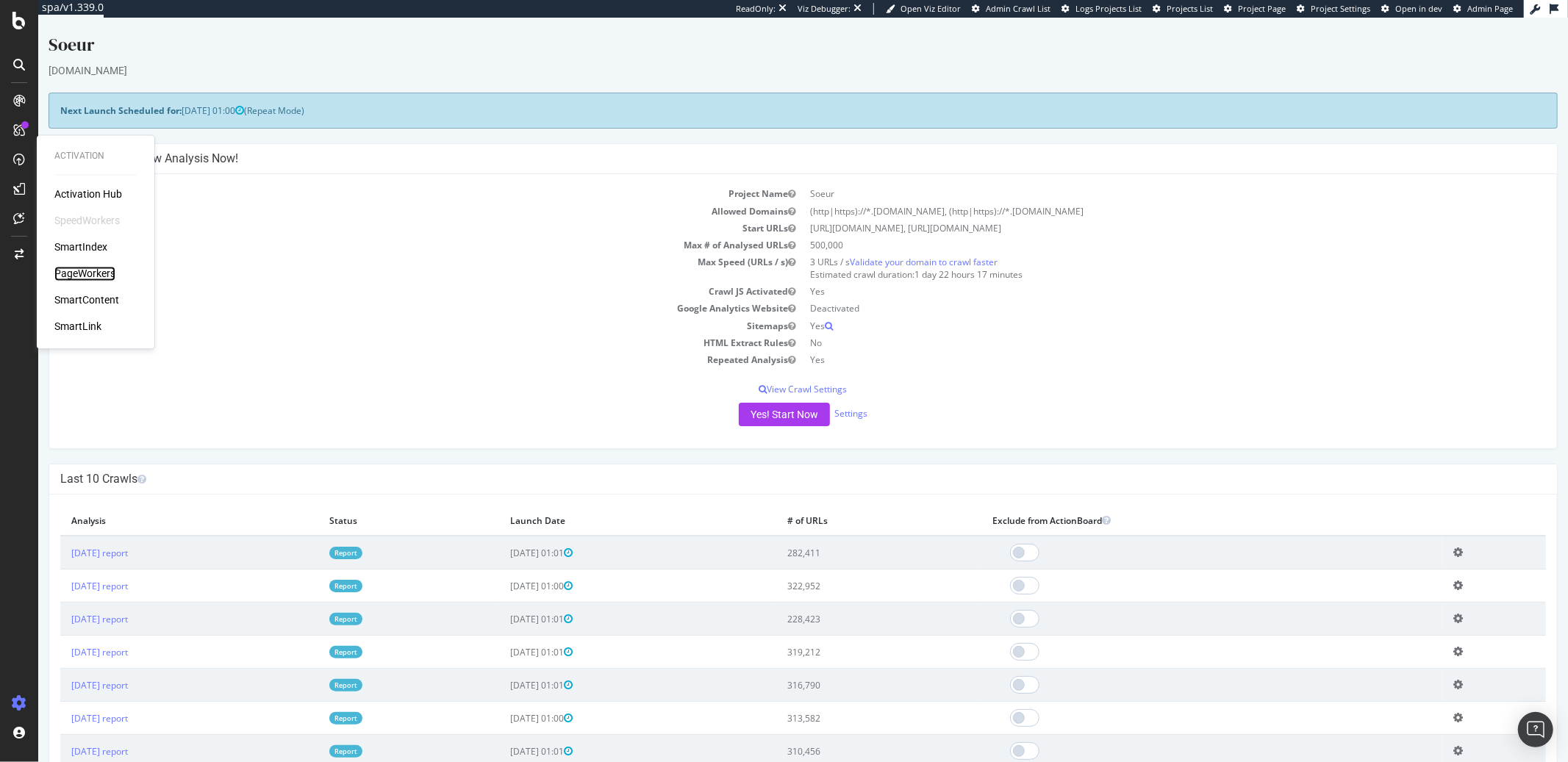
click at [84, 278] on div "PageWorkers" at bounding box center [85, 273] width 61 height 14
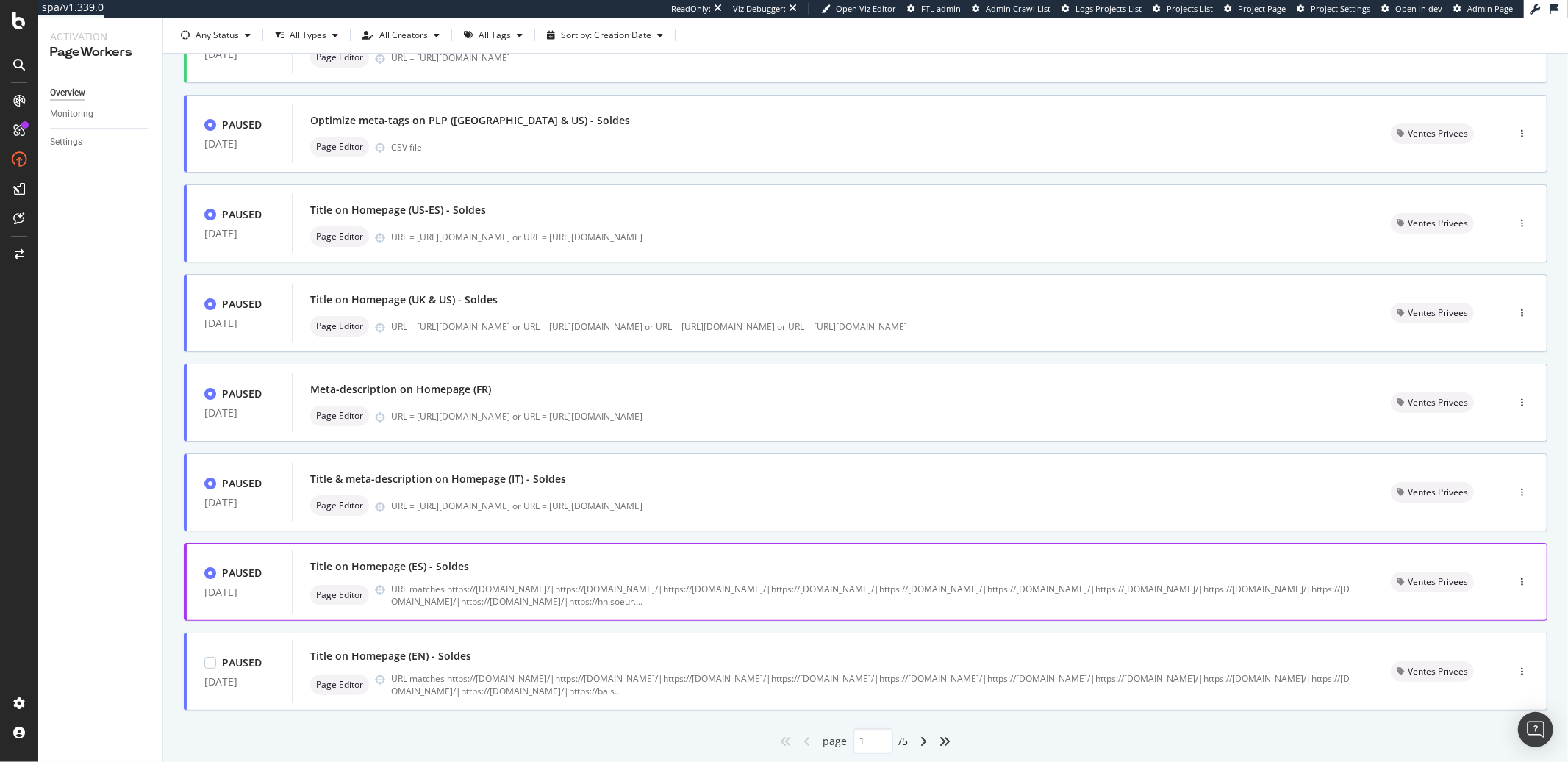
scroll to position [368, 0]
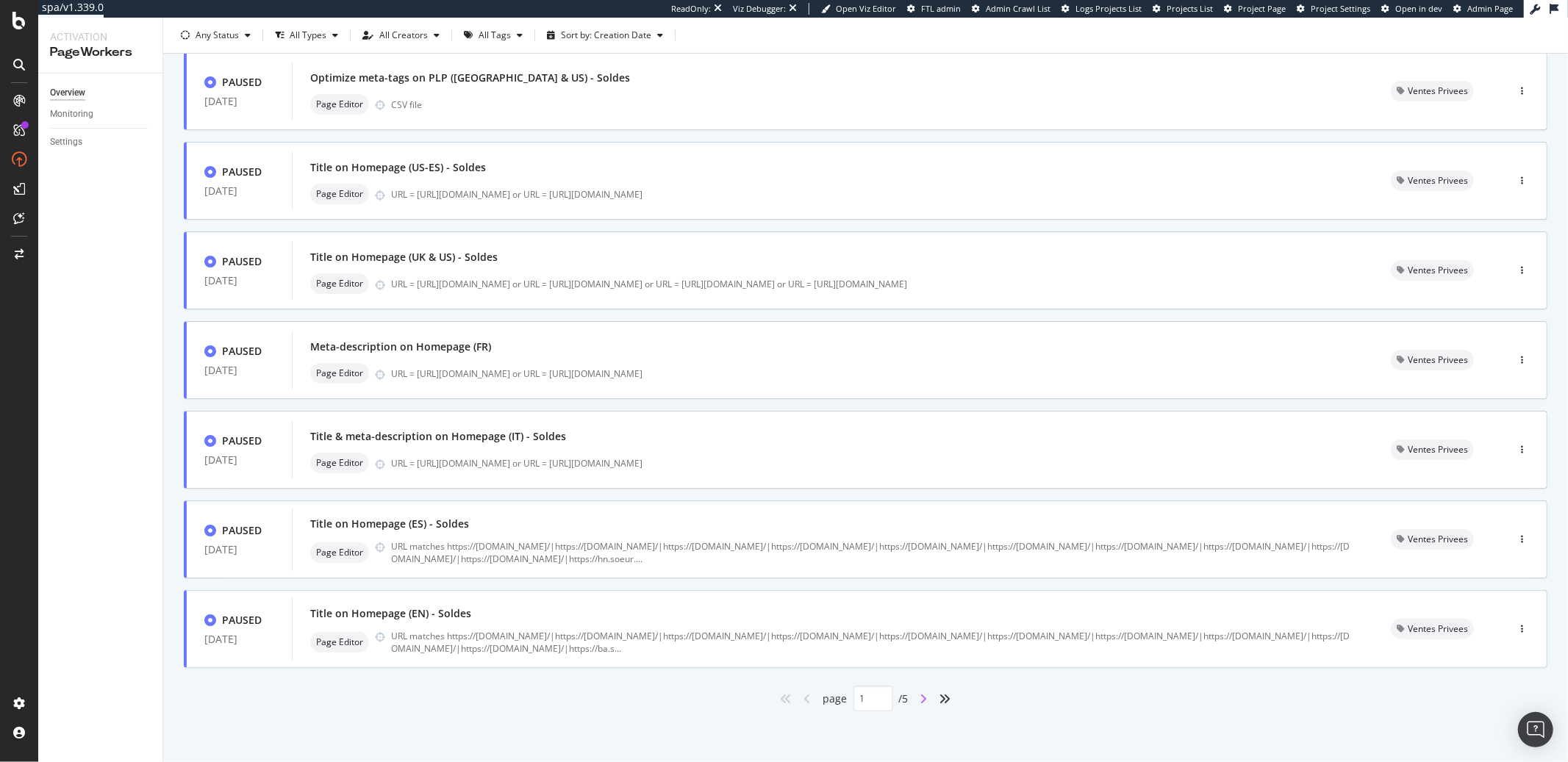
click at [920, 700] on icon "angle-right" at bounding box center [924, 699] width 8 height 12
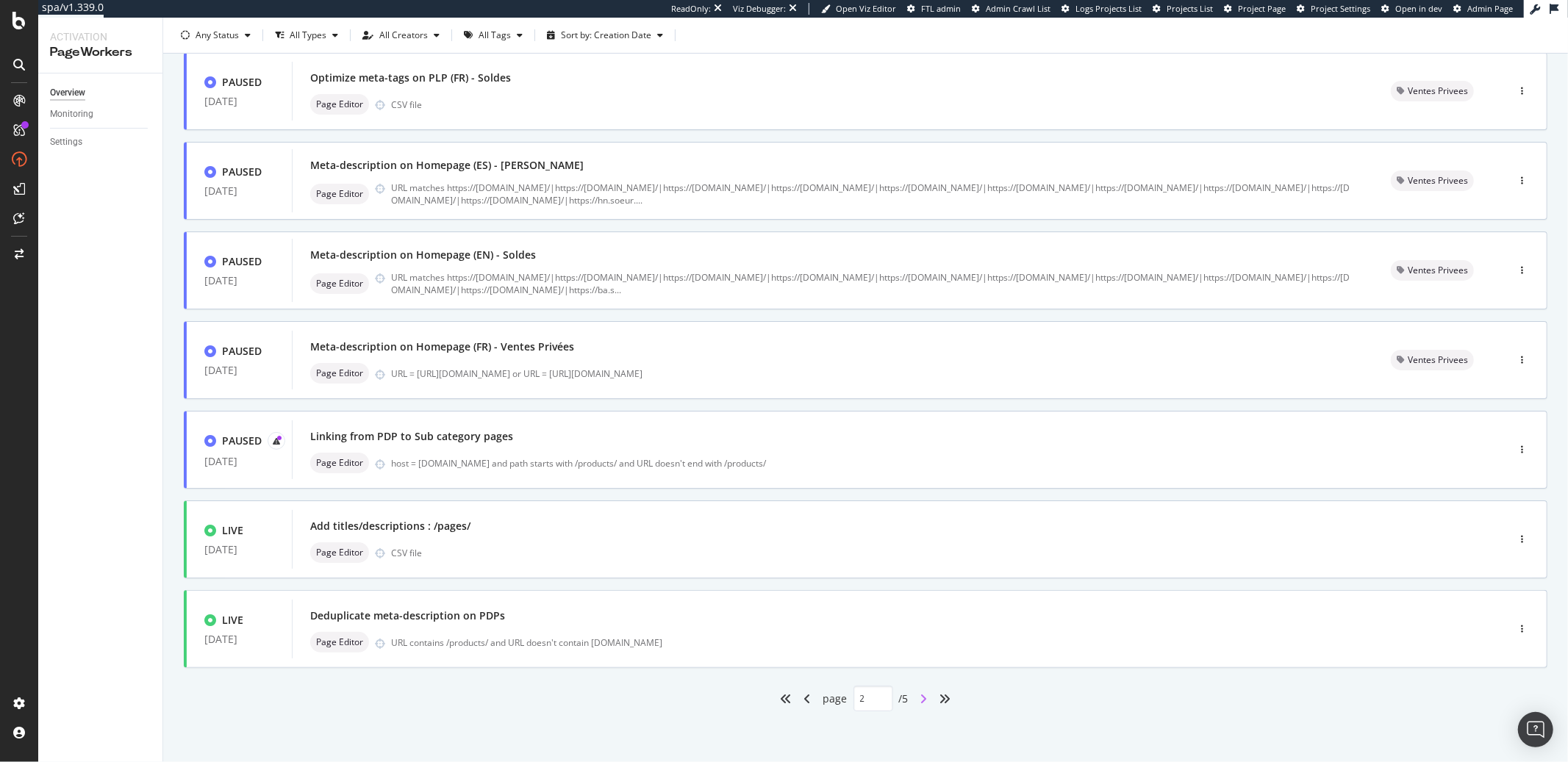
type input "2"
click at [613, 433] on div "Linking from PDP to Sub category pages" at bounding box center [877, 437] width 1134 height 20
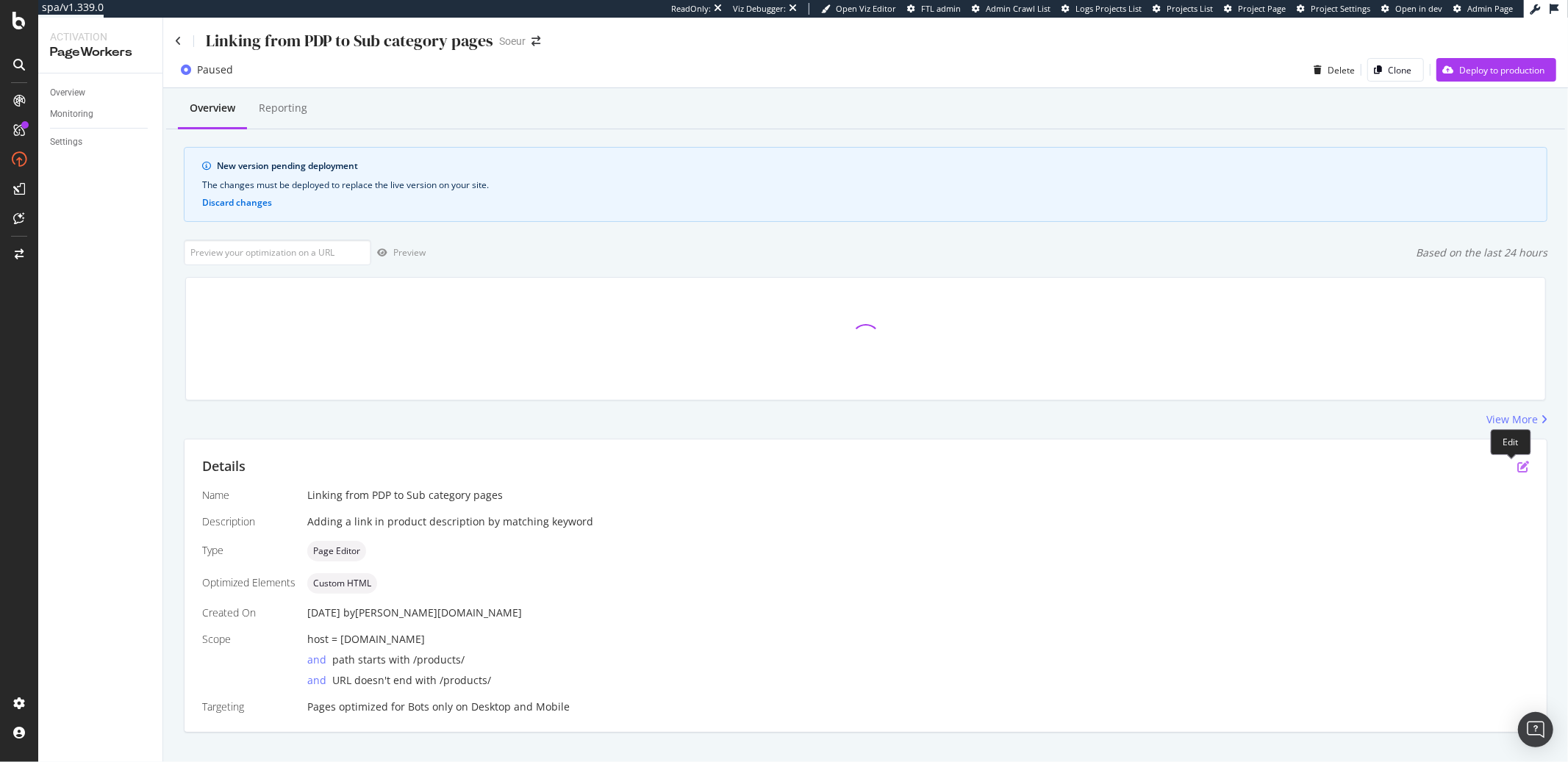
click at [1517, 466] on icon "pen-to-square" at bounding box center [1523, 467] width 12 height 12
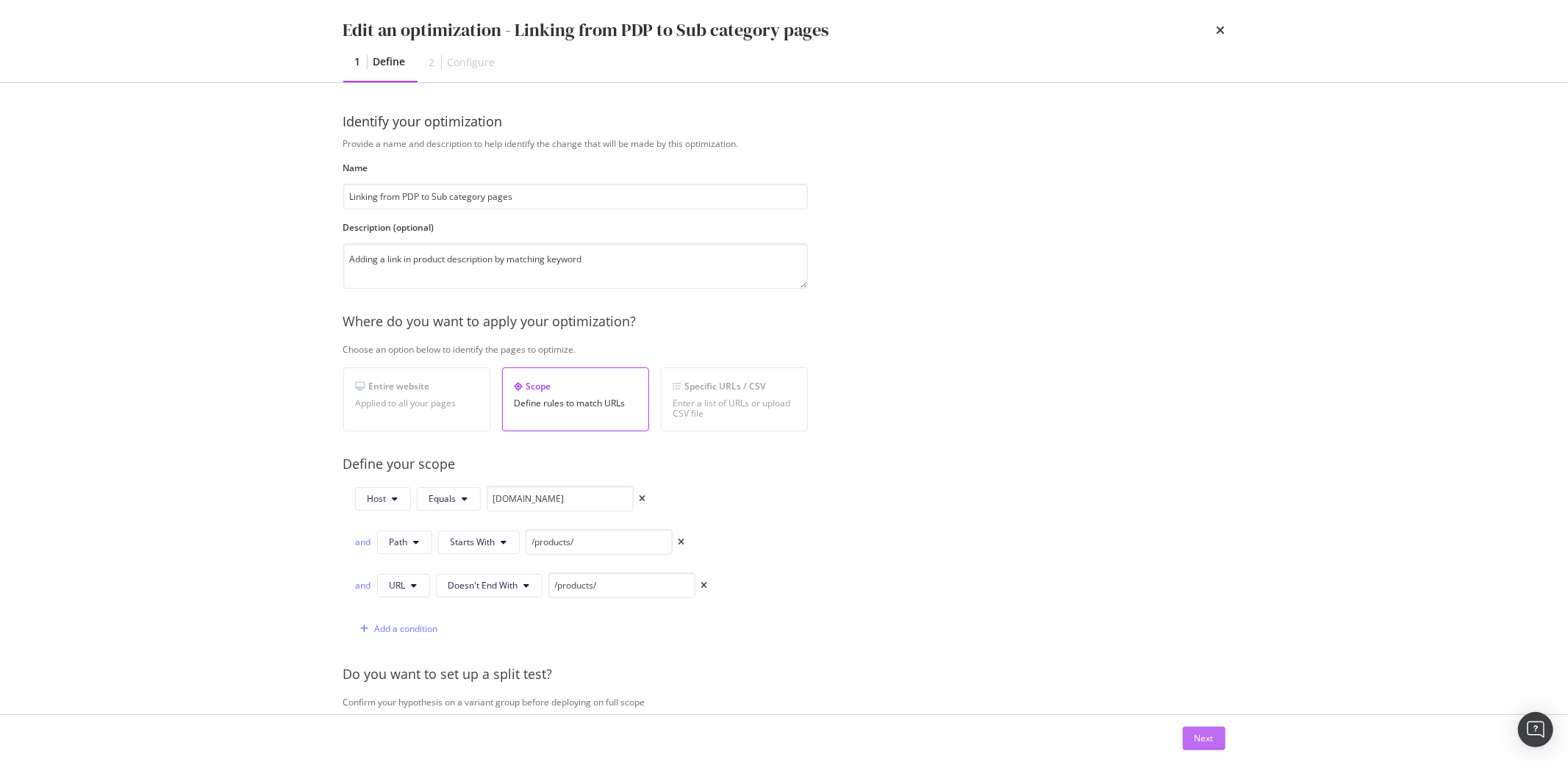
click at [1199, 738] on div "Next" at bounding box center [1204, 738] width 19 height 13
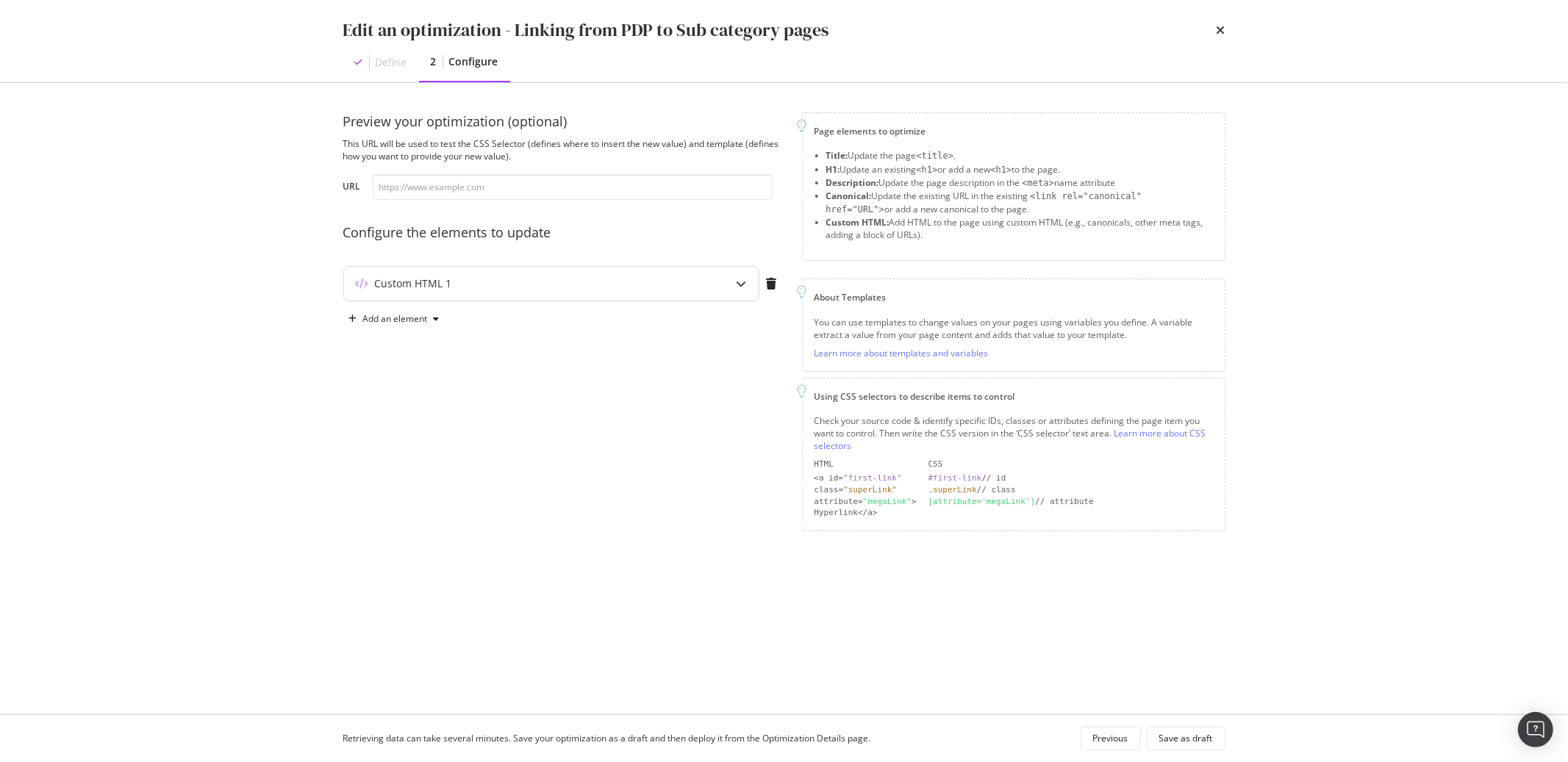
click at [697, 282] on div "Custom HTML 1" at bounding box center [522, 283] width 357 height 14
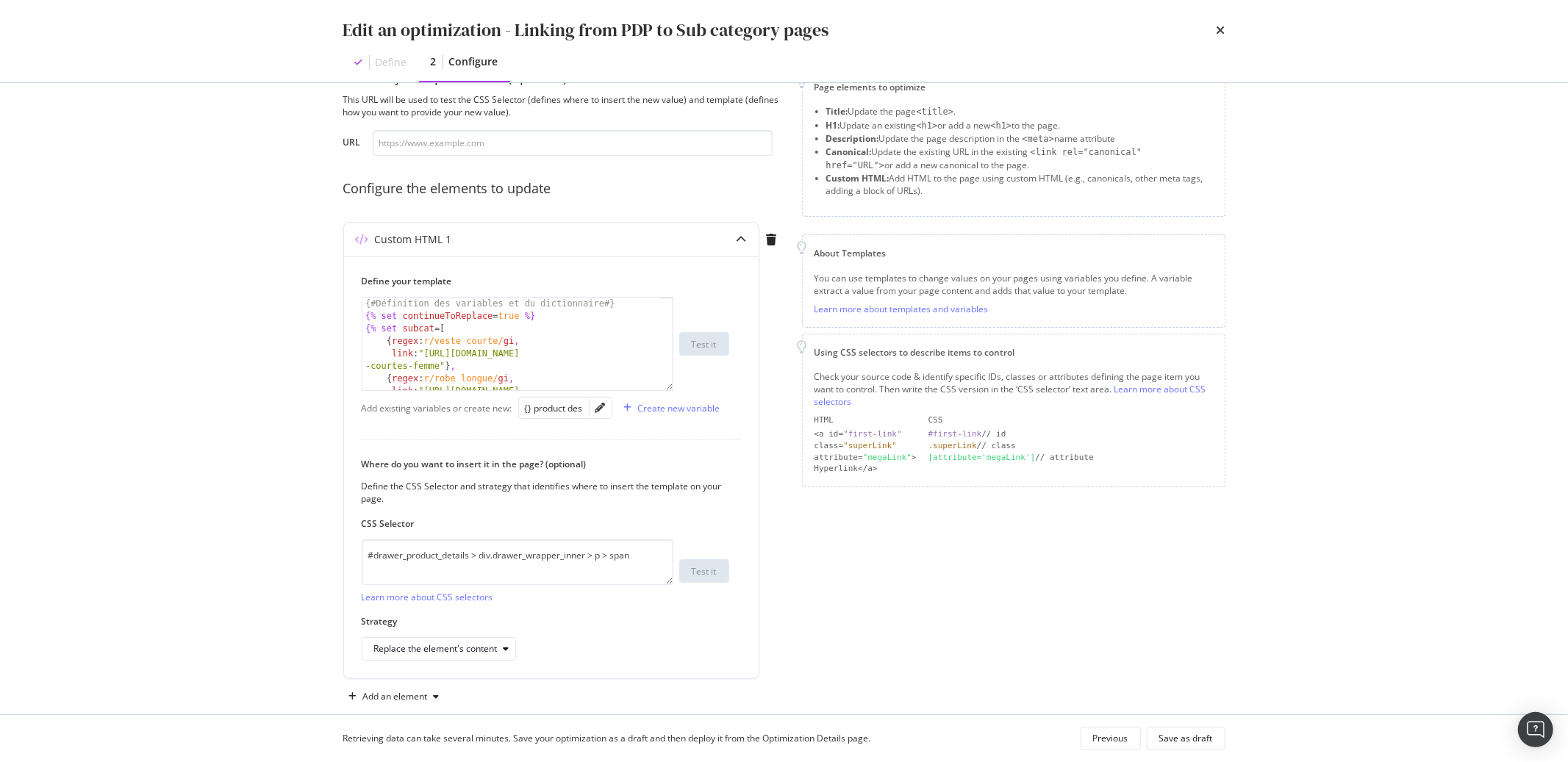
scroll to position [67, 0]
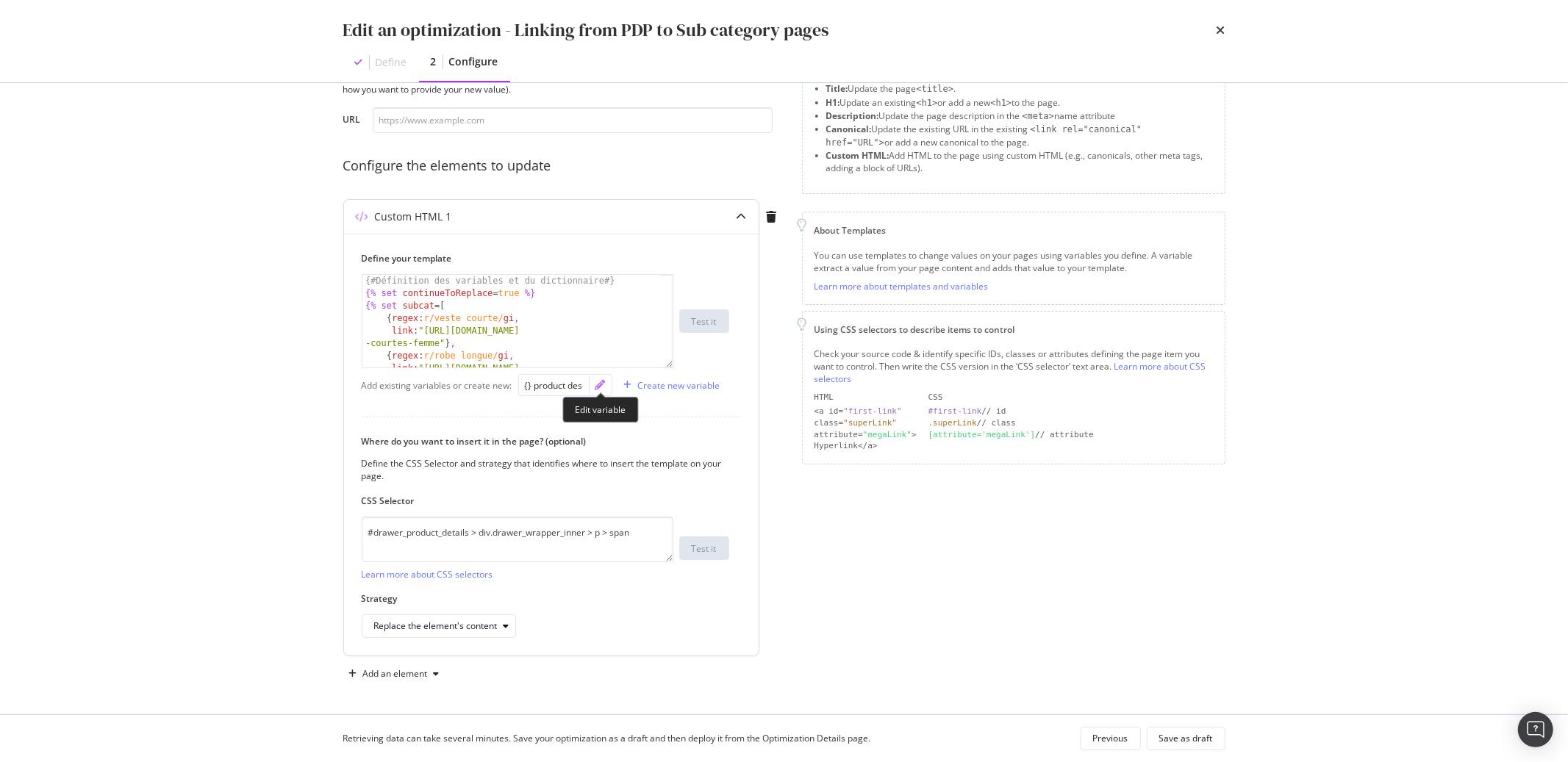
click at [599, 384] on icon "pencil" at bounding box center [601, 385] width 10 height 10
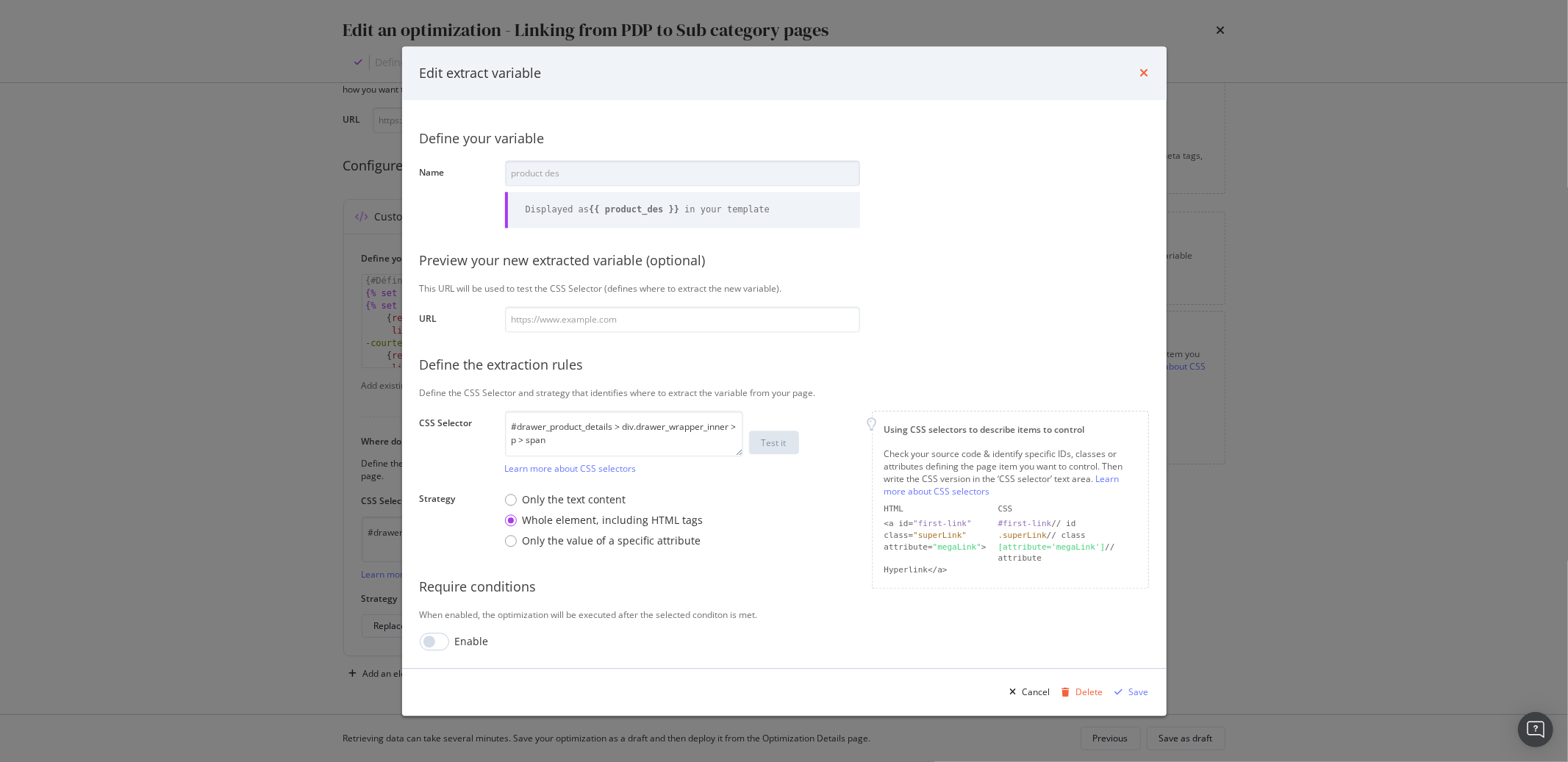
click at [1145, 71] on icon "times" at bounding box center [1145, 73] width 8 height 12
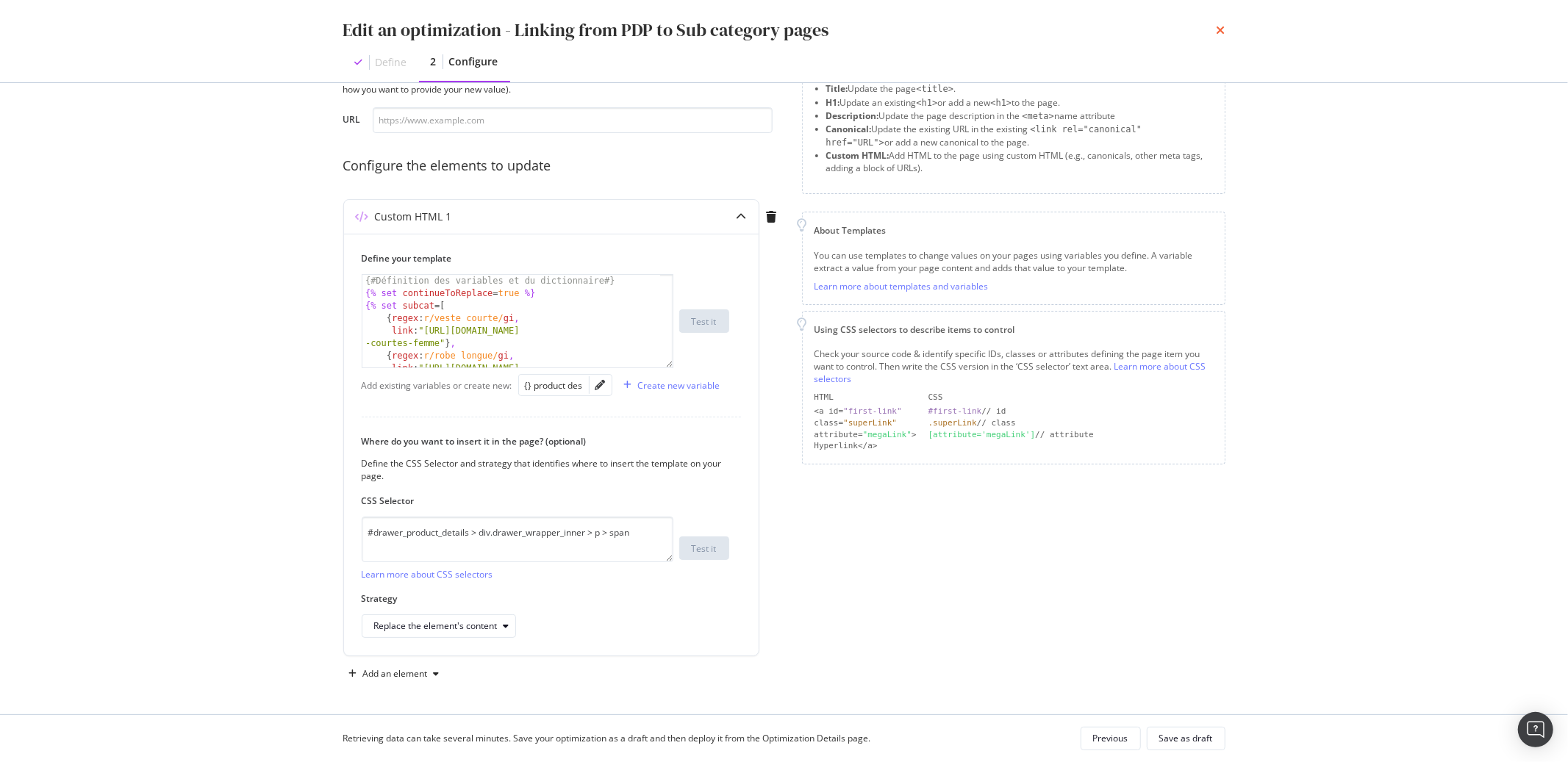
click at [1221, 29] on icon "times" at bounding box center [1221, 30] width 8 height 12
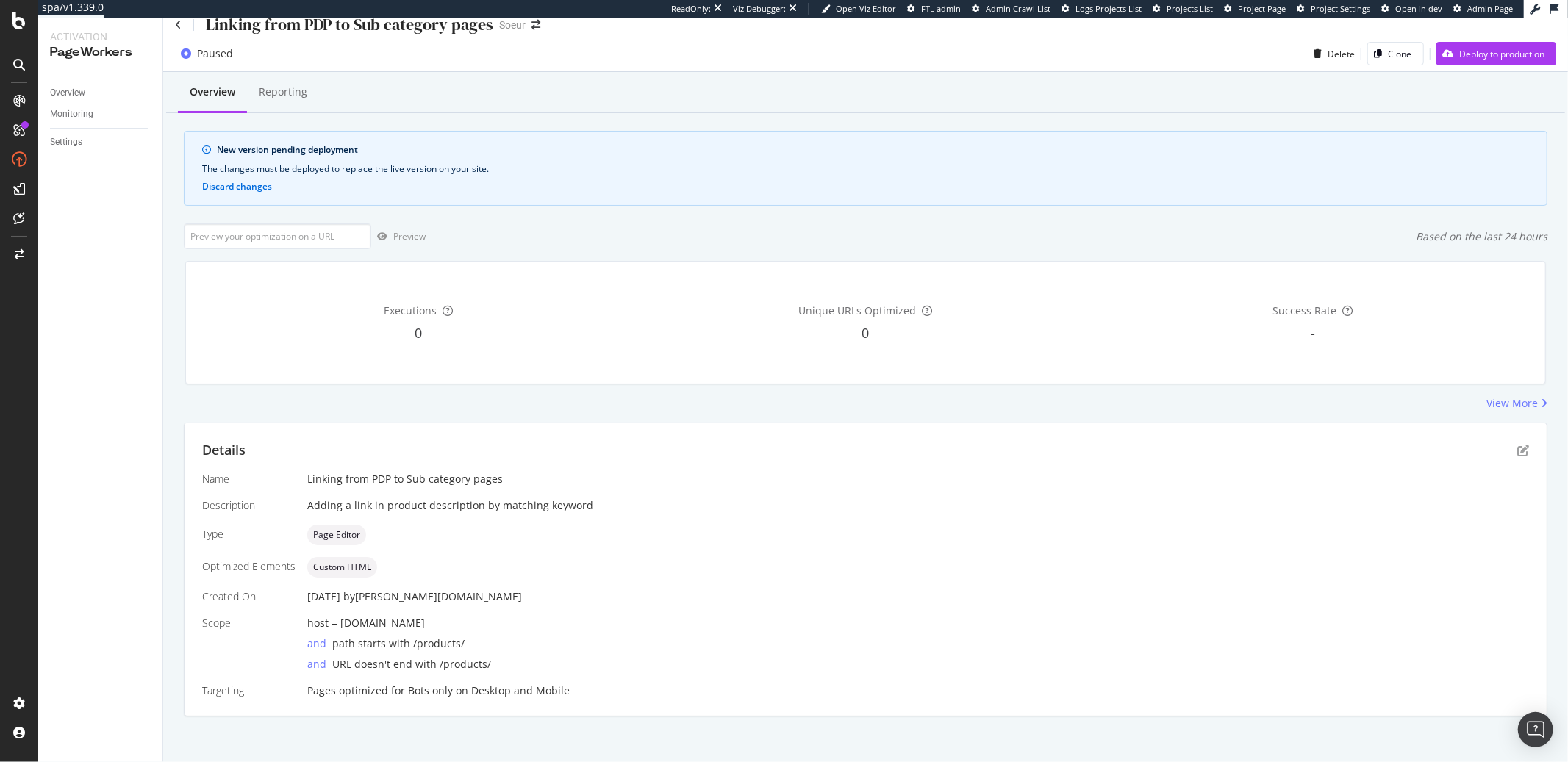
scroll to position [22, 0]
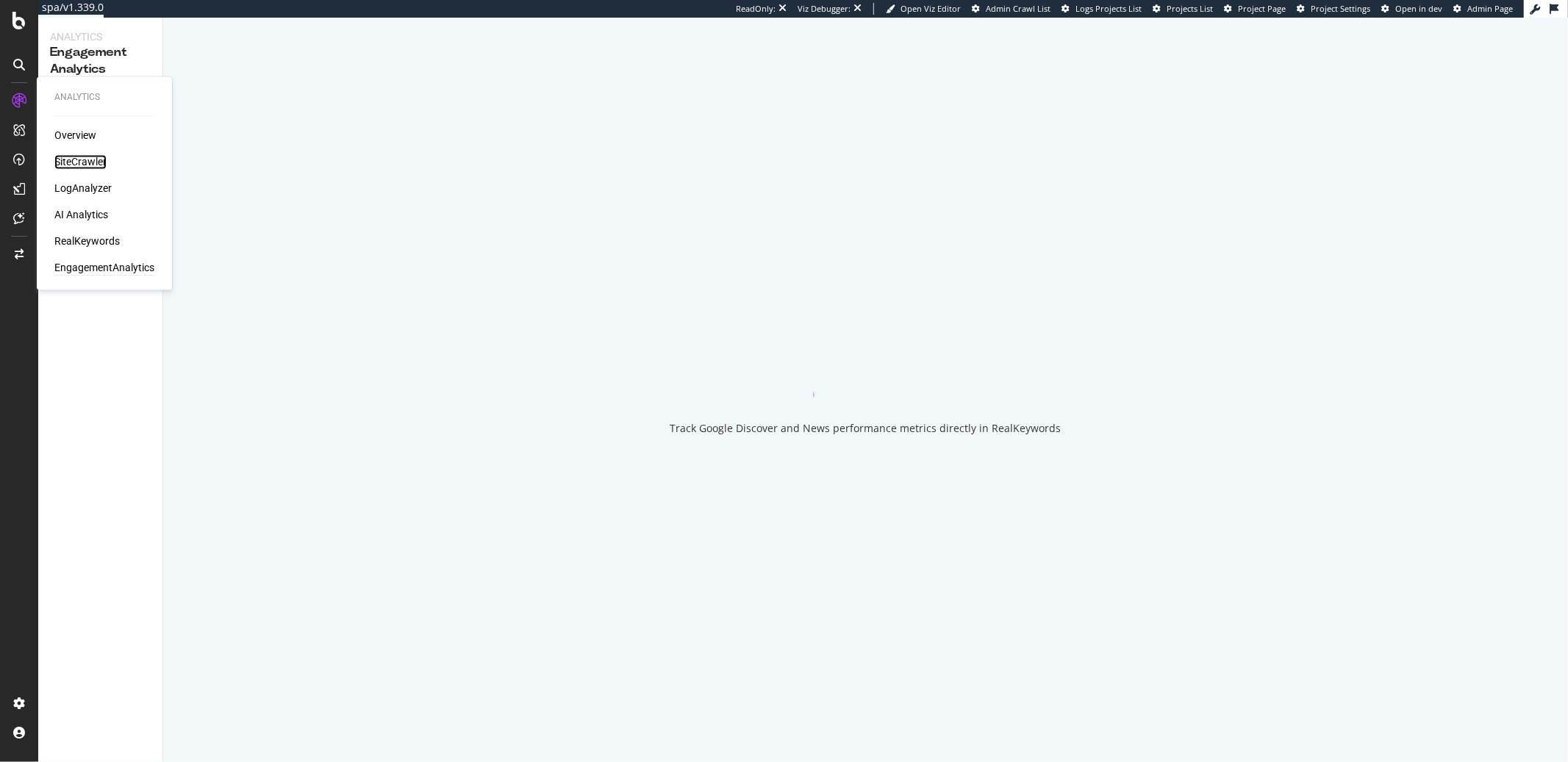
click at [78, 155] on div "SiteCrawler" at bounding box center [81, 162] width 52 height 14
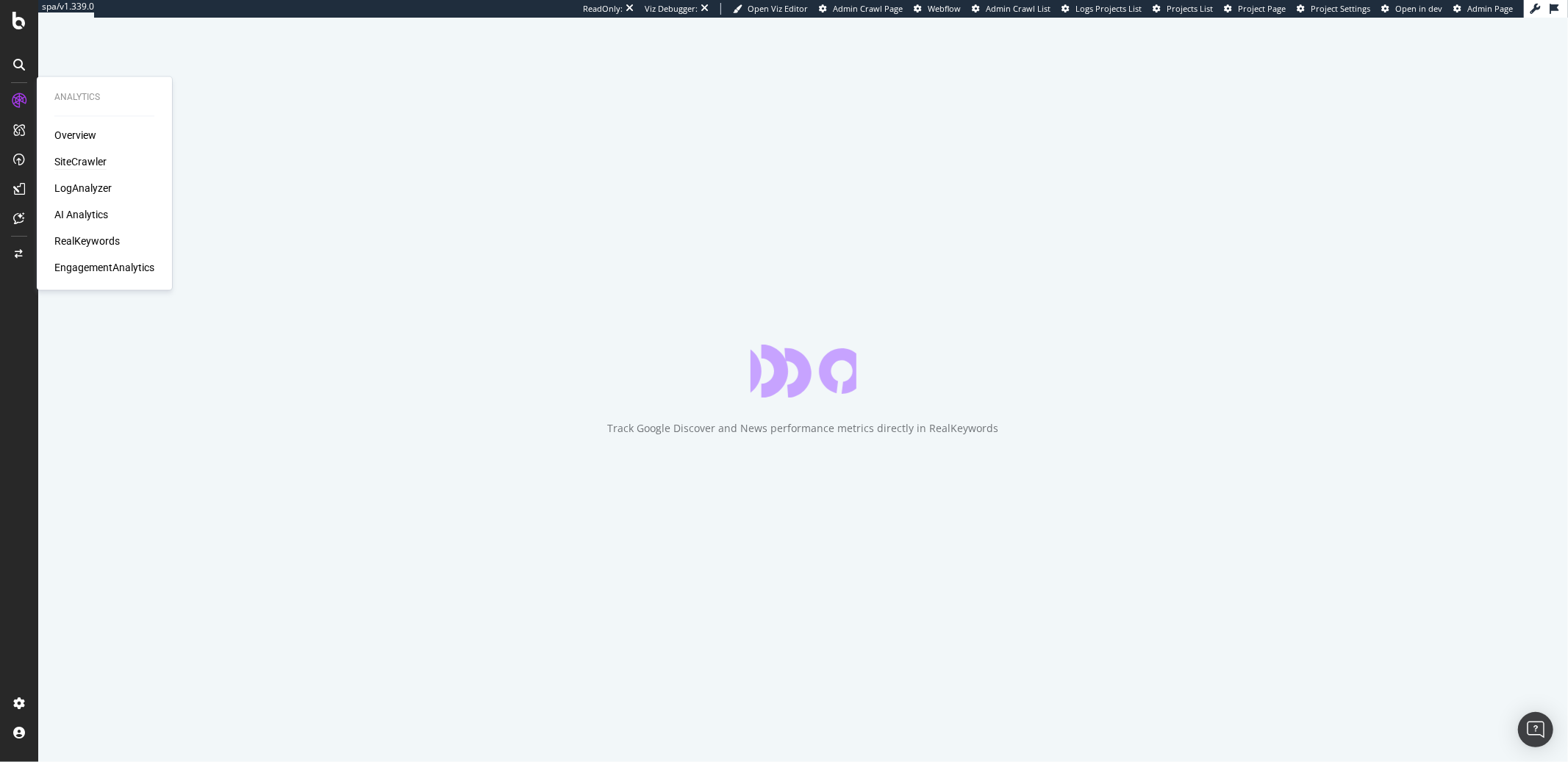
click at [89, 165] on div "SiteCrawler" at bounding box center [81, 162] width 52 height 14
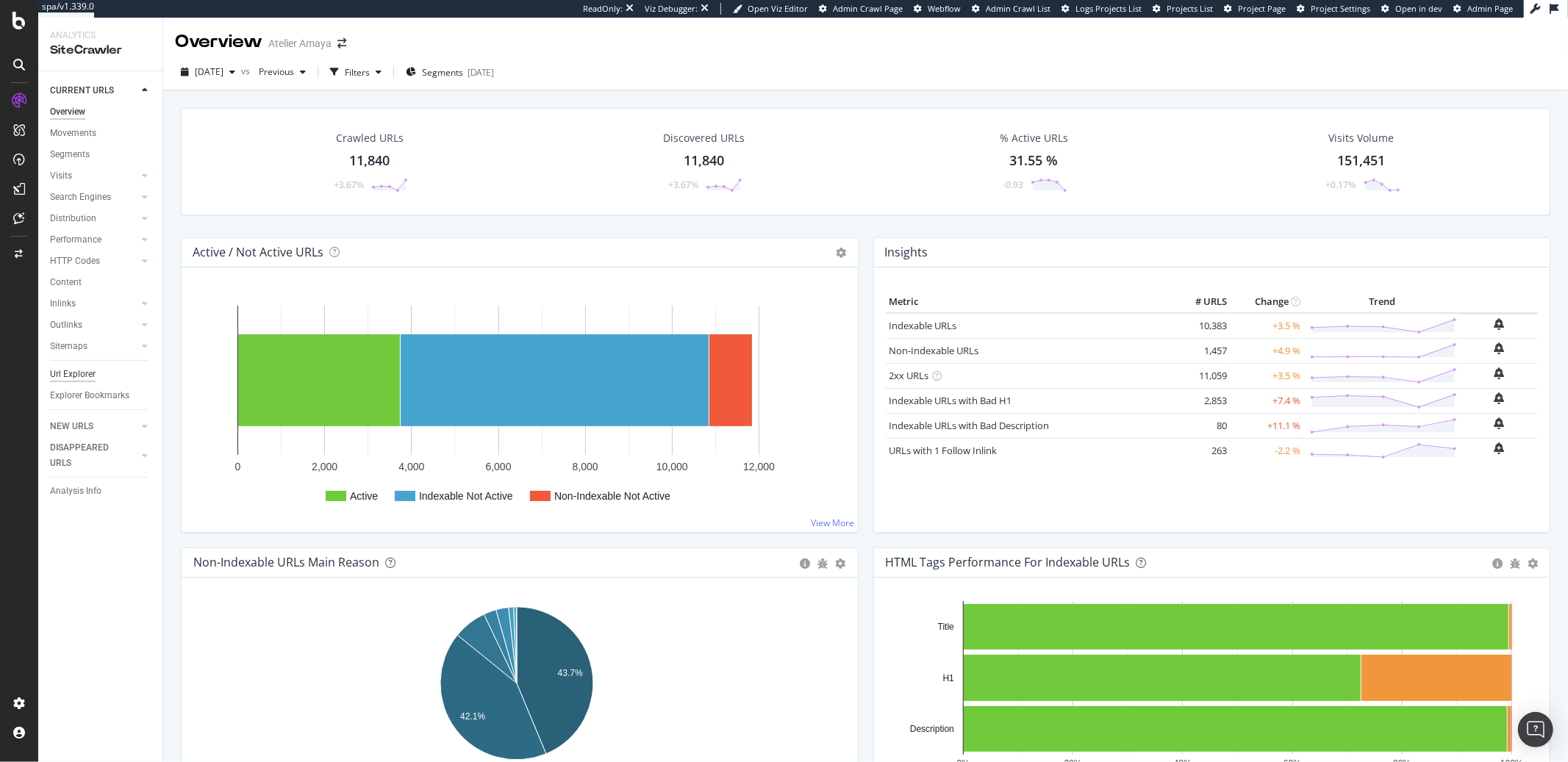
click at [75, 372] on div "Url Explorer" at bounding box center [73, 374] width 46 height 15
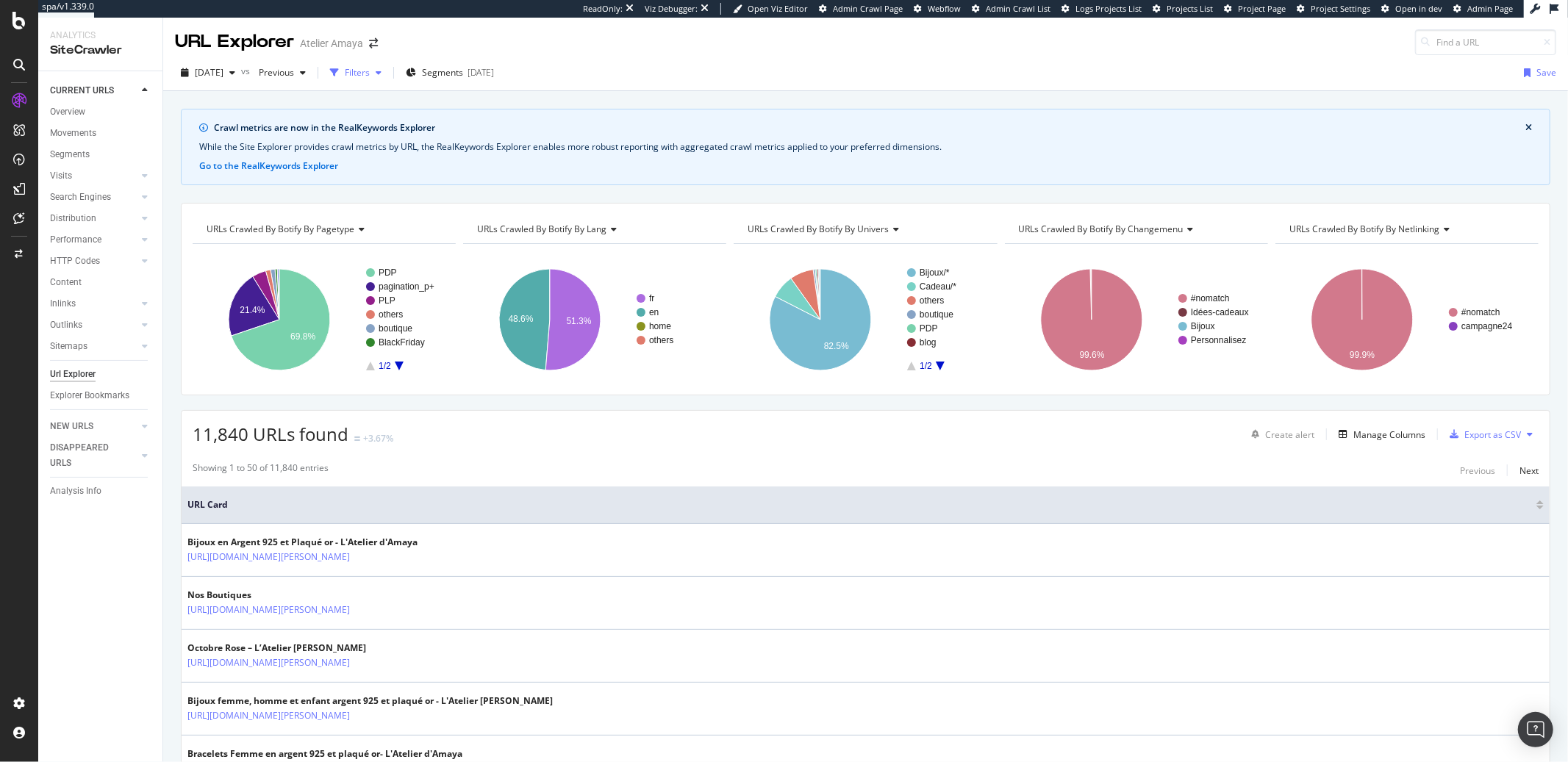
click at [387, 70] on div "button" at bounding box center [378, 72] width 18 height 8
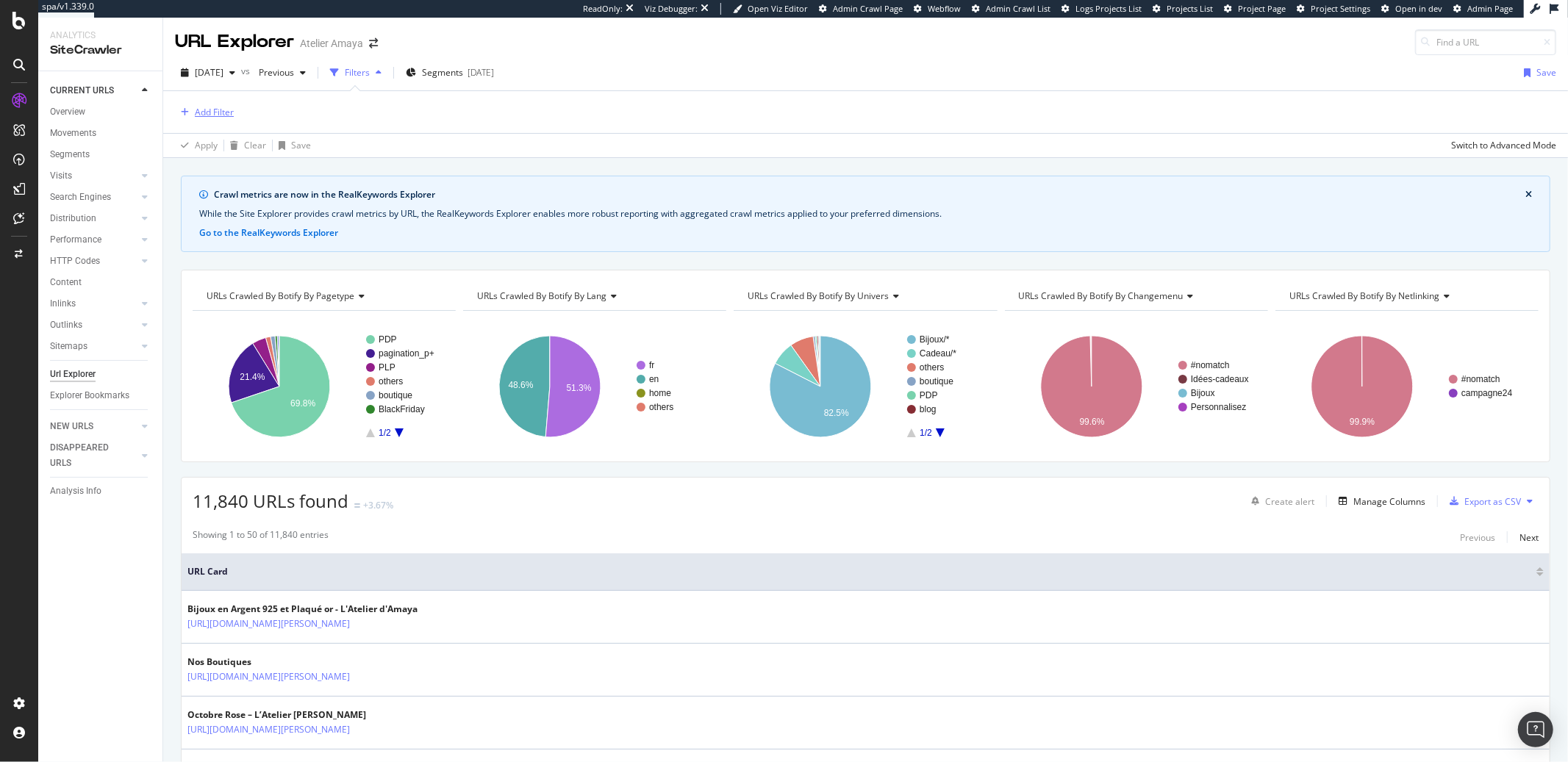
click at [207, 111] on div "Add Filter" at bounding box center [214, 112] width 39 height 13
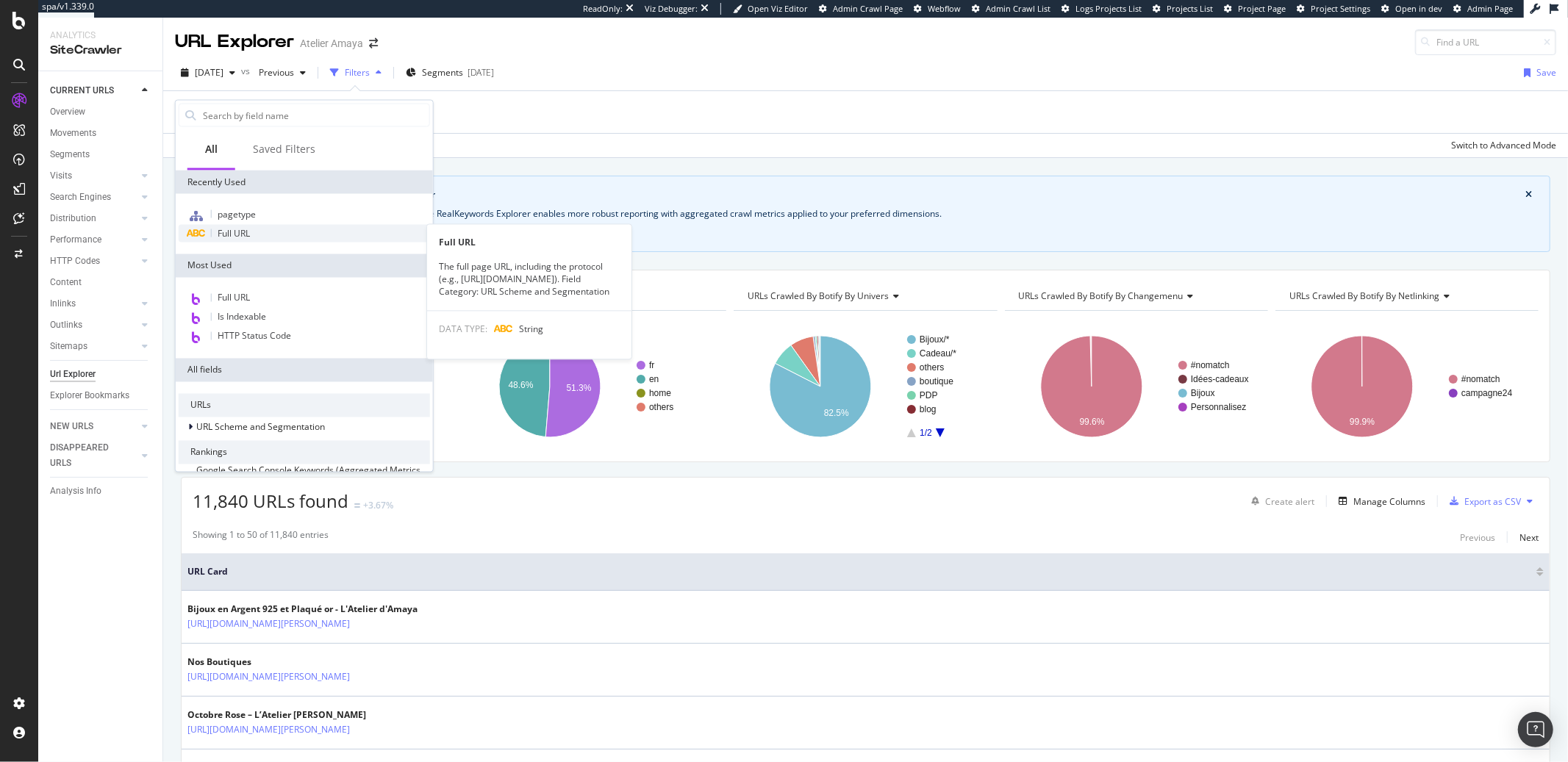
click at [228, 233] on span "Full URL" at bounding box center [234, 233] width 32 height 13
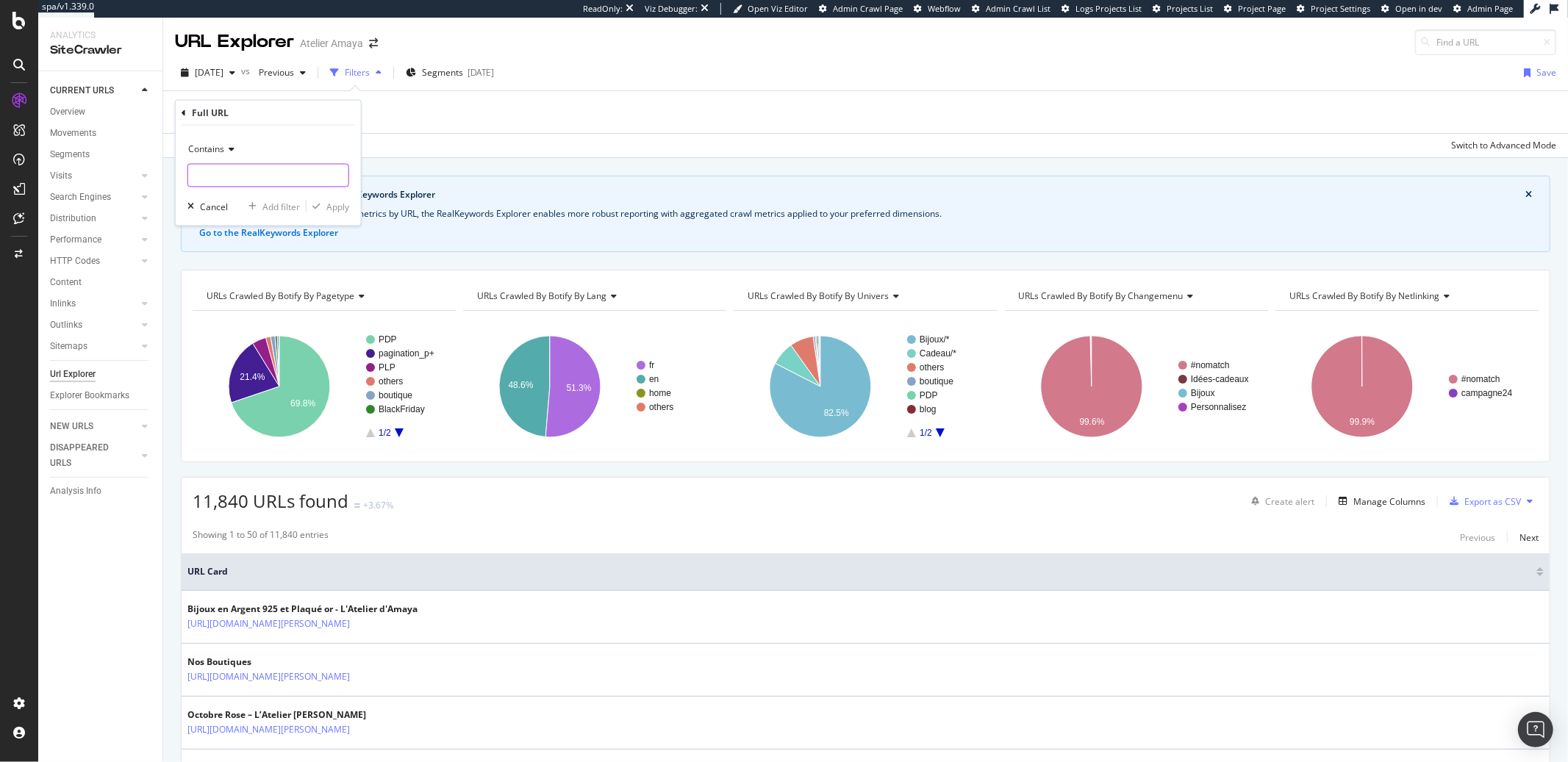
click at [217, 169] on input "text" at bounding box center [268, 175] width 160 height 24
type input "[PERSON_NAME]"
click at [324, 203] on div "button" at bounding box center [317, 207] width 20 height 8
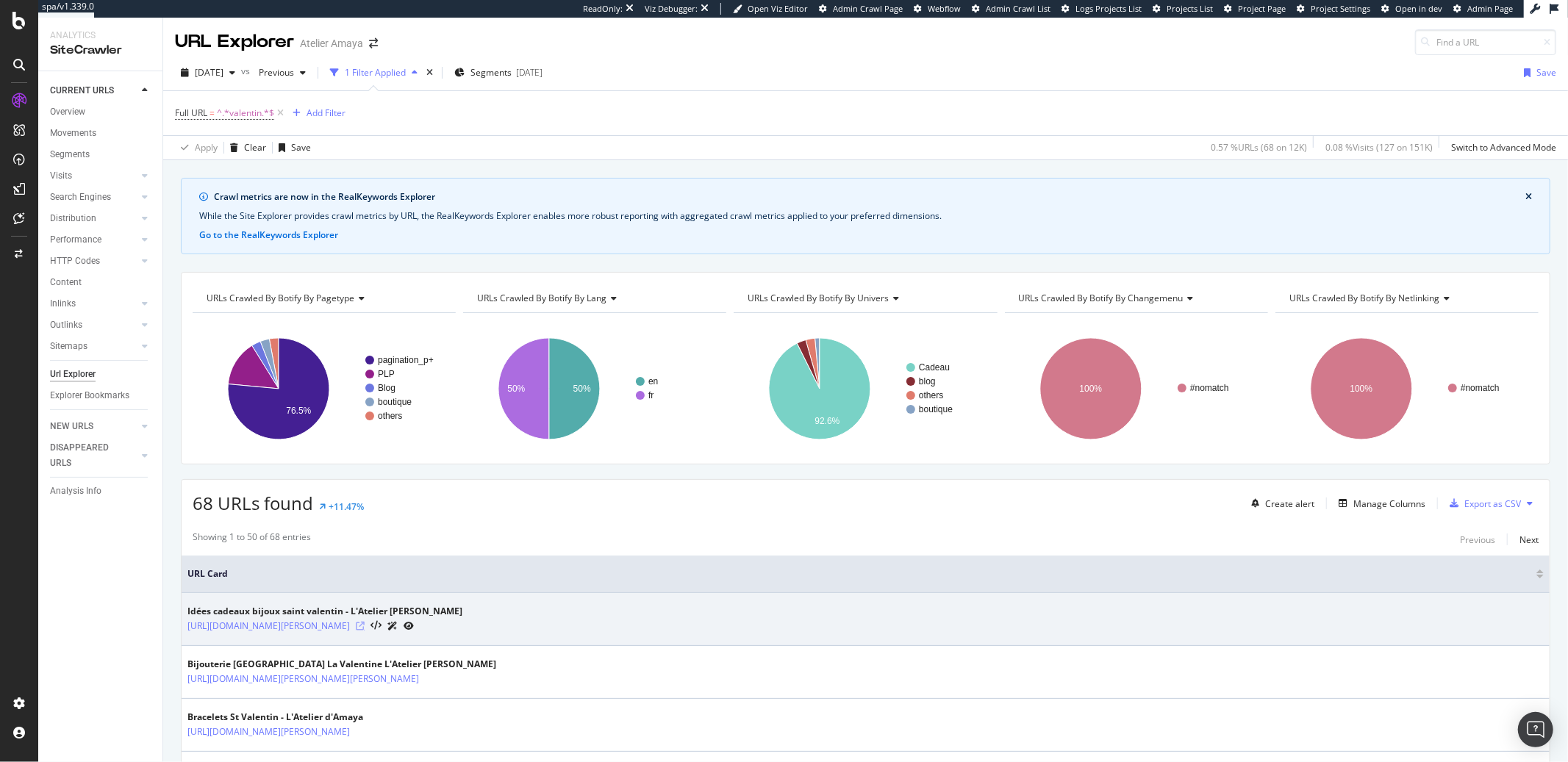
click at [364, 628] on icon at bounding box center [360, 625] width 8 height 8
